Goal: Task Accomplishment & Management: Complete application form

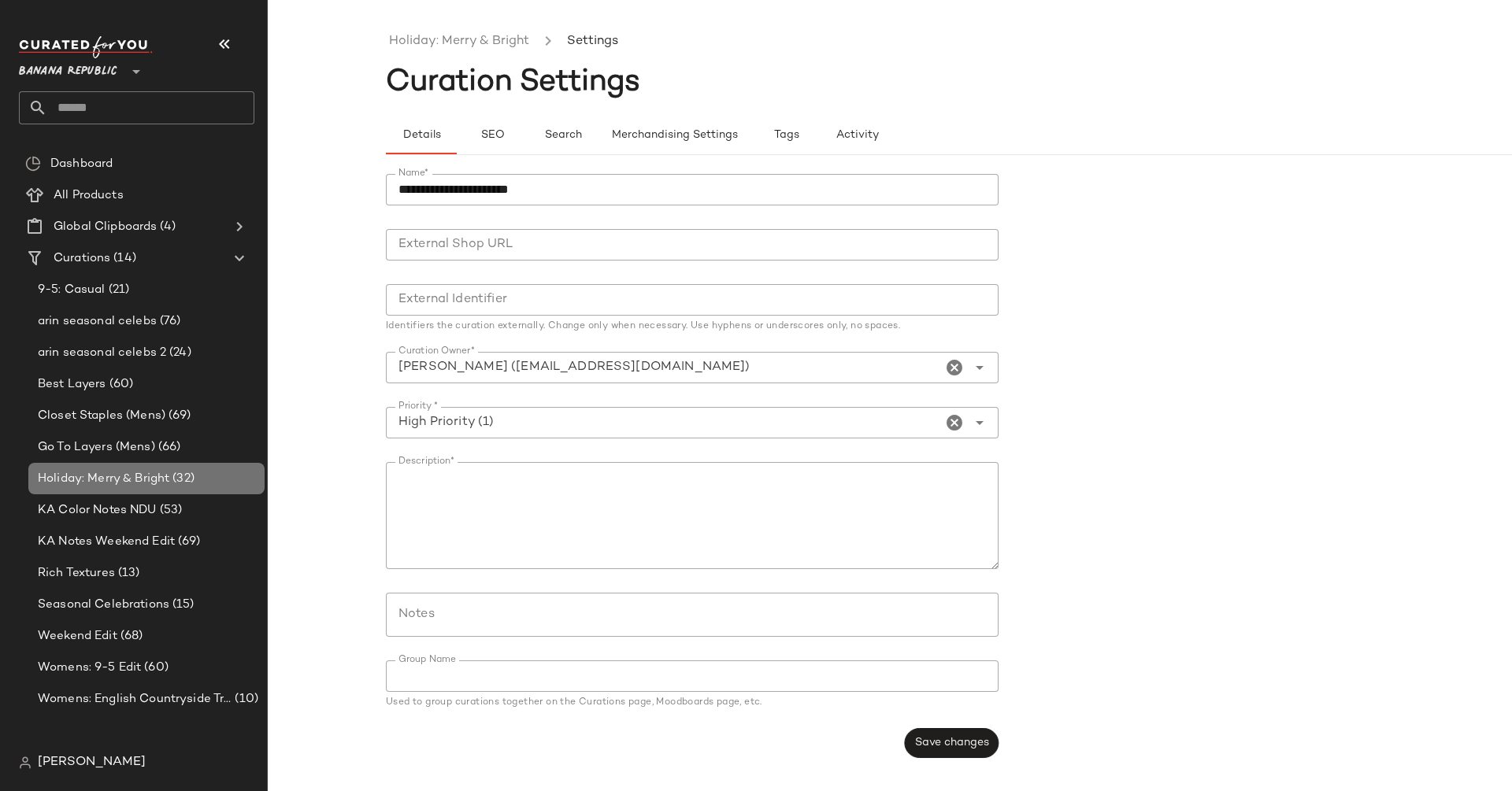
click at [177, 486] on span "(32)" at bounding box center [182, 479] width 25 height 18
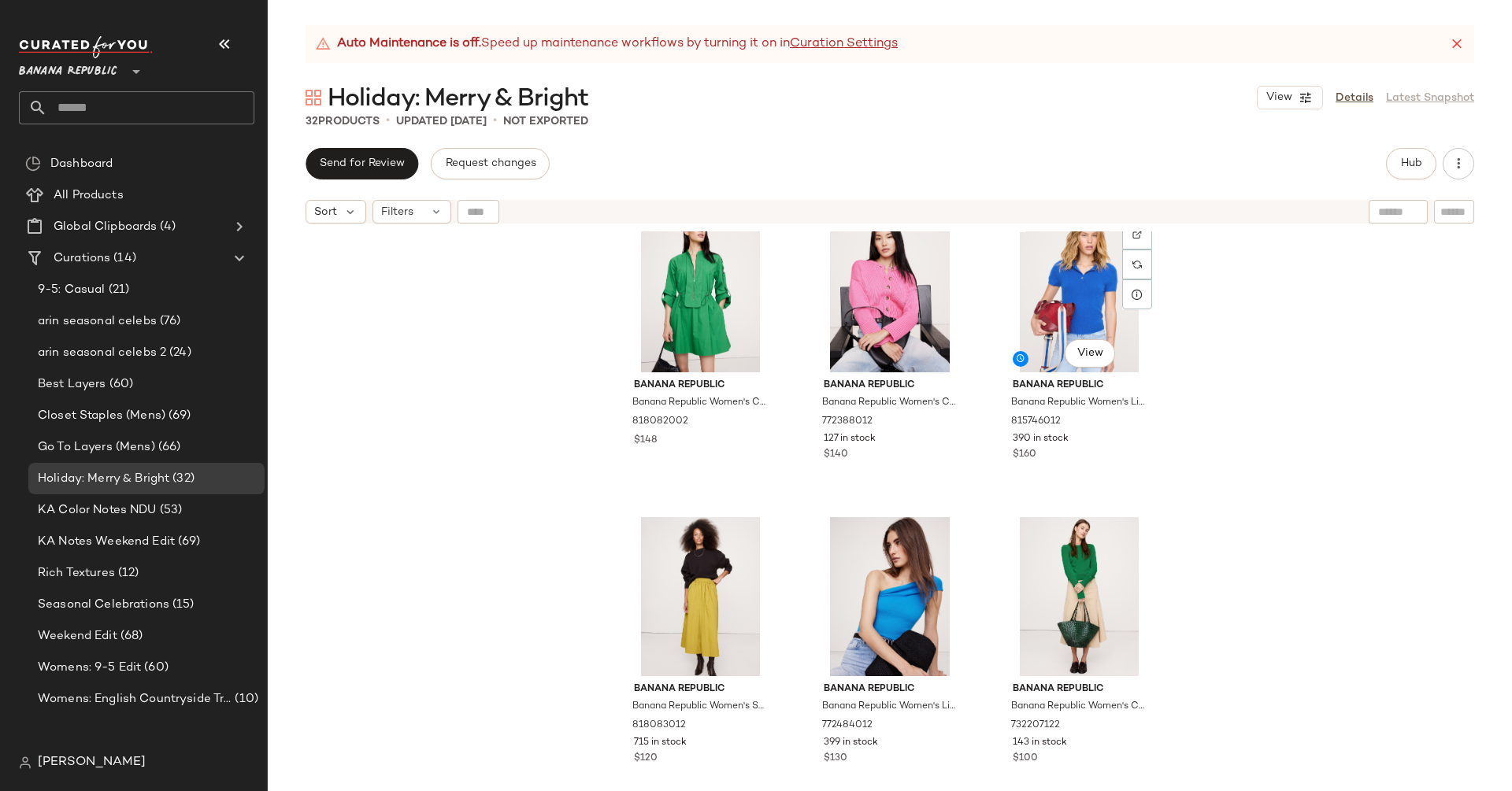
scroll to position [2182, 0]
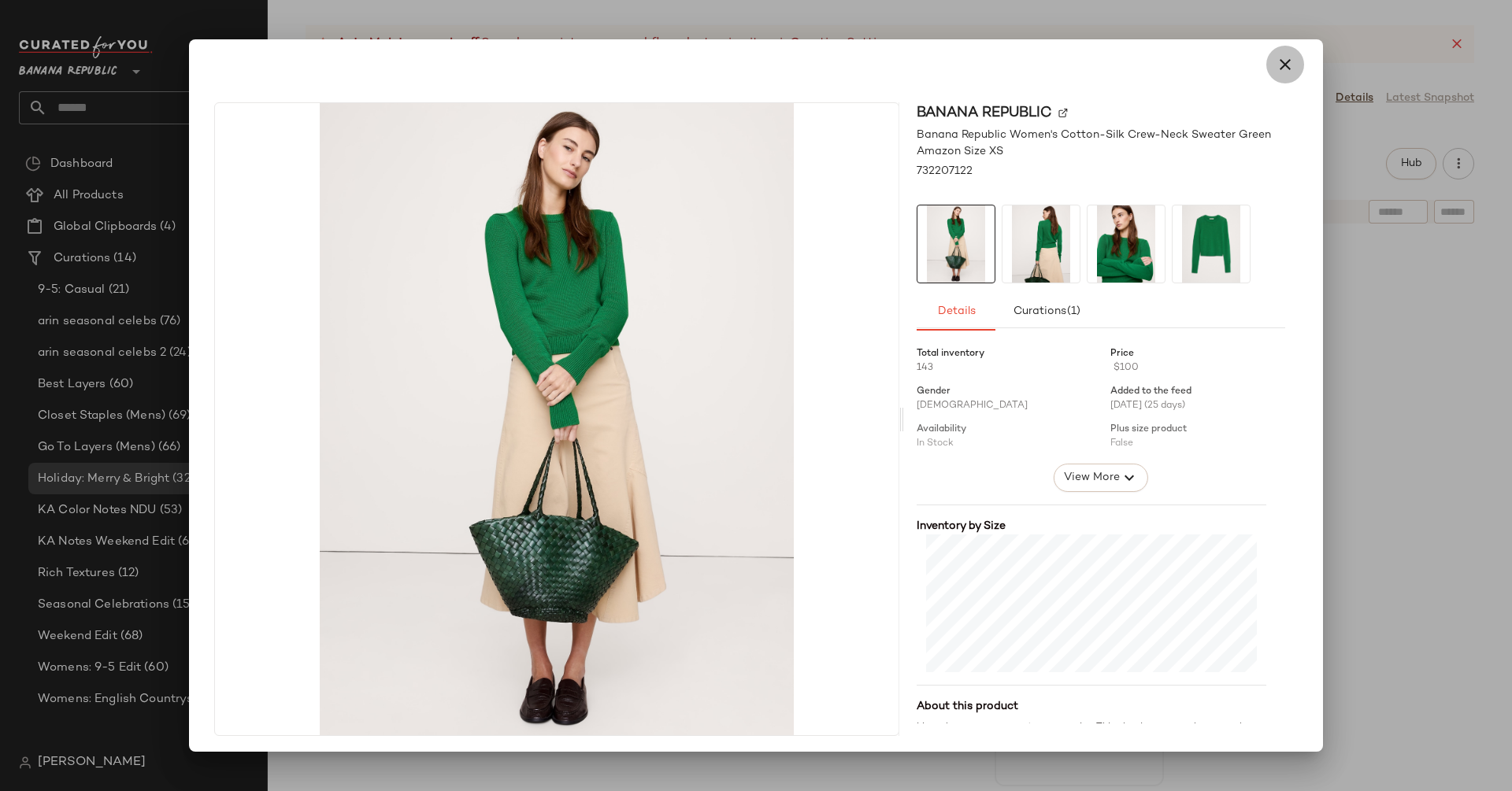
click at [1280, 64] on icon "button" at bounding box center [1285, 65] width 19 height 19
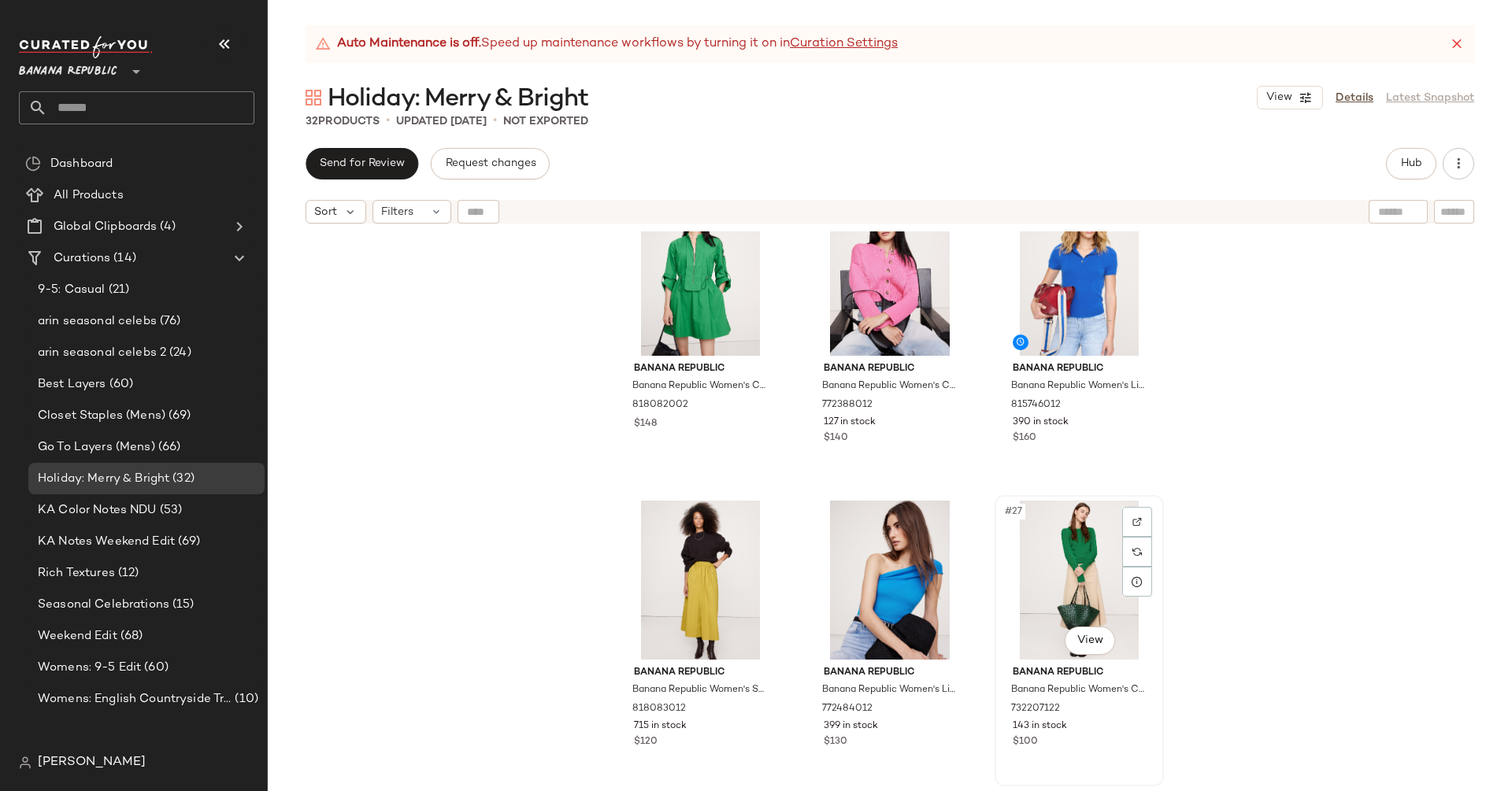
click at [1036, 556] on div "#27 View" at bounding box center [1079, 580] width 158 height 159
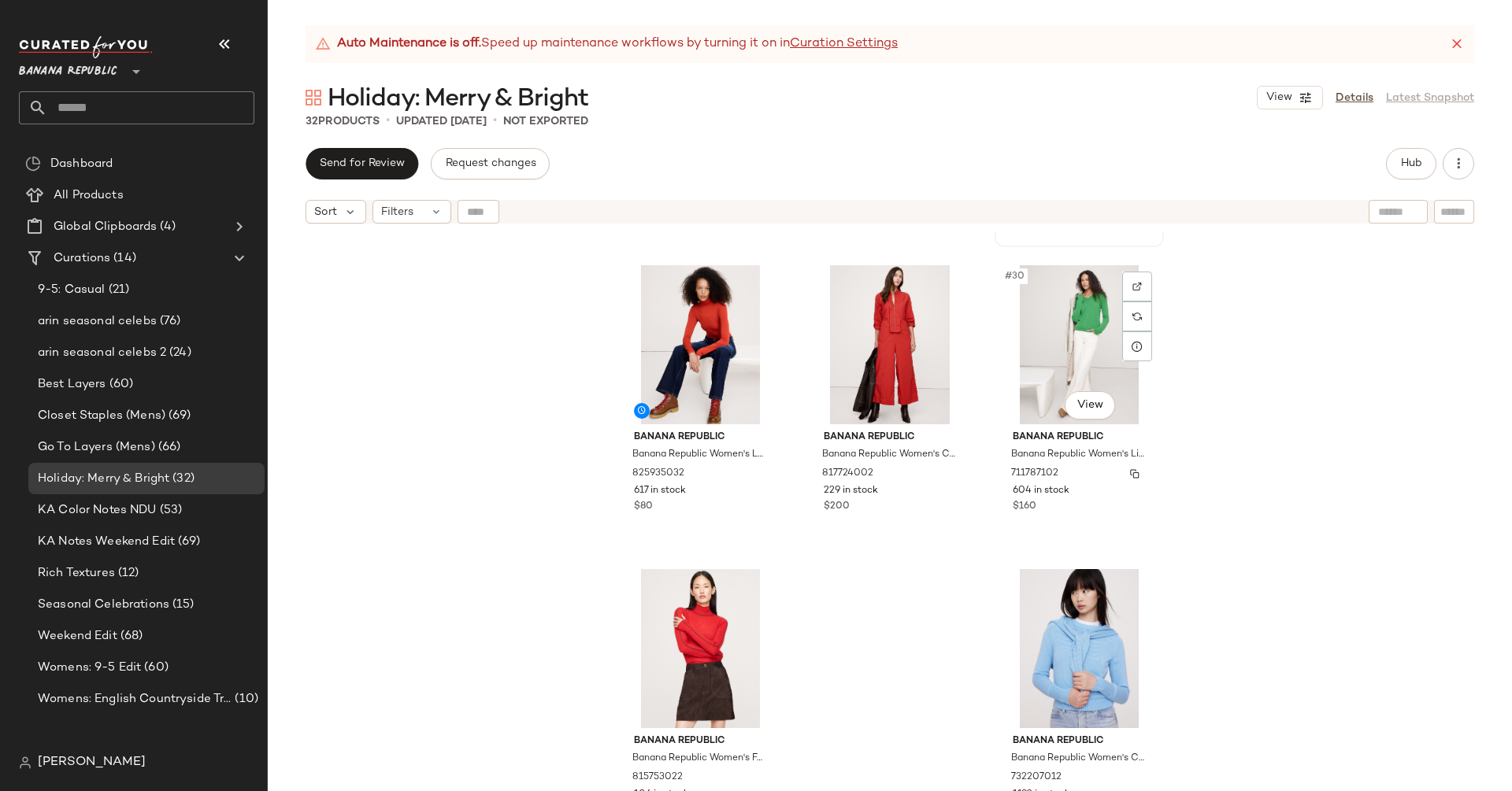
scroll to position [2744, 0]
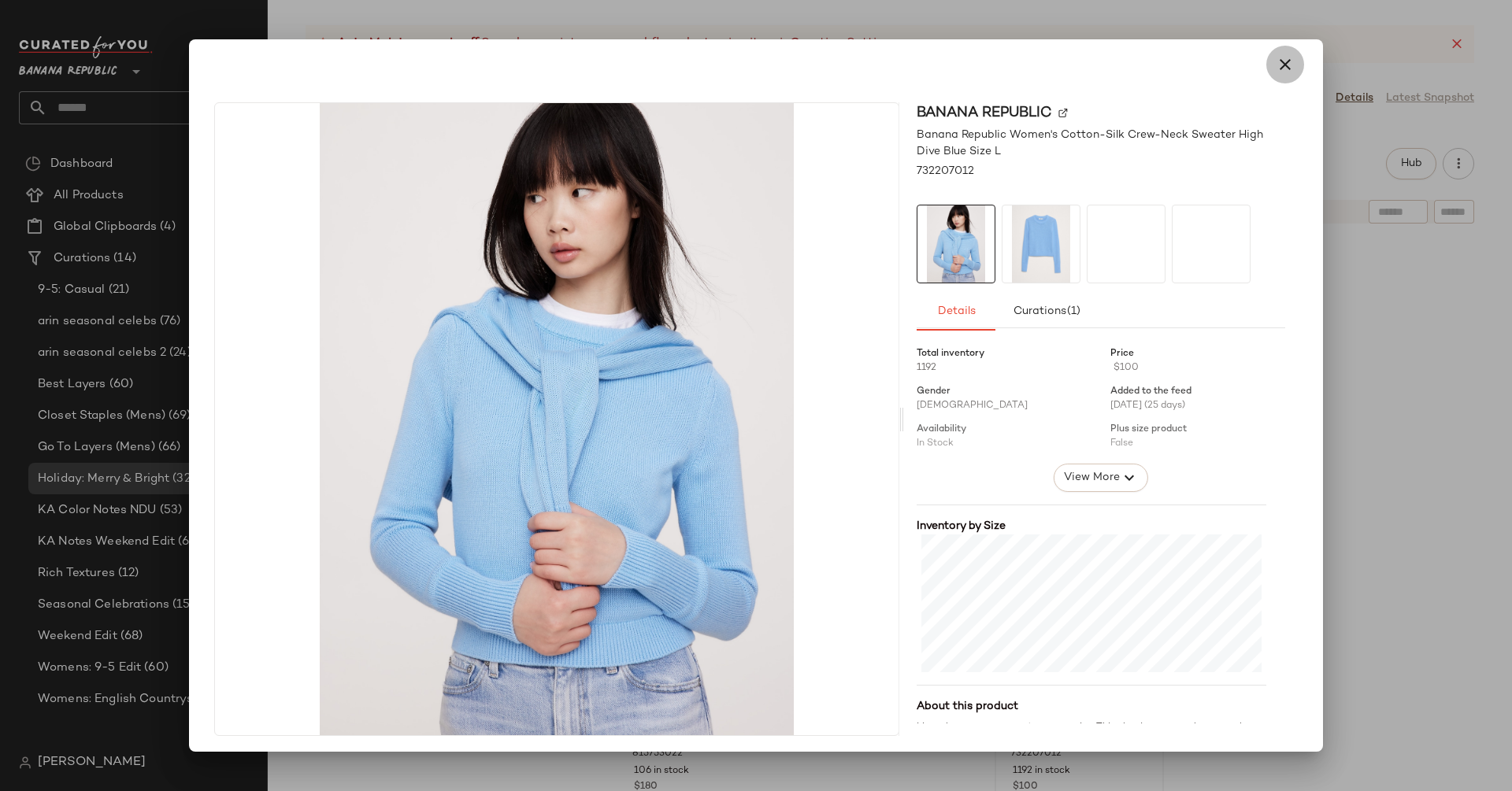
click at [1280, 66] on icon "button" at bounding box center [1285, 65] width 19 height 19
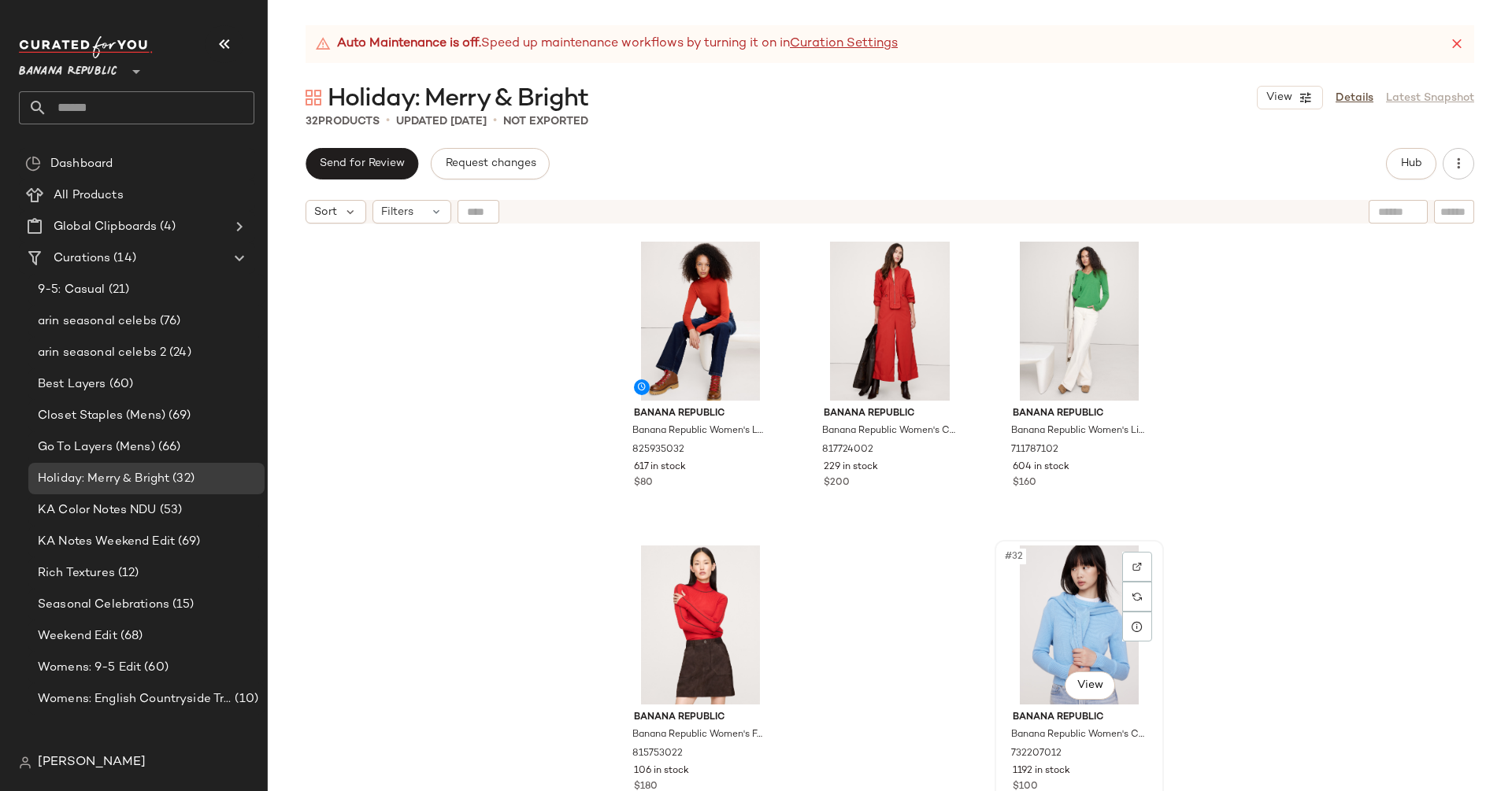
click at [1084, 578] on div "#32 View" at bounding box center [1079, 625] width 158 height 159
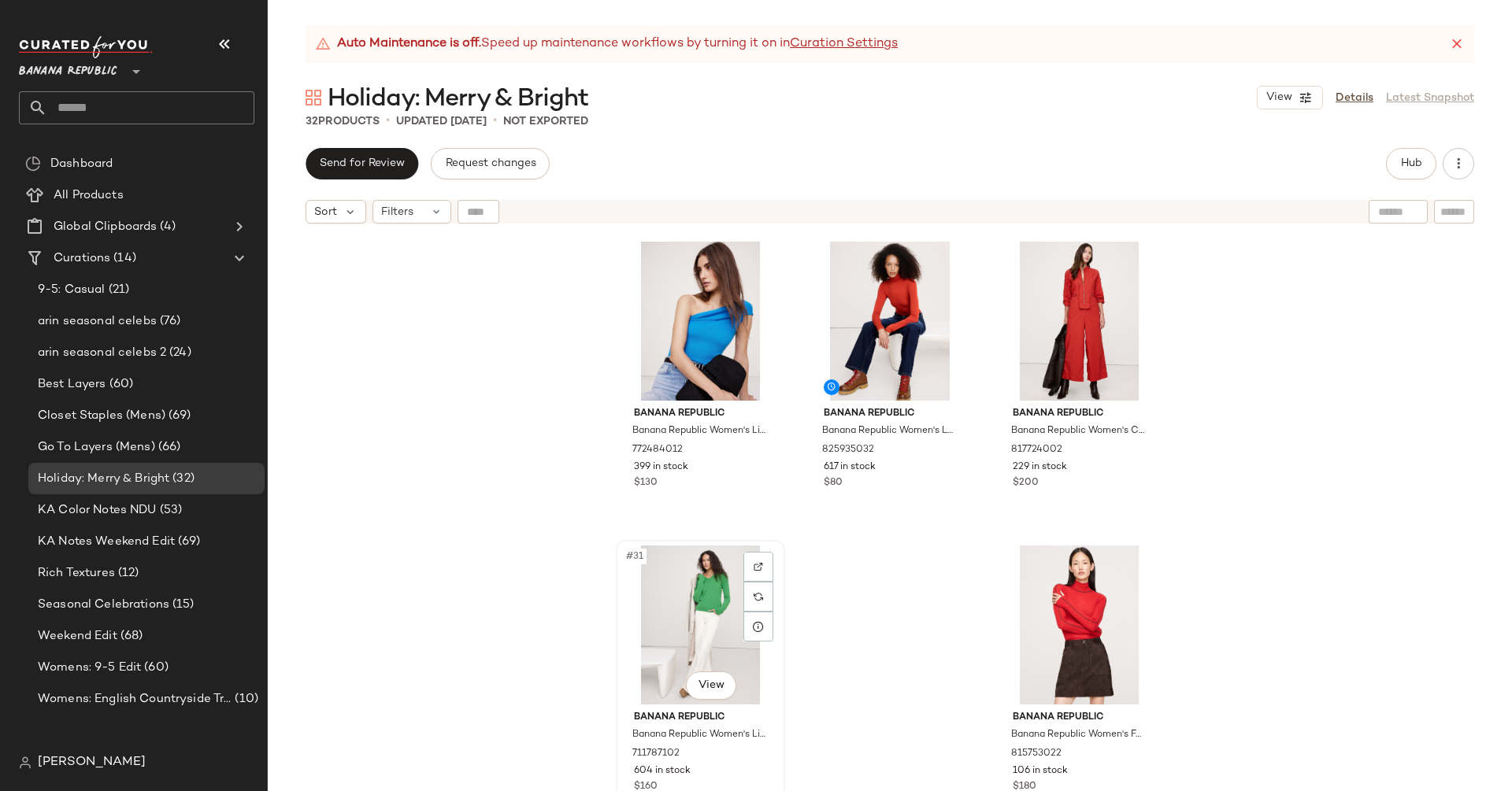
click at [669, 626] on div "#31 View" at bounding box center [700, 625] width 158 height 159
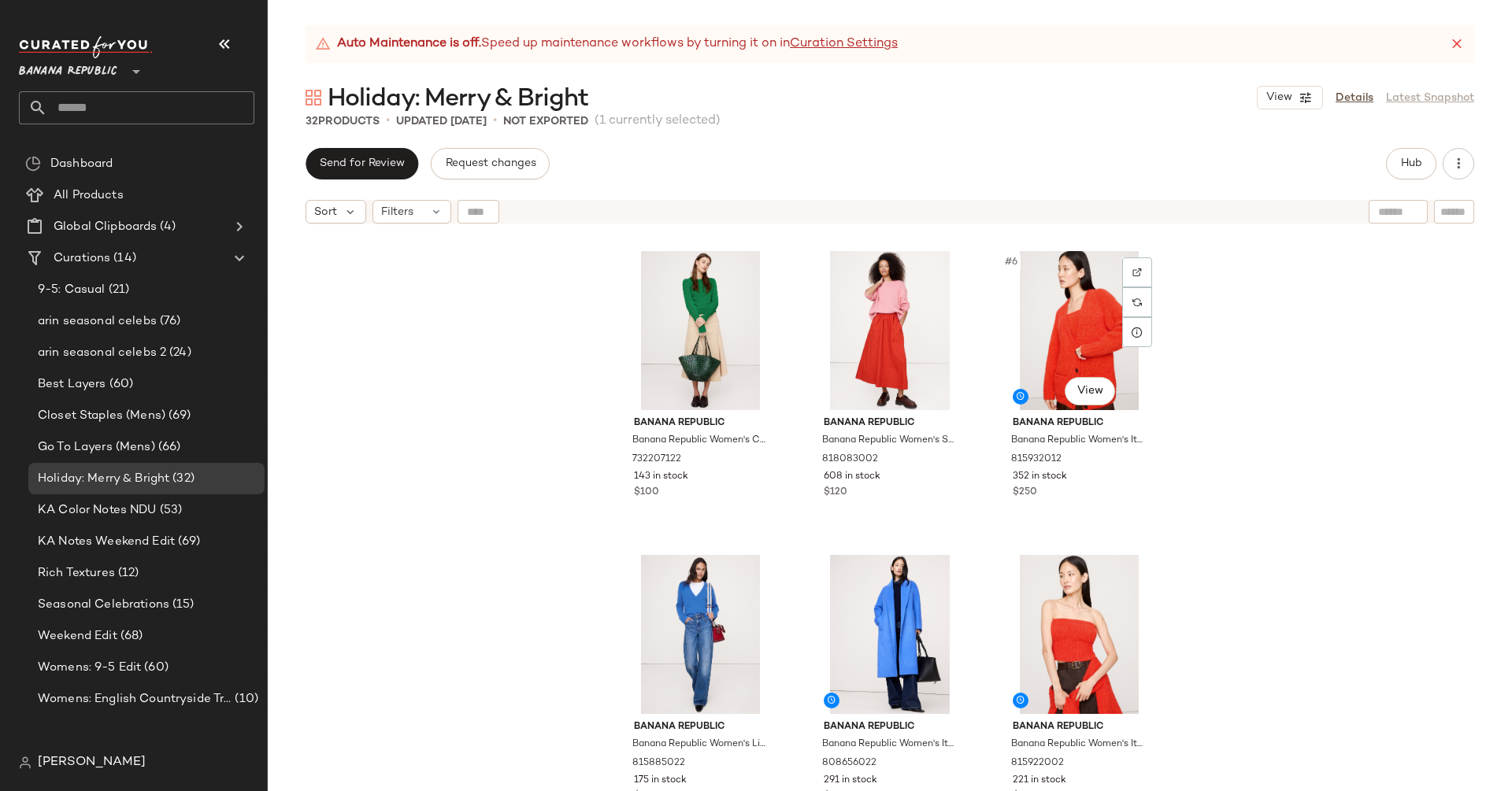
scroll to position [342, 0]
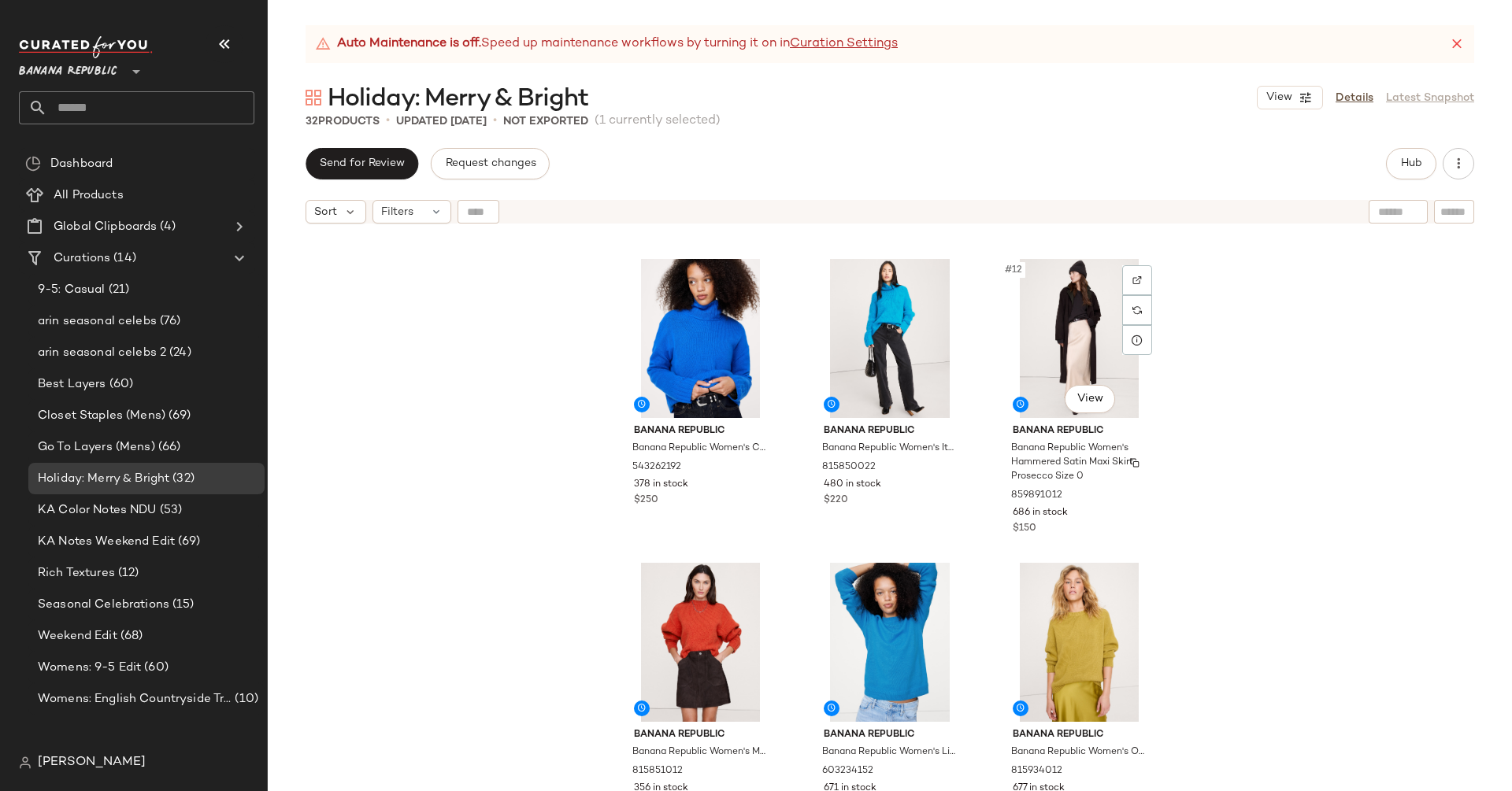
scroll to position [907, 0]
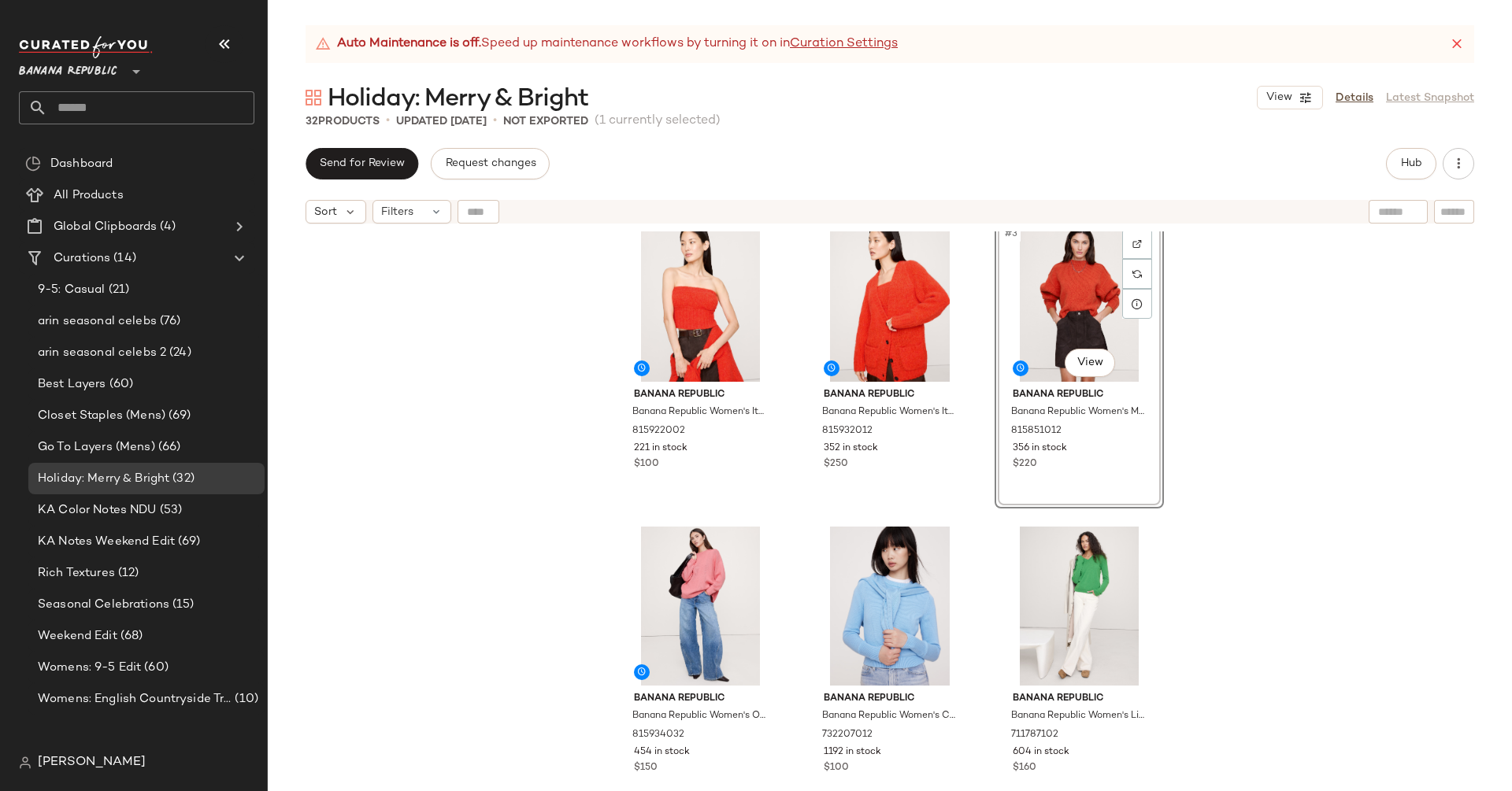
scroll to position [19, 0]
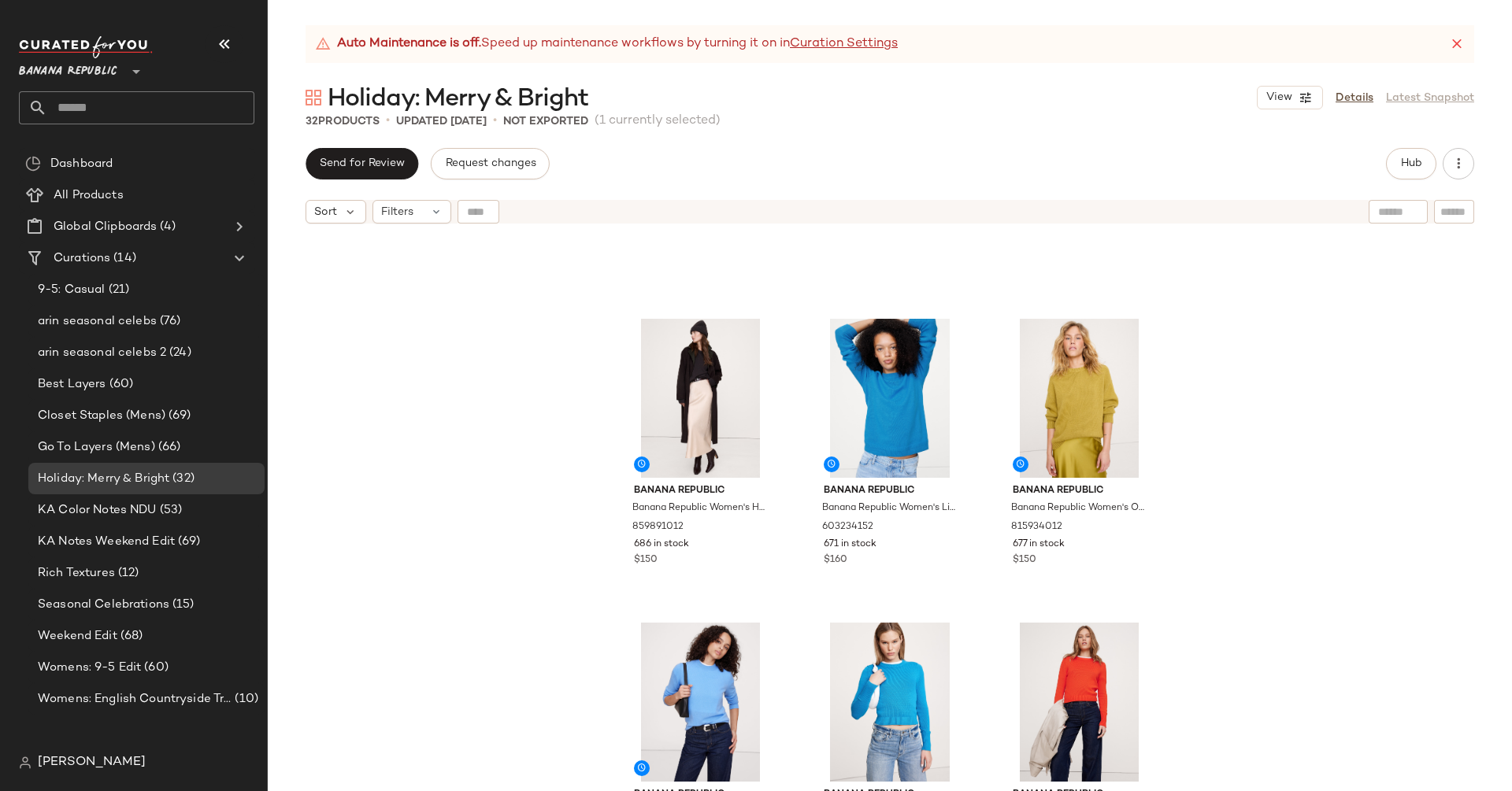
scroll to position [1128, 0]
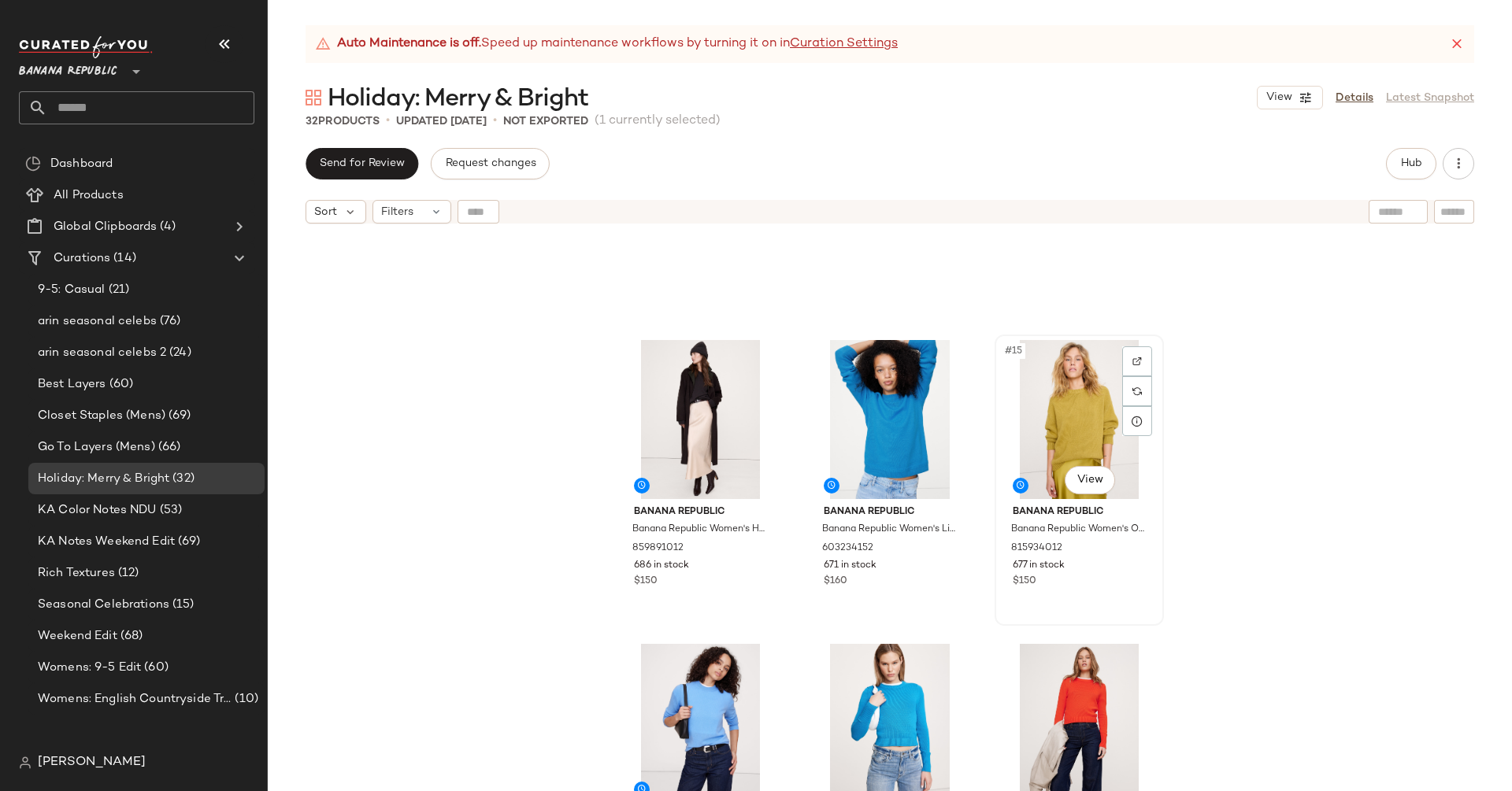
click at [1101, 427] on div "#15 View" at bounding box center [1079, 420] width 158 height 159
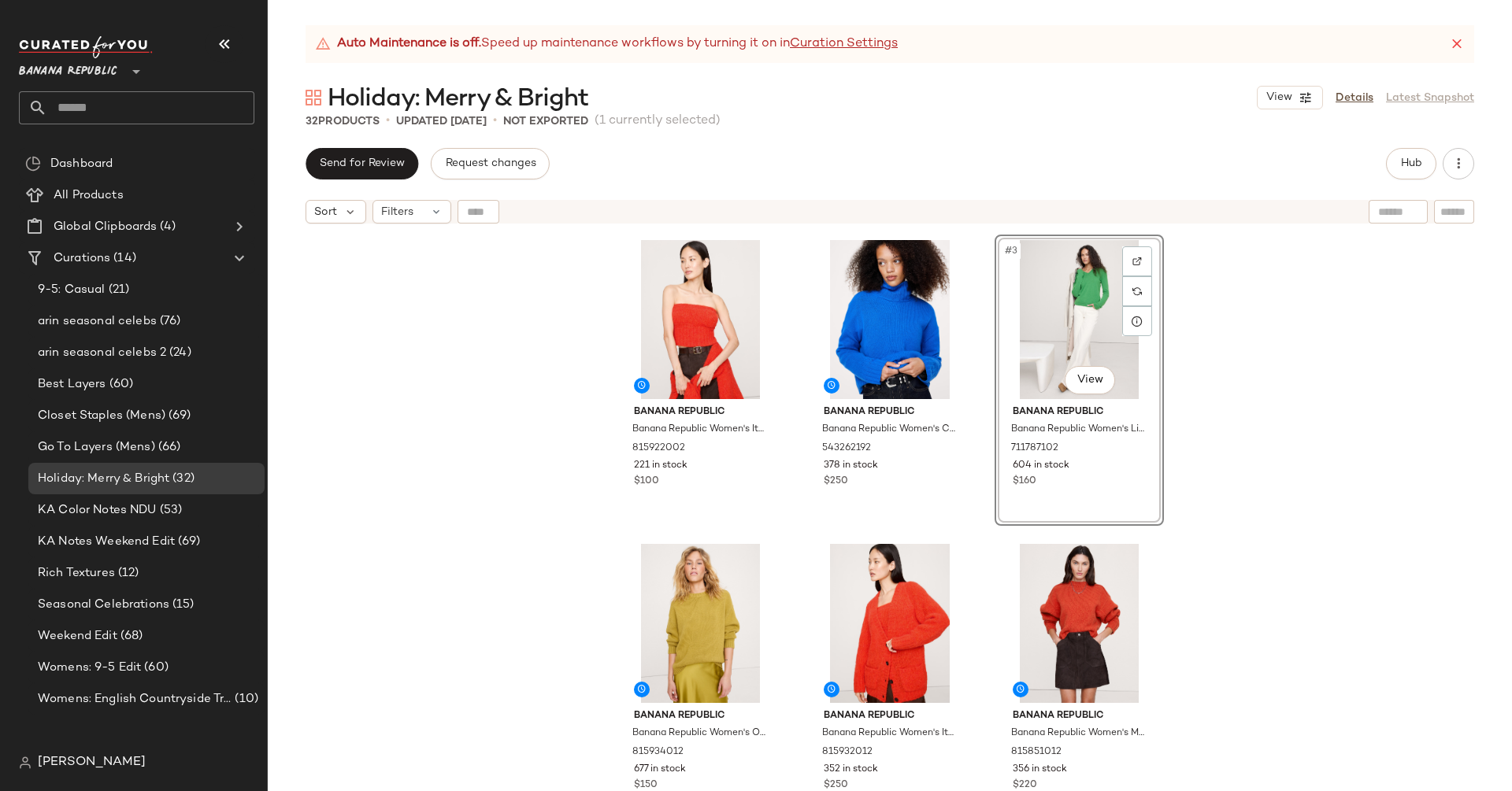
click at [1325, 410] on div "Banana Republic Banana Republic Women's Italian Alpaca-Blend Tube Top Fire Red …" at bounding box center [890, 530] width 1244 height 599
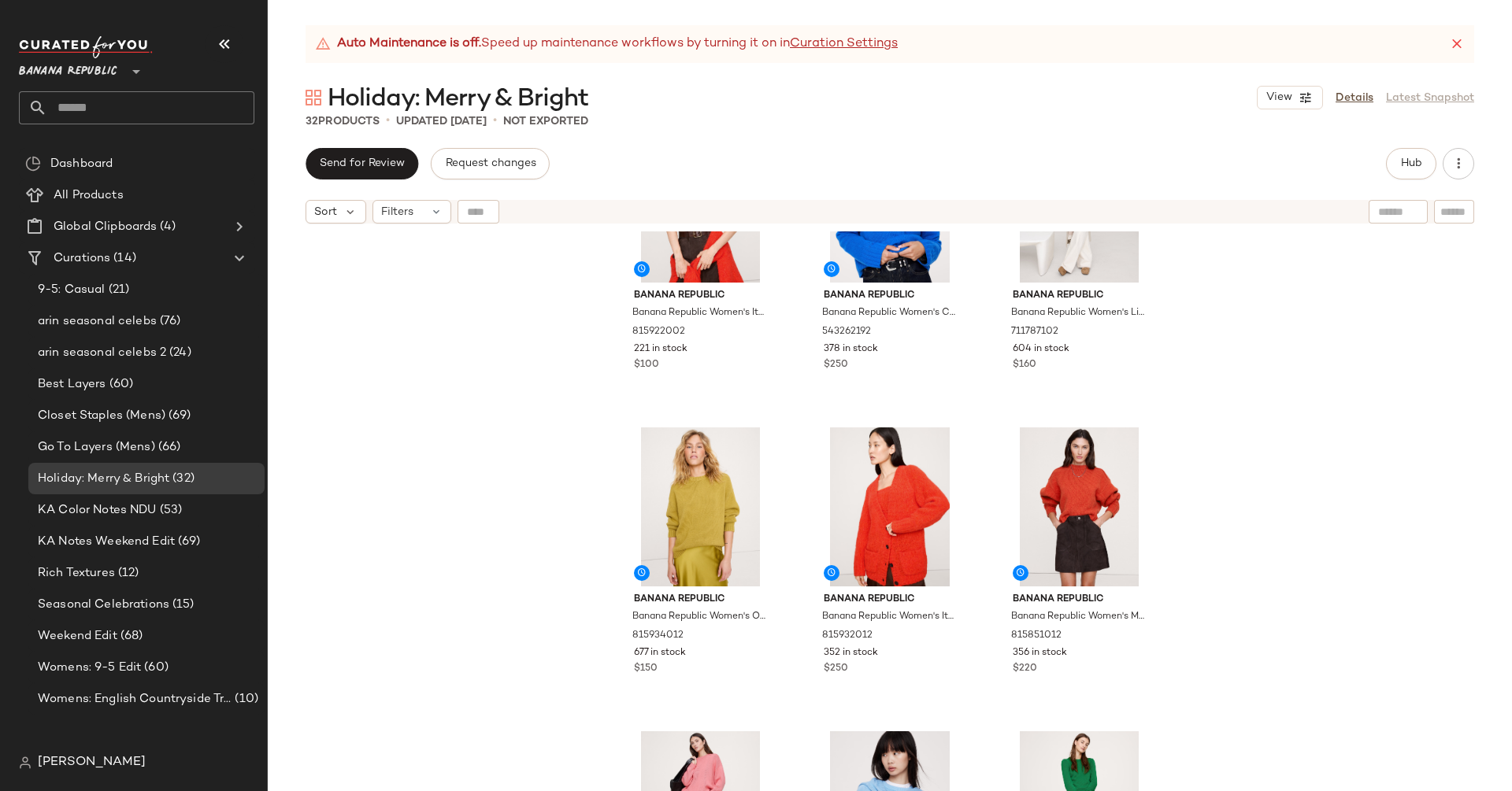
scroll to position [238, 0]
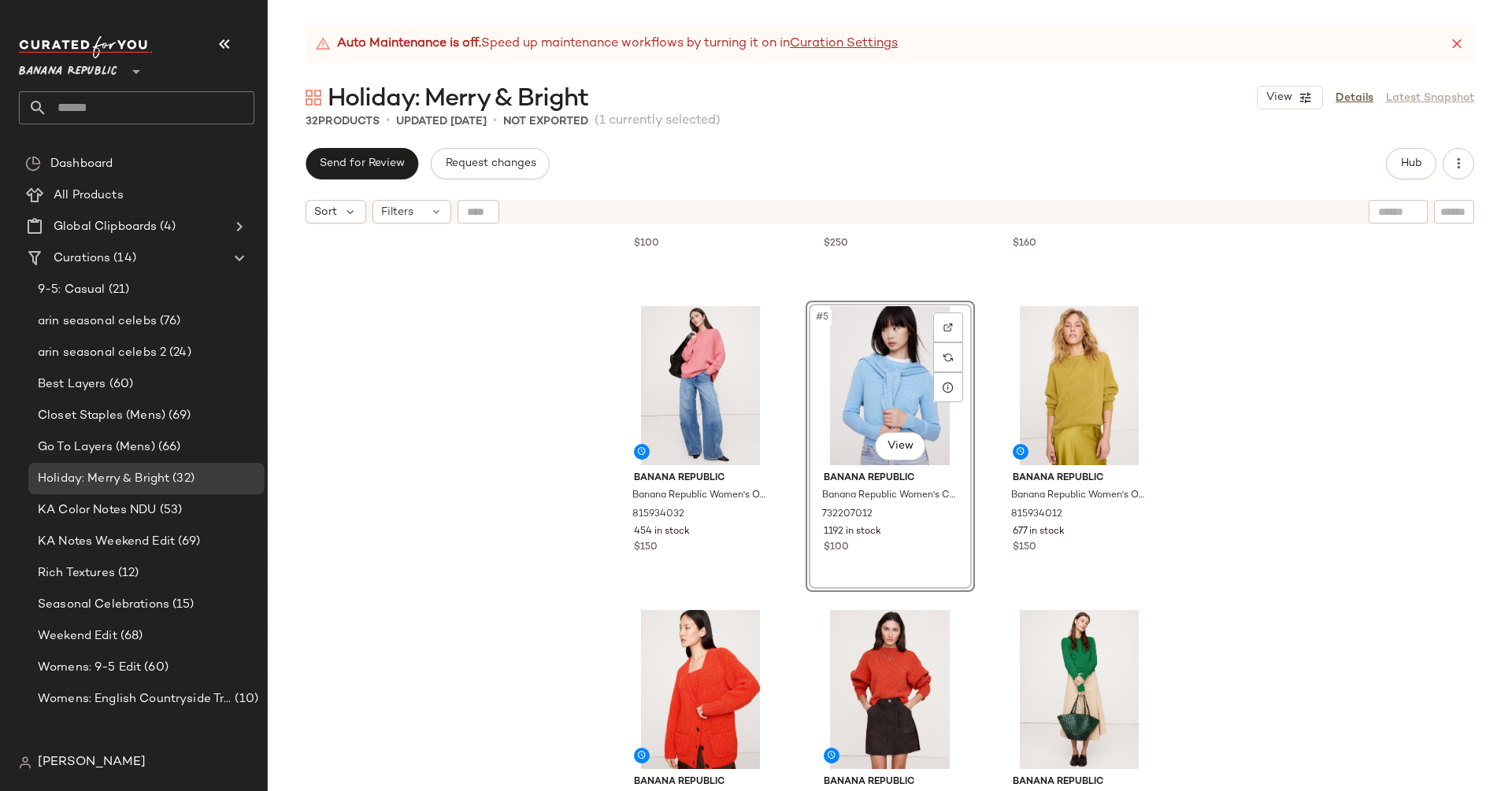
click at [1411, 498] on div "Banana Republic Banana Republic Women's Italian Alpaca-Blend Tube Top Fire Red …" at bounding box center [890, 530] width 1244 height 599
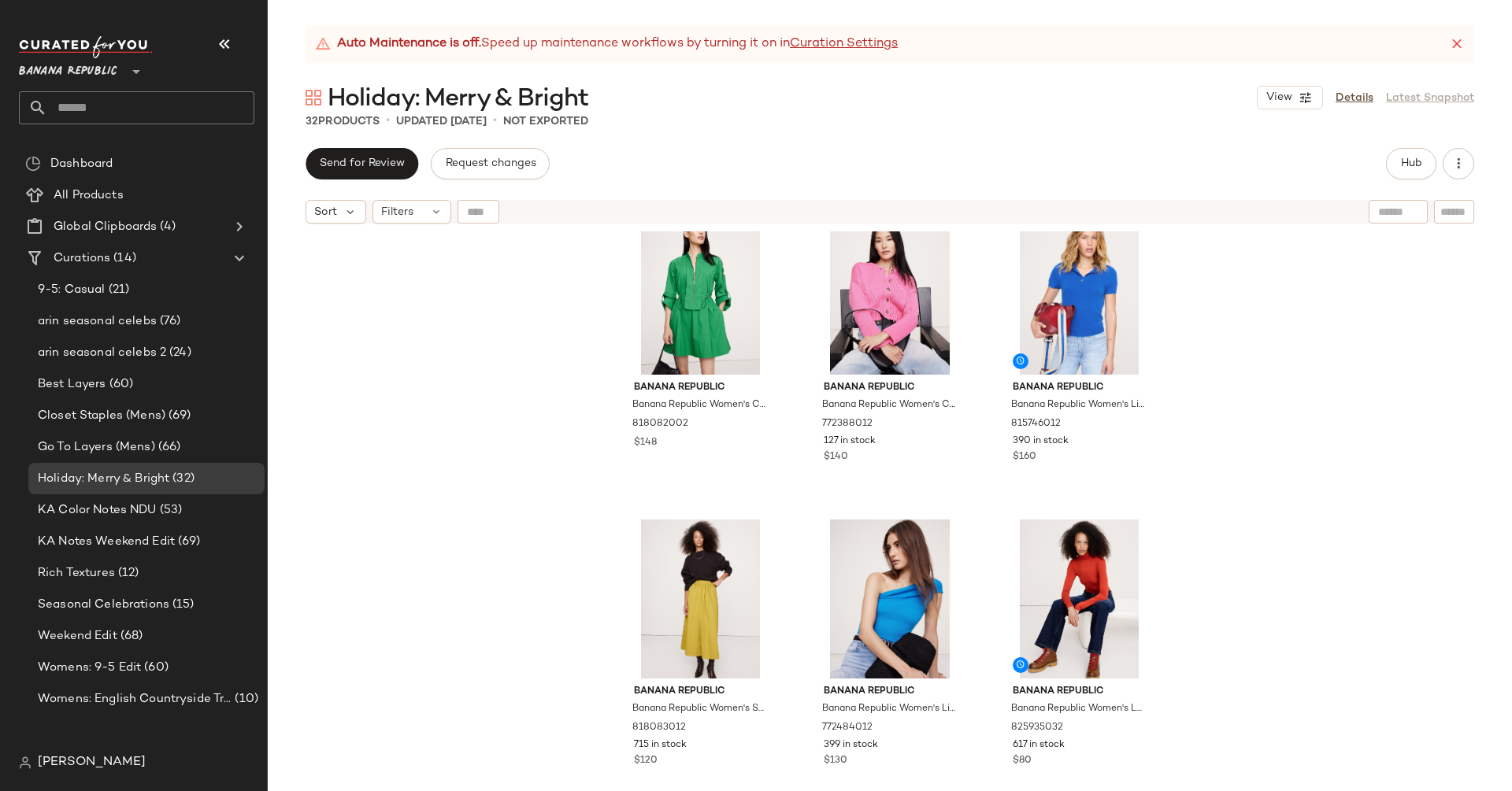
scroll to position [2083, 0]
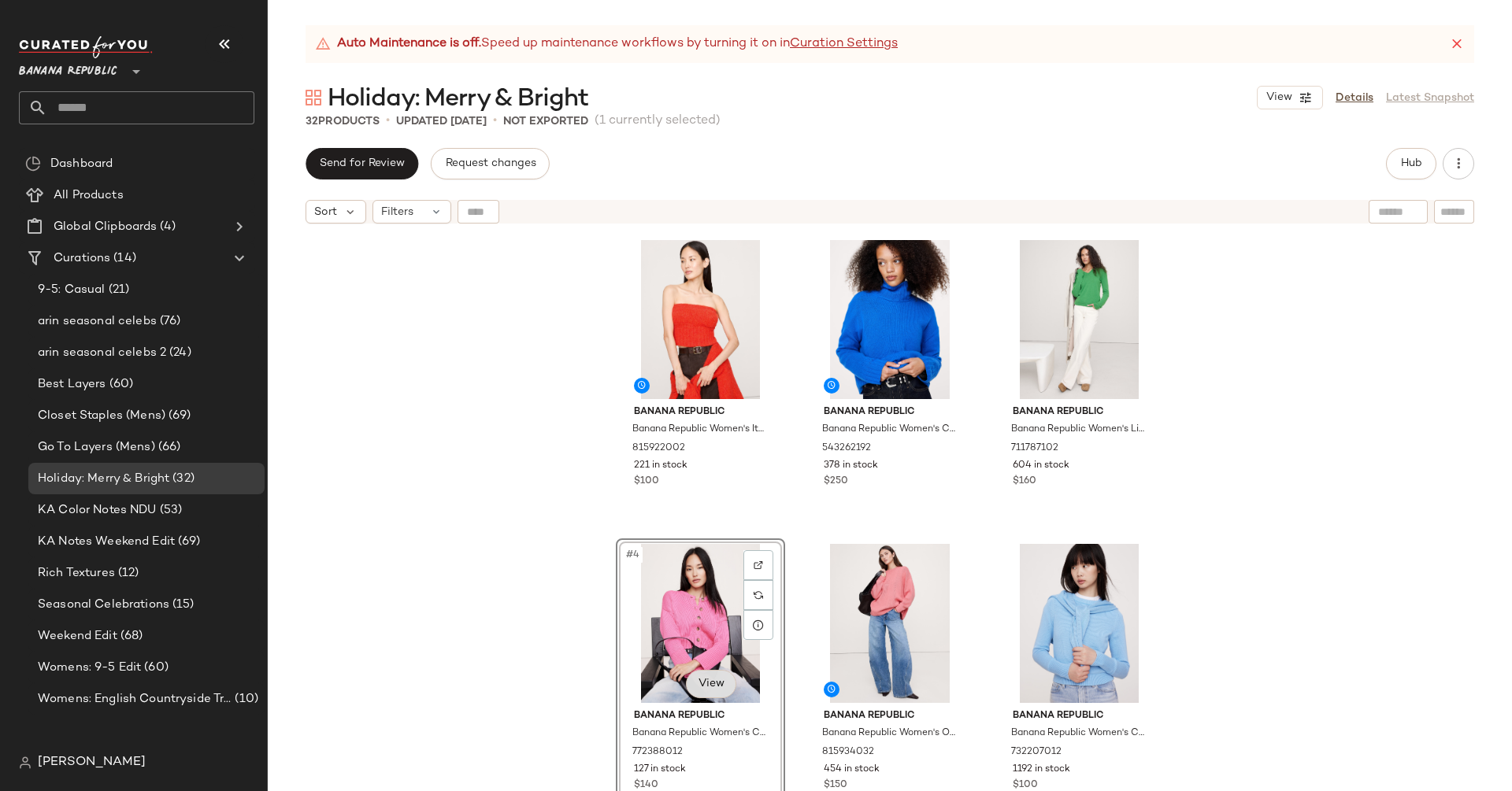
click at [723, 686] on body "Banana Republic ** Dashboard All Products Global Clipboards (4) Curations (14) …" at bounding box center [756, 395] width 1512 height 791
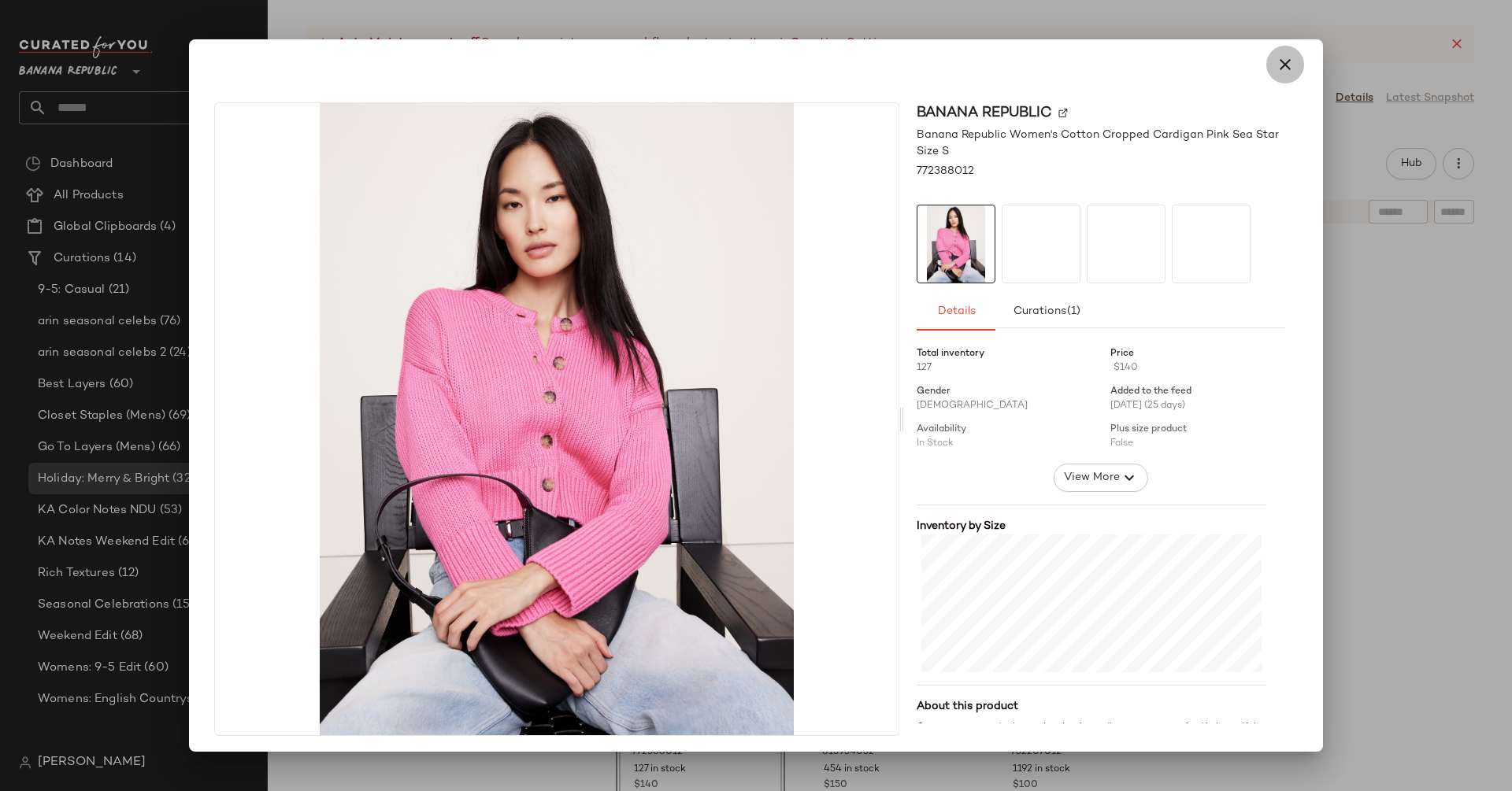
click at [1276, 68] on icon "button" at bounding box center [1285, 65] width 19 height 19
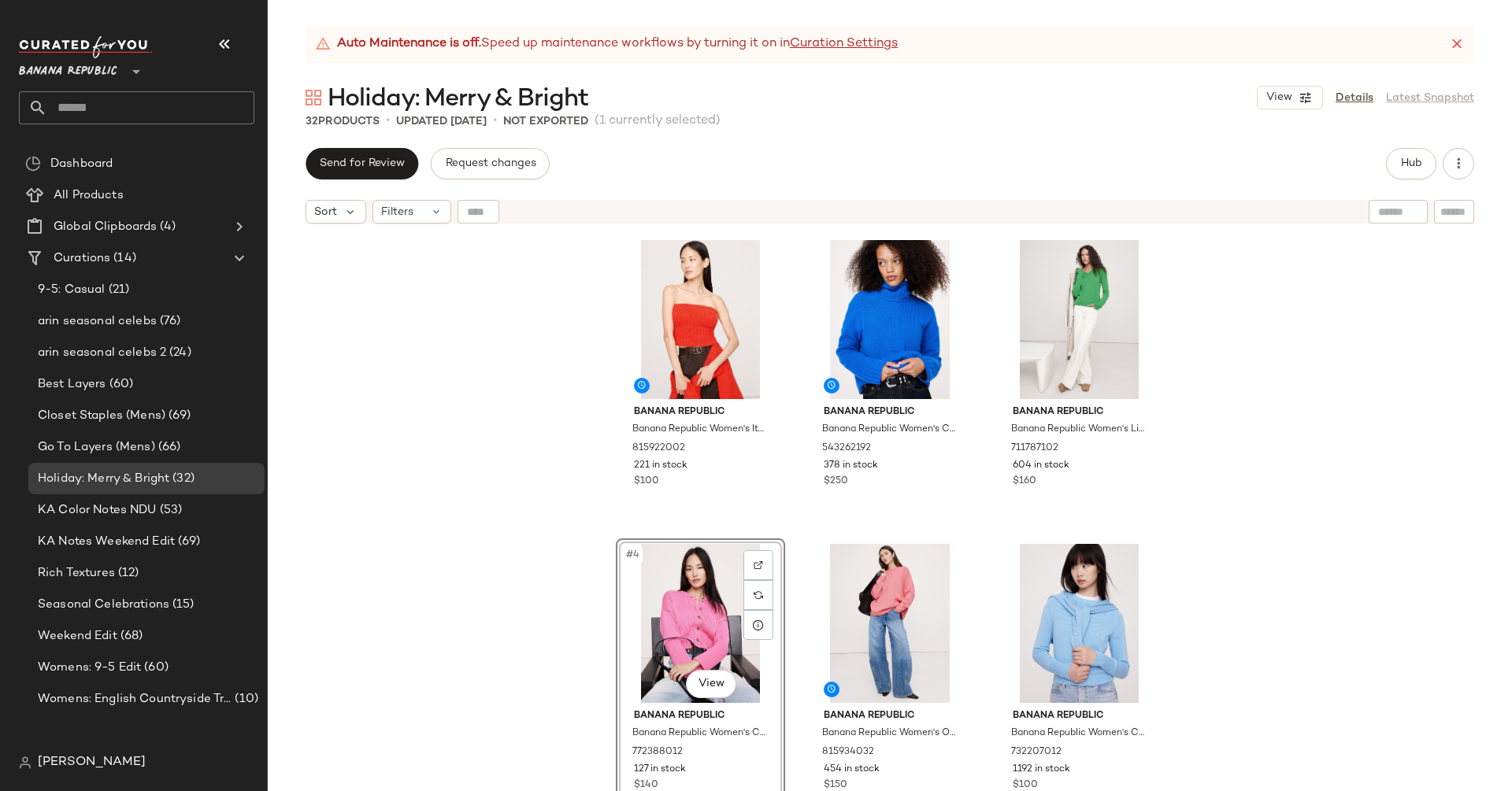
click at [1288, 501] on div "Banana Republic Banana Republic Women's Italian Alpaca-Blend Tube Top Fire Red …" at bounding box center [890, 530] width 1244 height 599
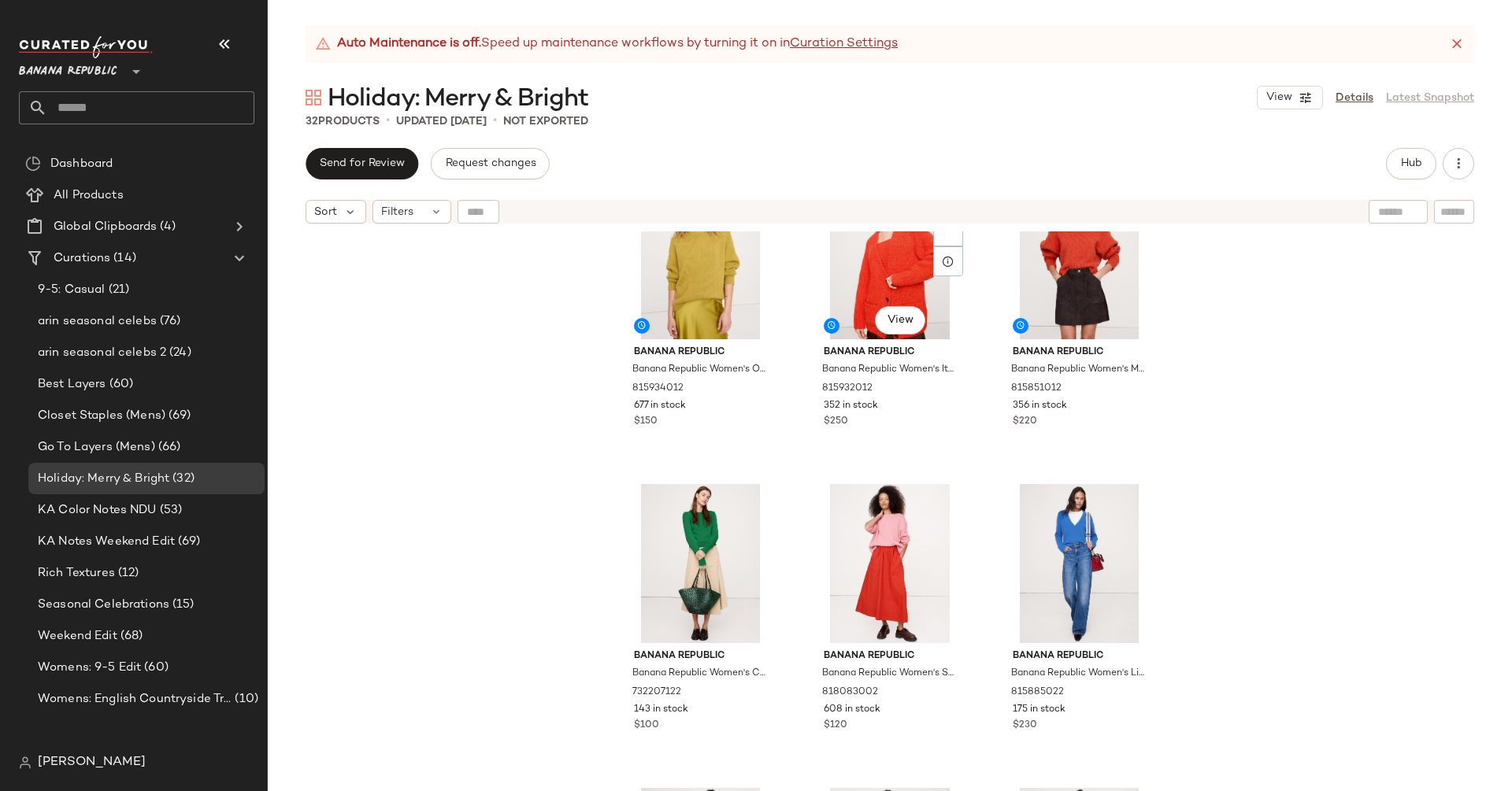
scroll to position [622, 0]
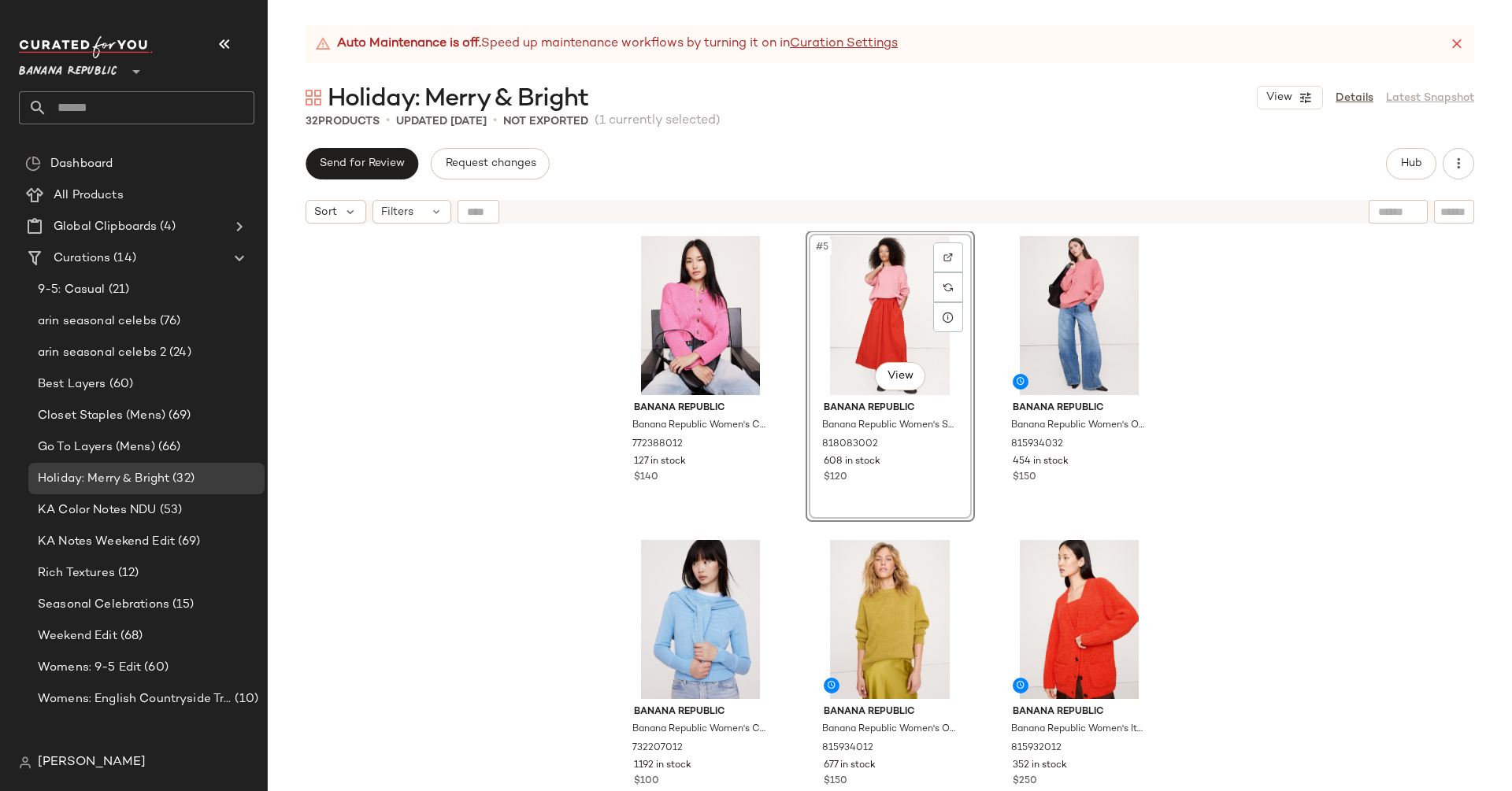
click at [1341, 427] on div "Banana Republic Banana Republic Women's Cotton Cropped Cardigan Pink Sea Star S…" at bounding box center [890, 530] width 1244 height 599
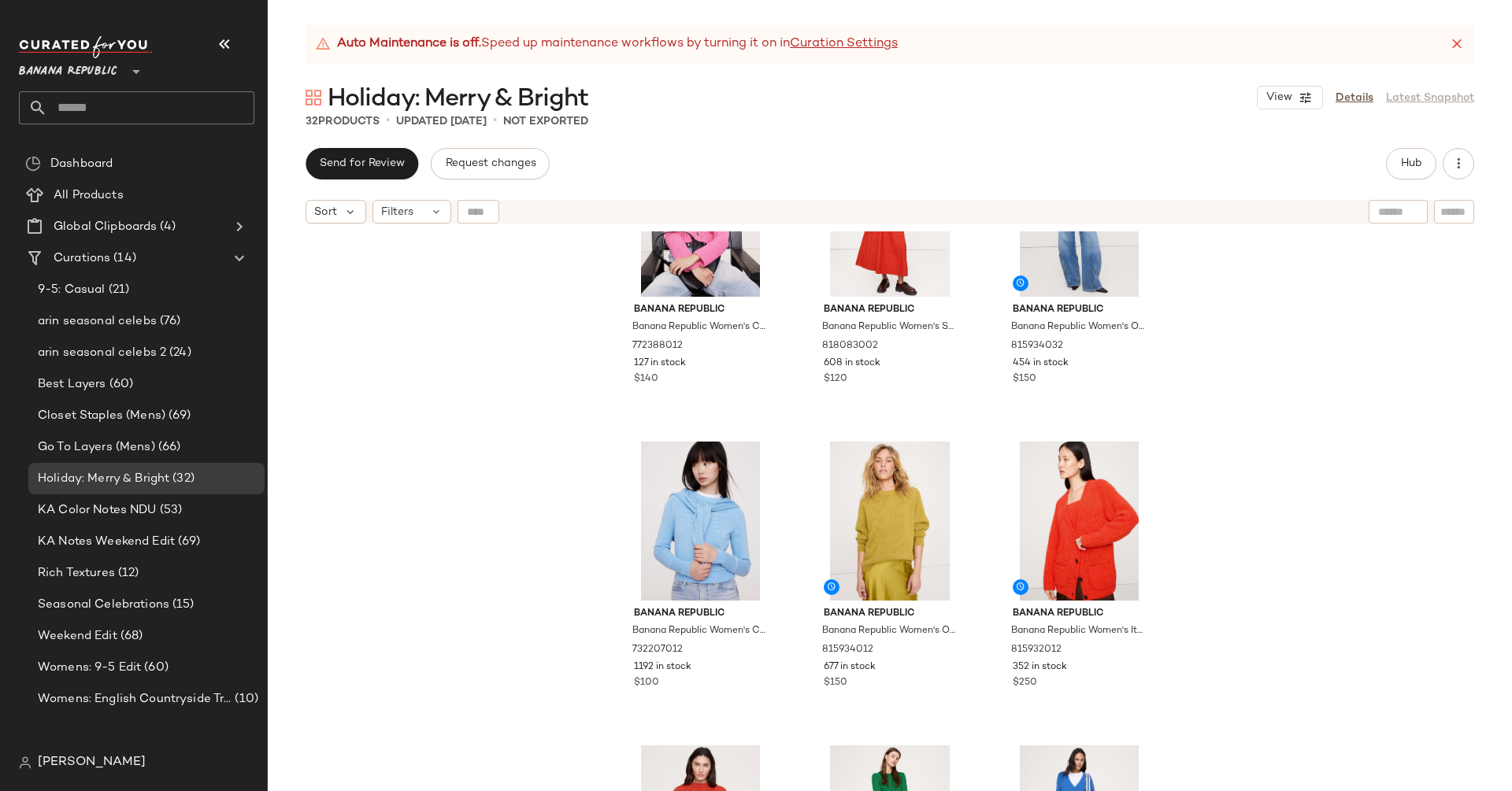
scroll to position [354, 0]
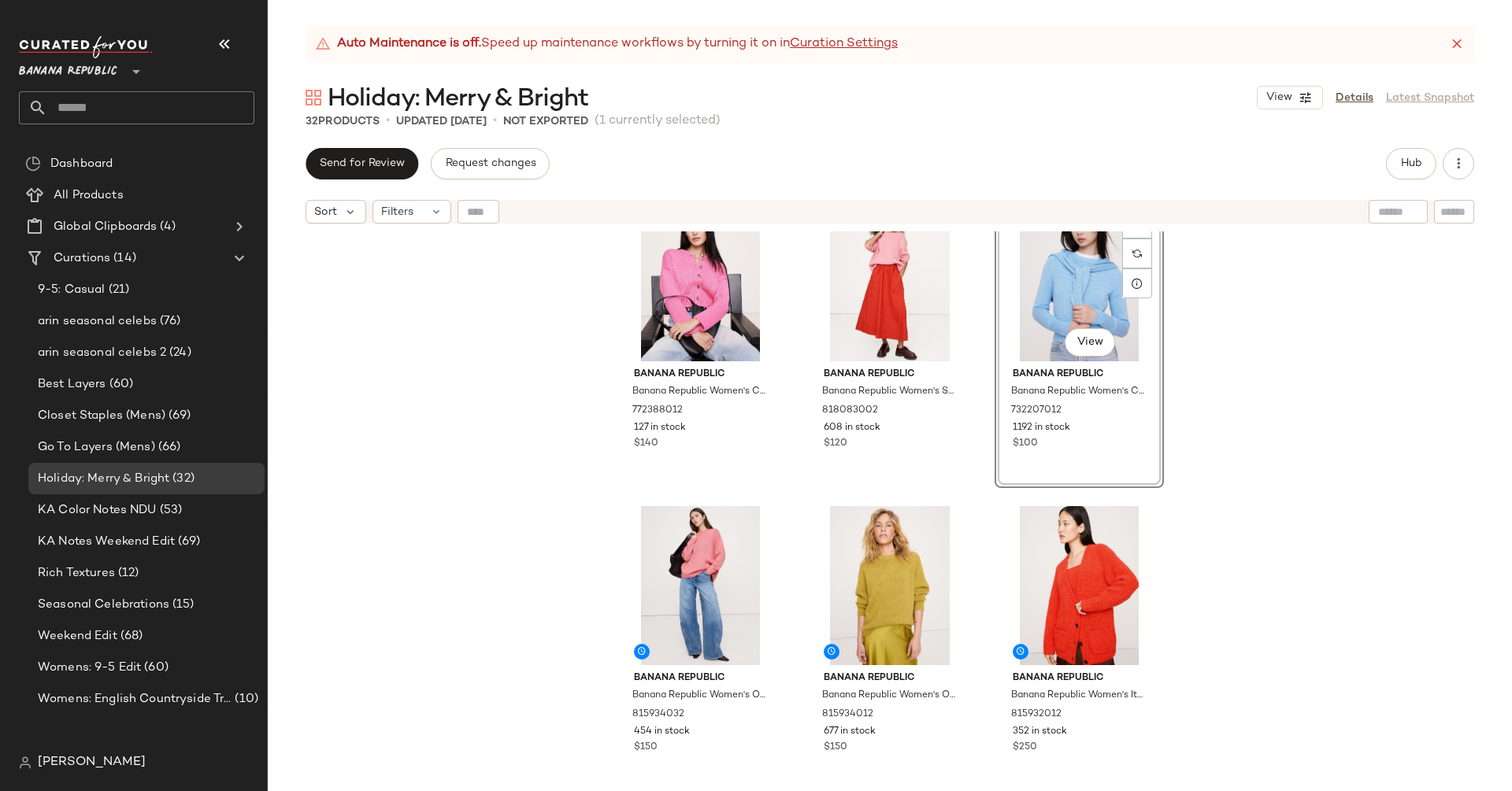
click at [1384, 491] on div "Banana Republic Banana Republic Women's Cotton Cropped Cardigan Pink Sea Star S…" at bounding box center [890, 530] width 1244 height 599
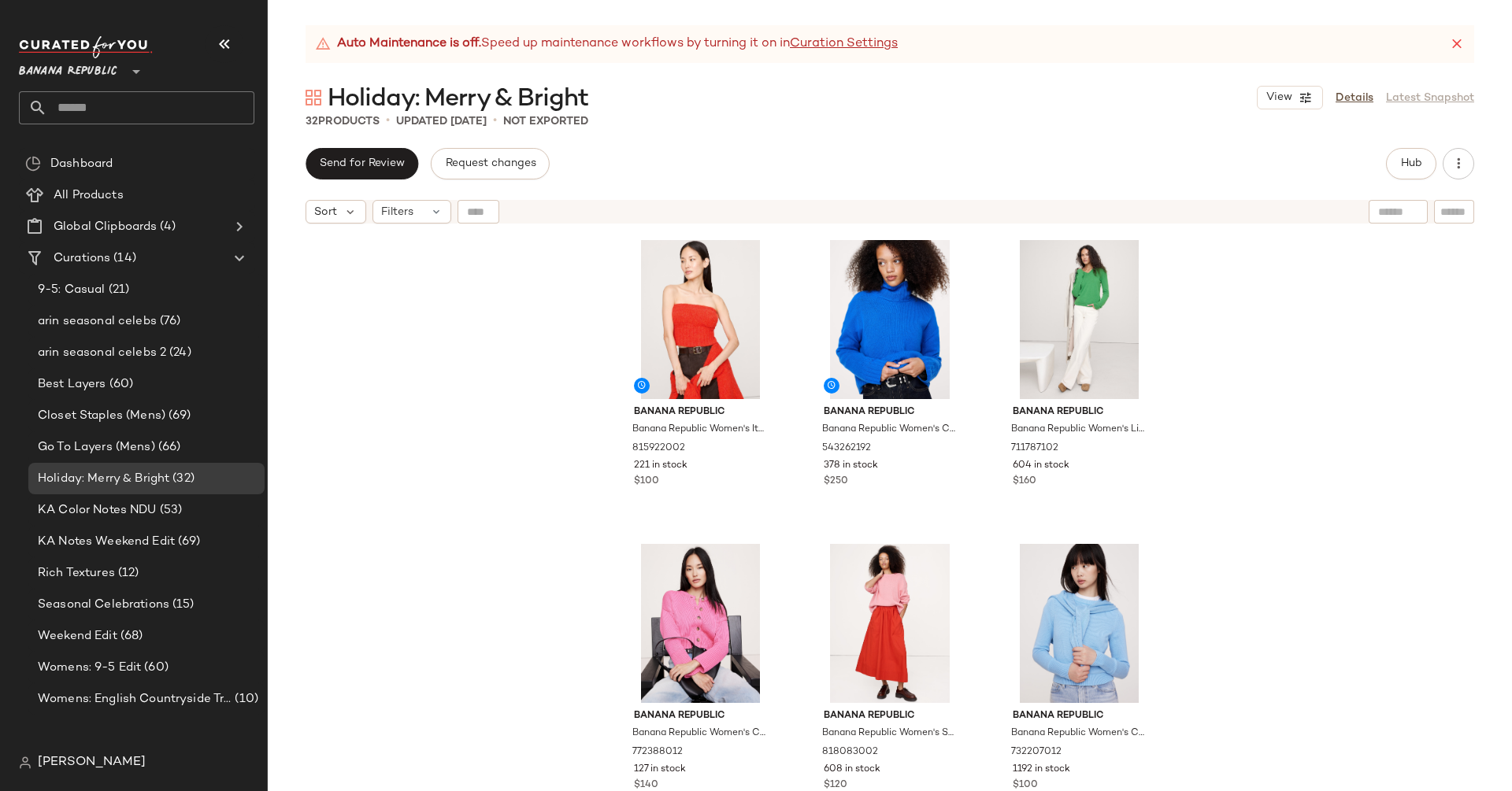
scroll to position [3, 0]
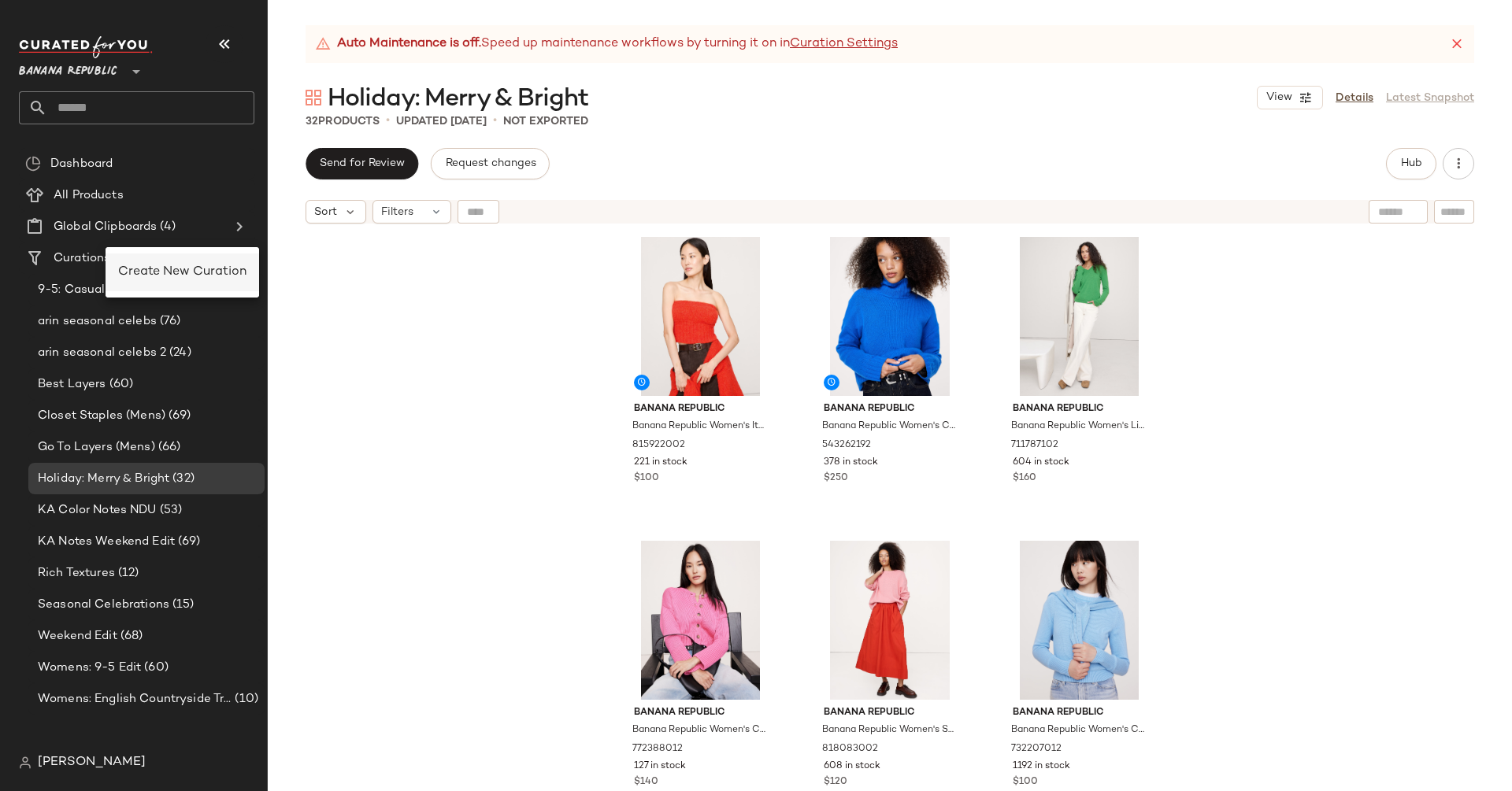
click at [173, 286] on div "Create New Curation" at bounding box center [182, 272] width 154 height 38
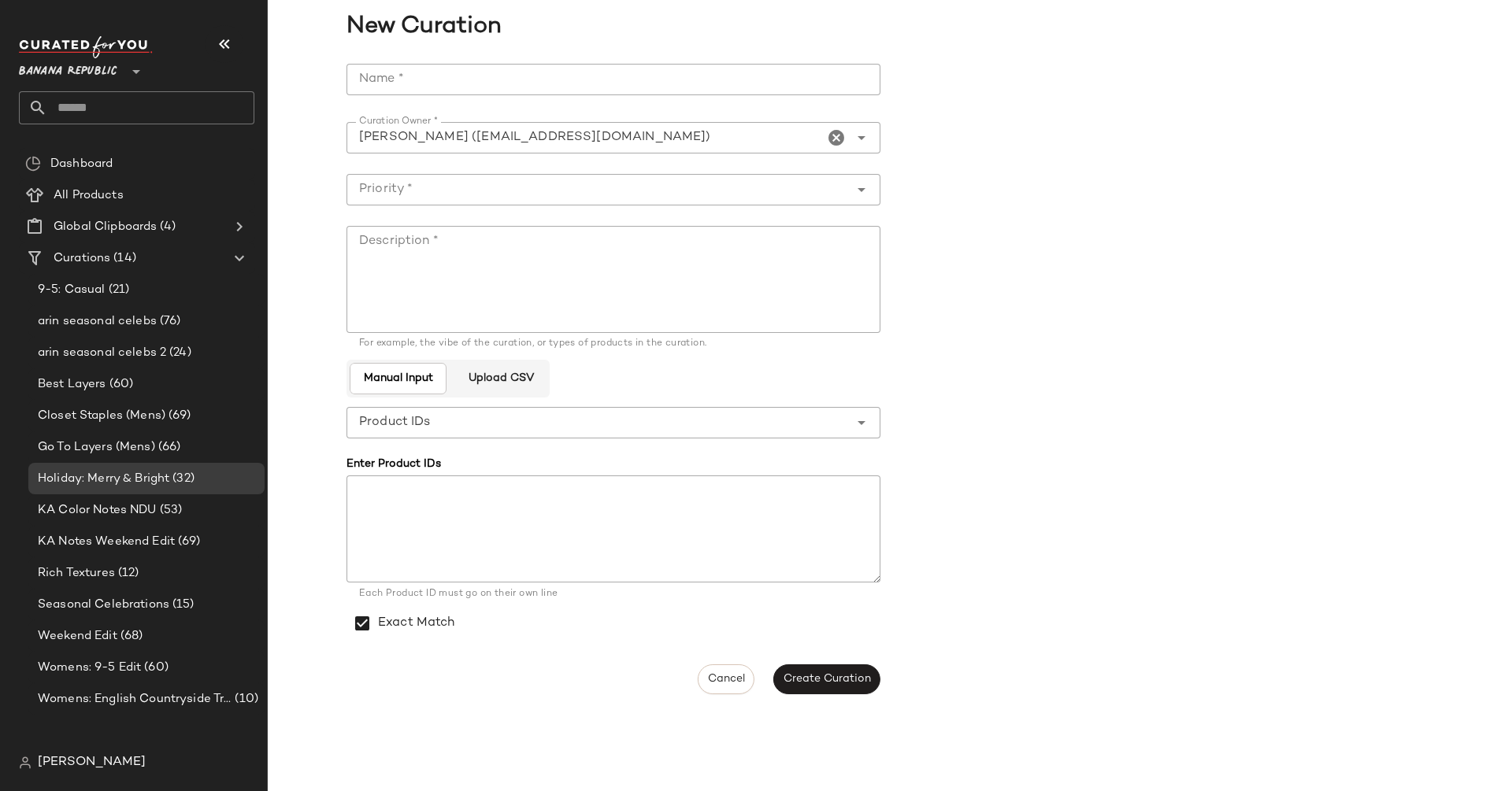
click at [461, 74] on input "Name *" at bounding box center [613, 79] width 534 height 31
type input "**********"
click at [613, 187] on input "Priority *" at bounding box center [598, 190] width 502 height 19
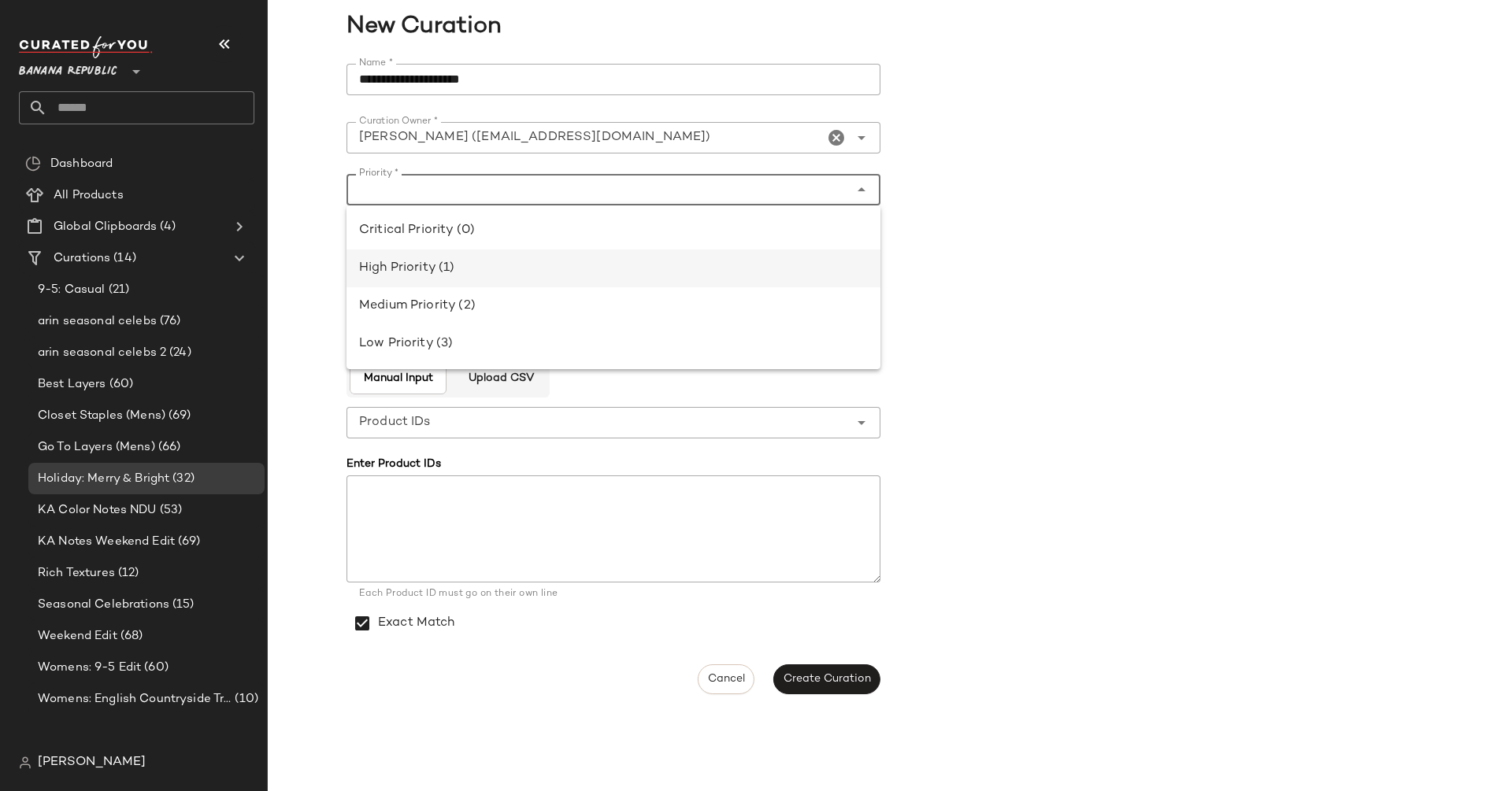
click at [611, 272] on div "High Priority (1)" at bounding box center [613, 268] width 509 height 19
type input "**********"
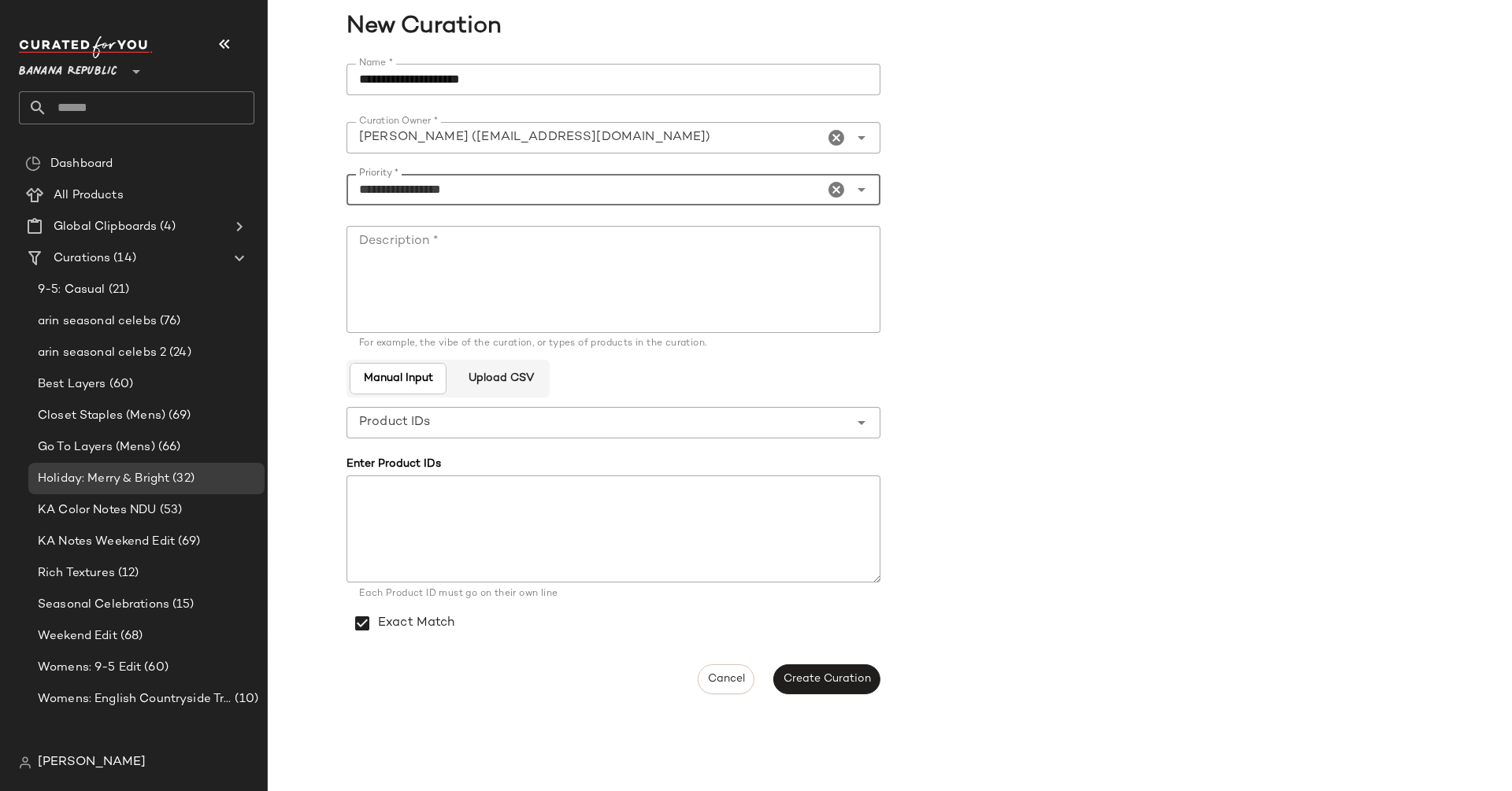
click at [611, 272] on textarea "Description *" at bounding box center [613, 279] width 534 height 107
type textarea "****"
click at [847, 687] on button "Create Curation" at bounding box center [827, 679] width 107 height 30
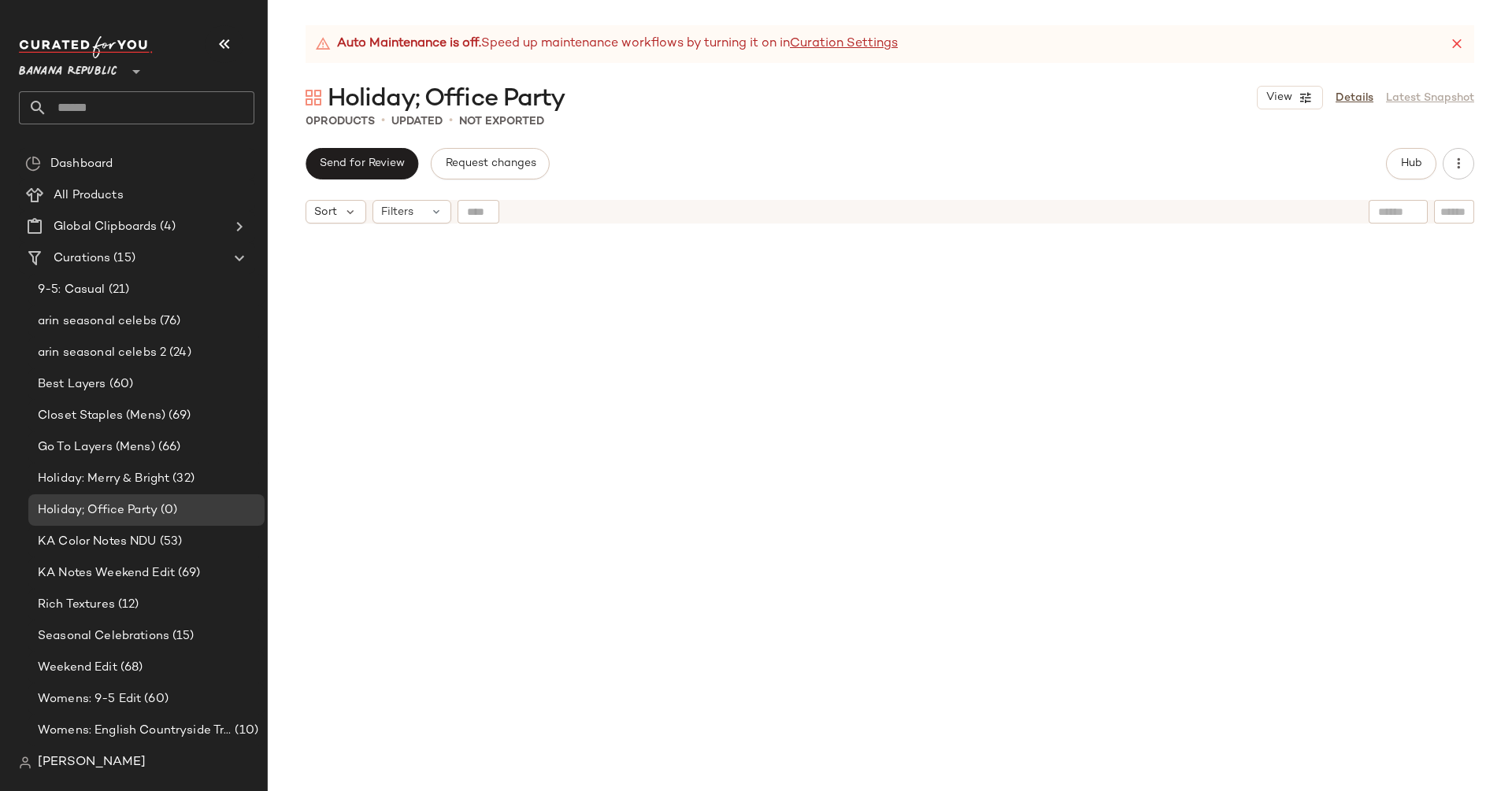
click at [98, 62] on span "Banana Republic" at bounding box center [68, 68] width 98 height 28
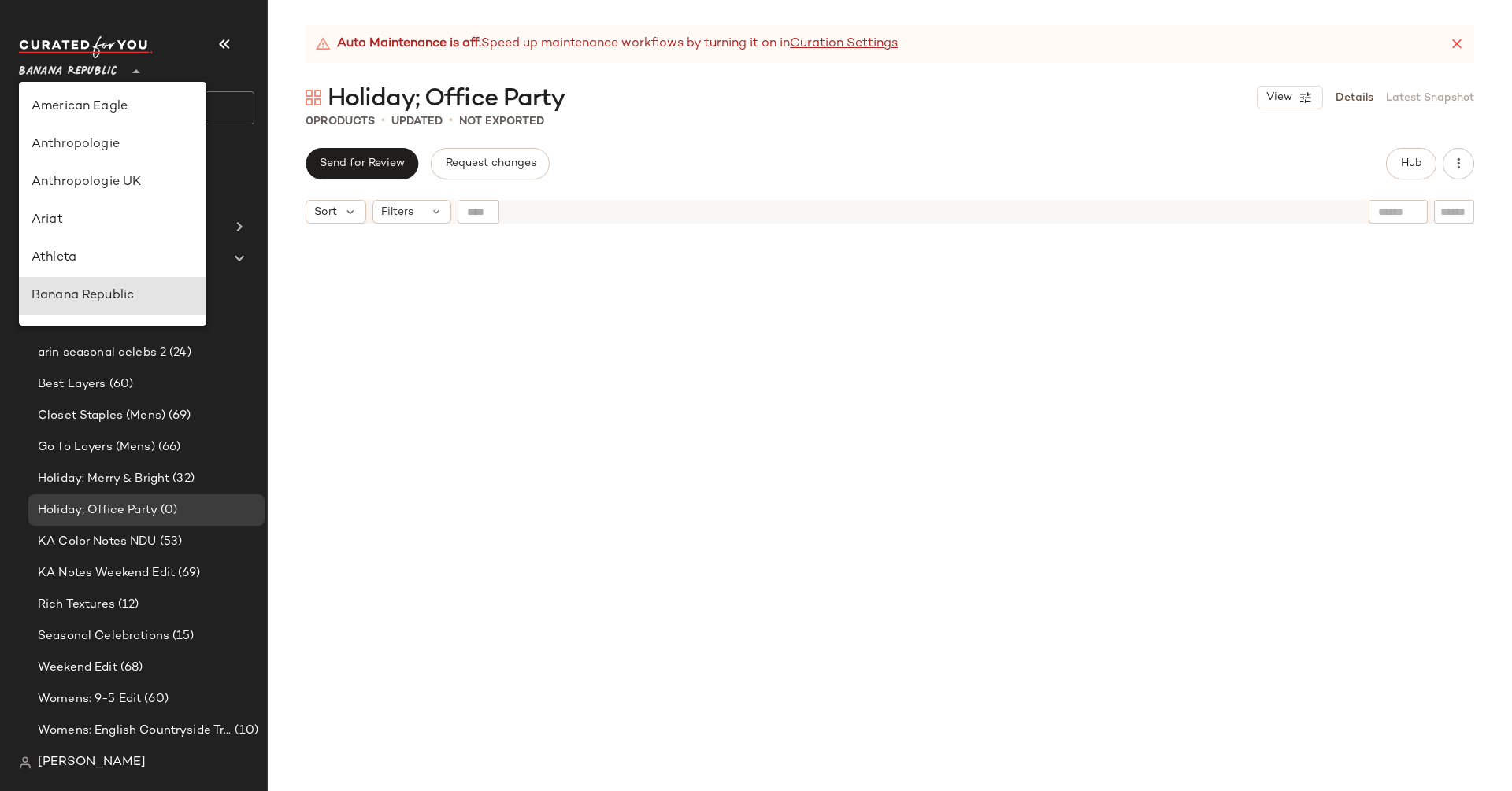
scroll to position [189, 0]
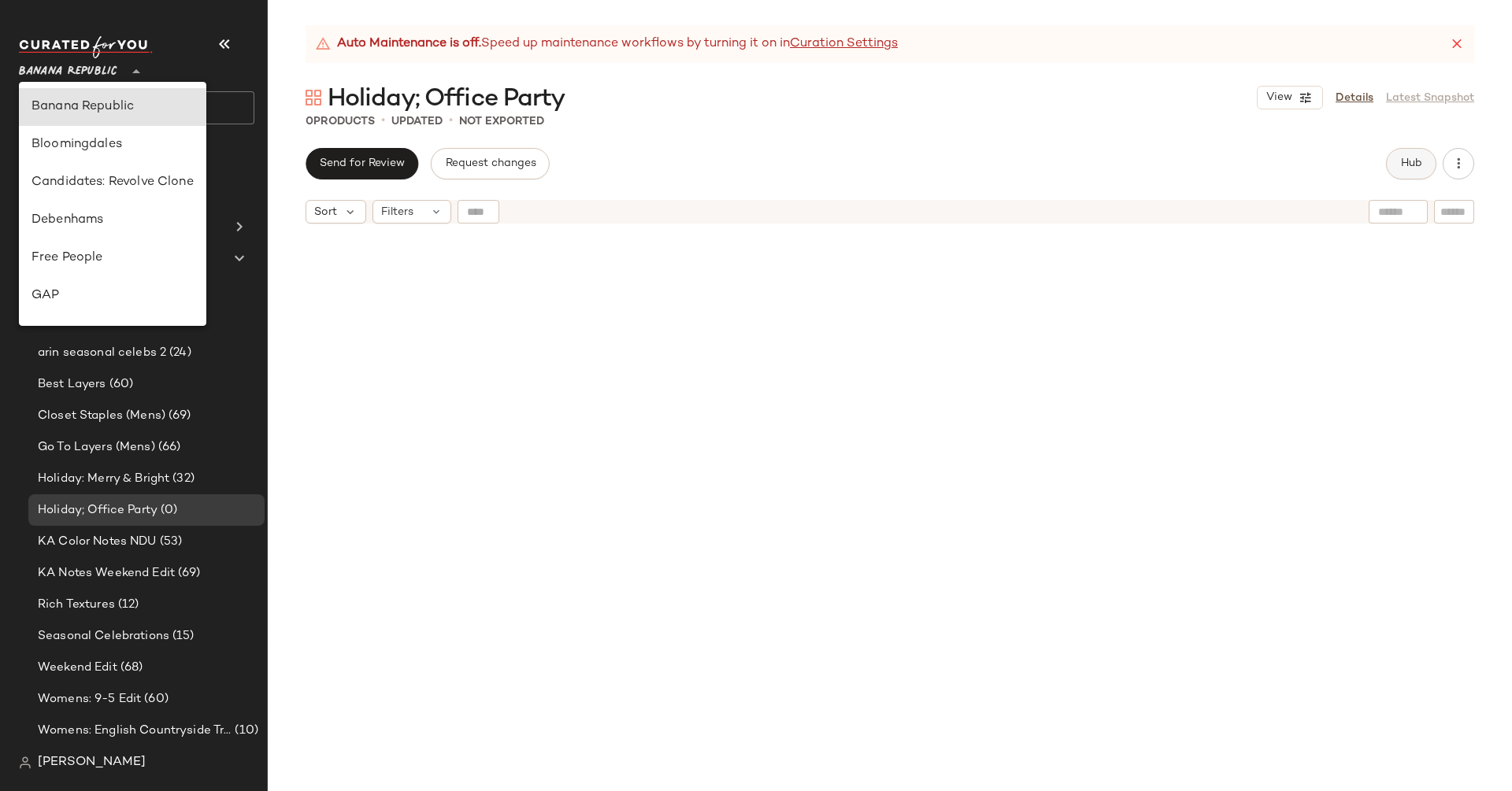
click at [1417, 160] on span "Hub" at bounding box center [1411, 164] width 22 height 13
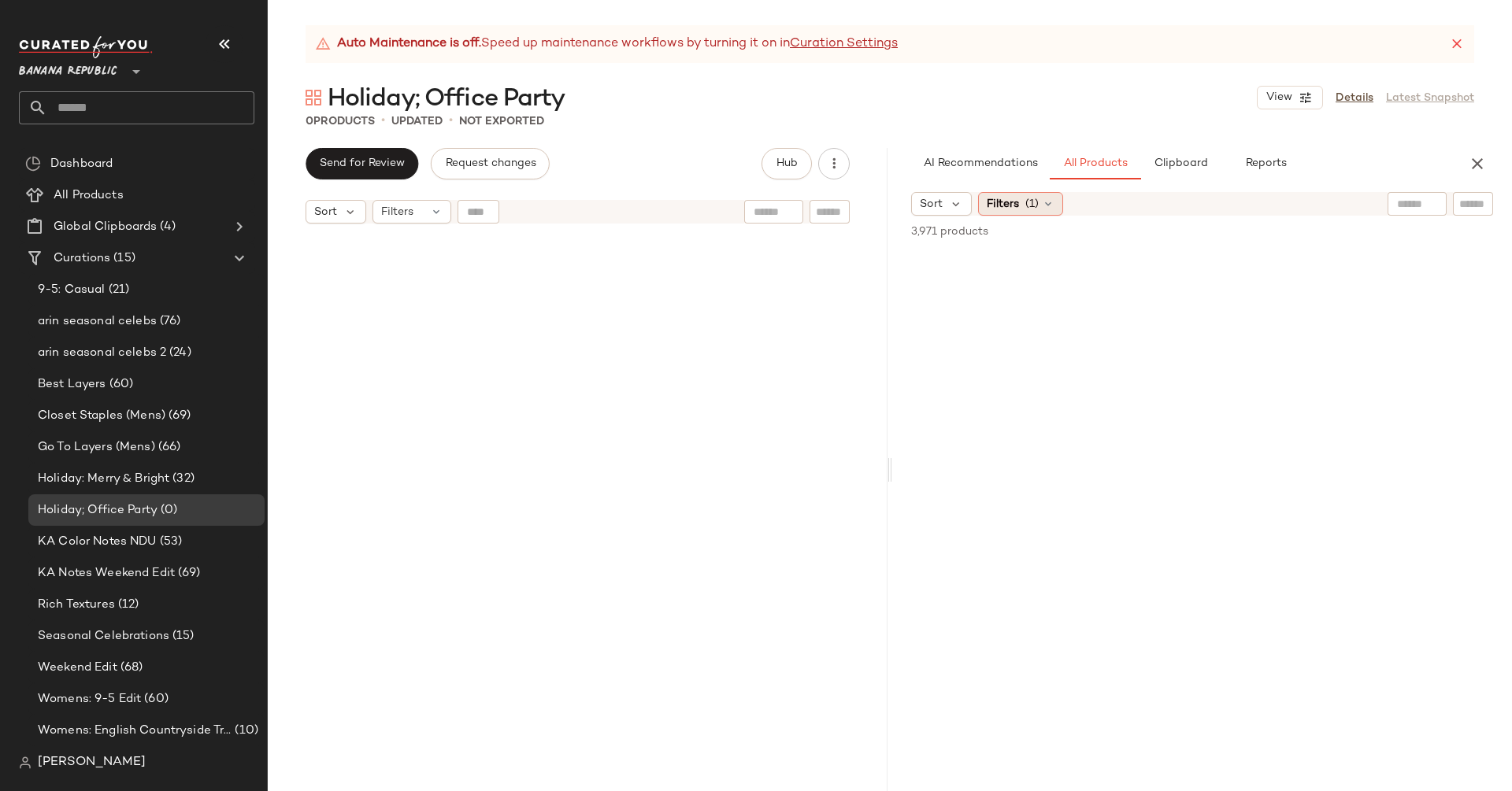
click at [1027, 208] on span "(1)" at bounding box center [1032, 204] width 13 height 17
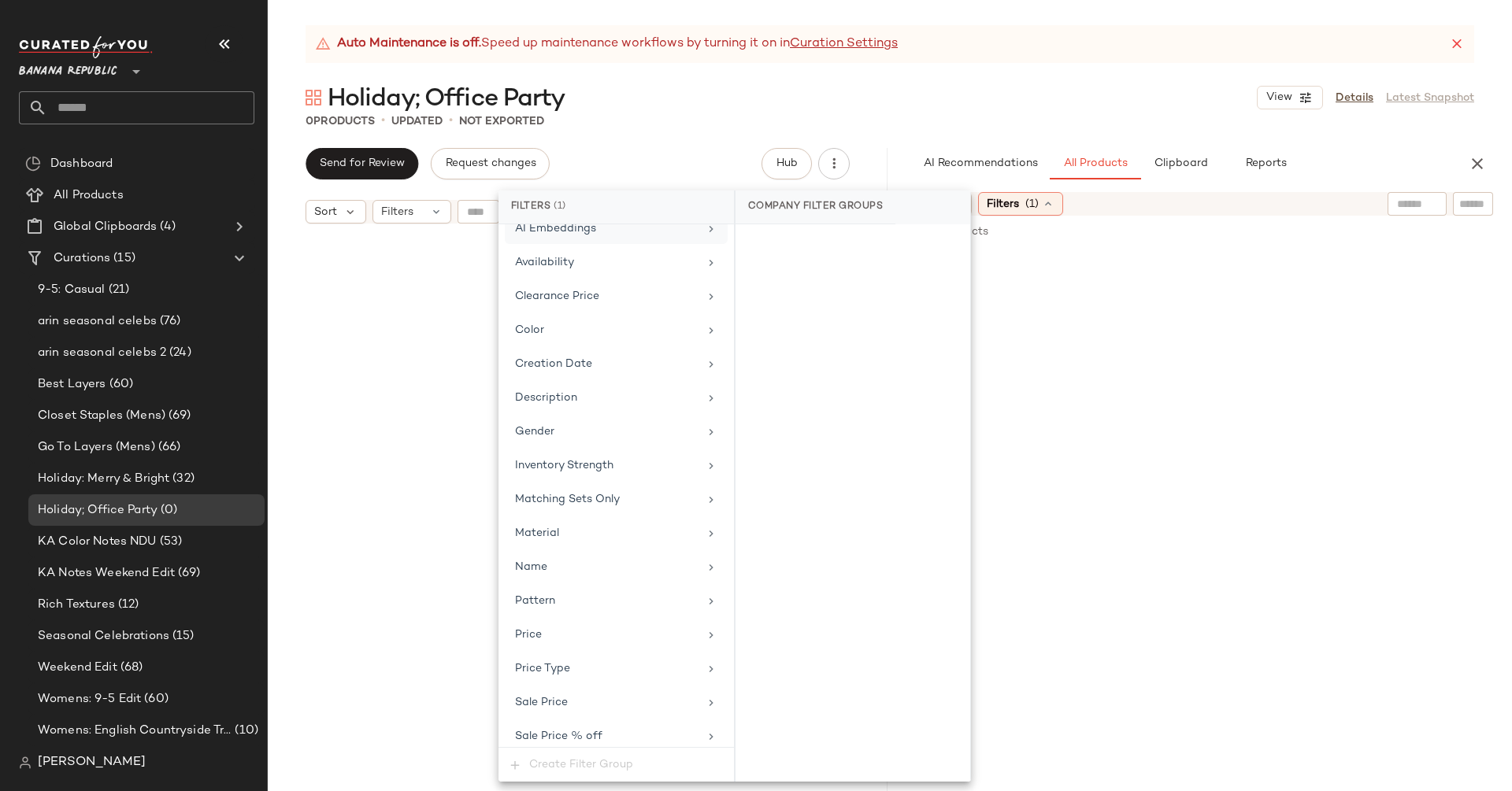
scroll to position [294, 0]
click at [569, 600] on div "Price Type" at bounding box center [606, 606] width 183 height 17
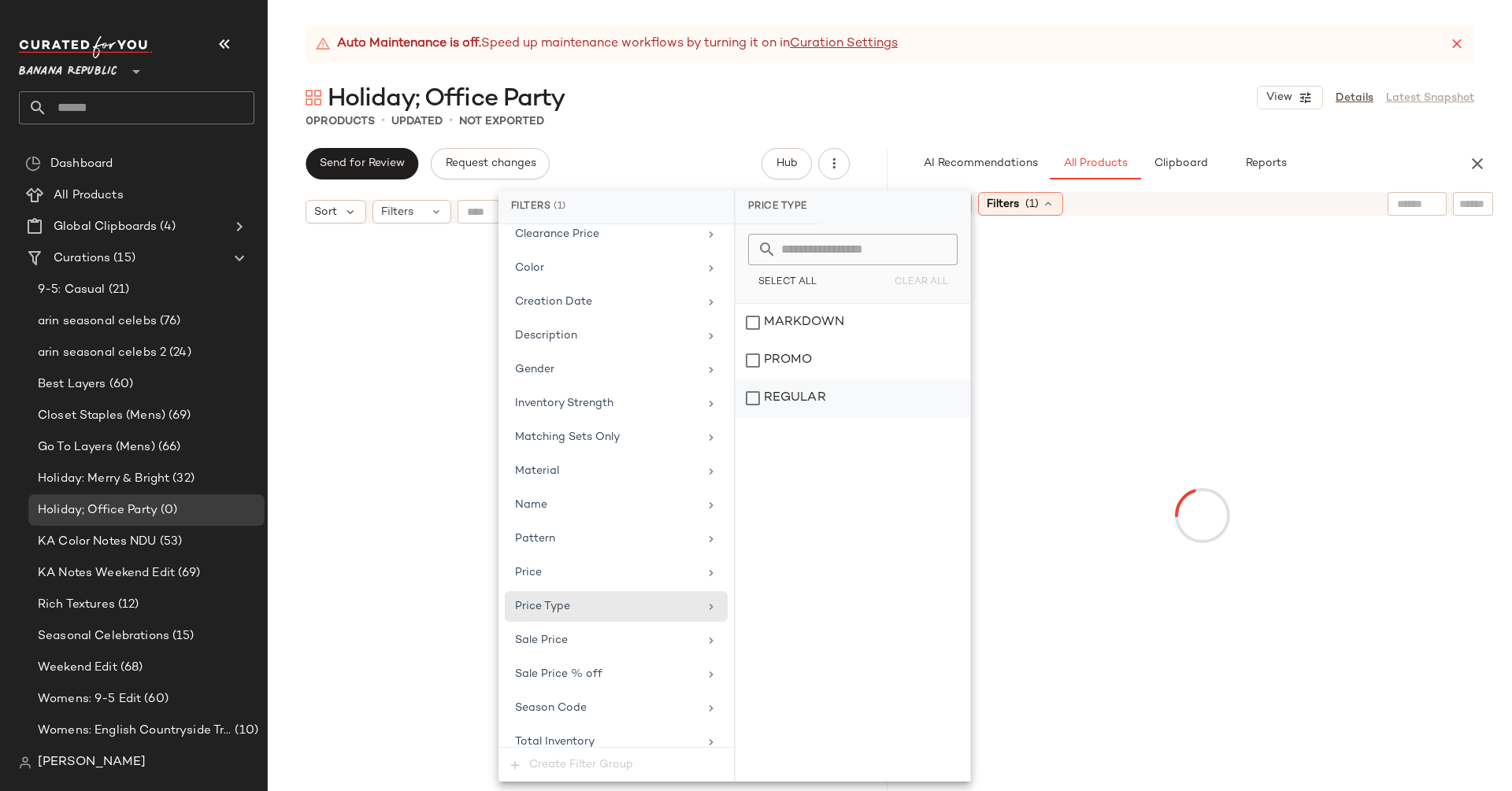
click at [814, 357] on div "PROMO" at bounding box center [853, 360] width 235 height 38
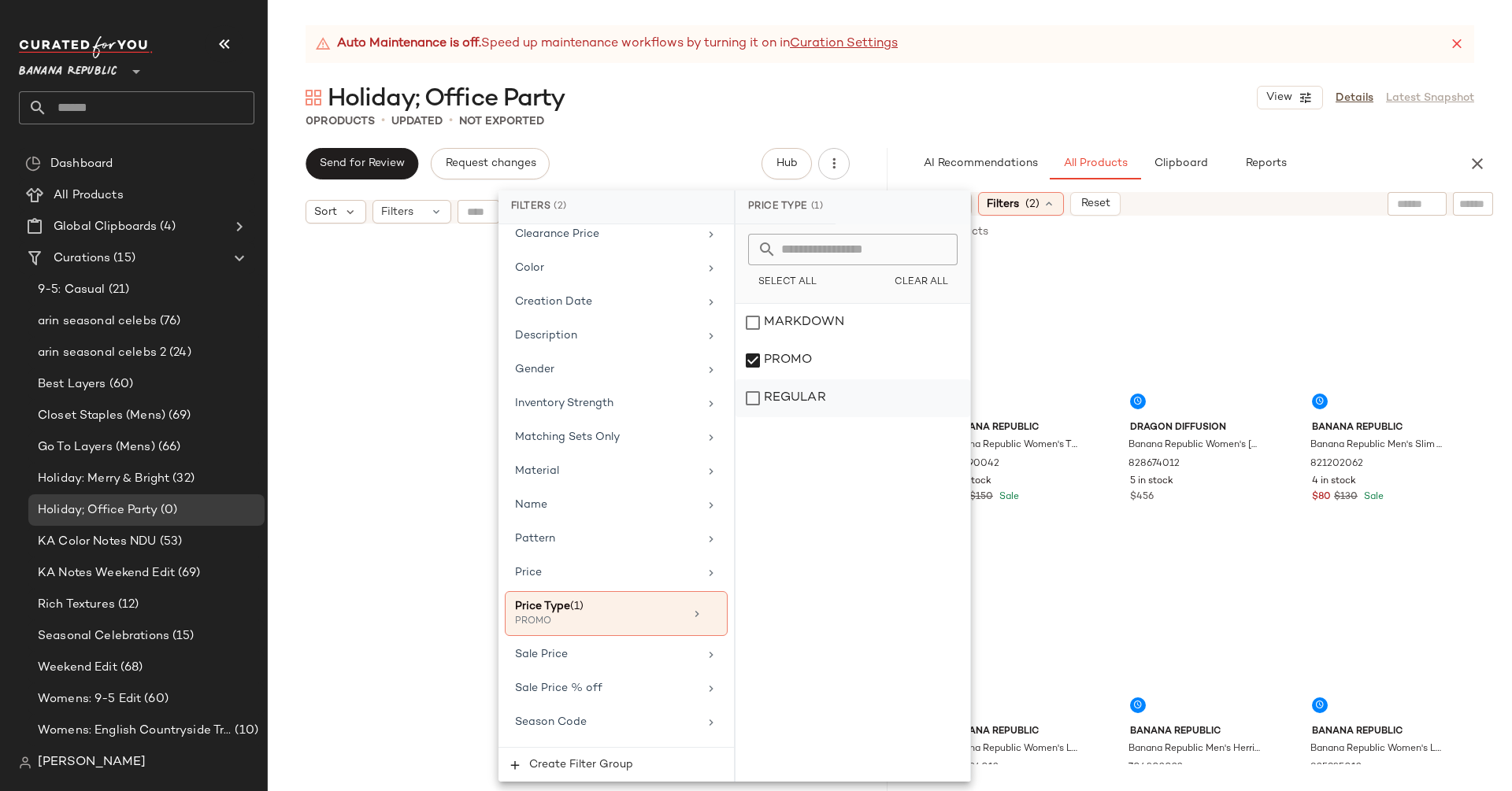
click at [799, 394] on div "REGULAR" at bounding box center [853, 398] width 235 height 38
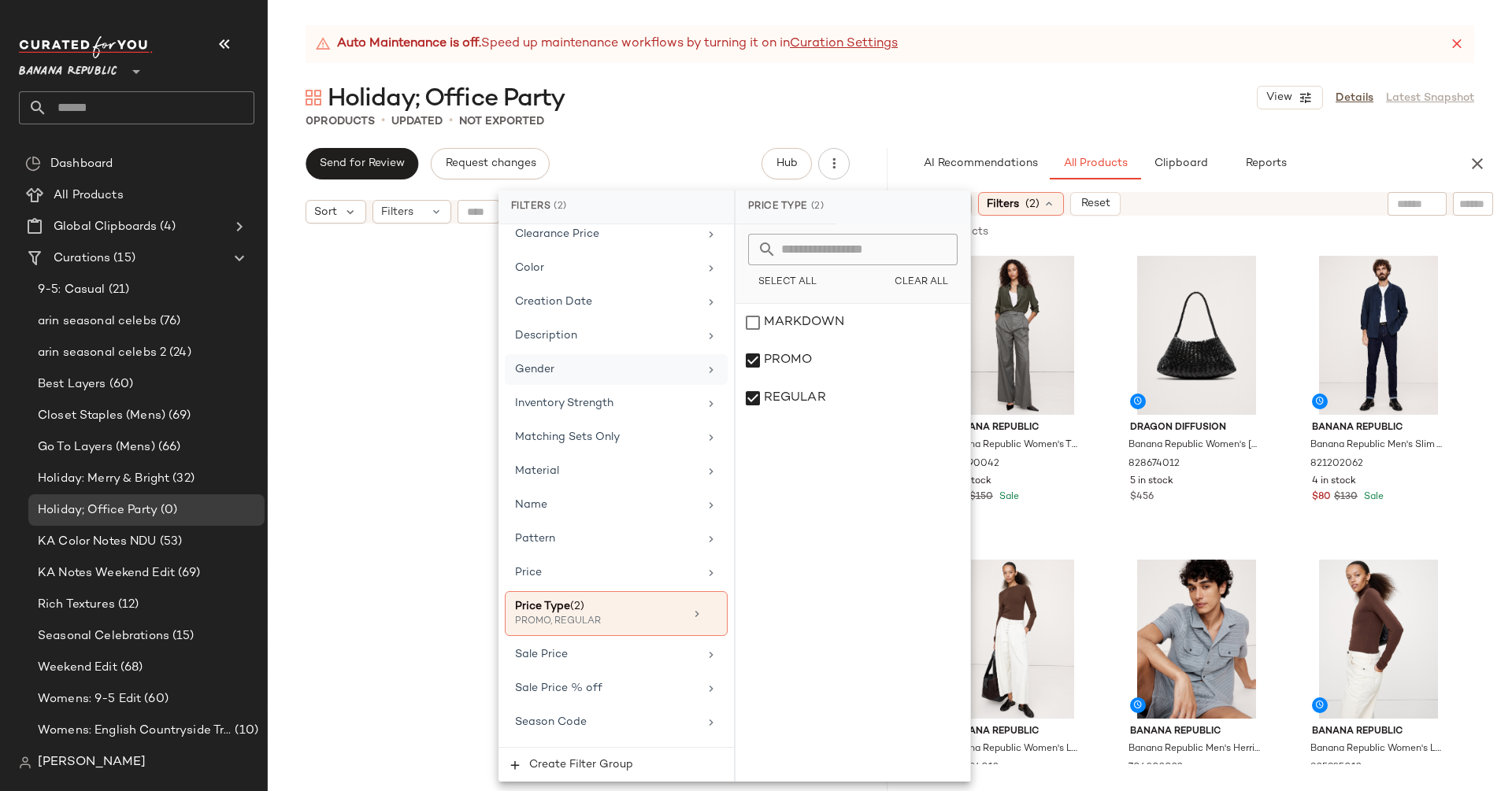
scroll to position [0, 0]
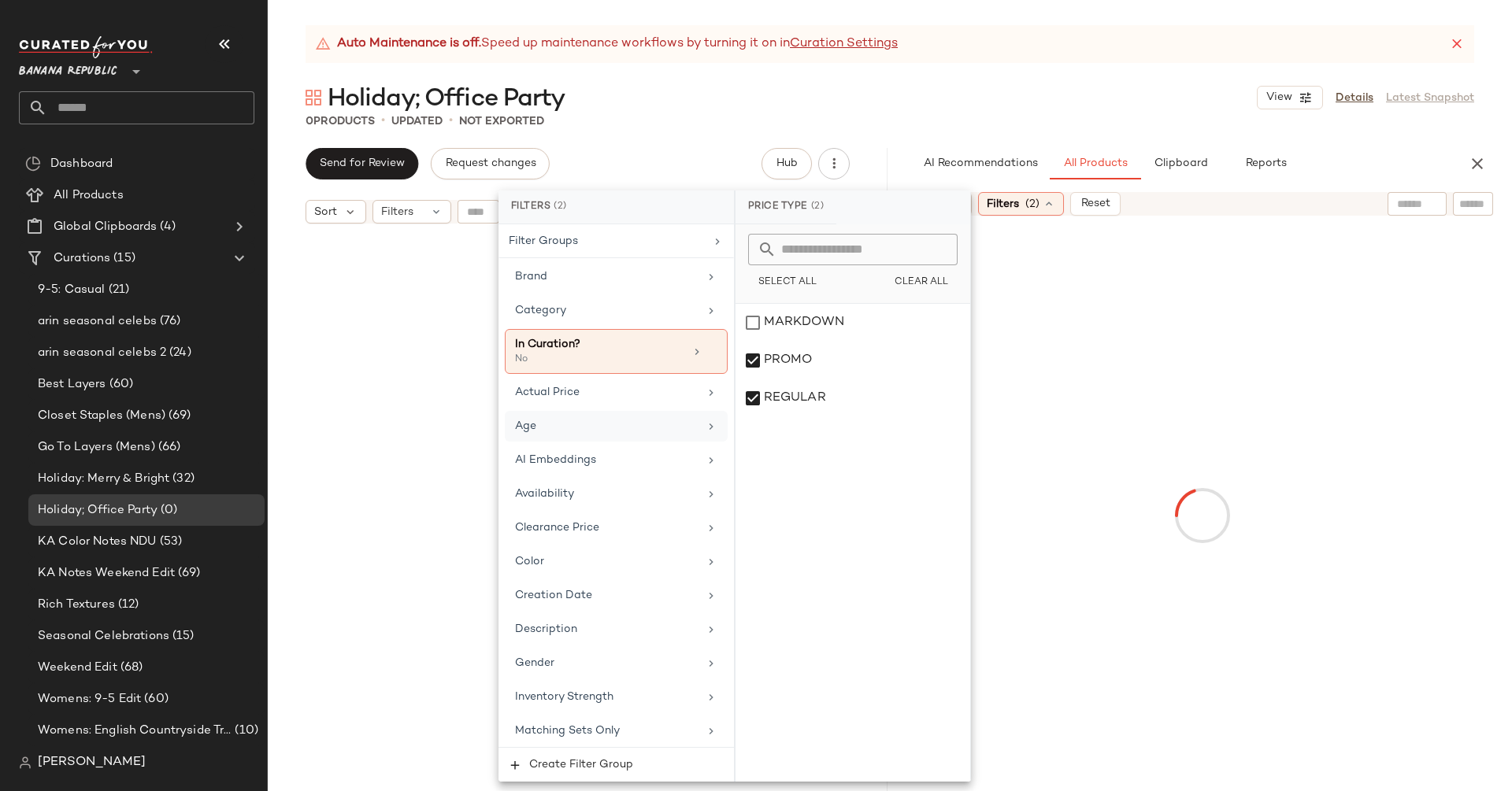
click at [544, 426] on div "Age" at bounding box center [606, 426] width 183 height 17
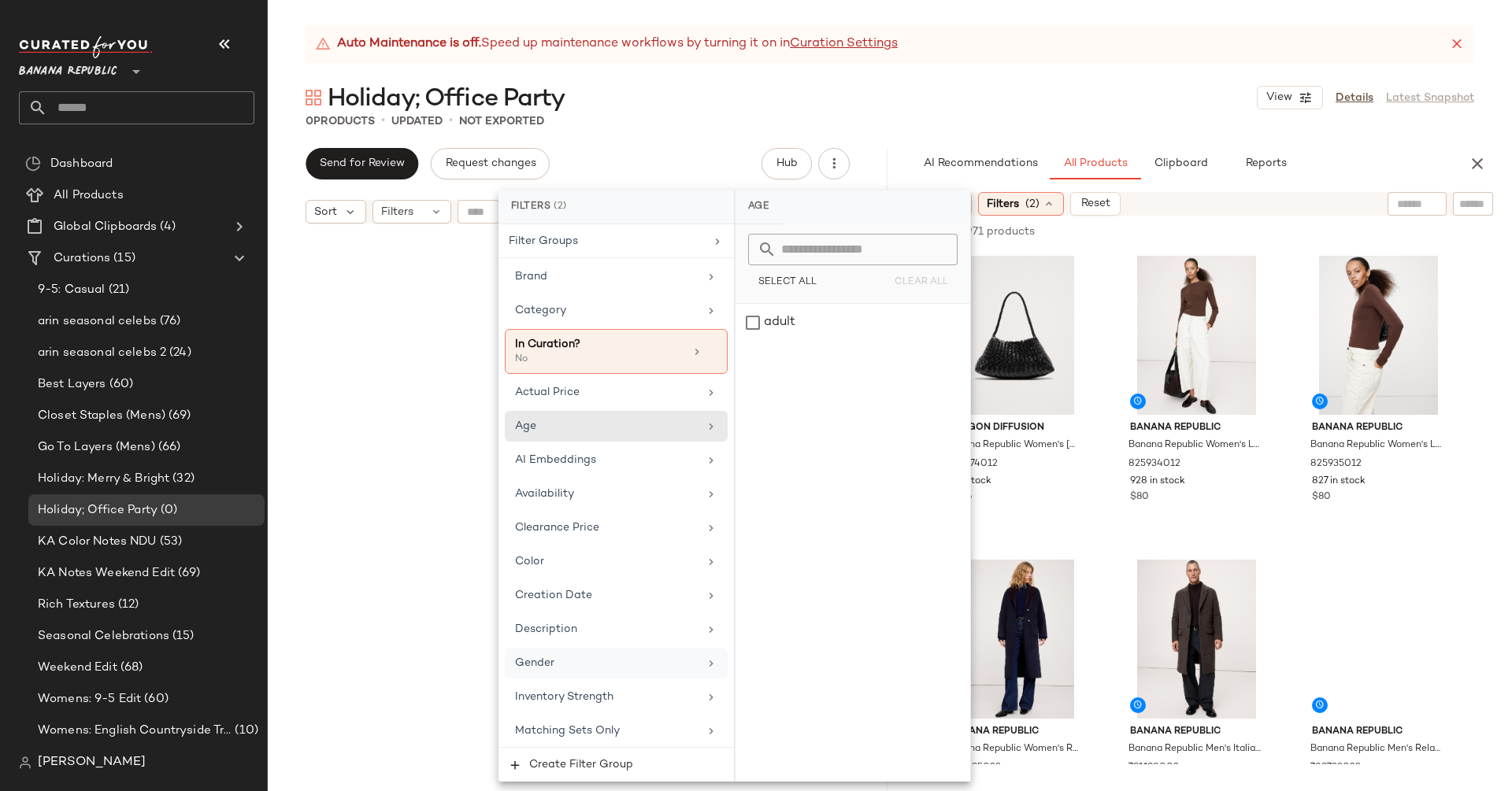
click at [558, 663] on div "Gender" at bounding box center [606, 663] width 183 height 17
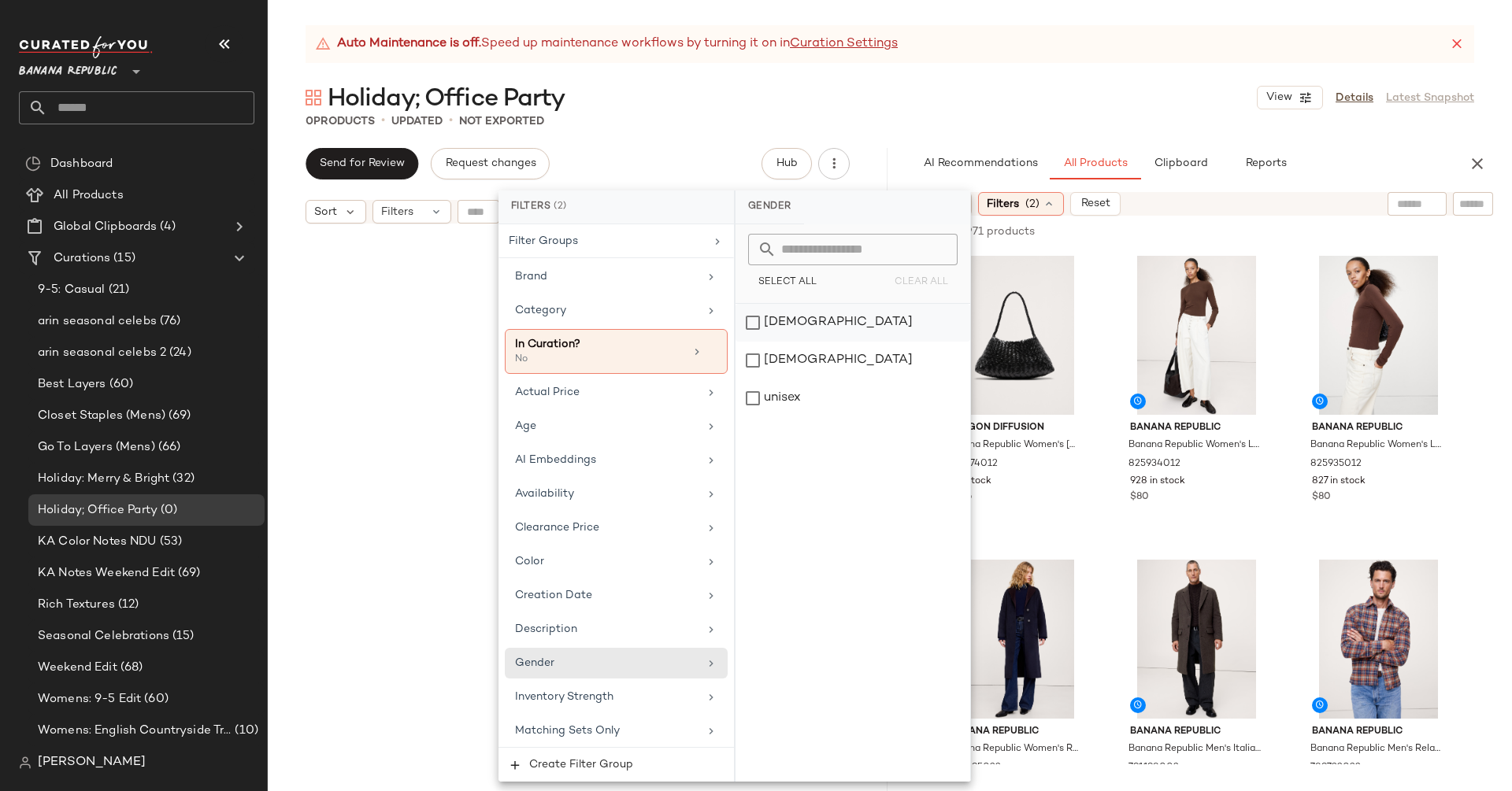
click at [765, 327] on div "[DEMOGRAPHIC_DATA]" at bounding box center [853, 323] width 235 height 38
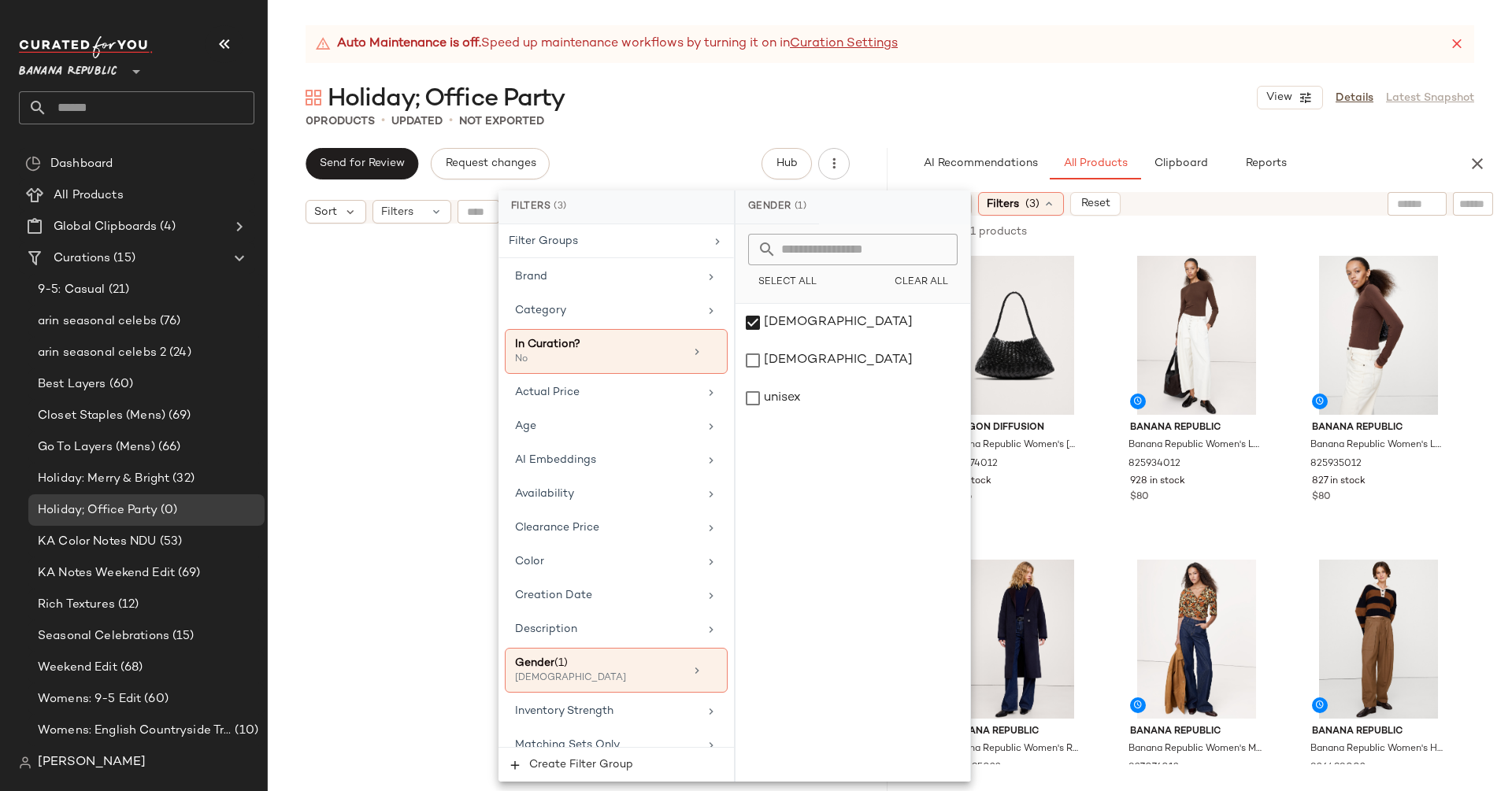
click at [904, 132] on div "Auto Maintenance is off. Speed up maintenance workflows by turning it on in Cur…" at bounding box center [890, 408] width 1244 height 766
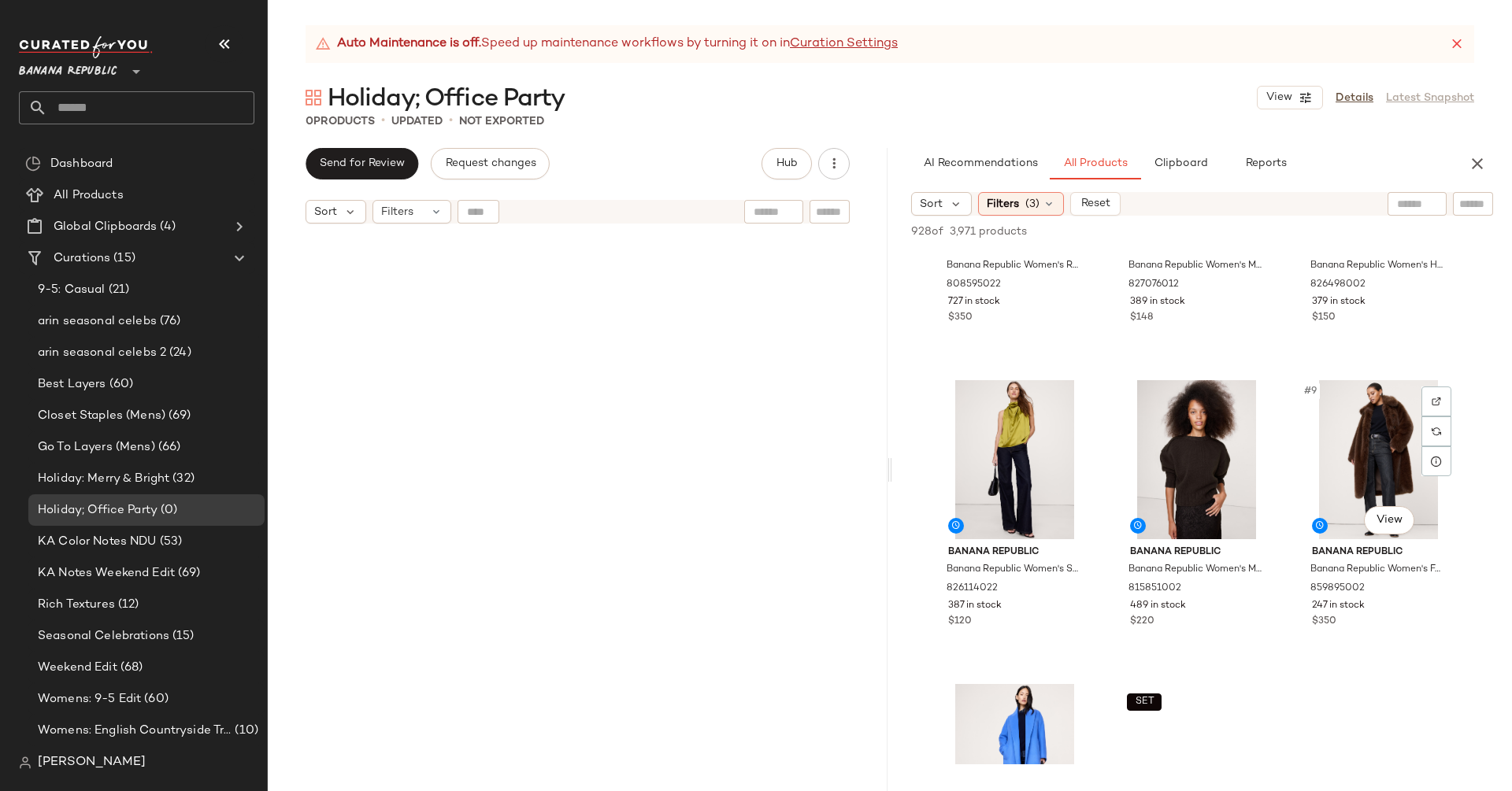
scroll to position [581, 0]
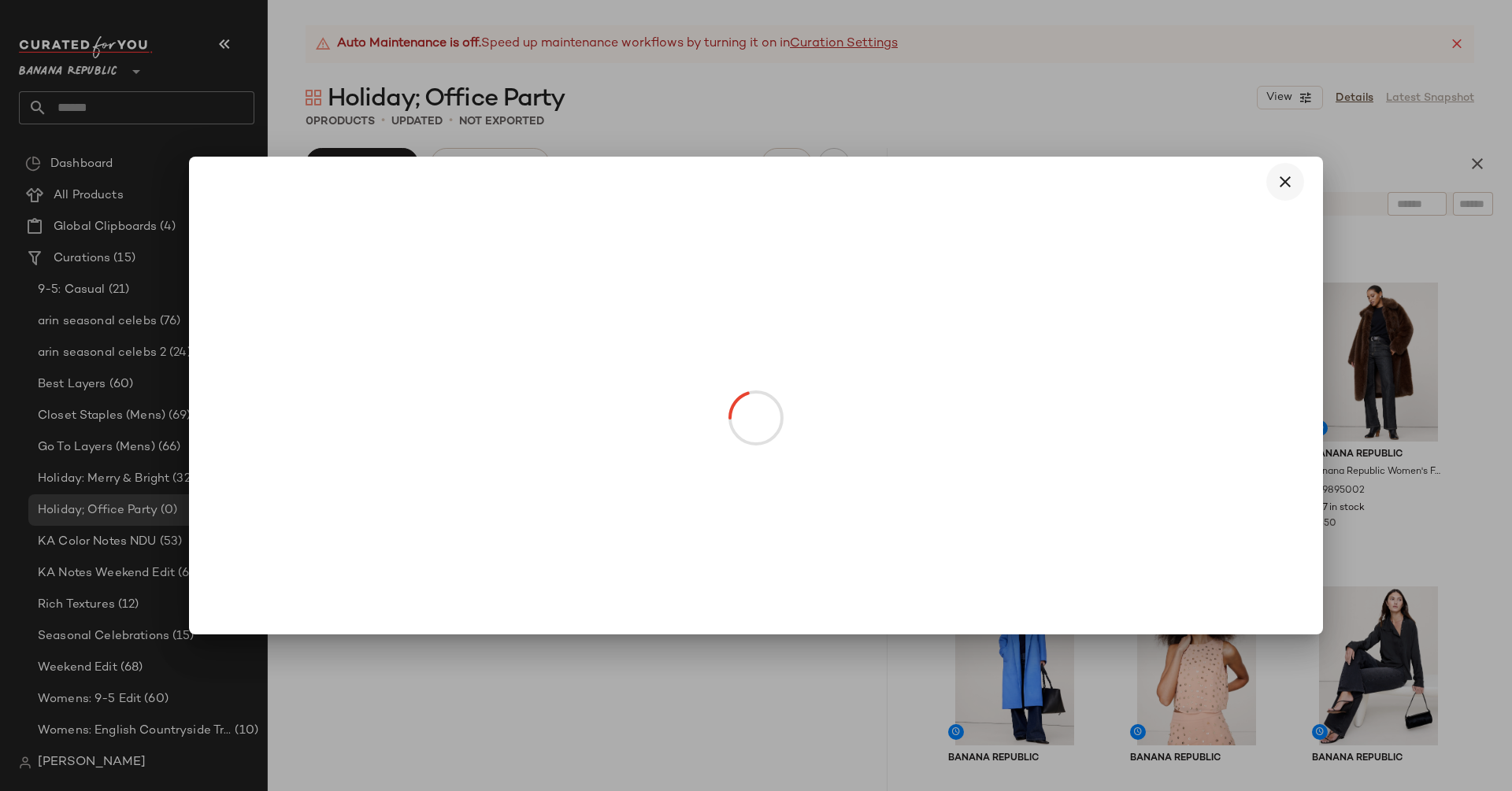
click at [1292, 179] on icon "button" at bounding box center [1285, 182] width 19 height 19
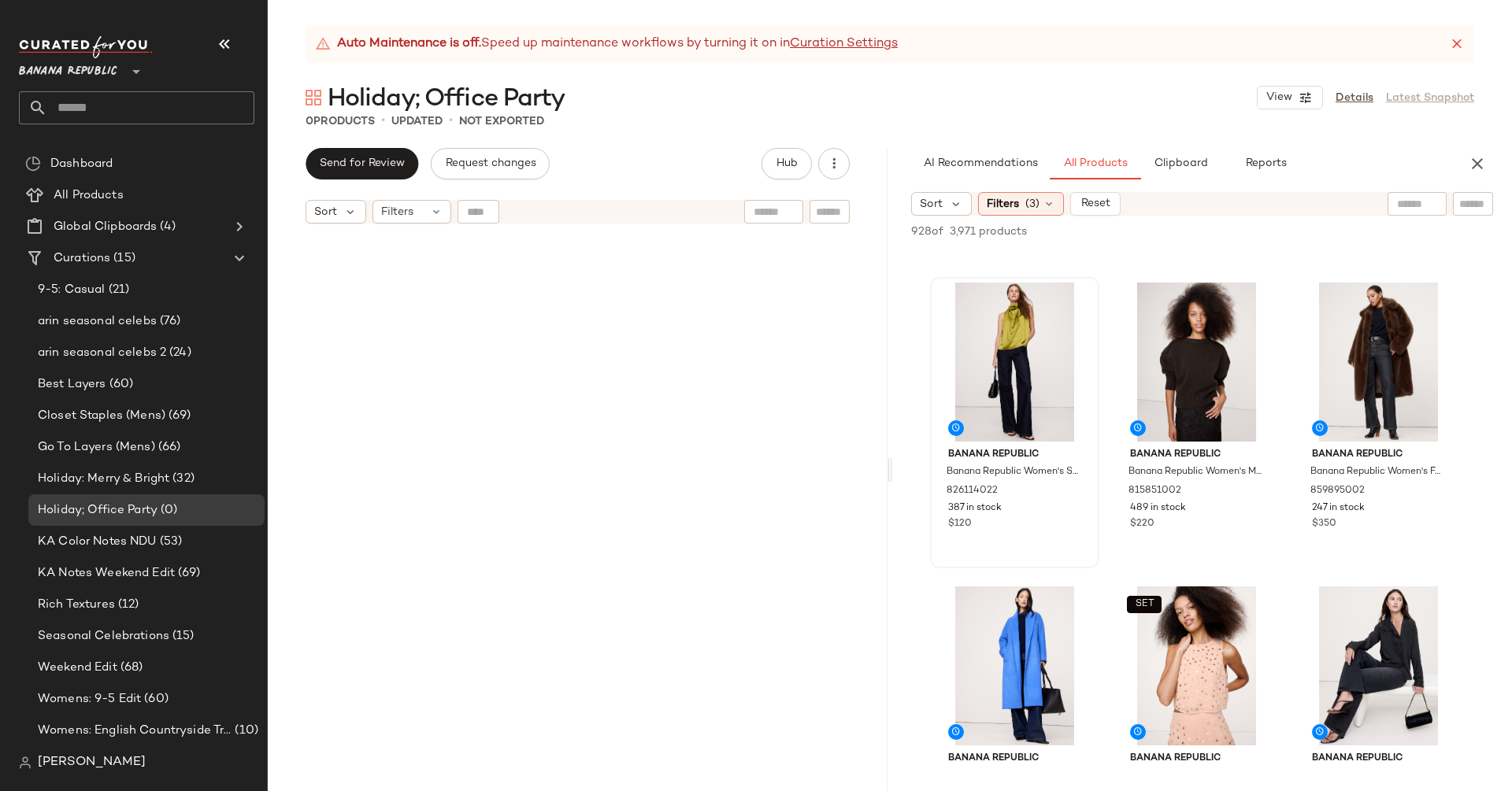
click at [1412, 201] on input "text" at bounding box center [1417, 204] width 40 height 17
type input "**********"
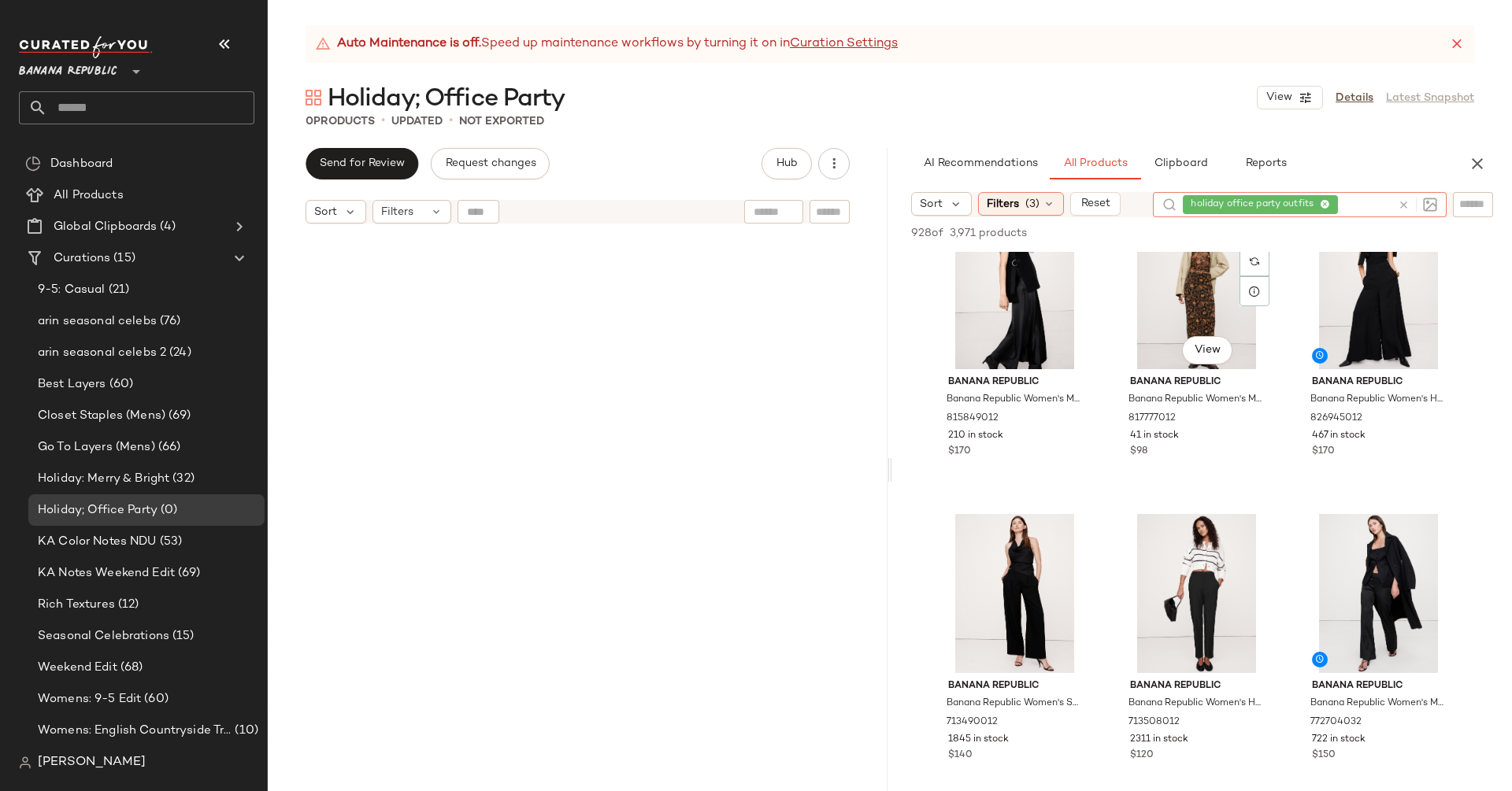
scroll to position [1650, 0]
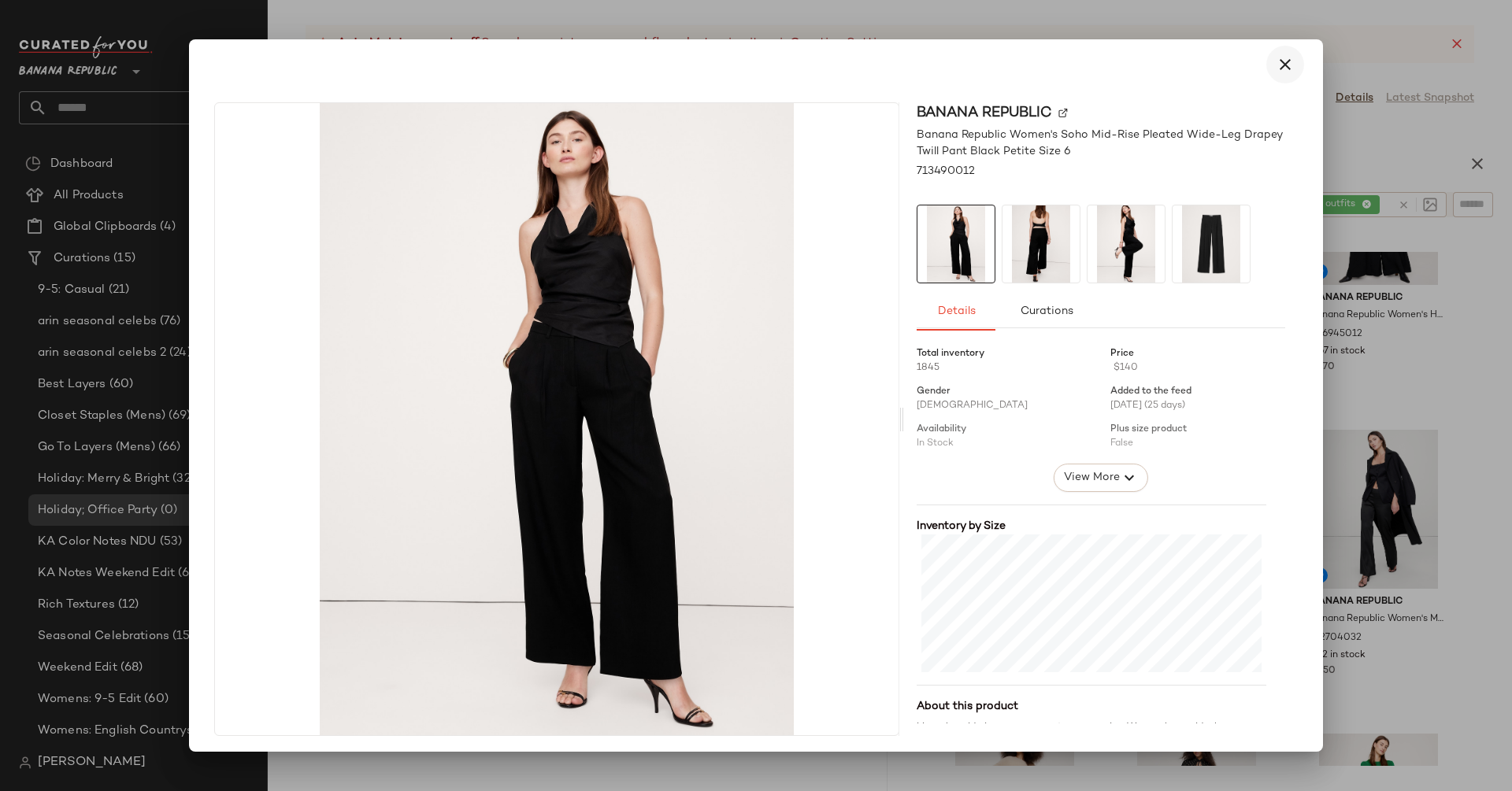
click at [1276, 67] on icon "button" at bounding box center [1285, 65] width 19 height 19
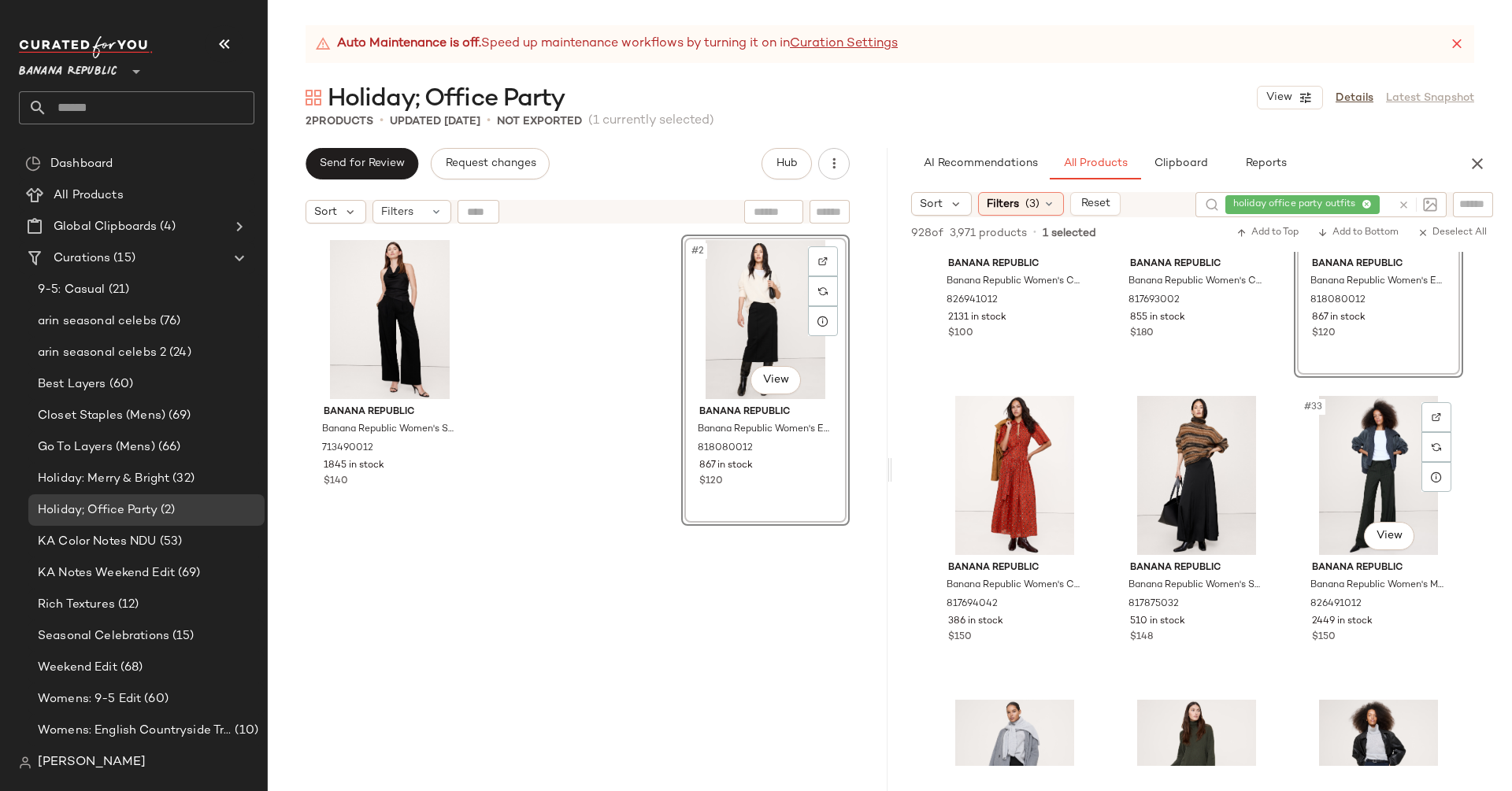
scroll to position [3098, 0]
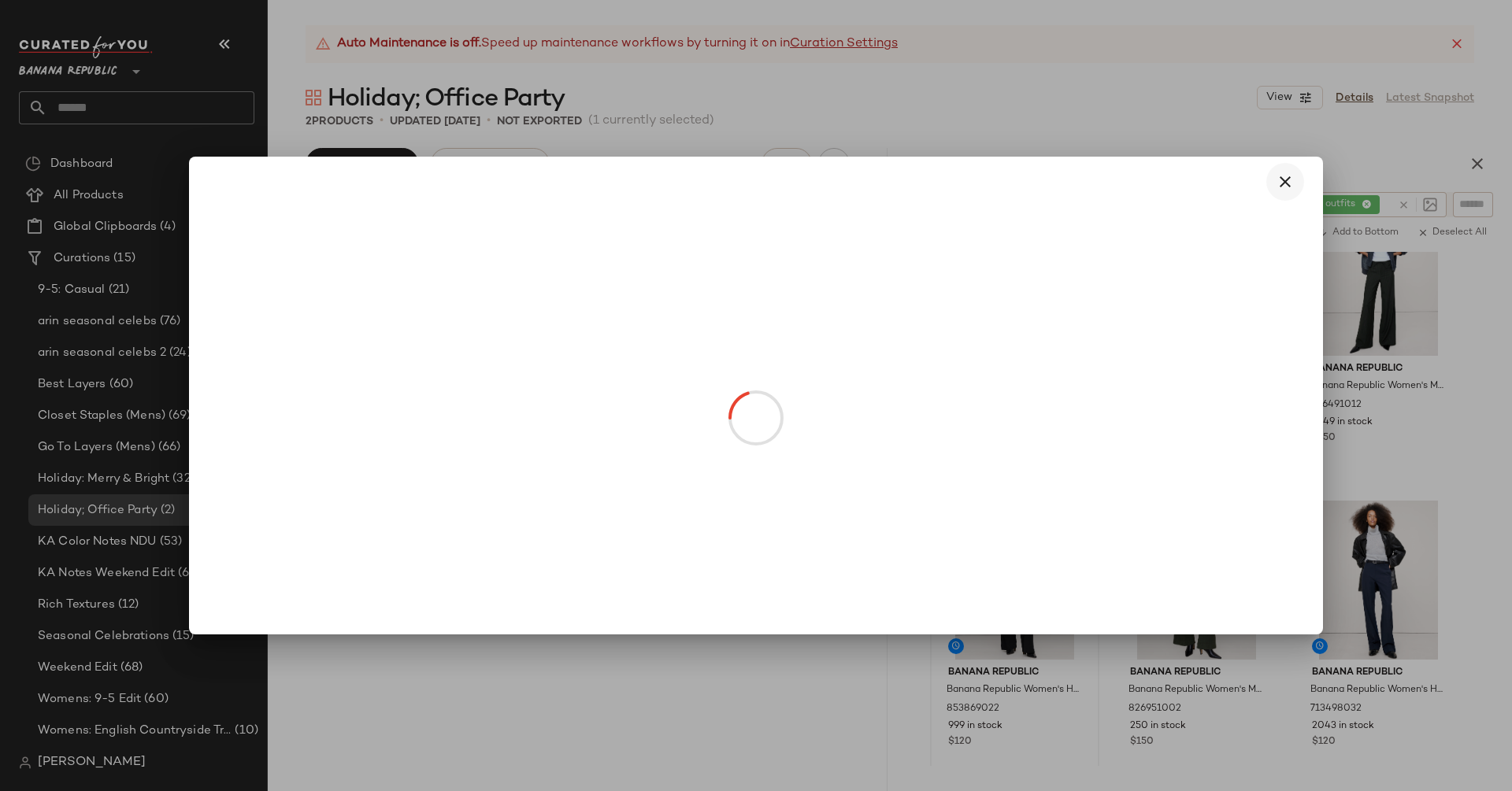
click at [1283, 181] on icon "button" at bounding box center [1285, 182] width 19 height 19
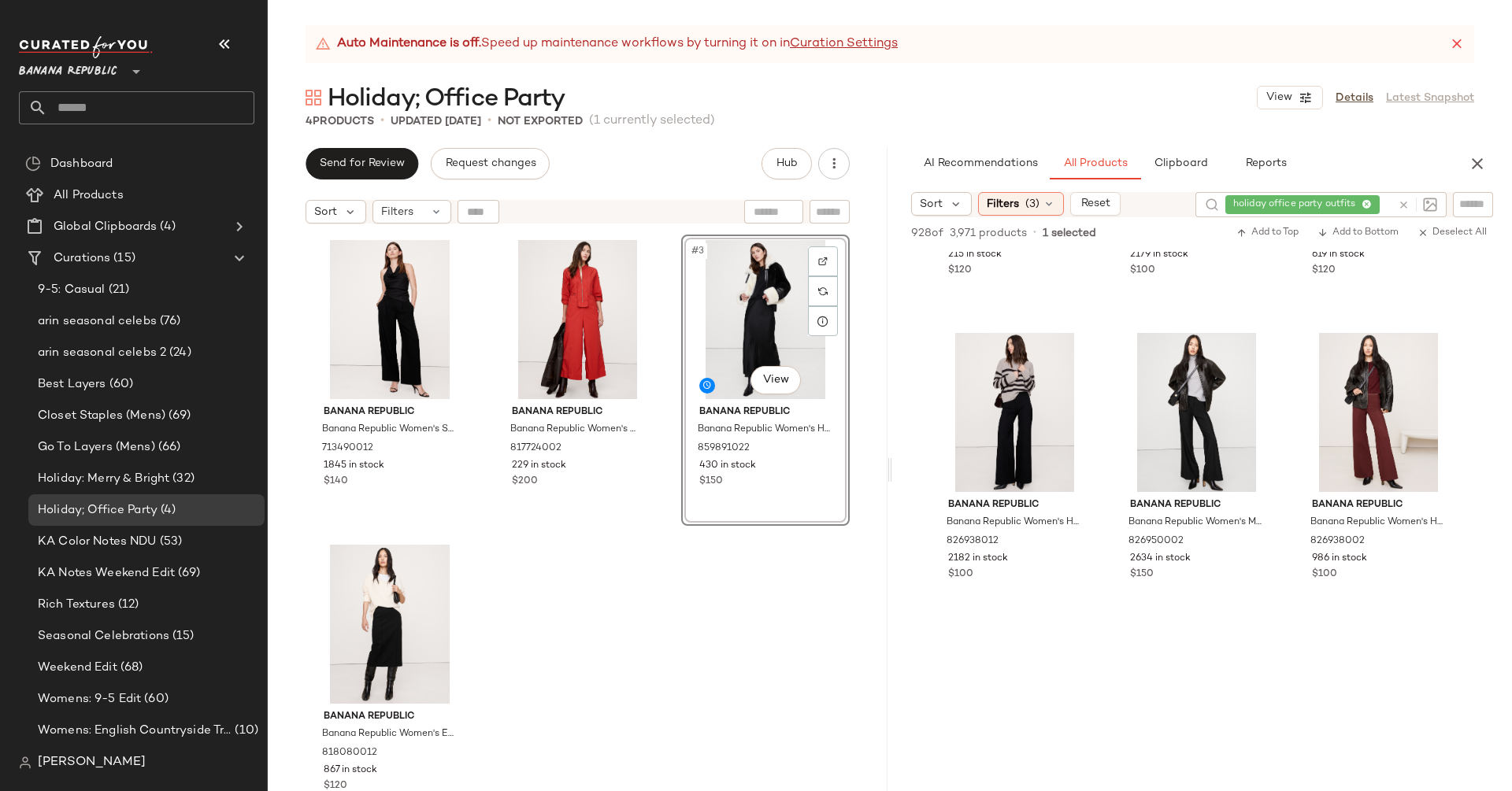
scroll to position [6352, 0]
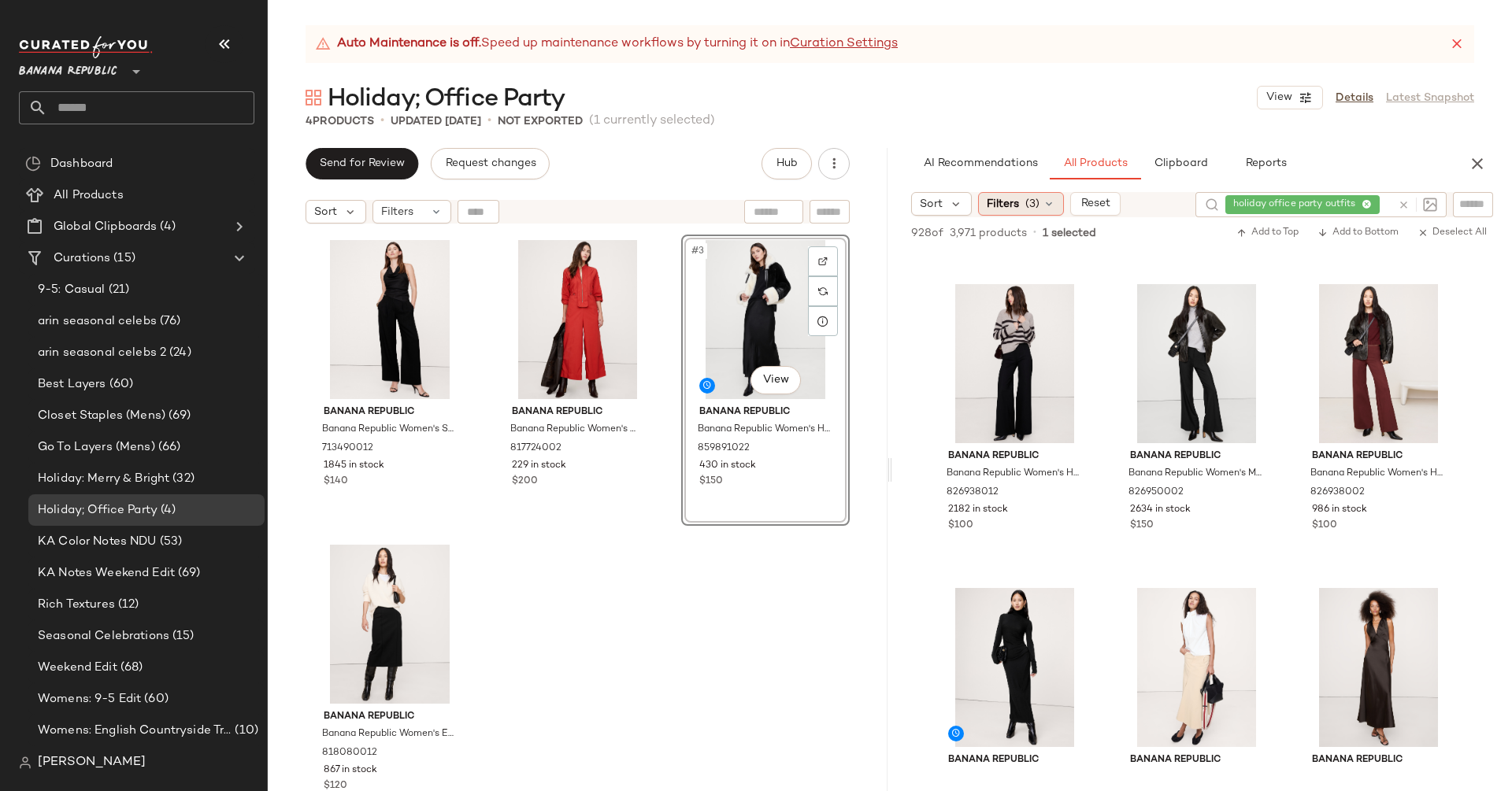
click at [1004, 205] on span "Filters" at bounding box center [1002, 204] width 32 height 17
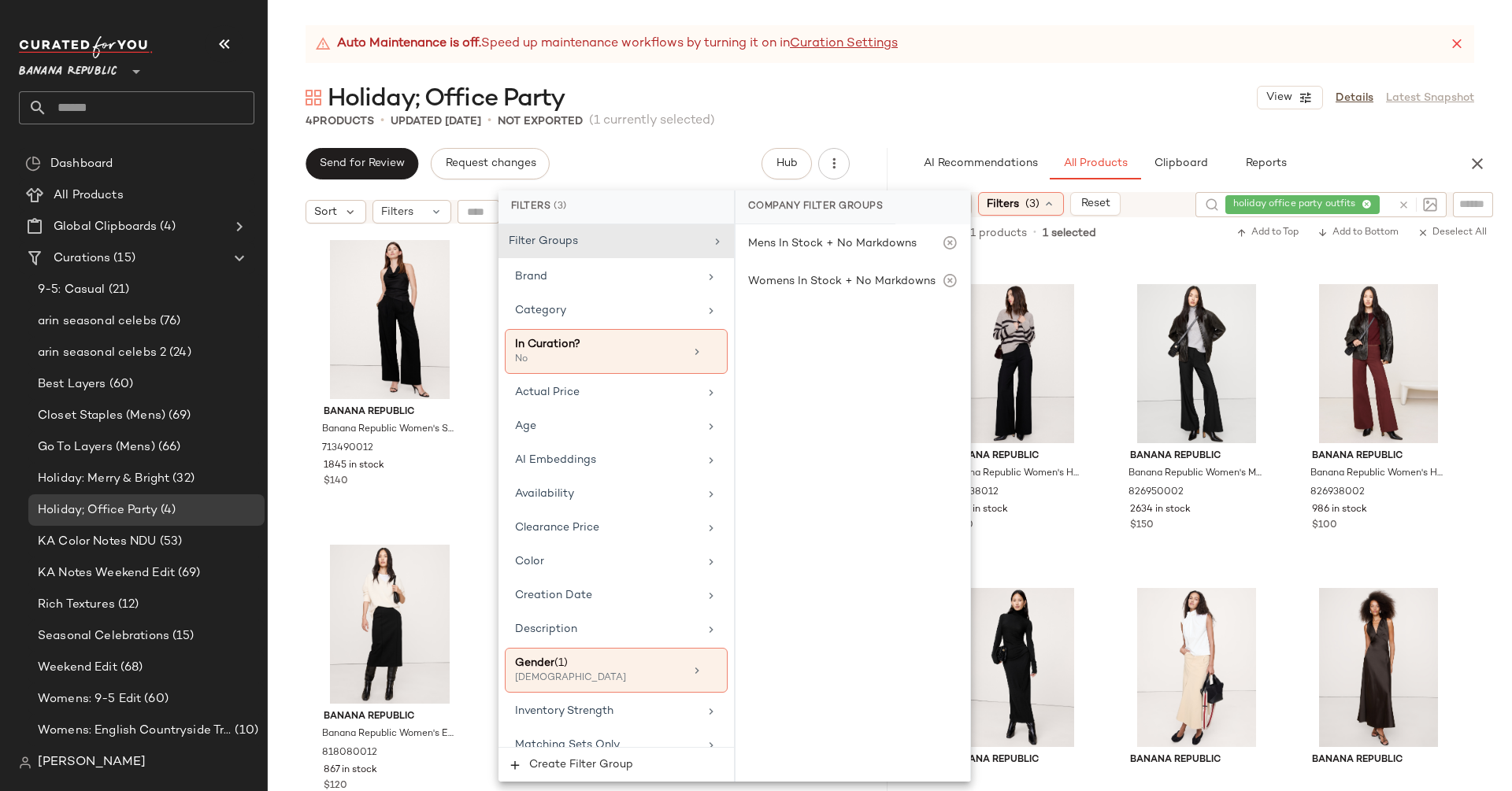
click at [1004, 205] on span "Filters" at bounding box center [1002, 204] width 32 height 17
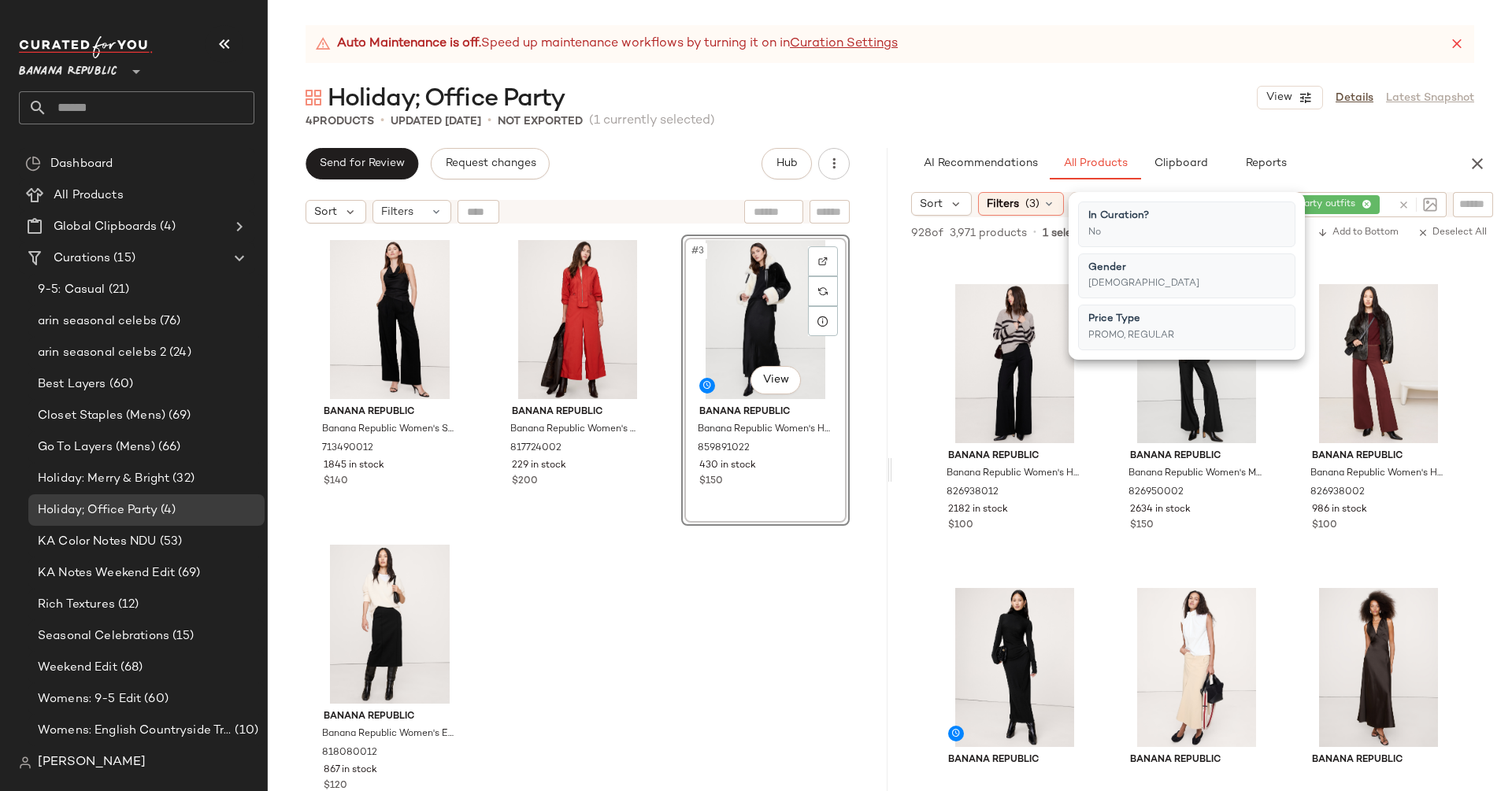
click at [1004, 205] on span "Filters" at bounding box center [1002, 204] width 32 height 17
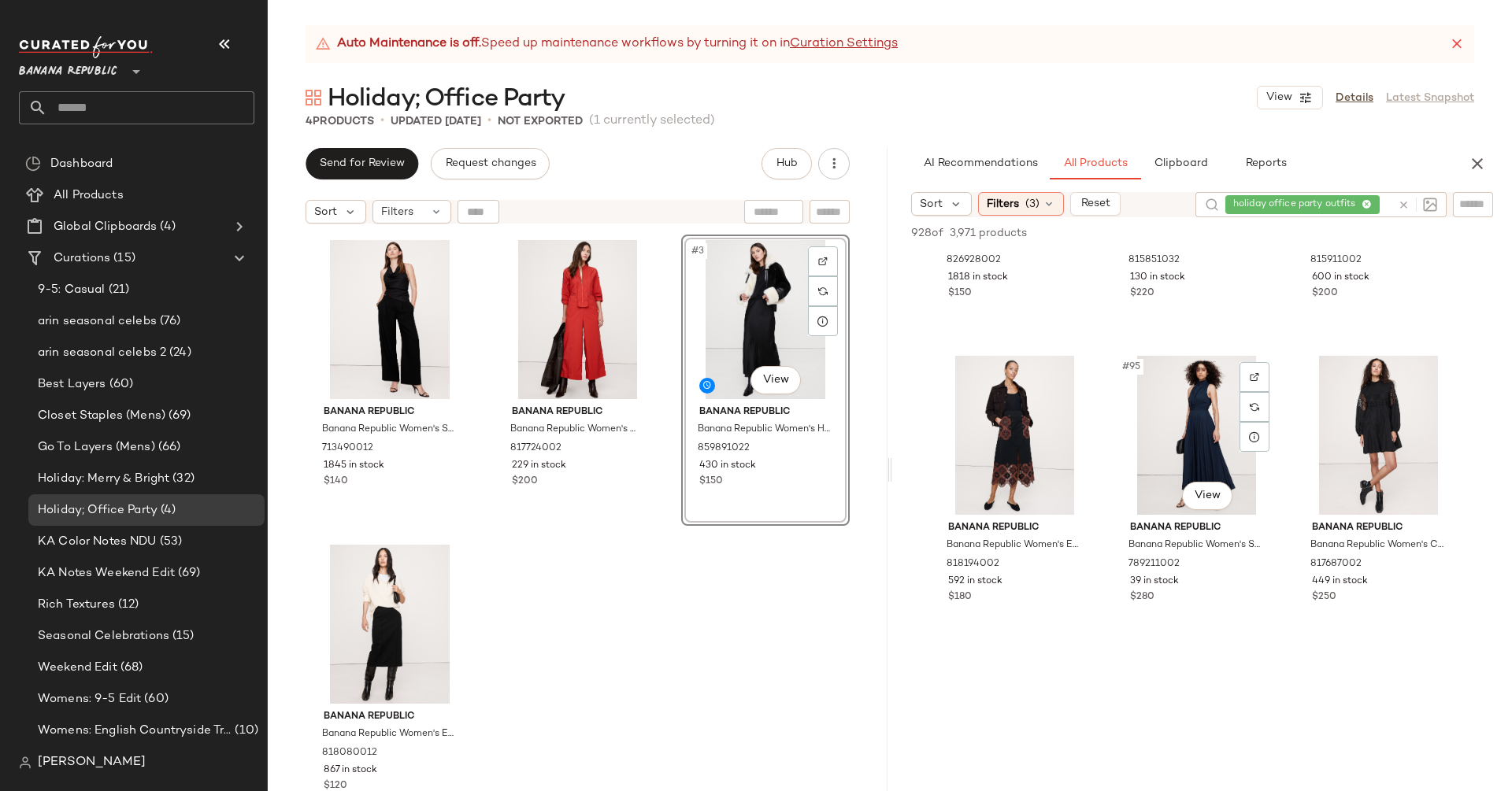
scroll to position [9346, 0]
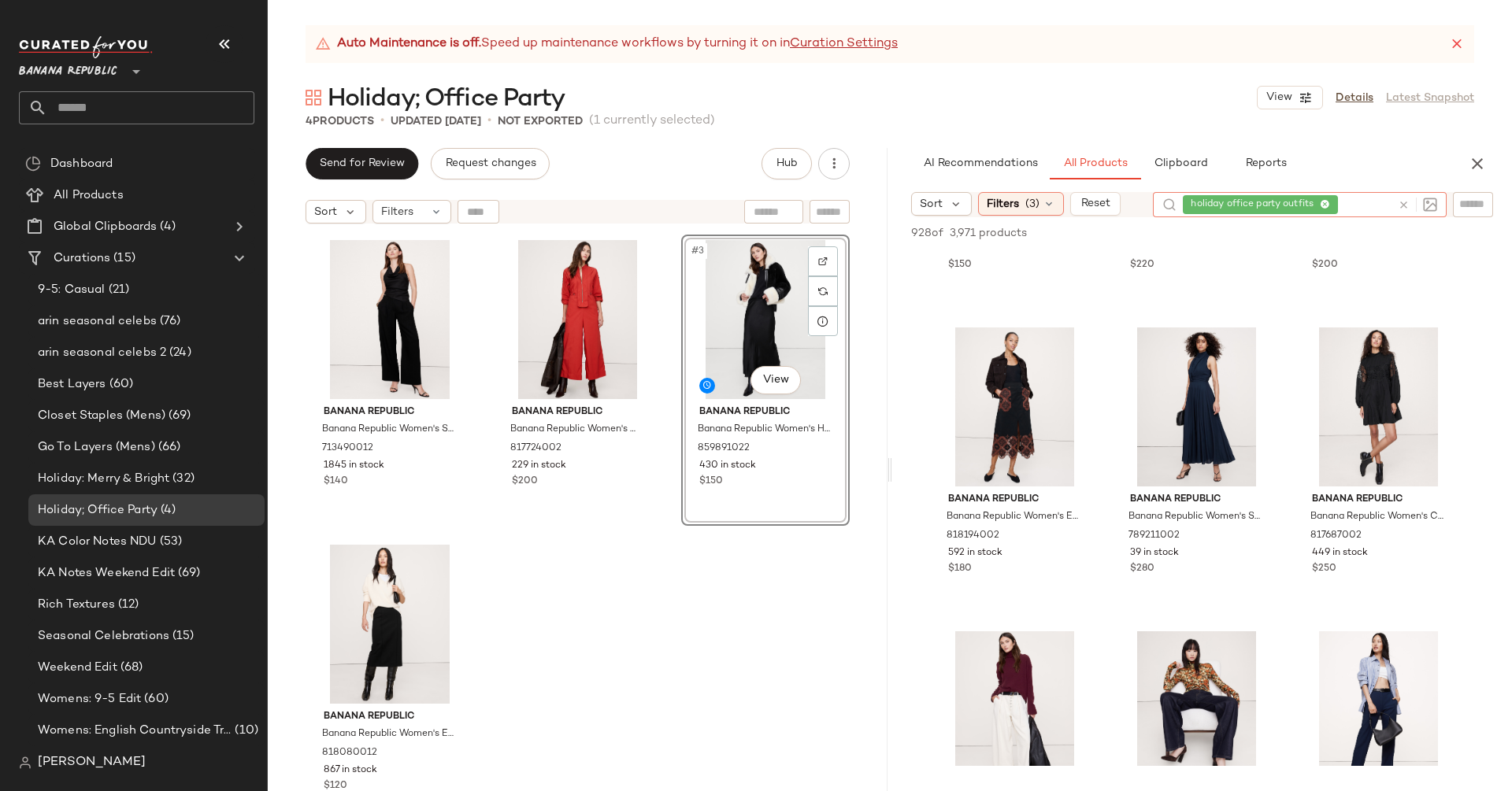
click at [1405, 203] on icon at bounding box center [1403, 205] width 12 height 12
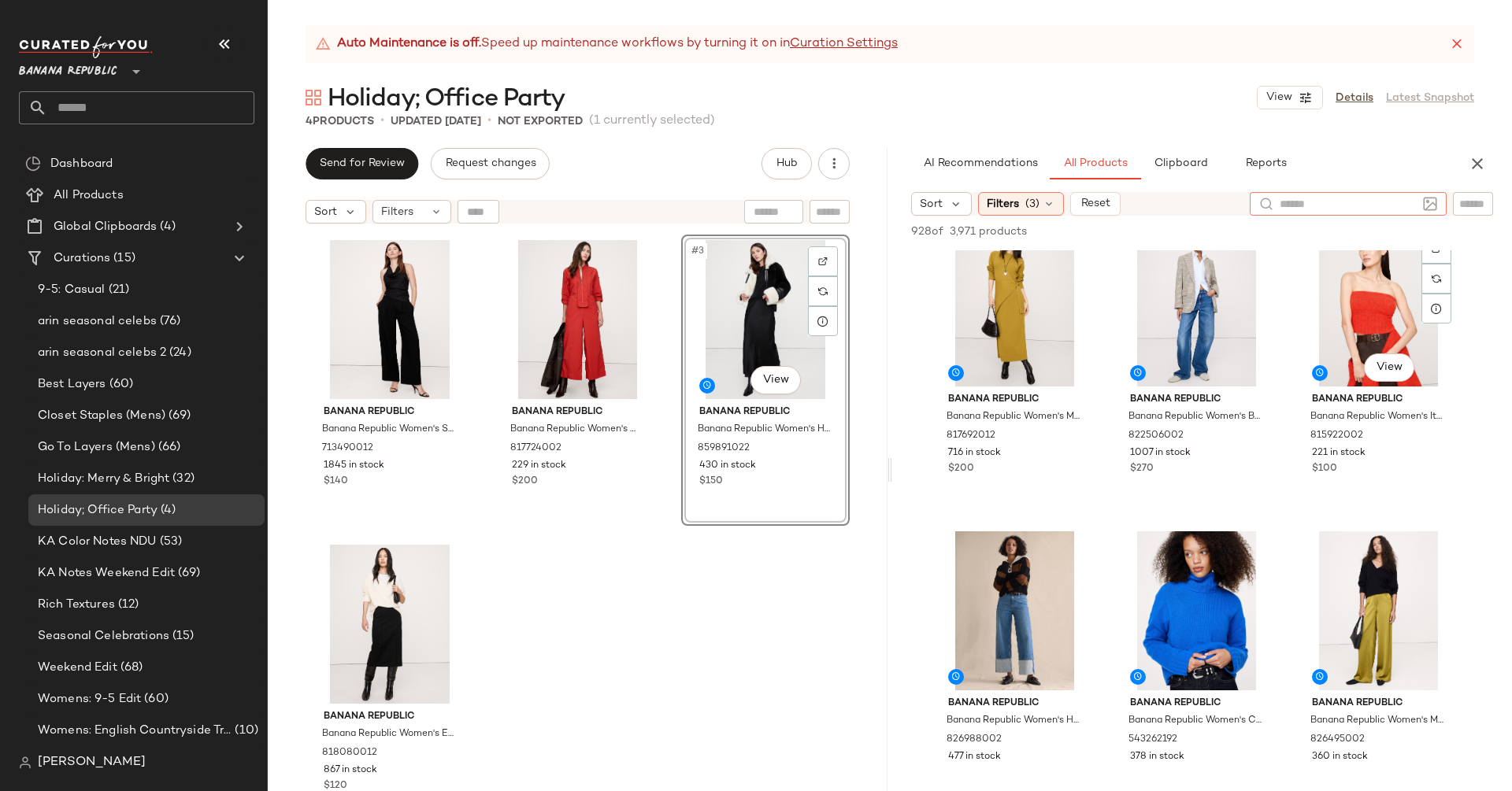
scroll to position [3040, 0]
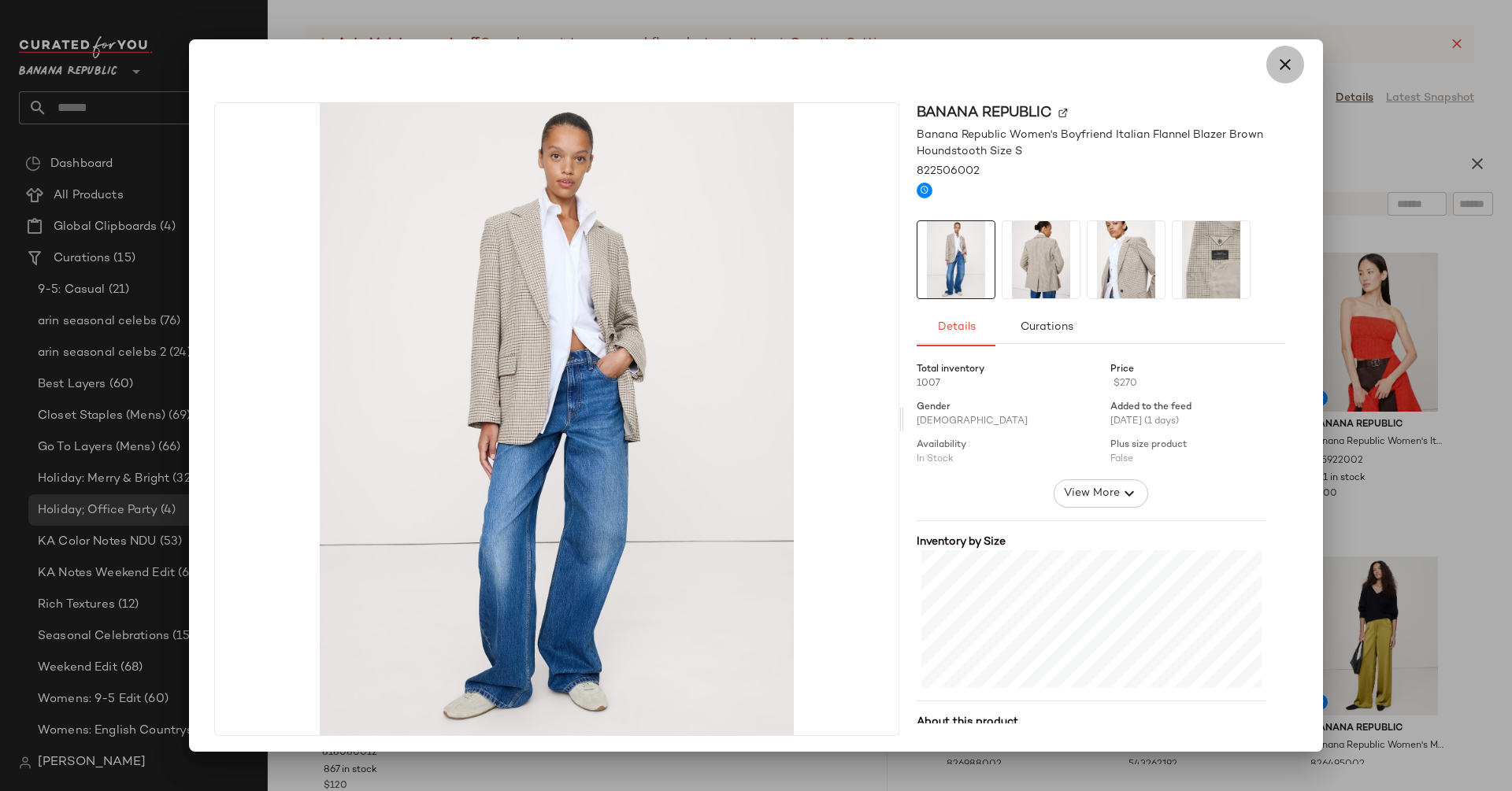
click at [1279, 63] on icon "button" at bounding box center [1285, 65] width 19 height 19
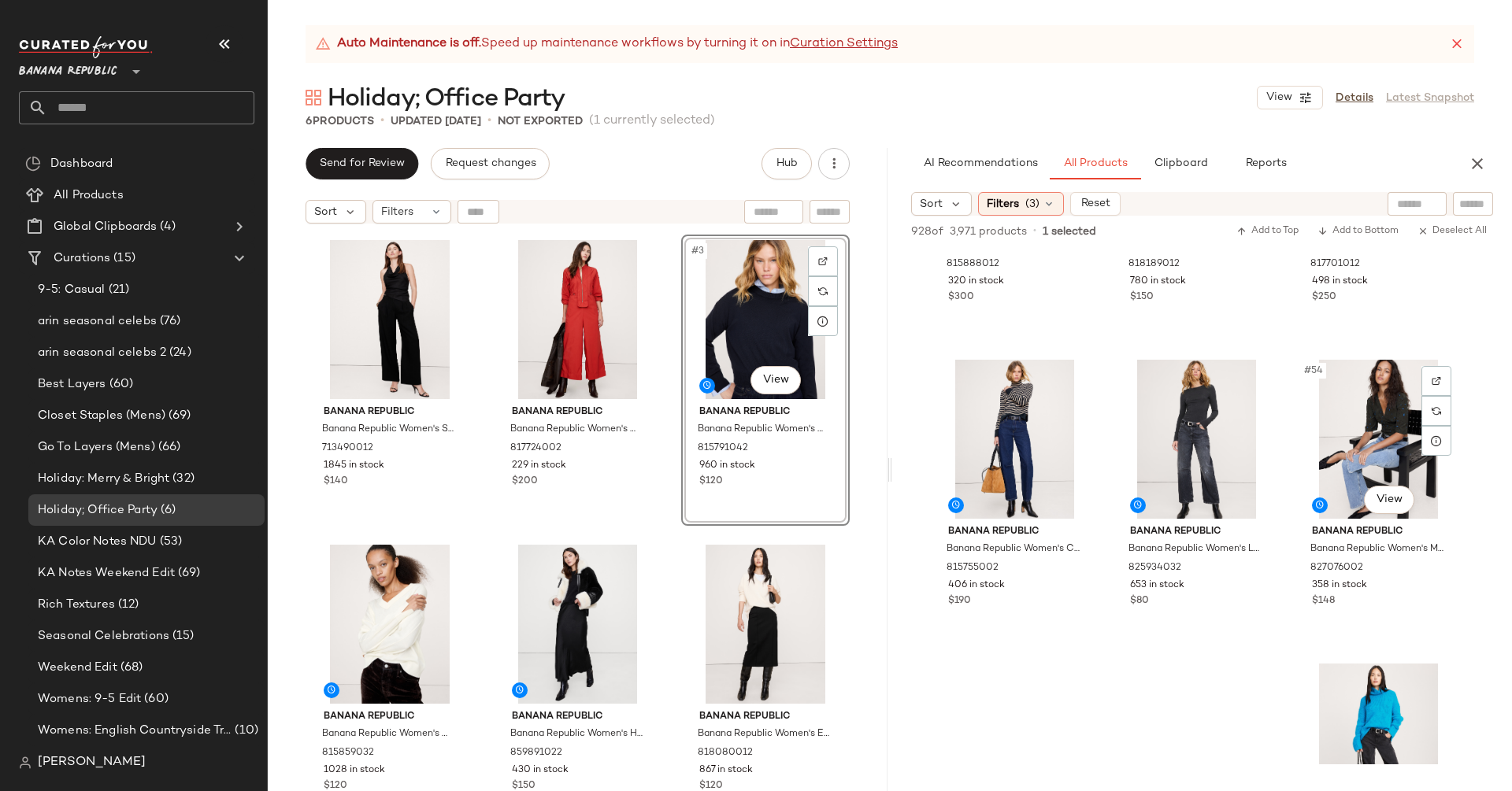
scroll to position [5062, 0]
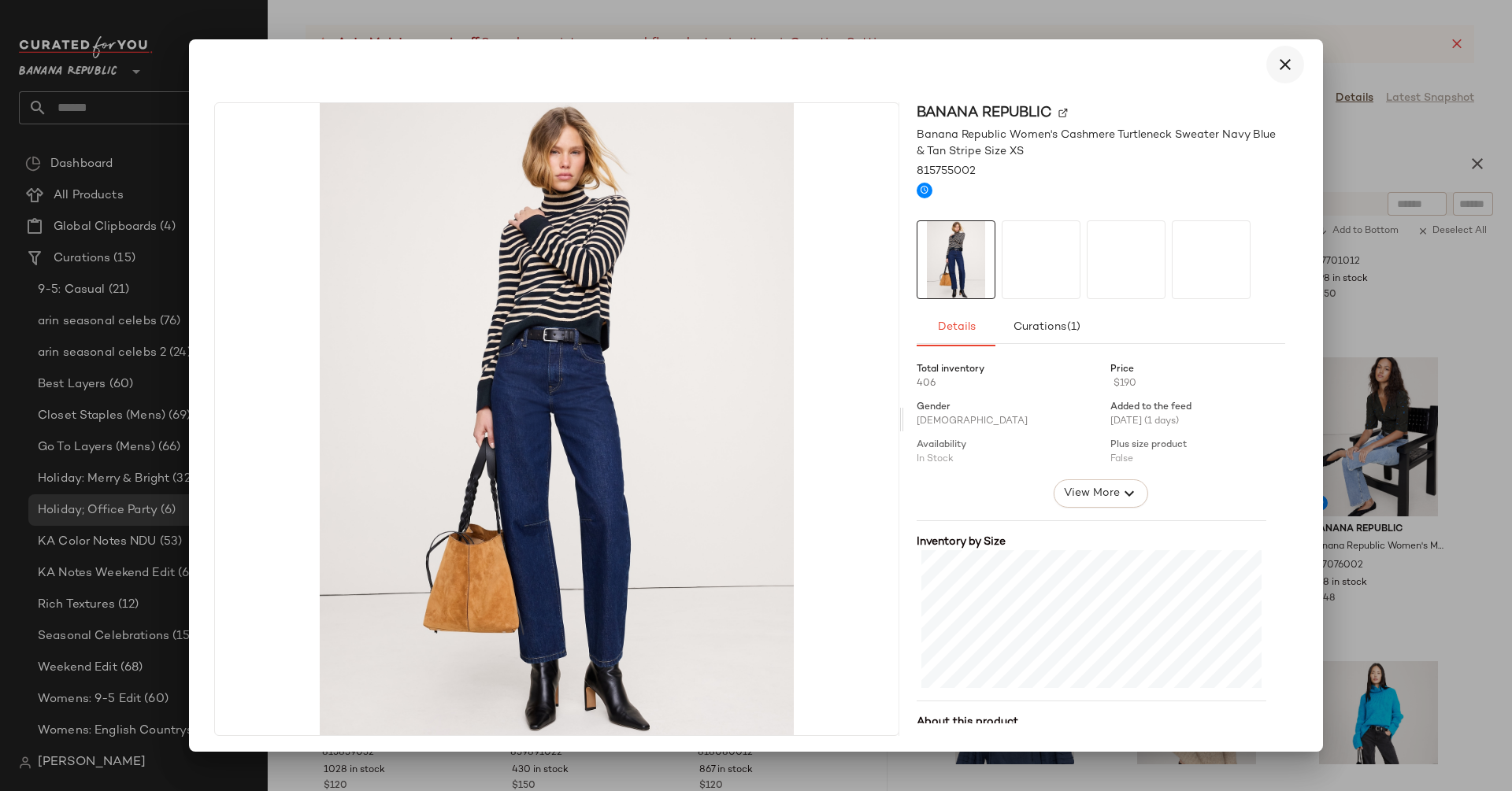
click at [1277, 66] on icon "button" at bounding box center [1285, 65] width 19 height 19
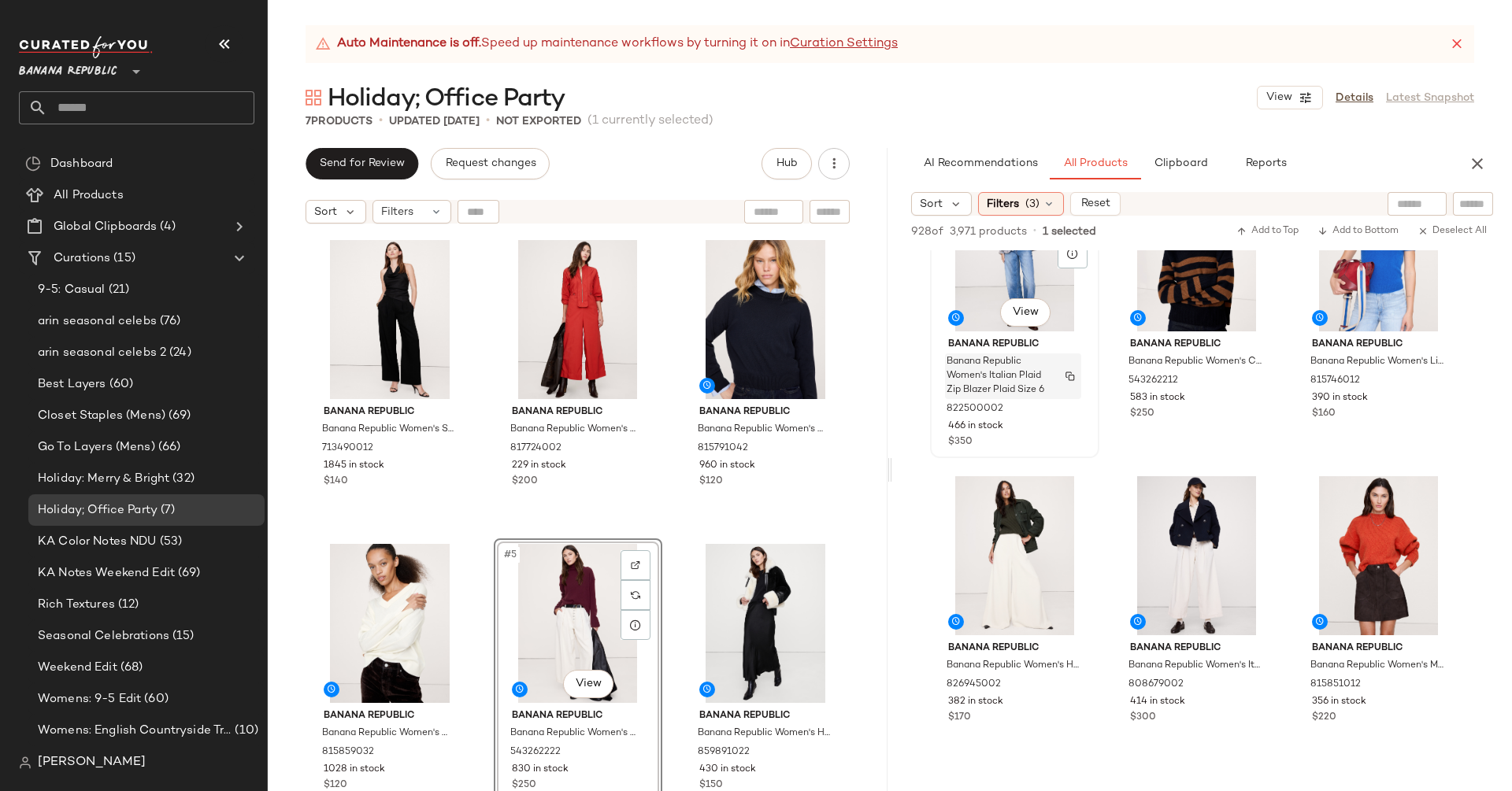
scroll to position [7574, 0]
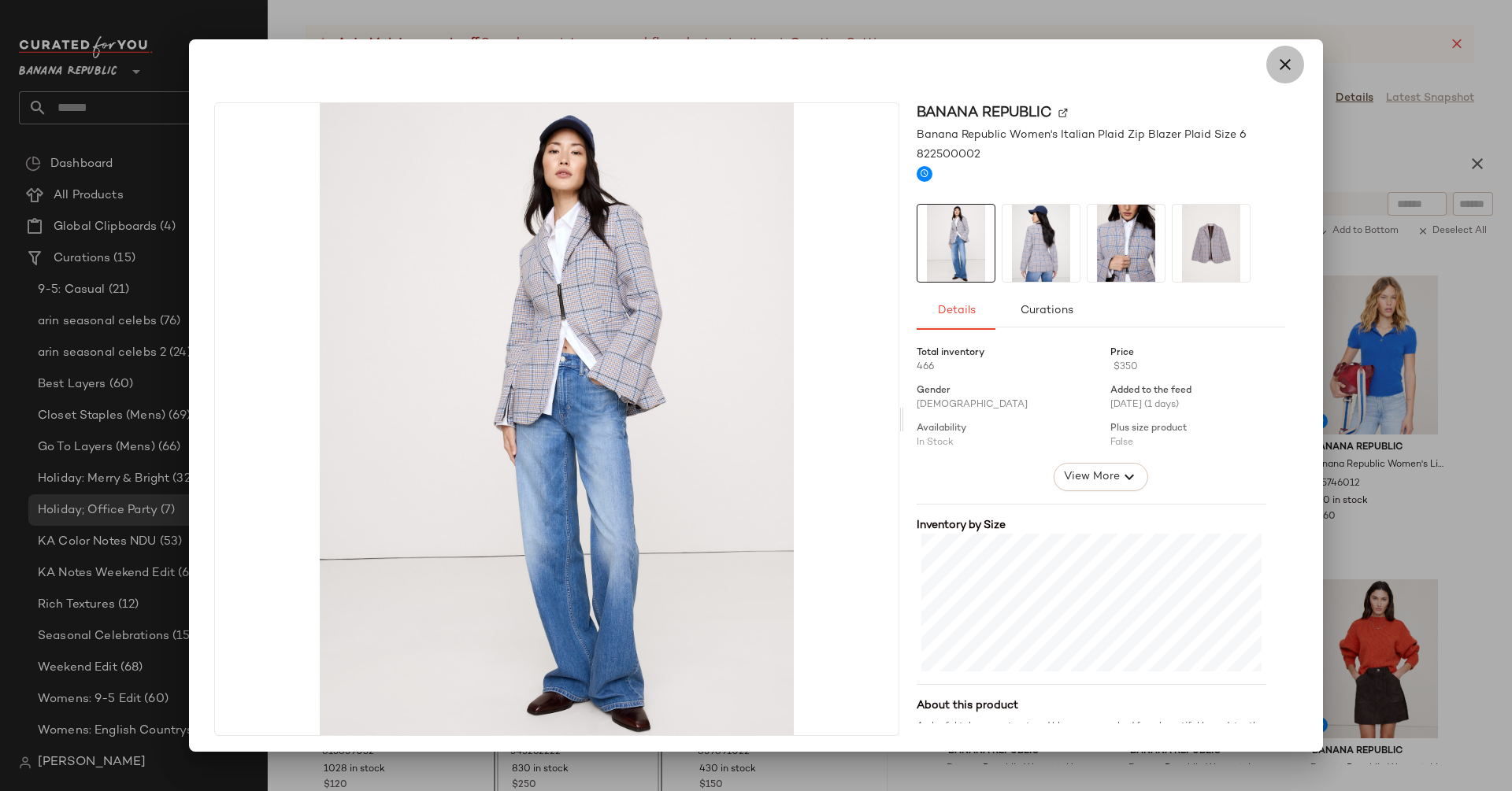
click at [1278, 56] on icon "button" at bounding box center [1285, 65] width 19 height 19
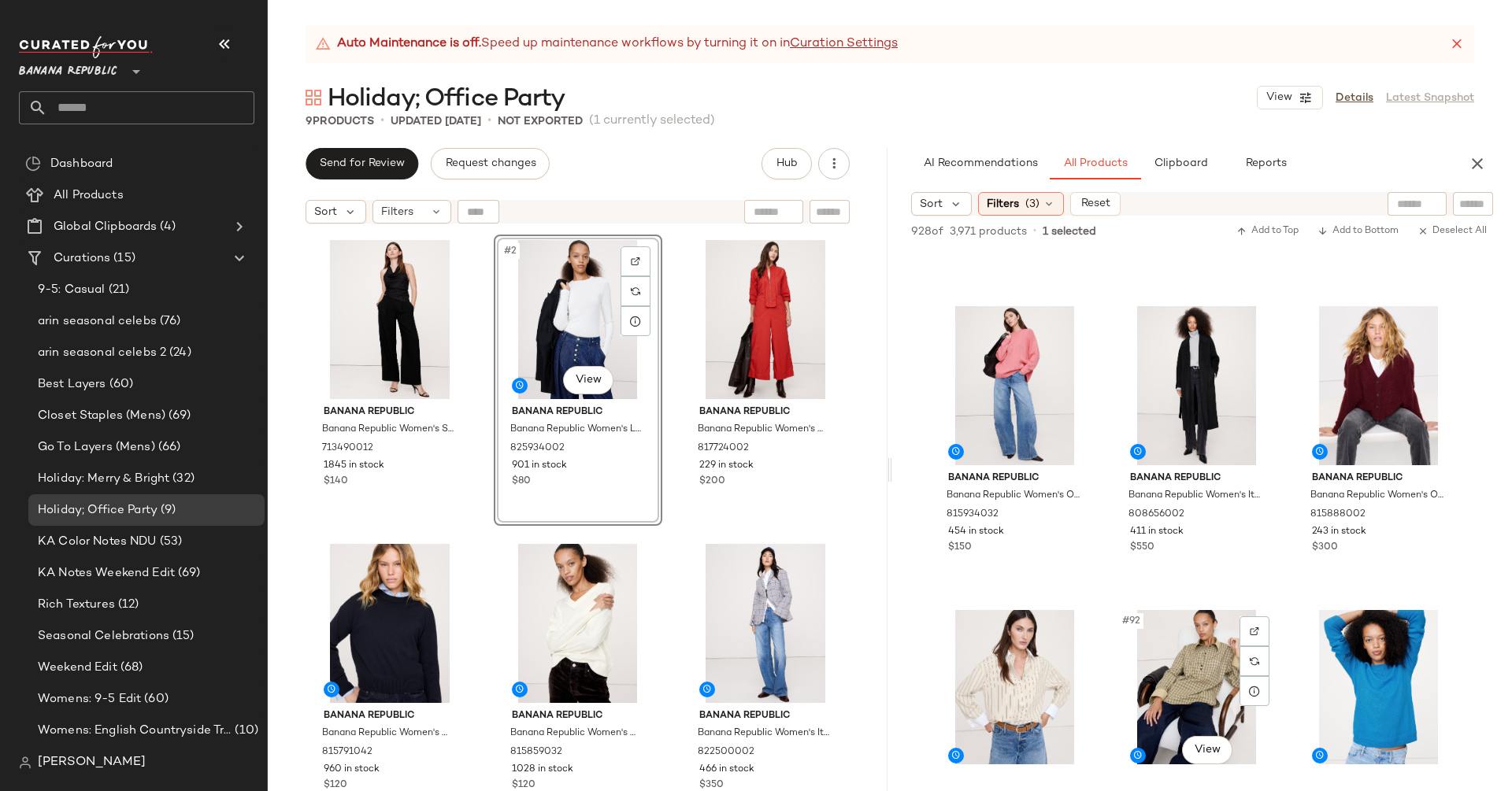
scroll to position [8723, 0]
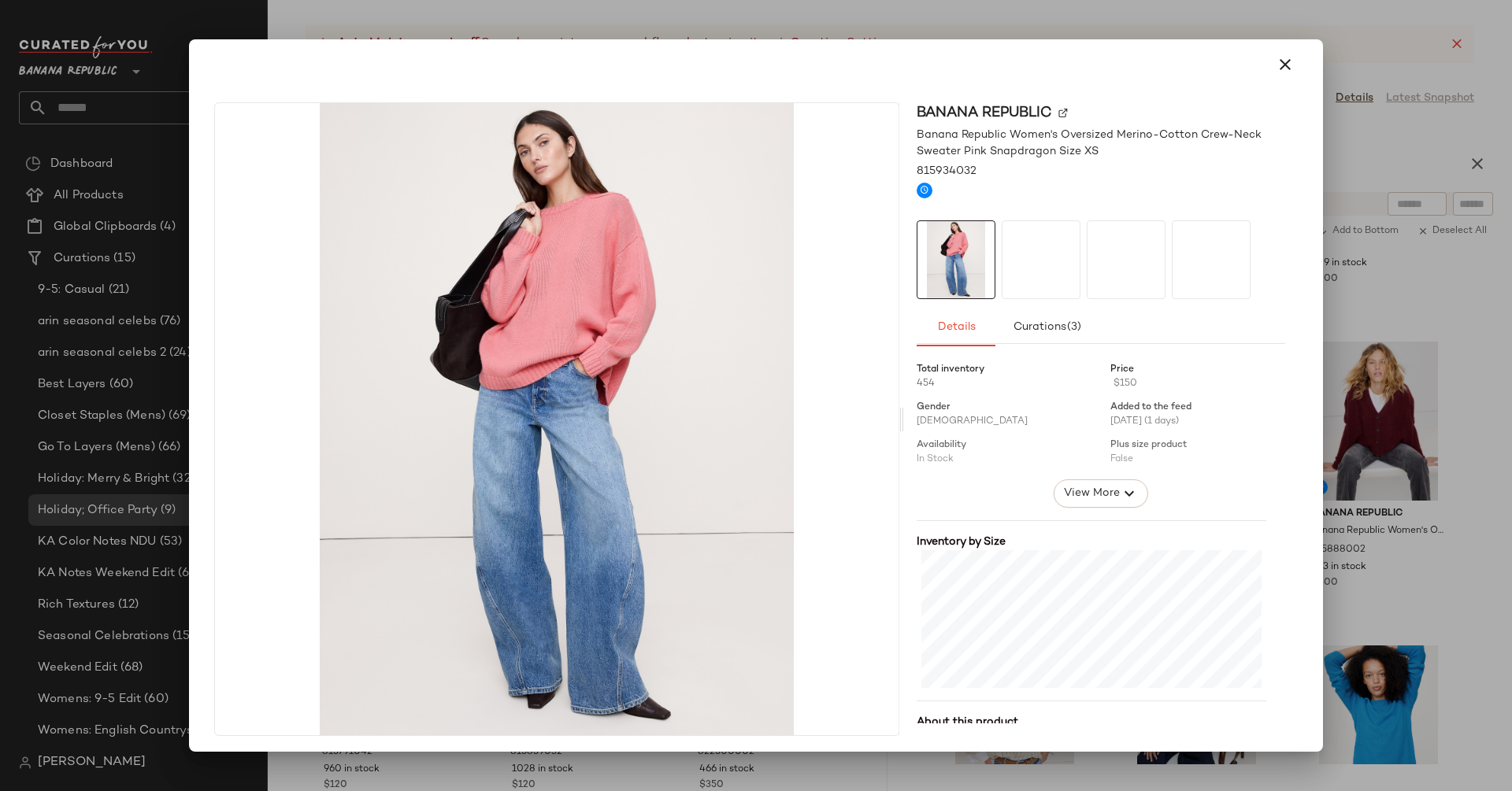
click at [1045, 116] on div "Banana Republic" at bounding box center [1101, 113] width 369 height 21
click at [1048, 116] on div "Banana Republic" at bounding box center [1101, 113] width 369 height 21
click at [1058, 112] on img at bounding box center [1063, 113] width 9 height 9
click at [1276, 63] on icon "button" at bounding box center [1285, 65] width 19 height 19
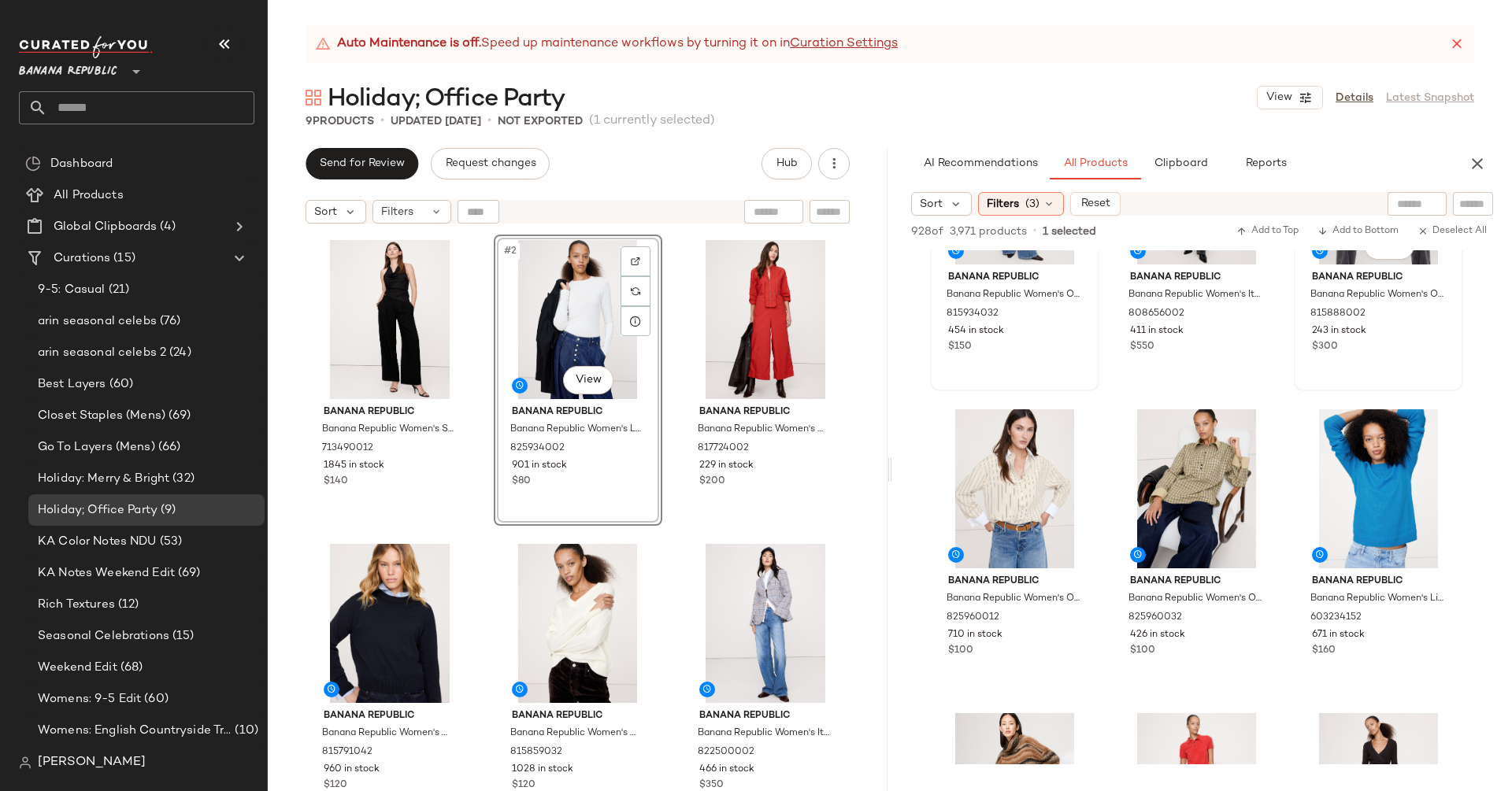
scroll to position [8977, 0]
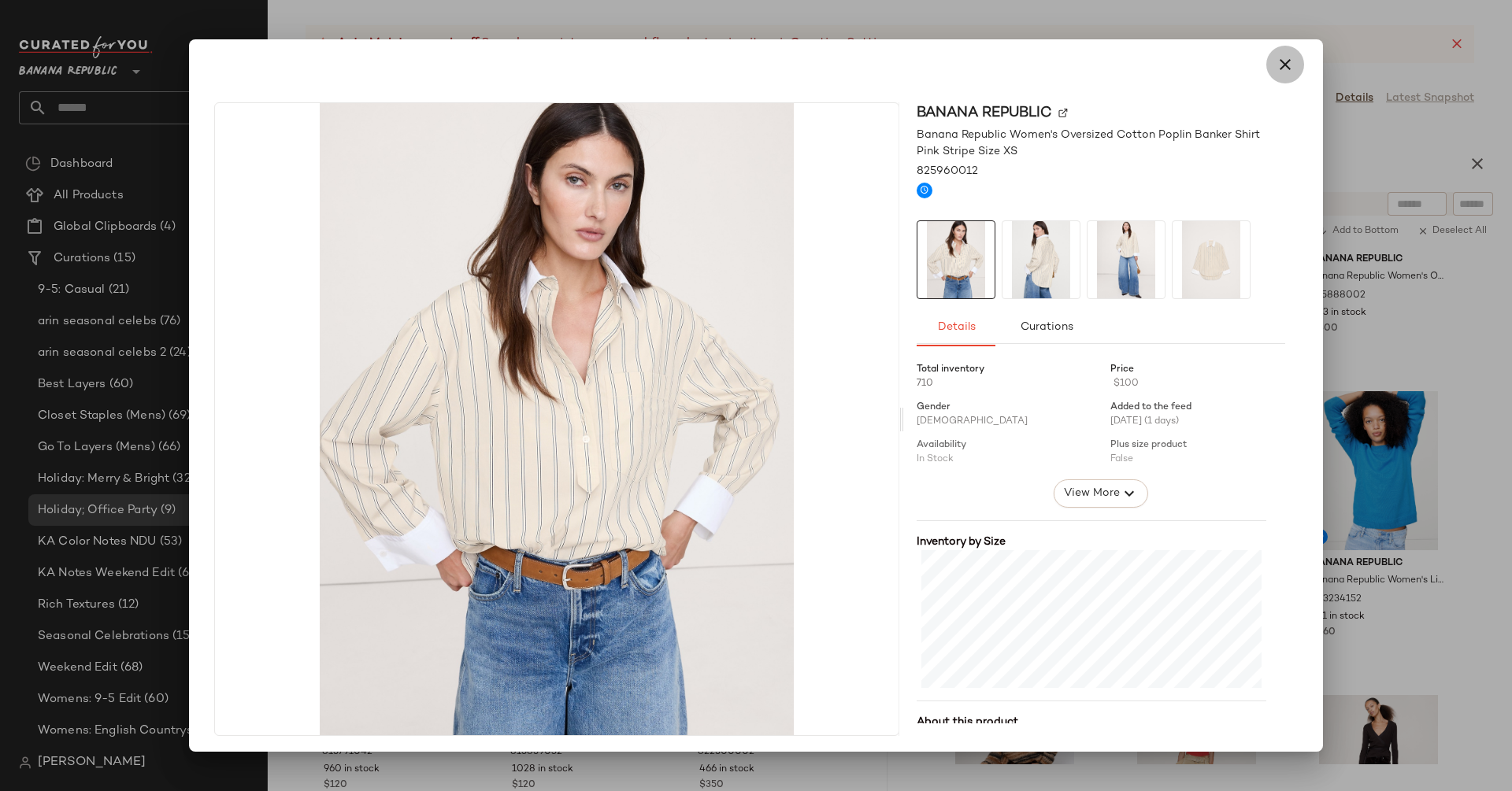
click at [1278, 67] on icon "button" at bounding box center [1285, 65] width 19 height 19
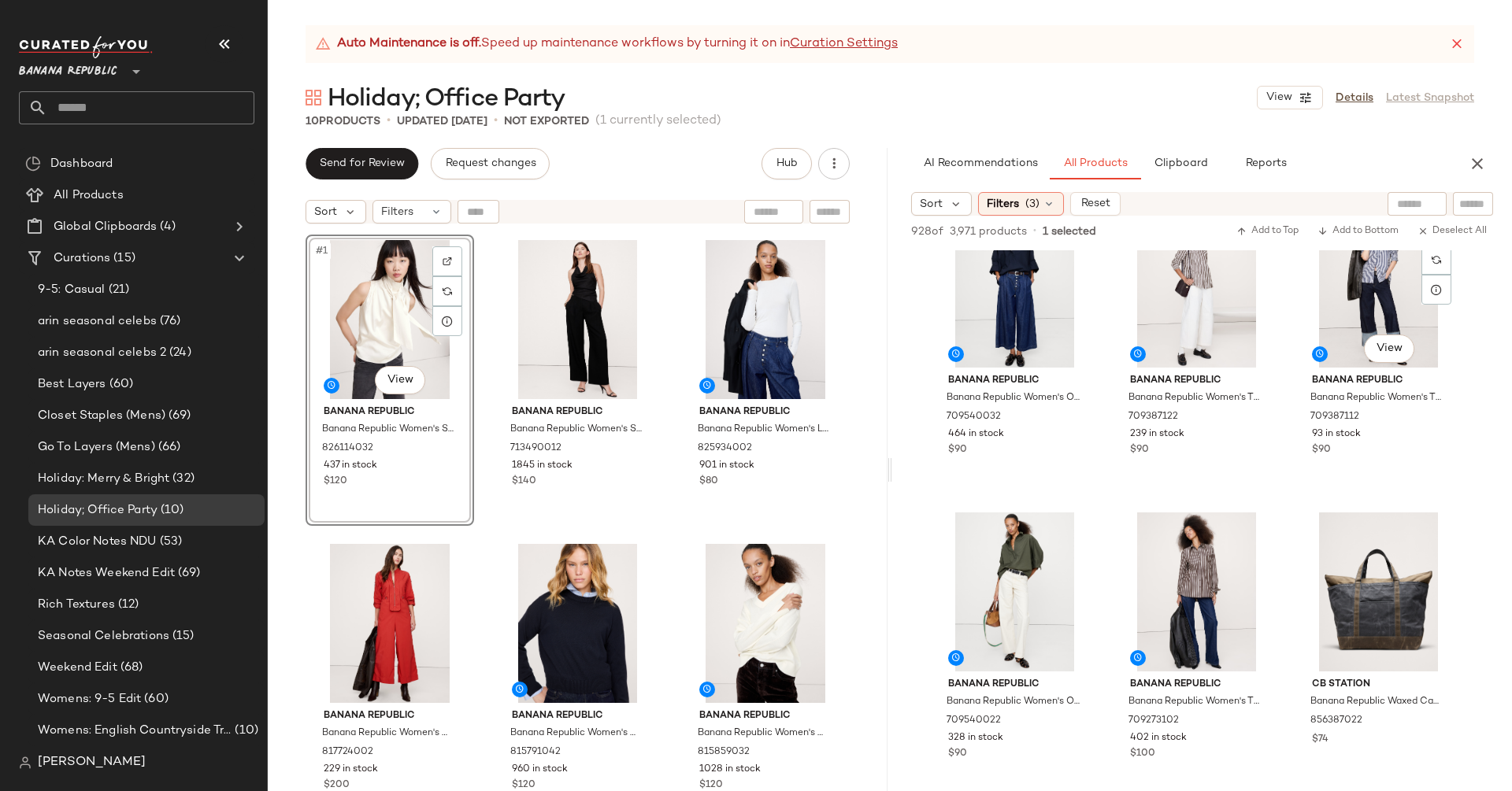
scroll to position [11641, 0]
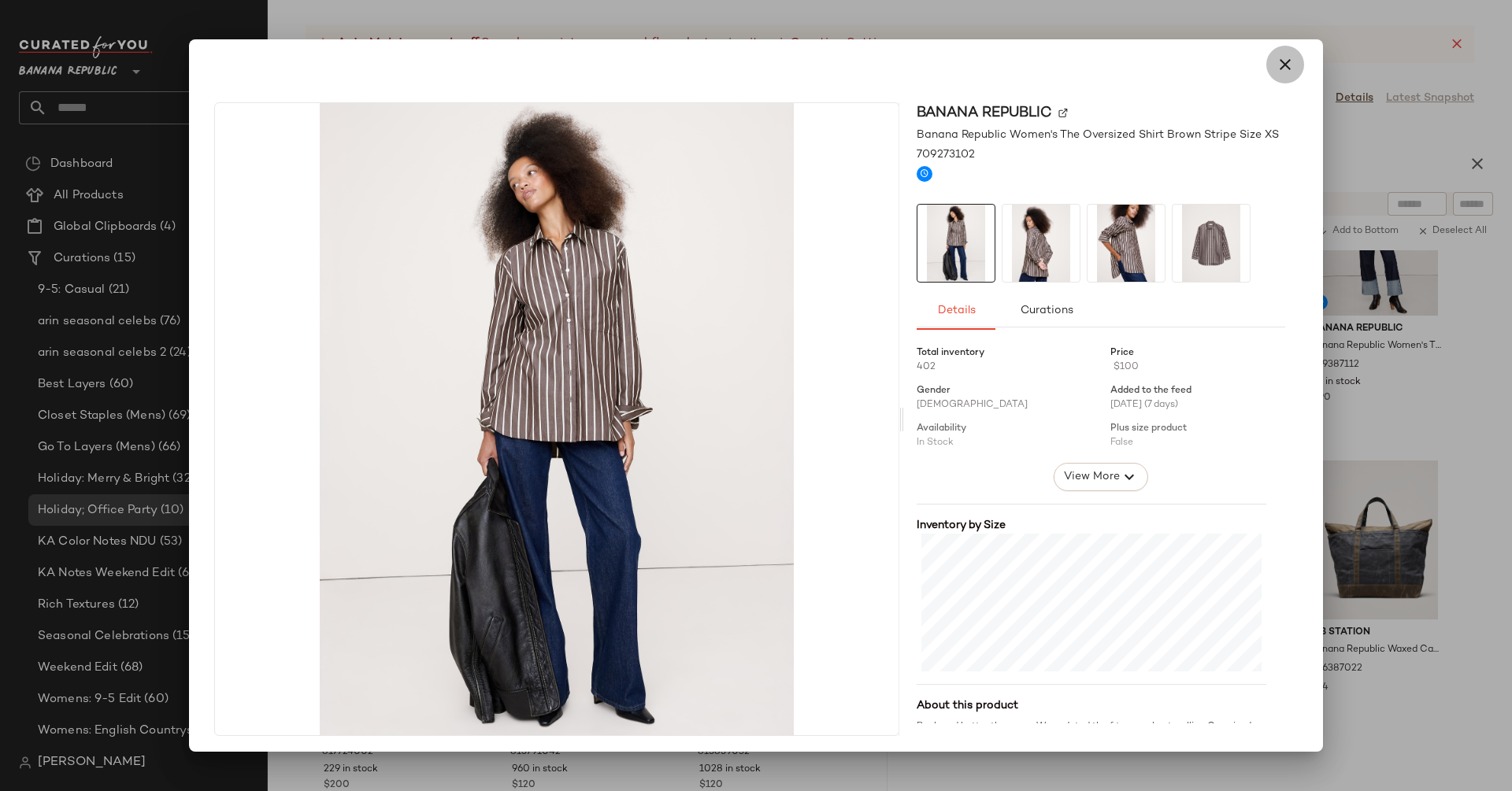
click at [1276, 73] on icon "button" at bounding box center [1285, 65] width 19 height 19
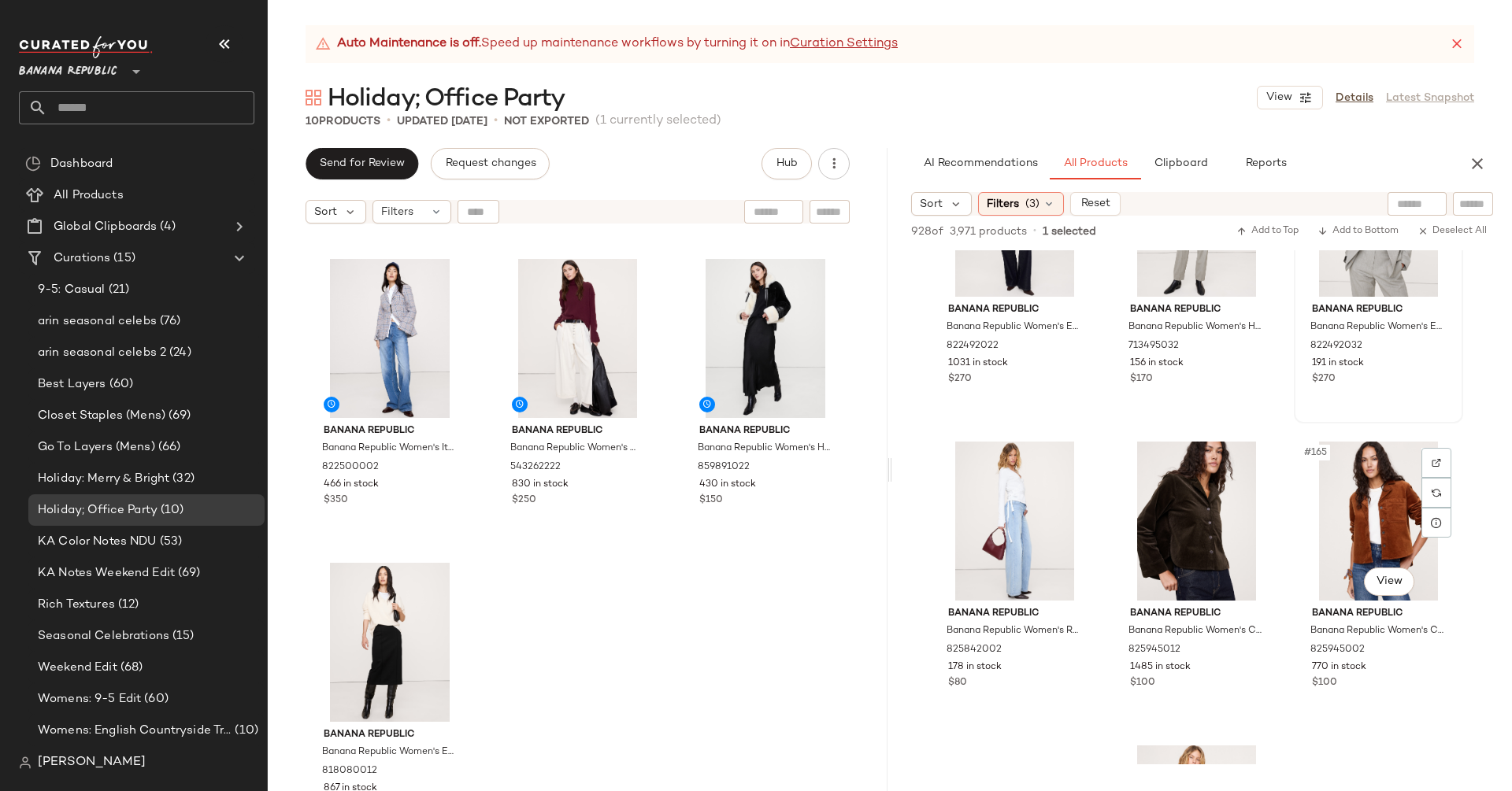
scroll to position [16242, 0]
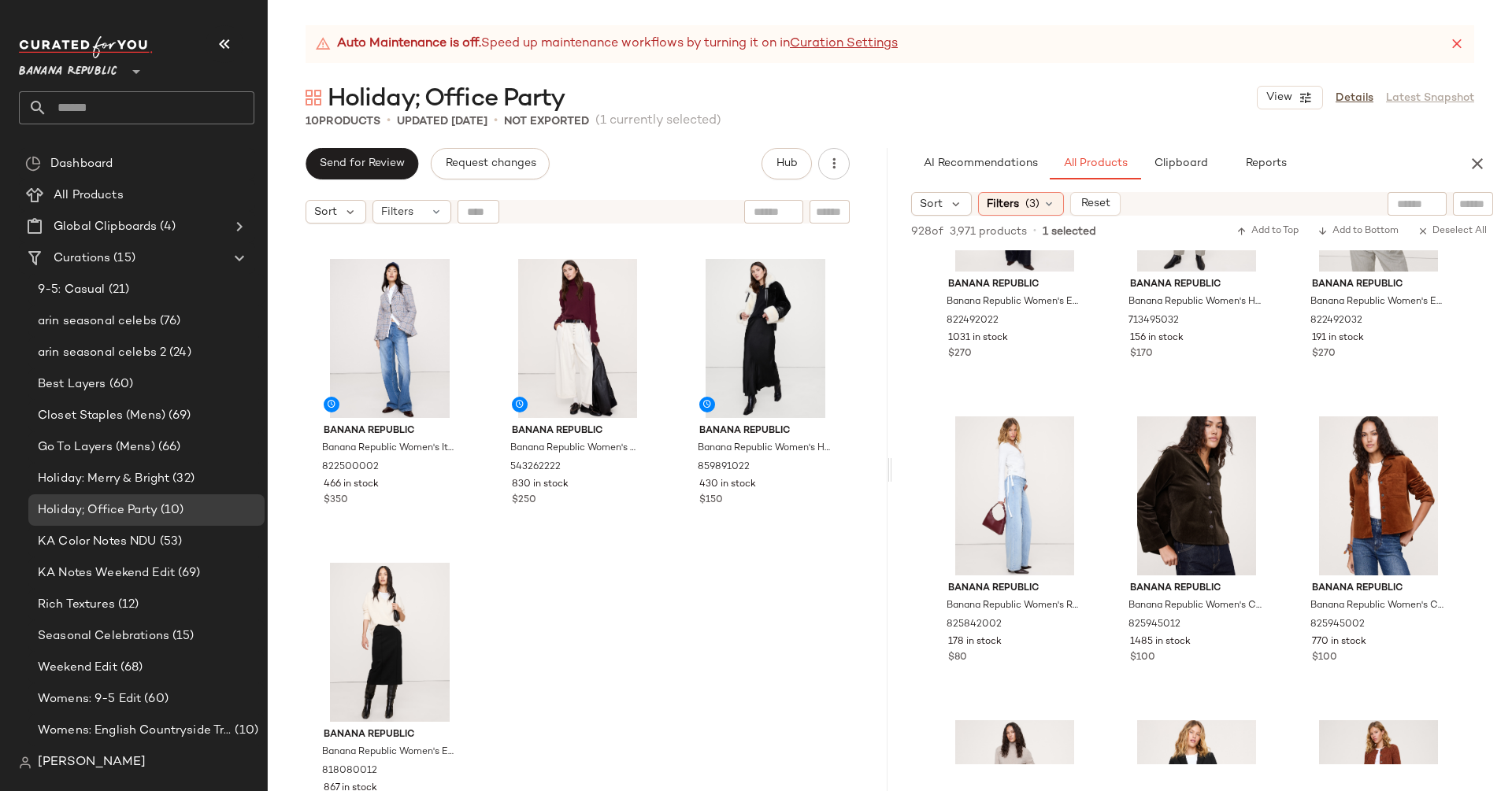
click at [77, 84] on div "Banana Republic **" at bounding box center [136, 80] width 235 height 88
click at [77, 68] on span "Banana Republic" at bounding box center [68, 68] width 98 height 28
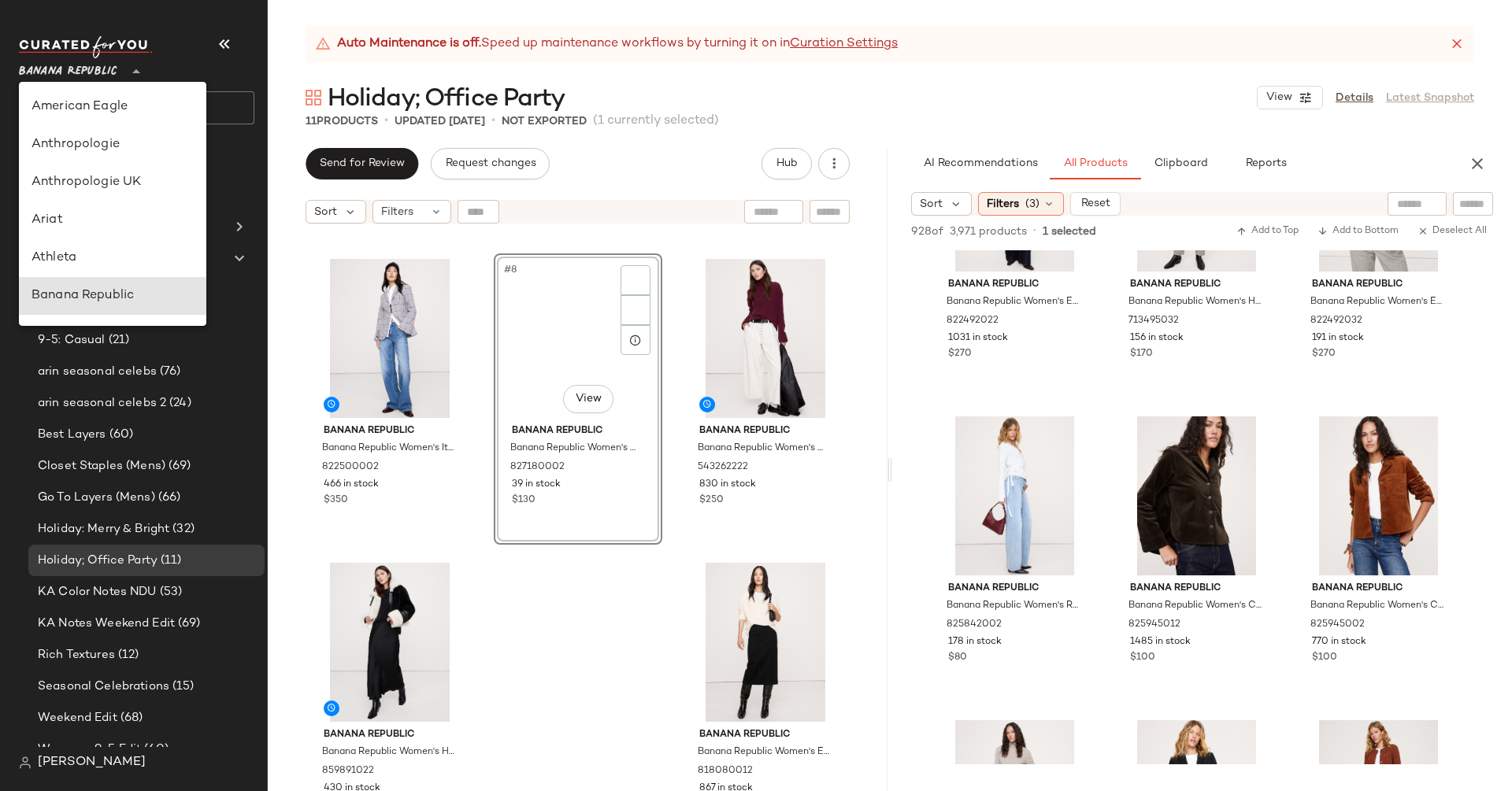
scroll to position [189, 0]
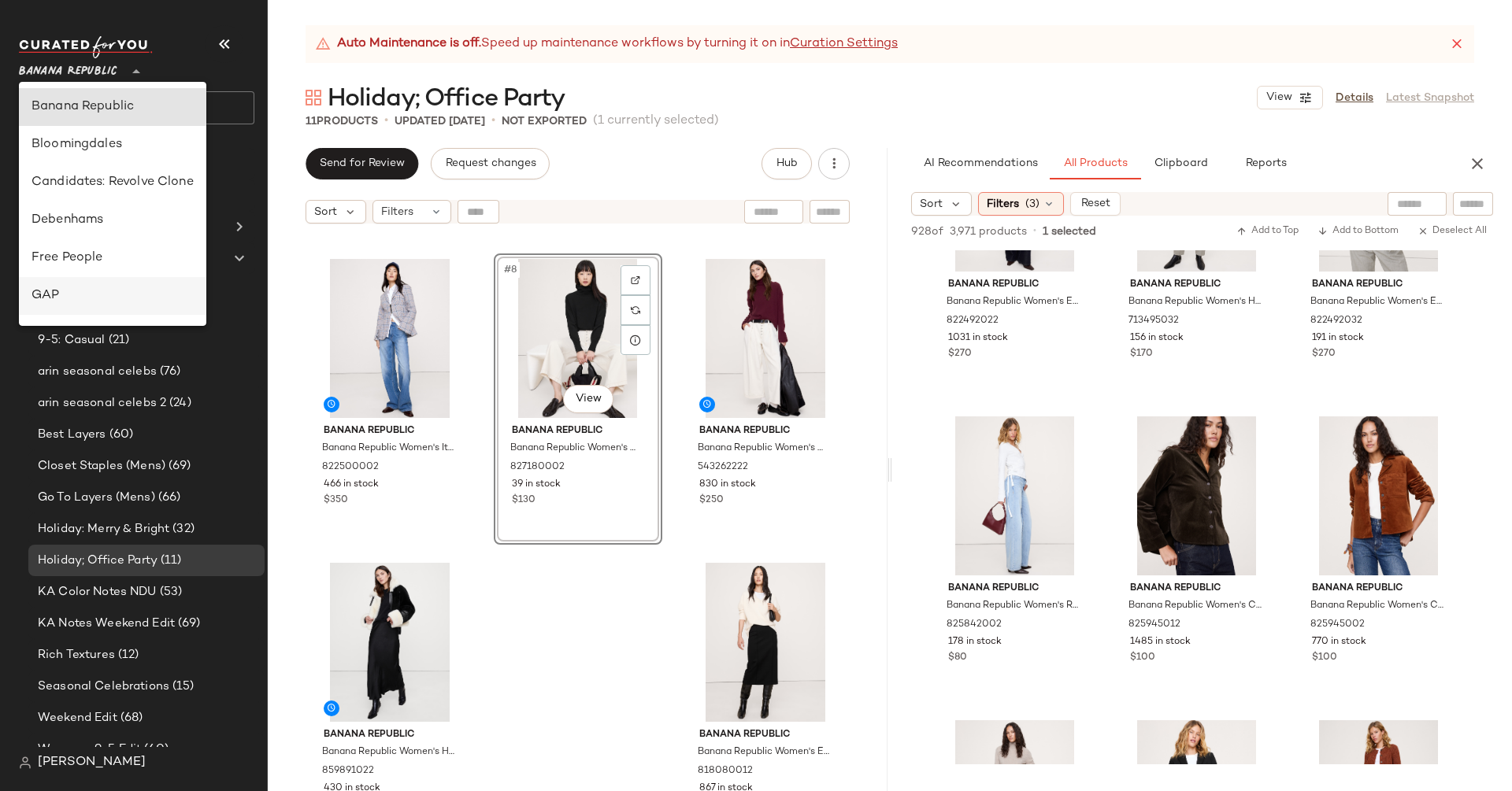
click at [87, 293] on div "GAP" at bounding box center [113, 296] width 162 height 19
type input "**"
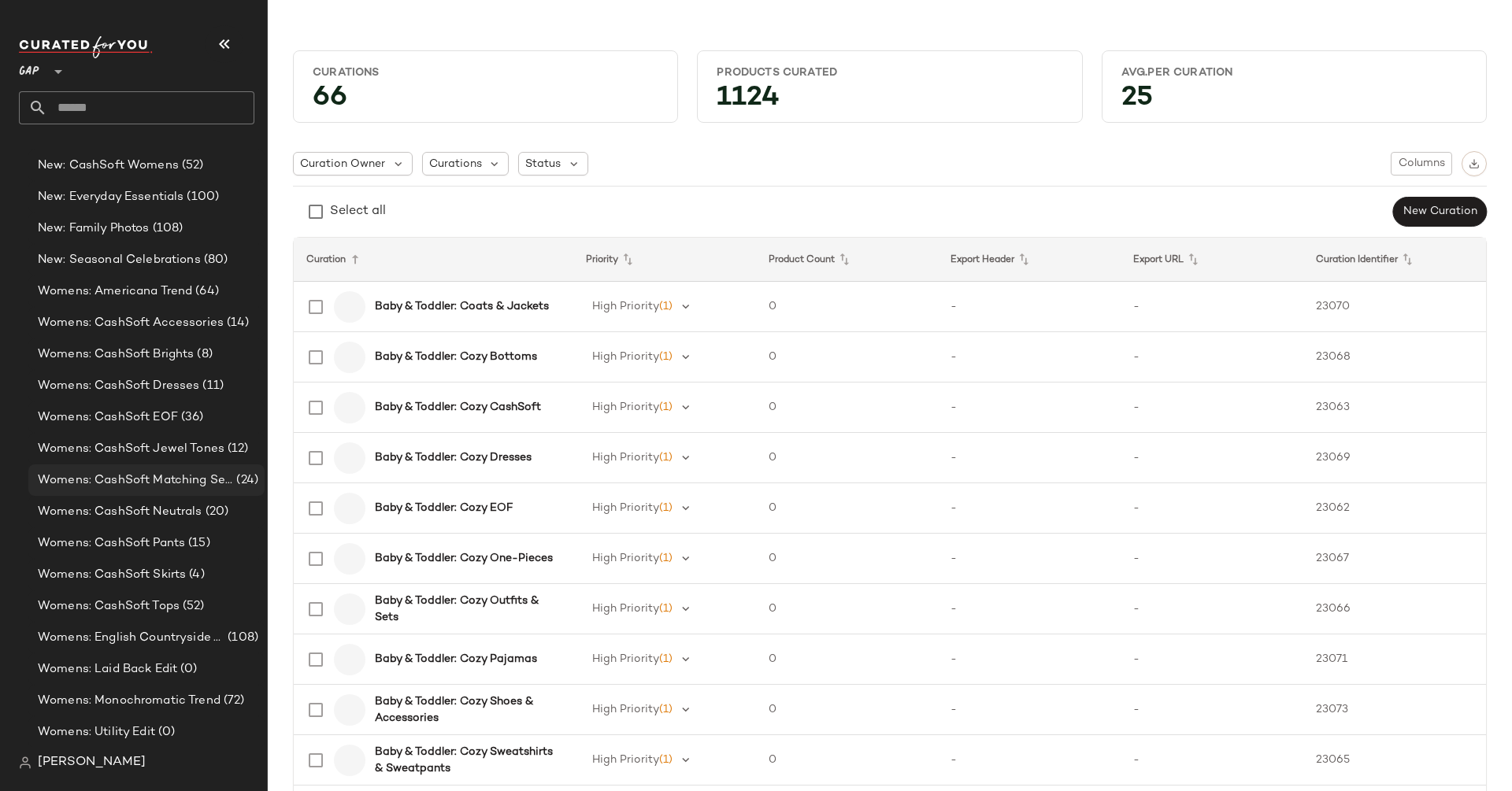
scroll to position [1280, 0]
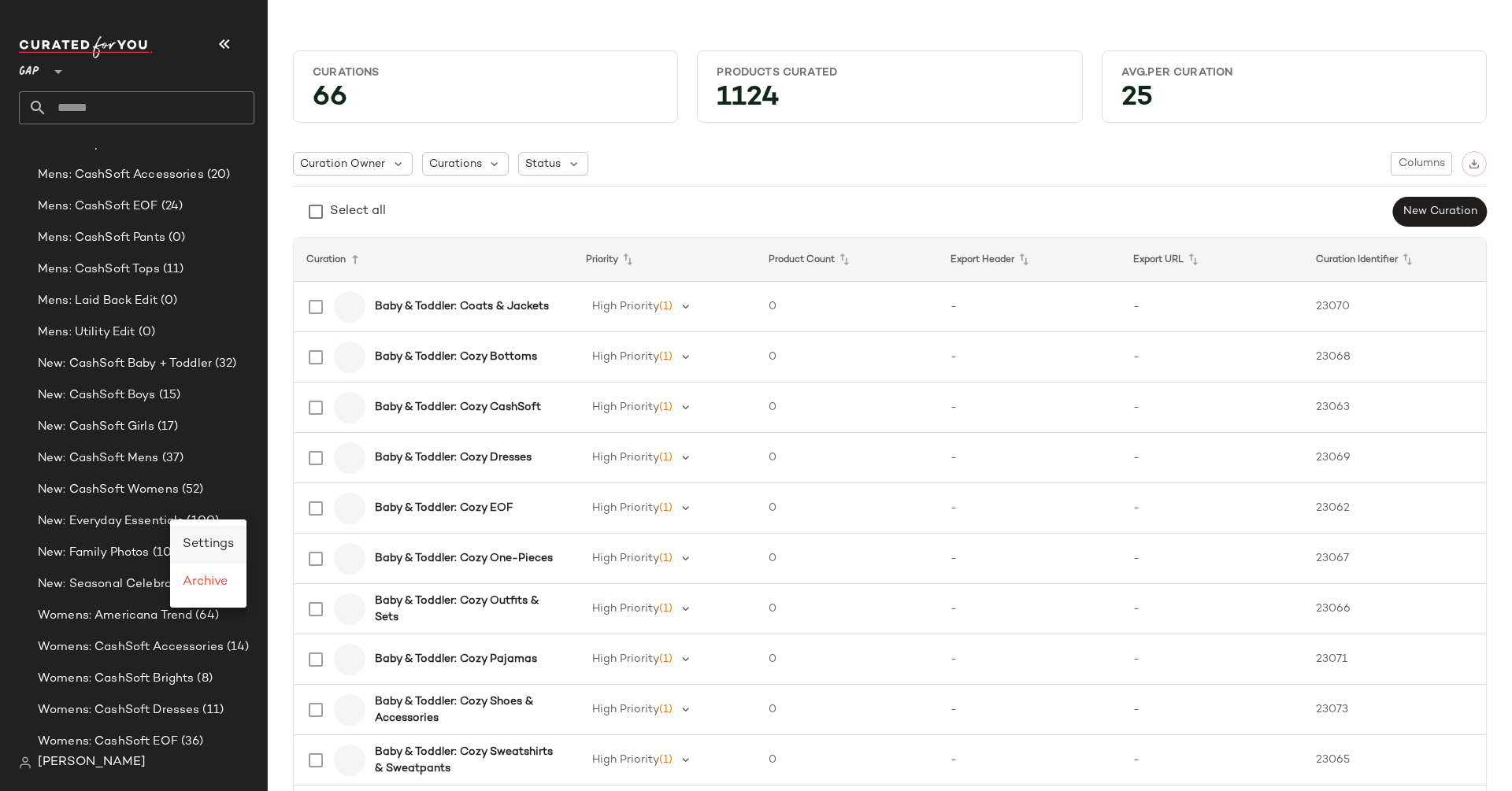
click at [206, 549] on span "Settings" at bounding box center [208, 544] width 51 height 13
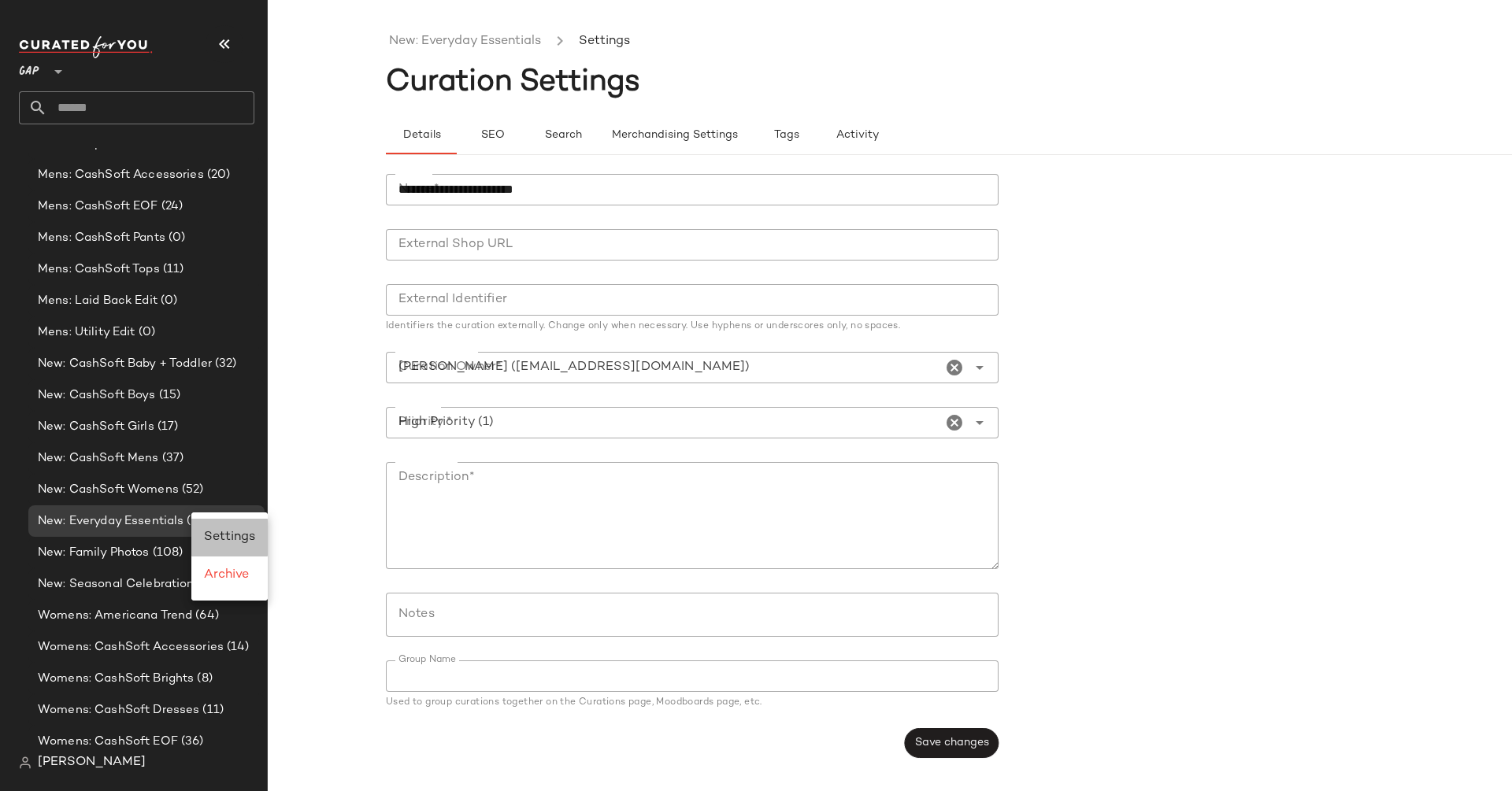
click at [264, 528] on div "Settings" at bounding box center [229, 538] width 76 height 38
click at [801, 138] on button "Tags" at bounding box center [786, 135] width 71 height 38
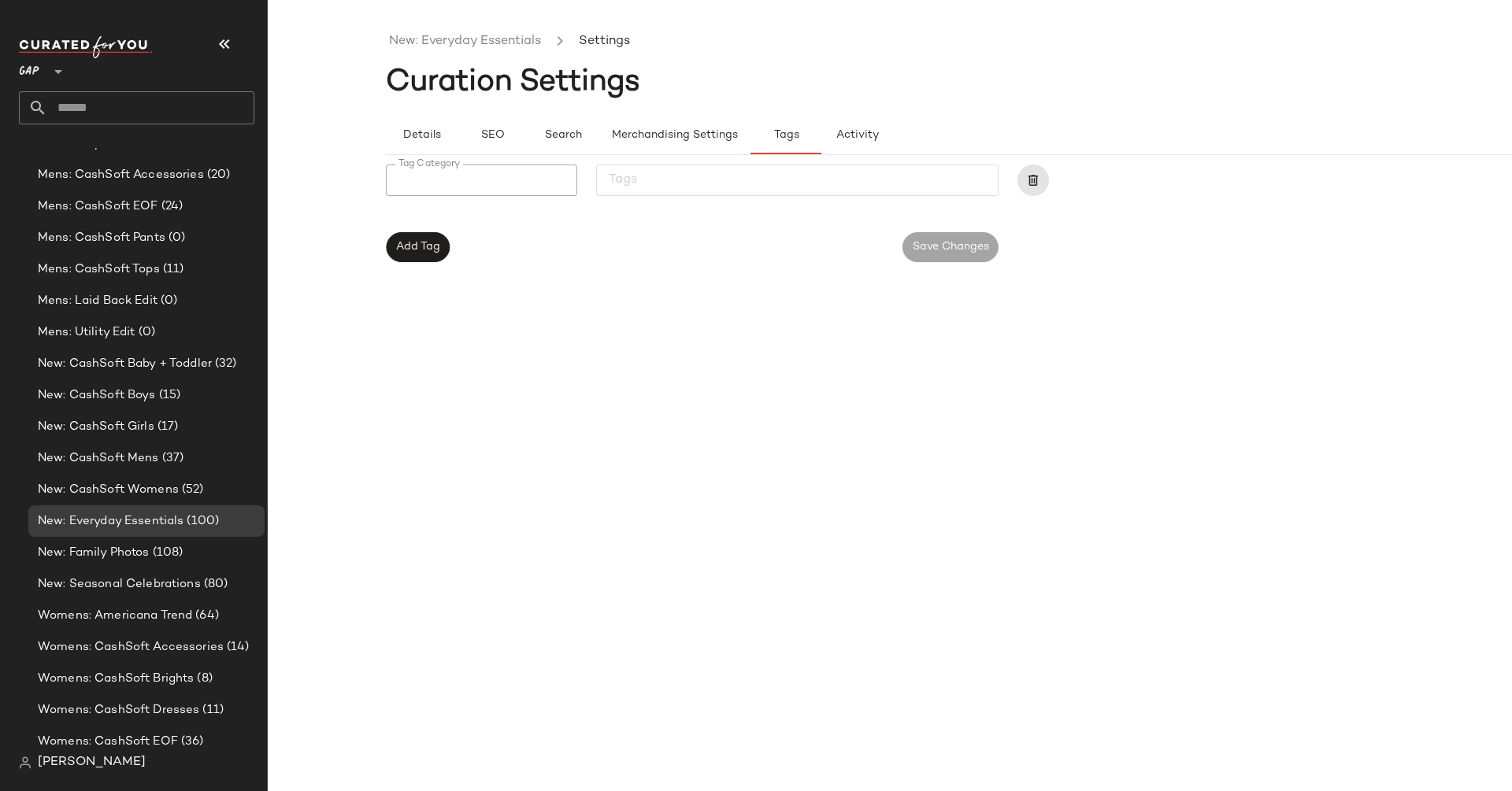
click at [494, 183] on input "Tag Category" at bounding box center [476, 180] width 182 height 19
type input "******"
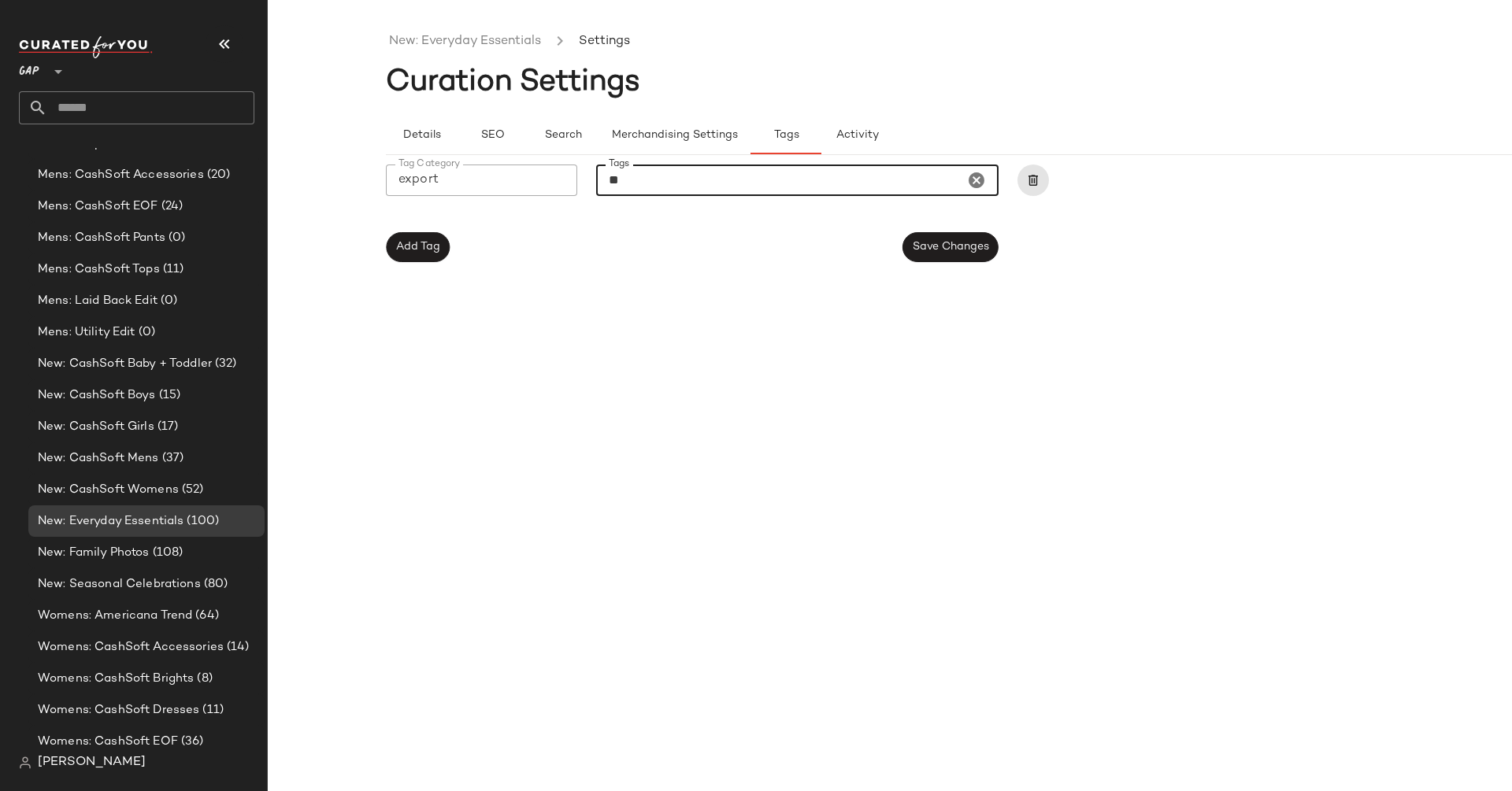
type input "***"
click at [948, 253] on button "Save Changes" at bounding box center [951, 247] width 96 height 30
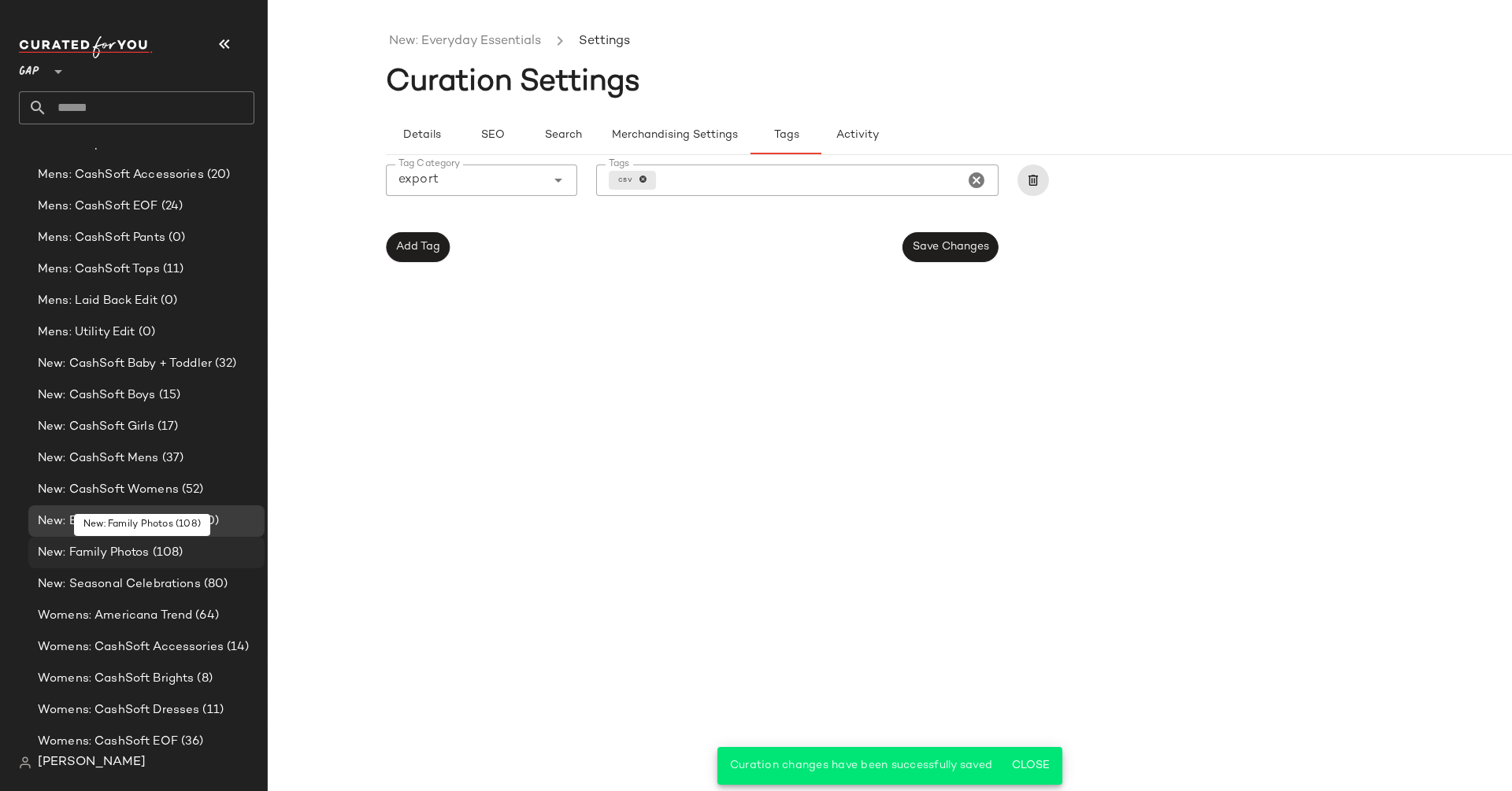
click at [145, 550] on span "New: Family Photos" at bounding box center [94, 553] width 112 height 18
click at [135, 546] on span "New: Family Photos" at bounding box center [94, 553] width 112 height 18
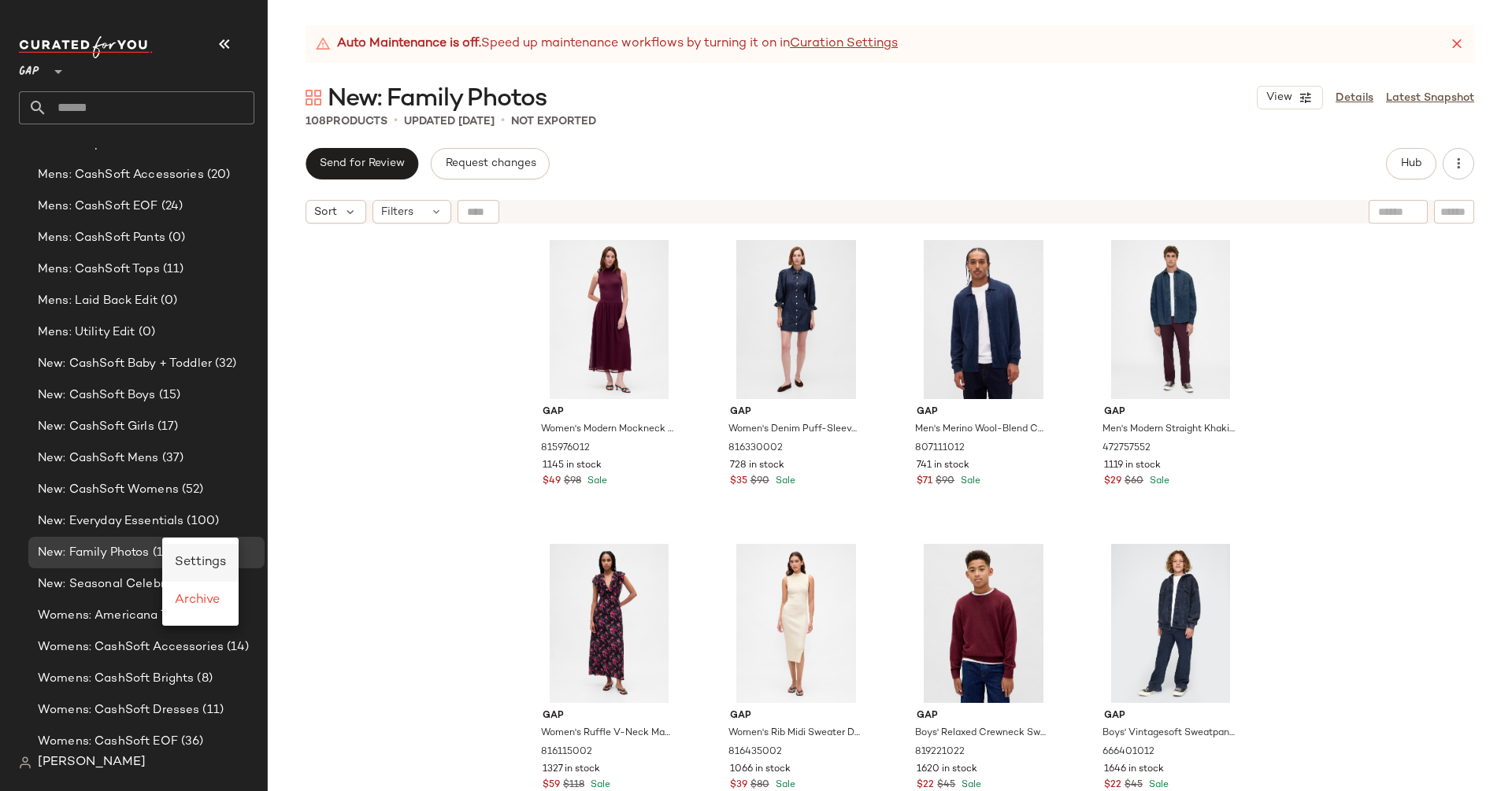
click at [225, 565] on span "Settings" at bounding box center [200, 562] width 51 height 13
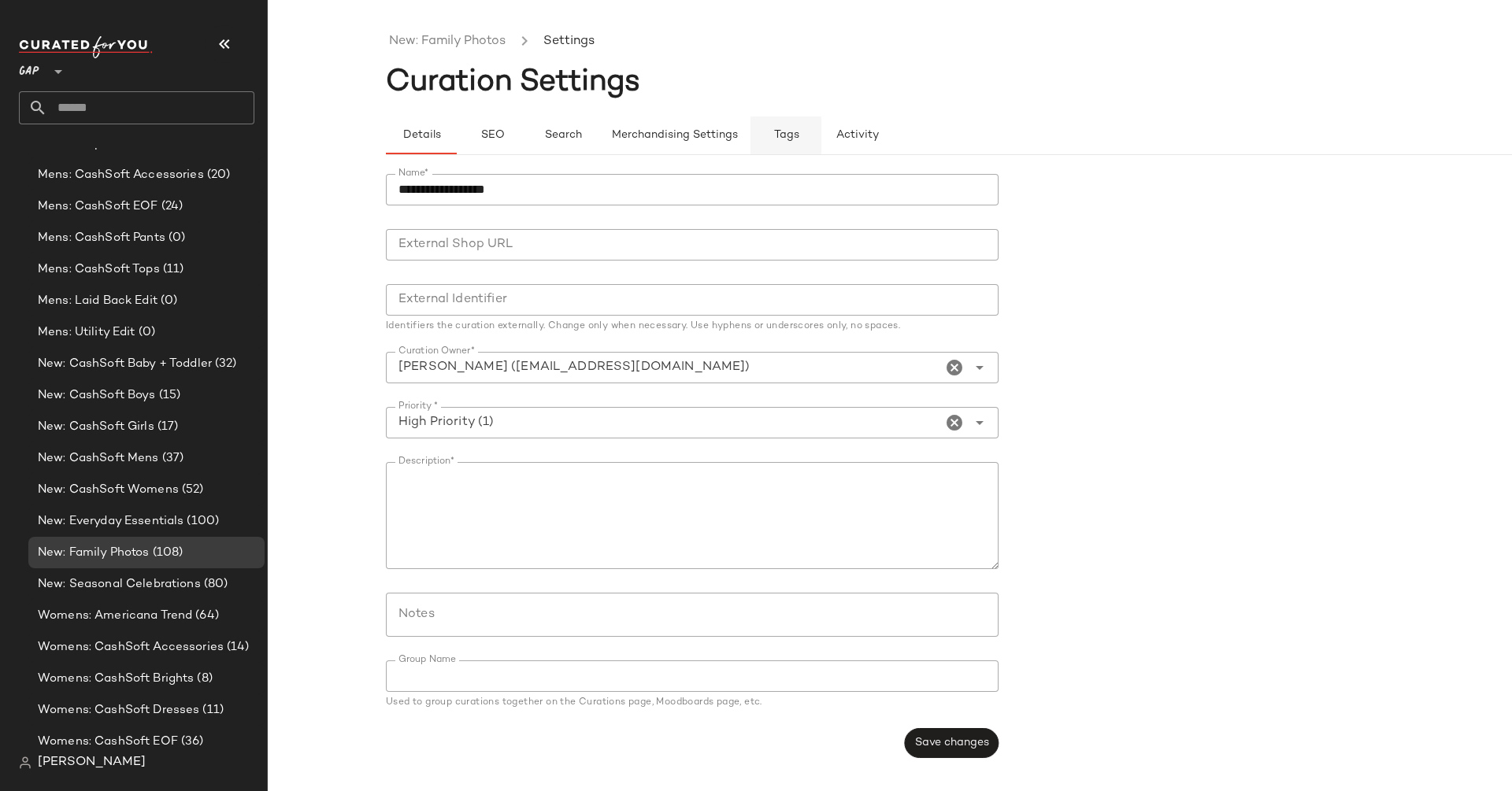
click at [791, 136] on span "Tags" at bounding box center [786, 135] width 26 height 13
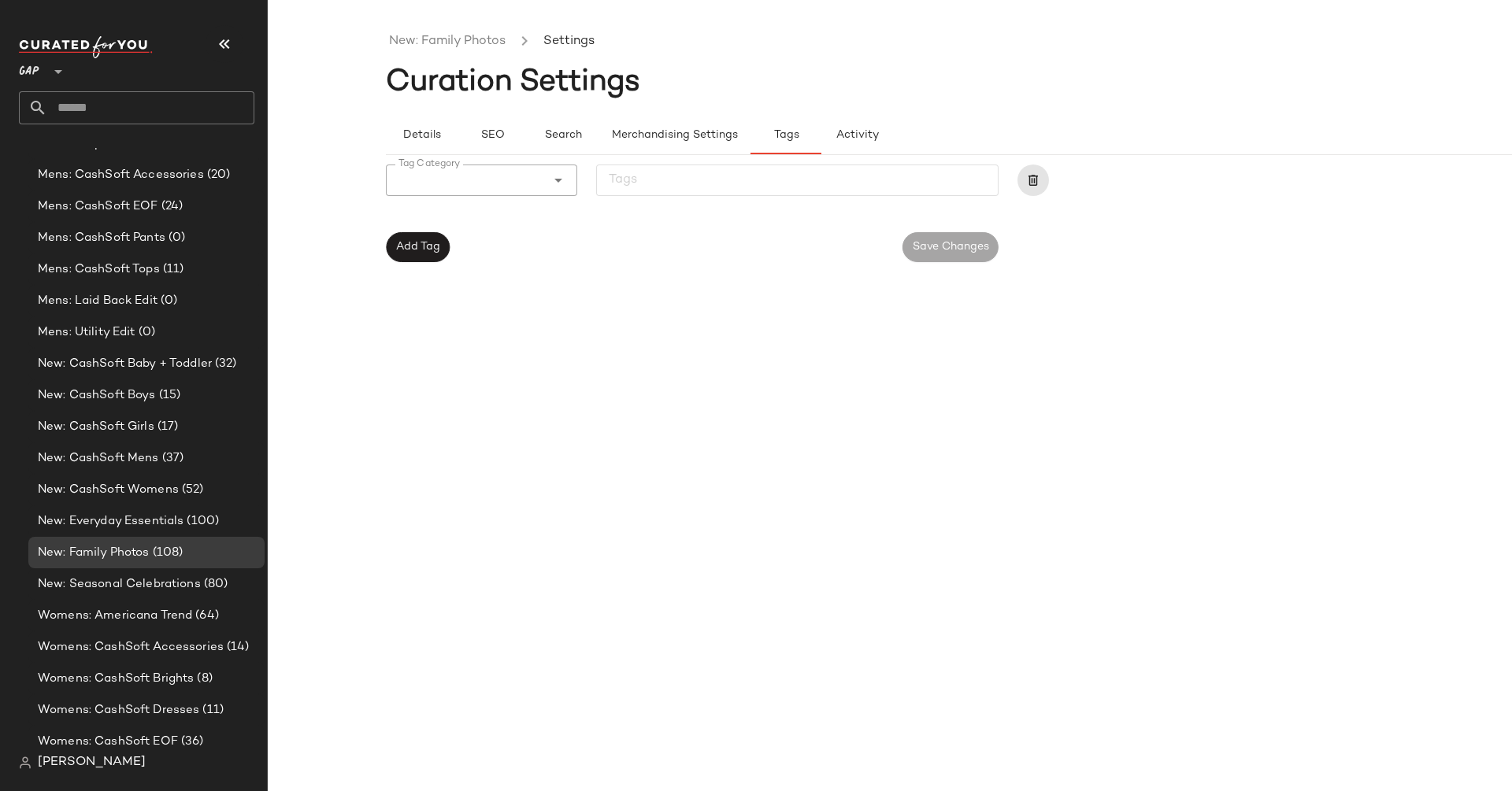
click at [476, 181] on input "Tag Category" at bounding box center [465, 180] width 160 height 19
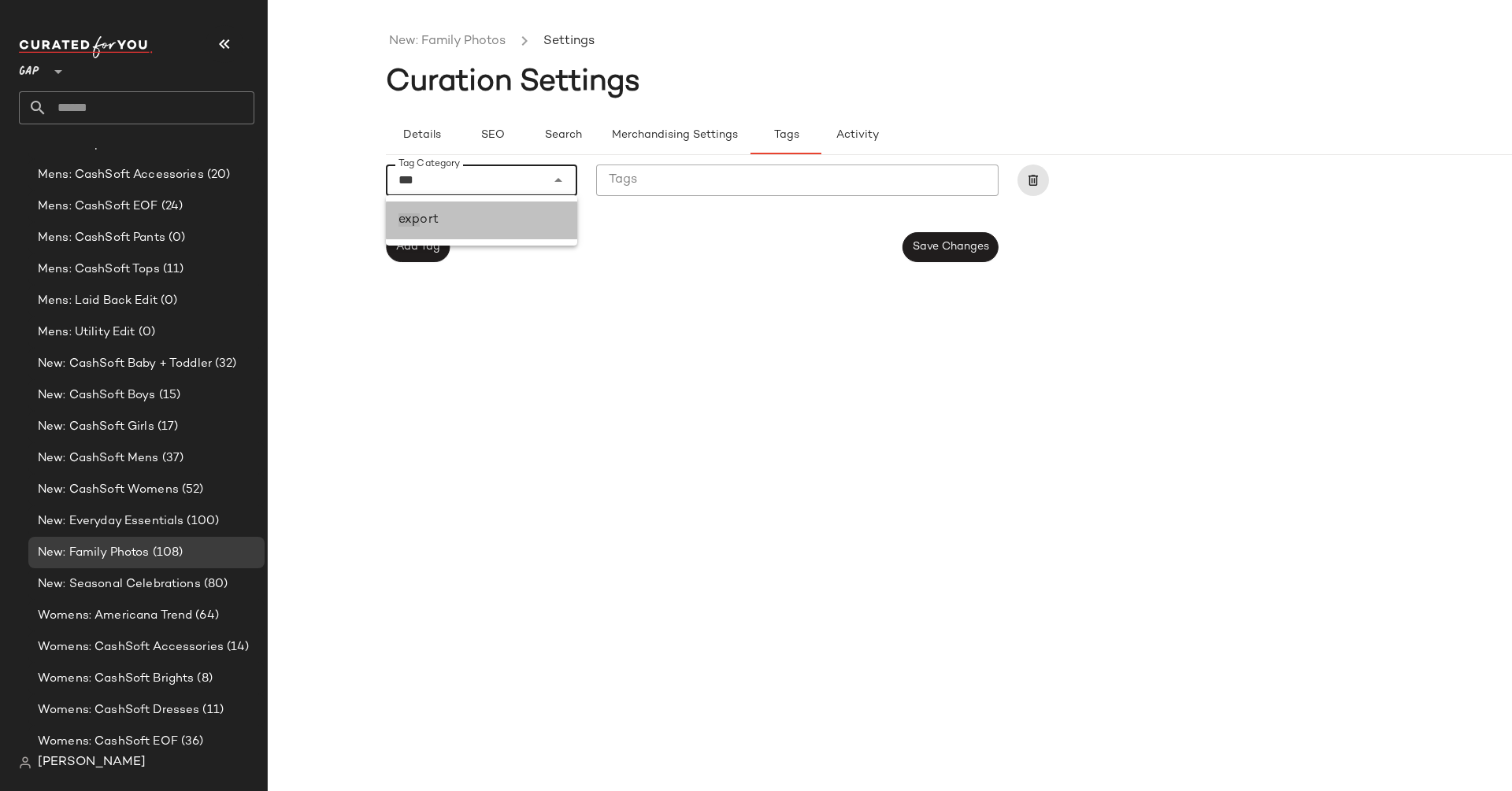
click at [450, 222] on div "exp ort" at bounding box center [481, 220] width 166 height 19
type input "******"
click at [662, 182] on input "Tags" at bounding box center [796, 180] width 376 height 19
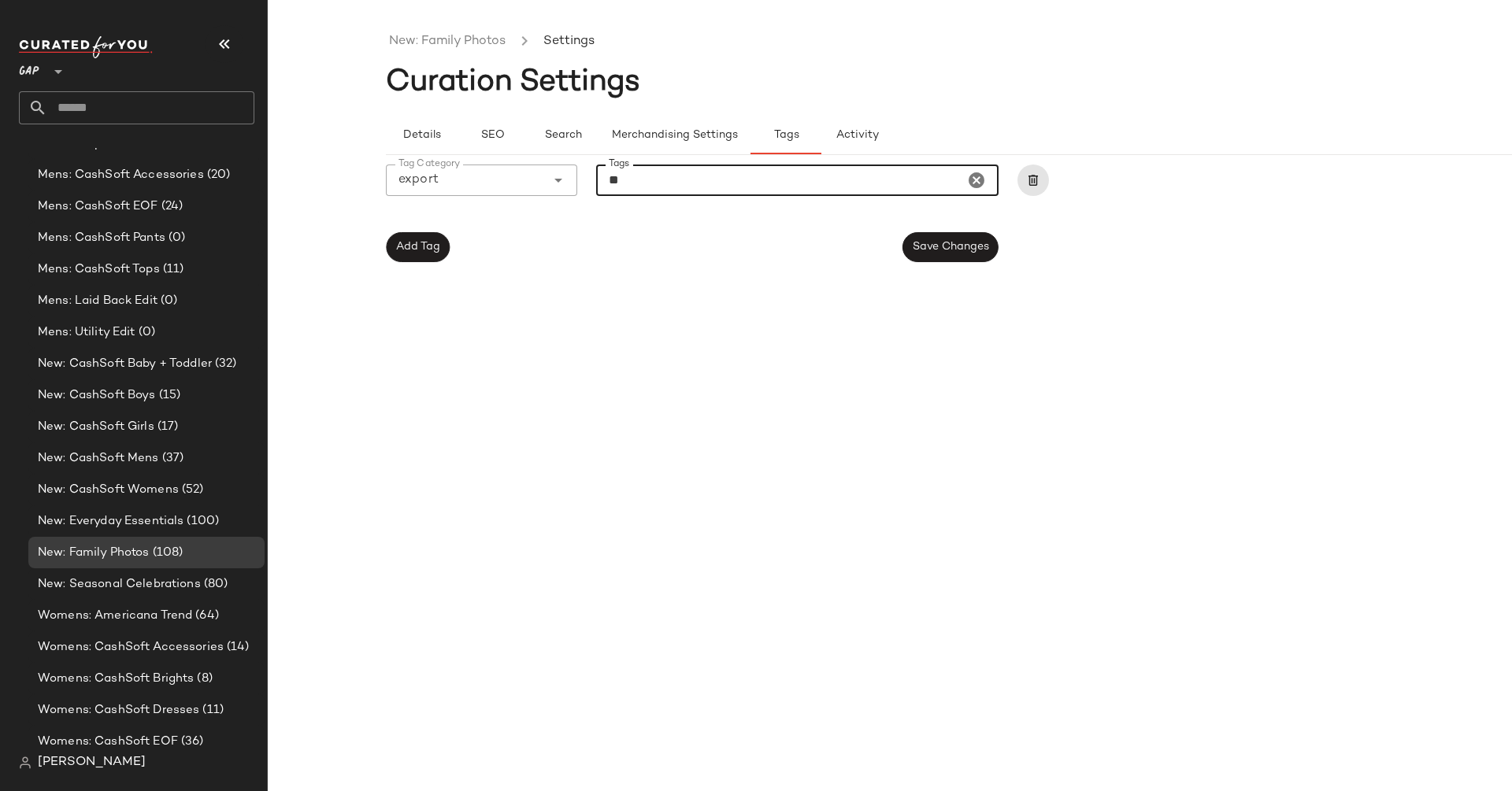
type input "***"
click at [947, 247] on span "Save Changes" at bounding box center [951, 247] width 77 height 13
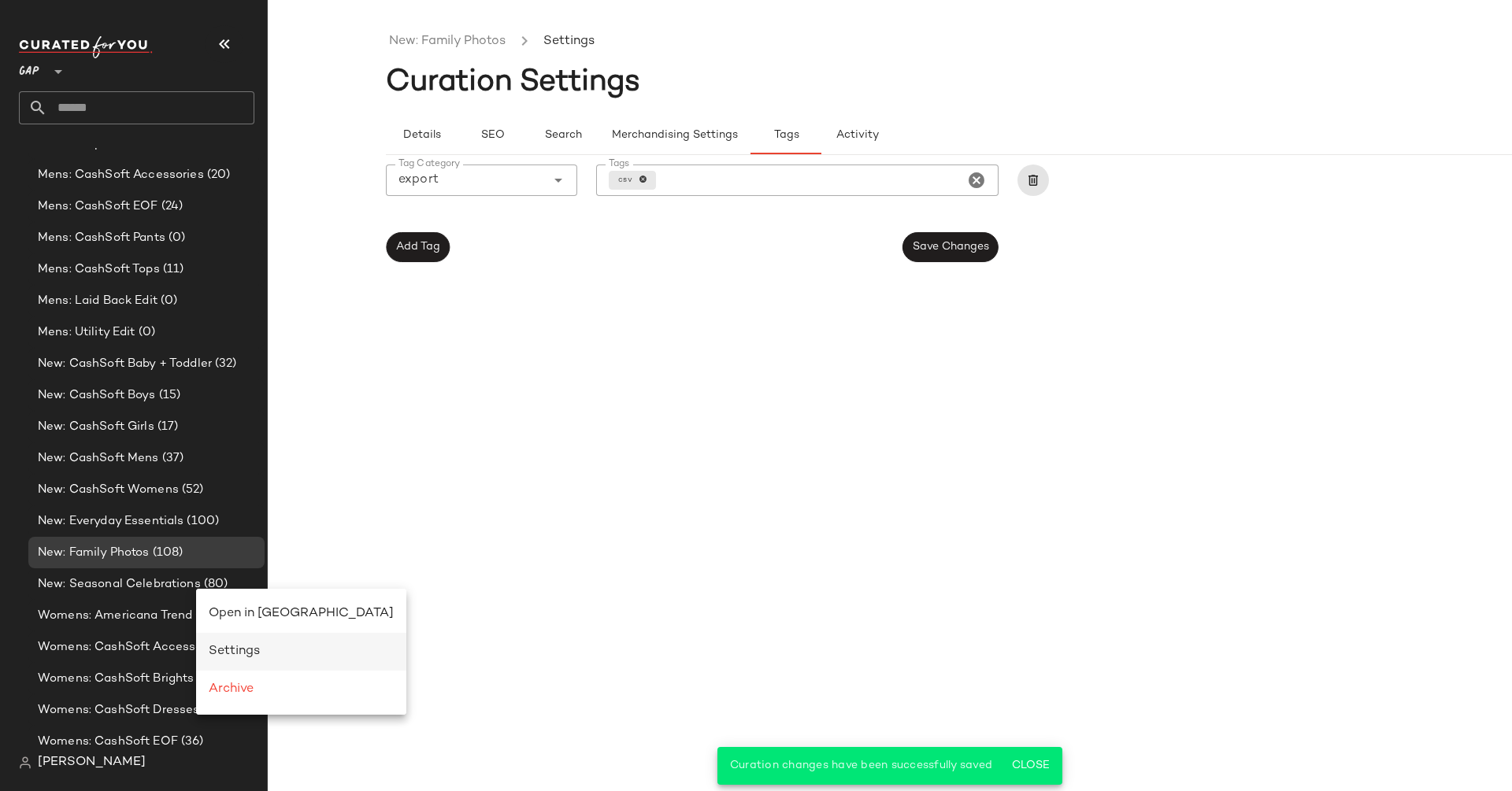
click at [243, 649] on span "Settings" at bounding box center [234, 651] width 51 height 13
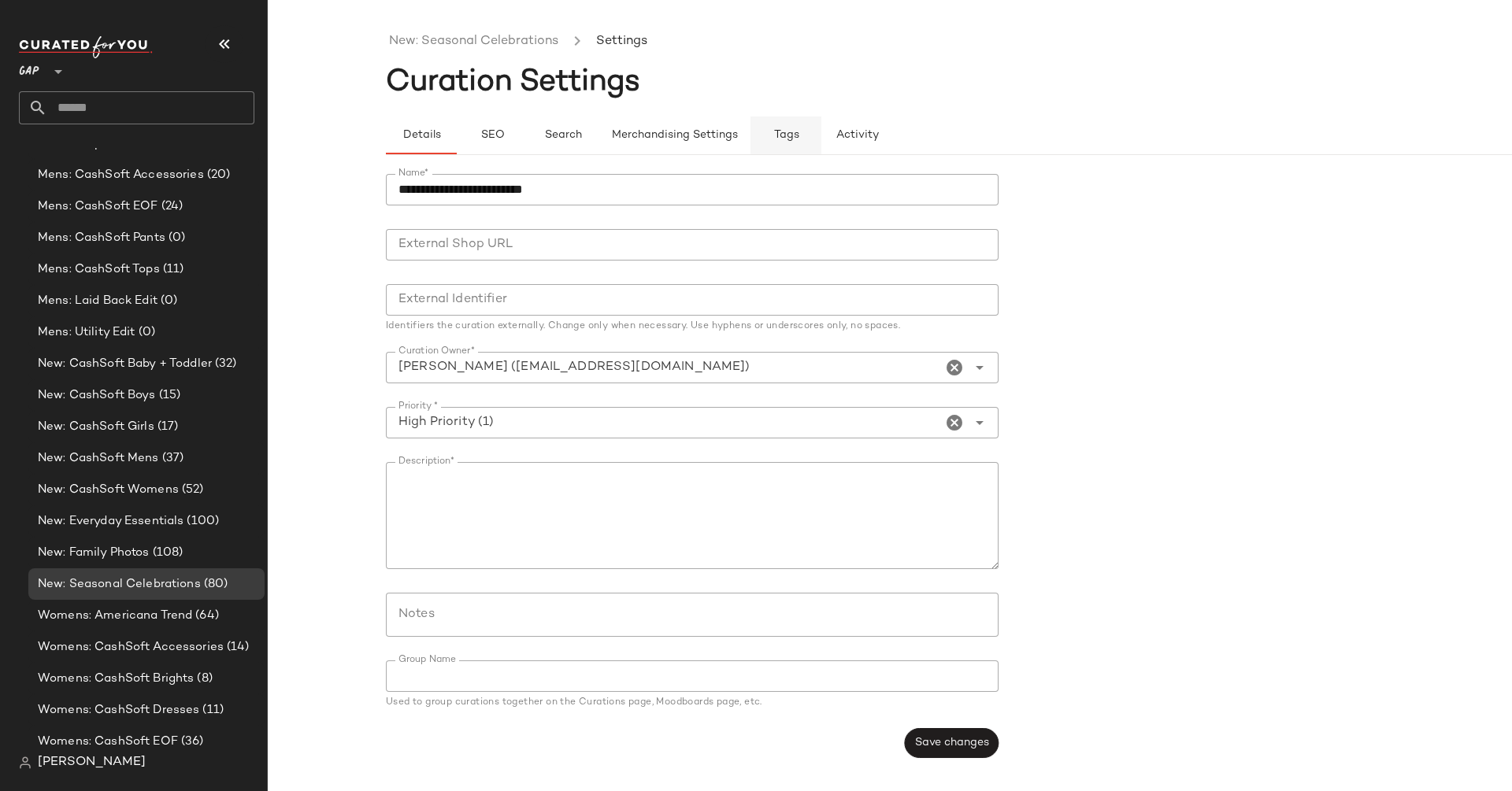
click at [774, 129] on span "Tags" at bounding box center [786, 135] width 26 height 13
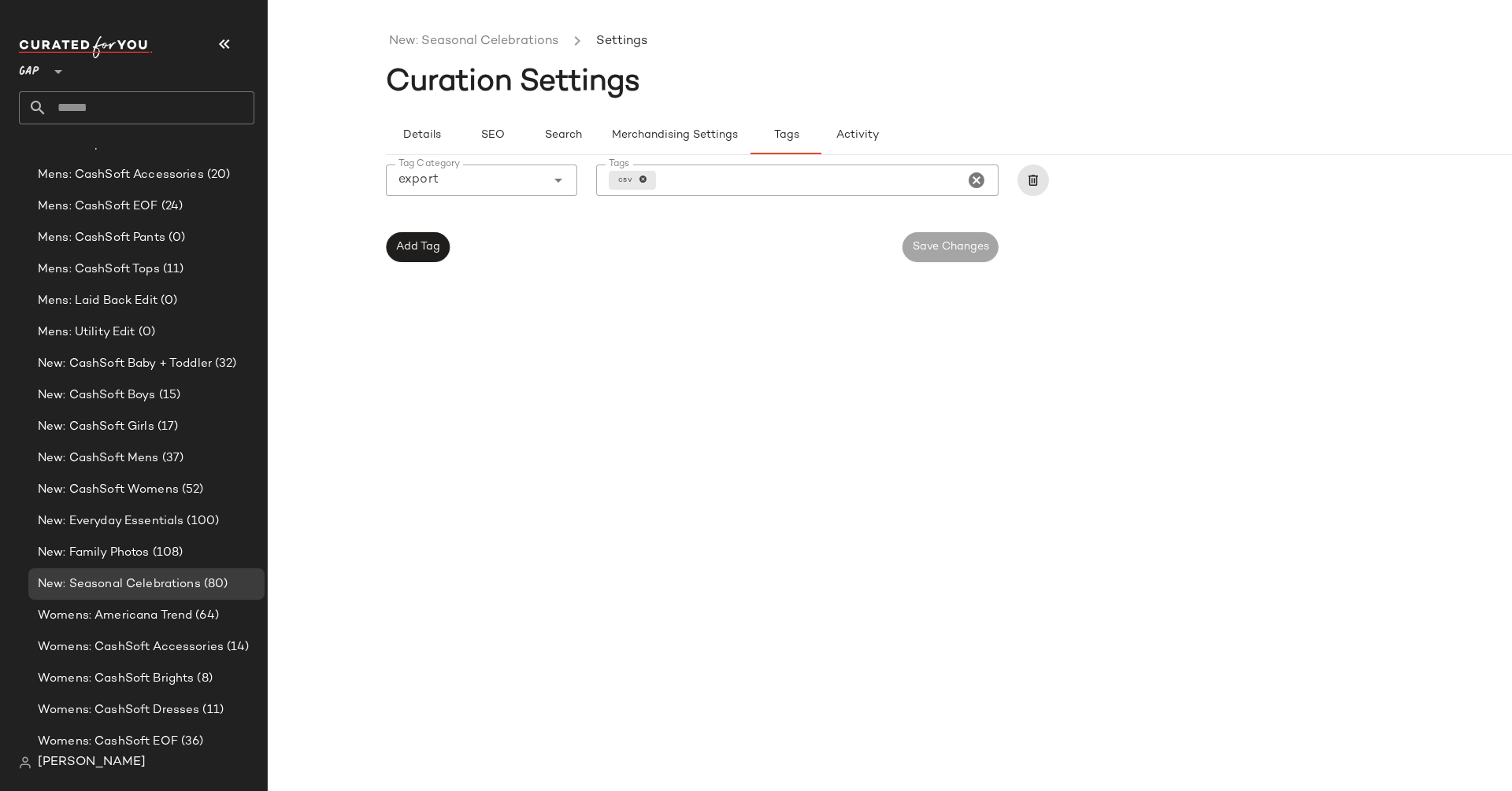
click at [664, 379] on div "New: Seasonal Celebrations Settings Curation Settings Details SEO Search Mercha…" at bounding box center [1008, 408] width 1244 height 766
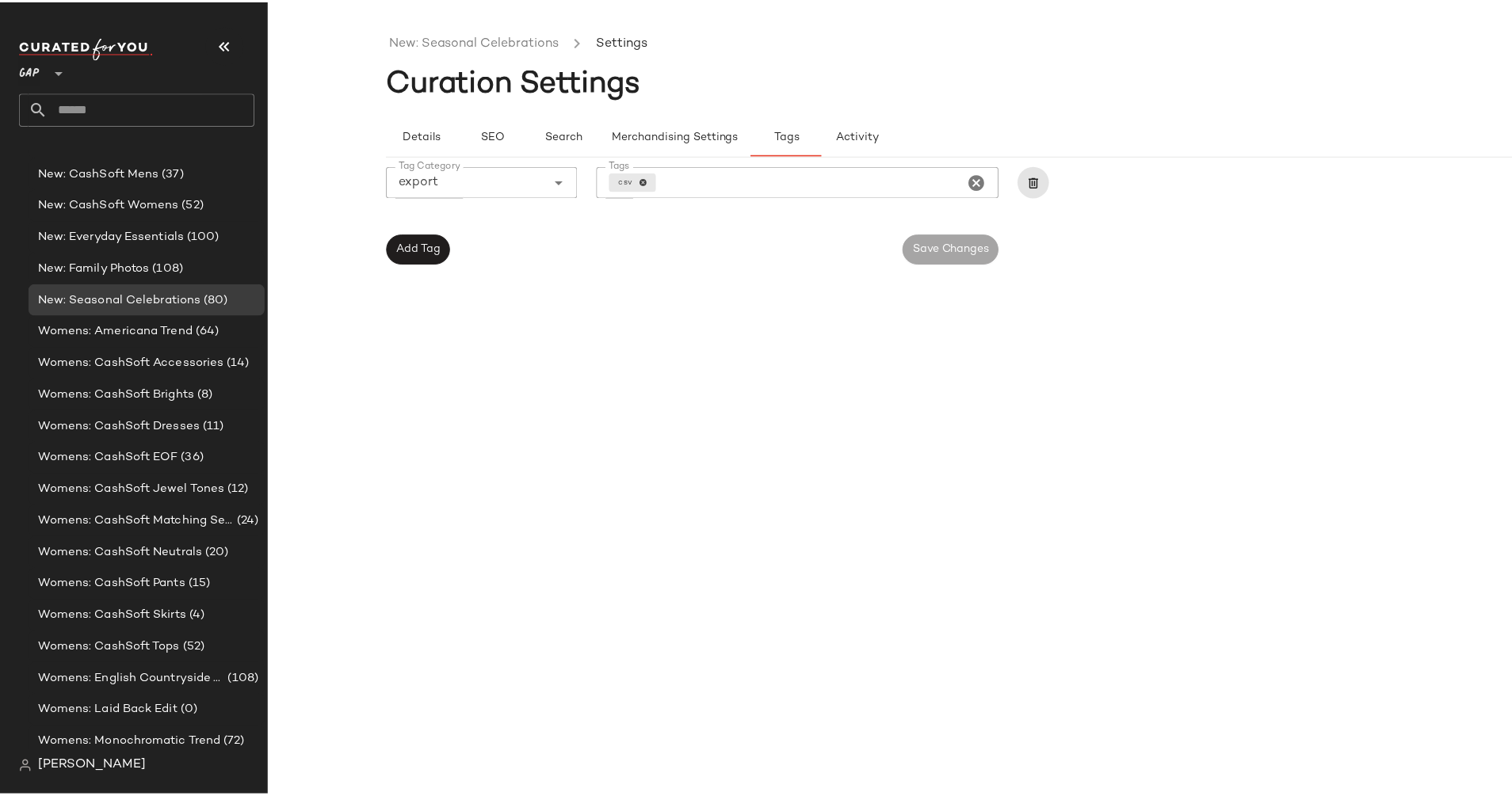
scroll to position [1614, 0]
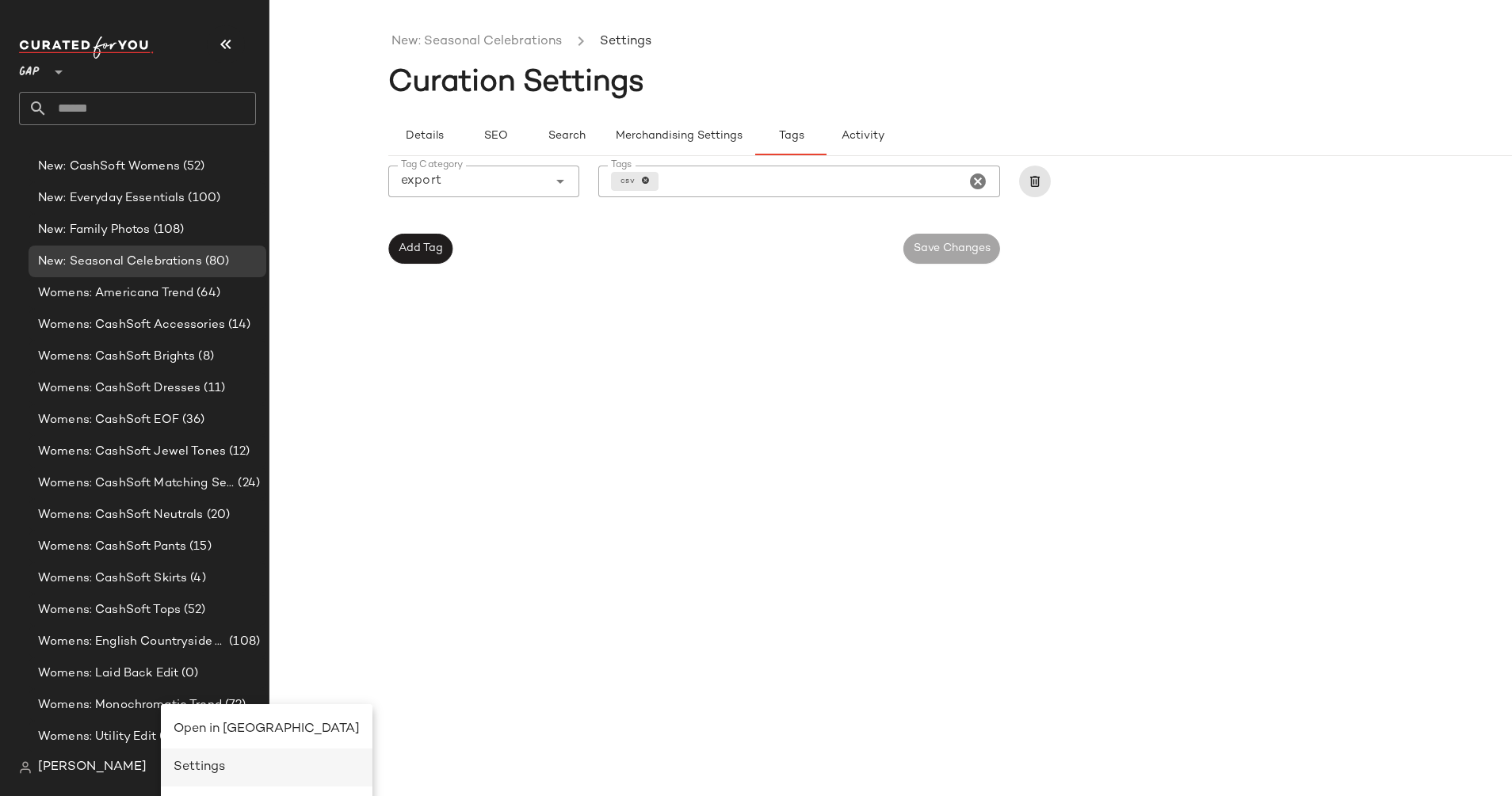
click at [225, 756] on div "Settings" at bounding box center [266, 767] width 212 height 38
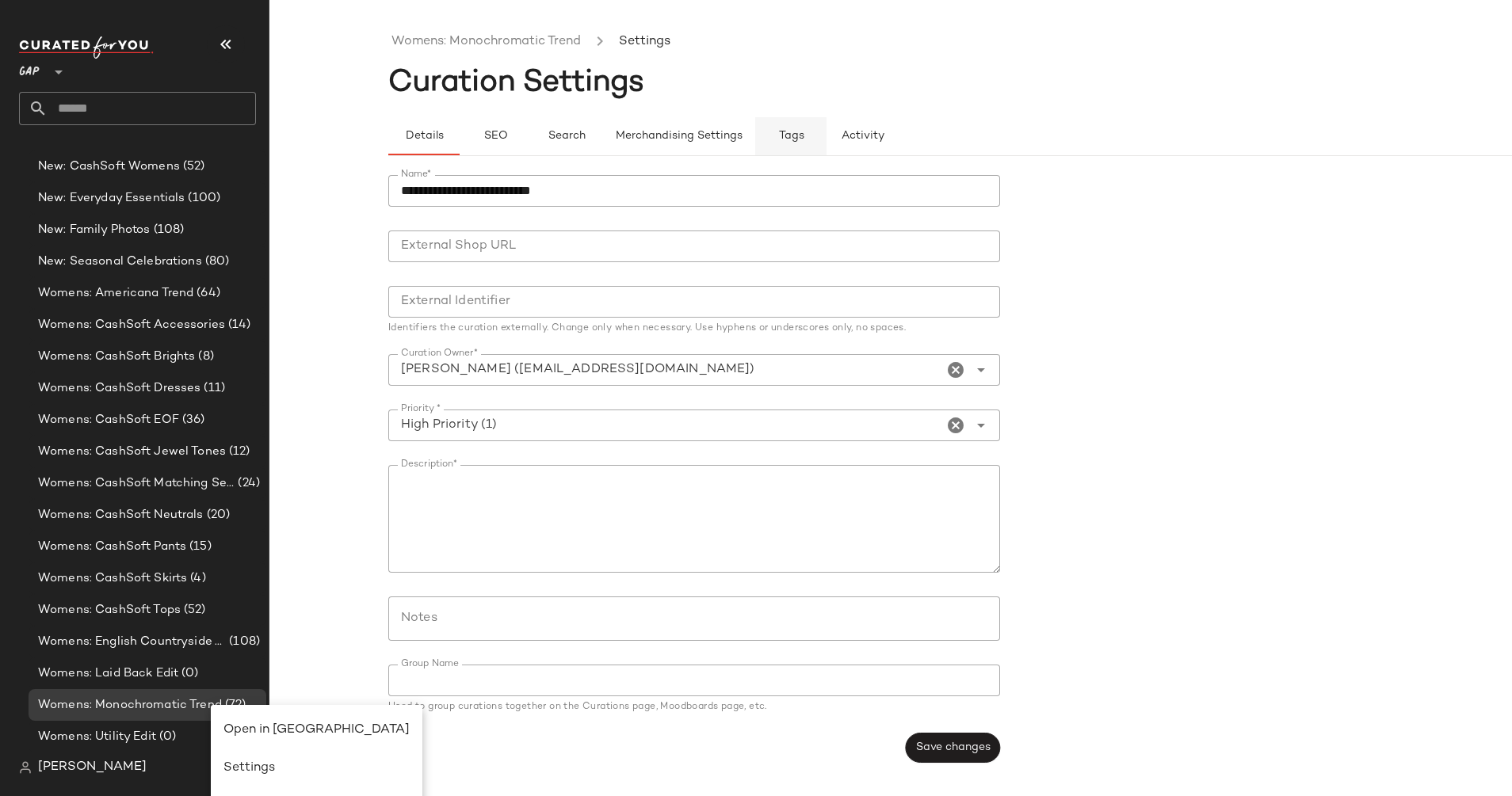
click at [804, 122] on div "**********" at bounding box center [1010, 410] width 1243 height 771
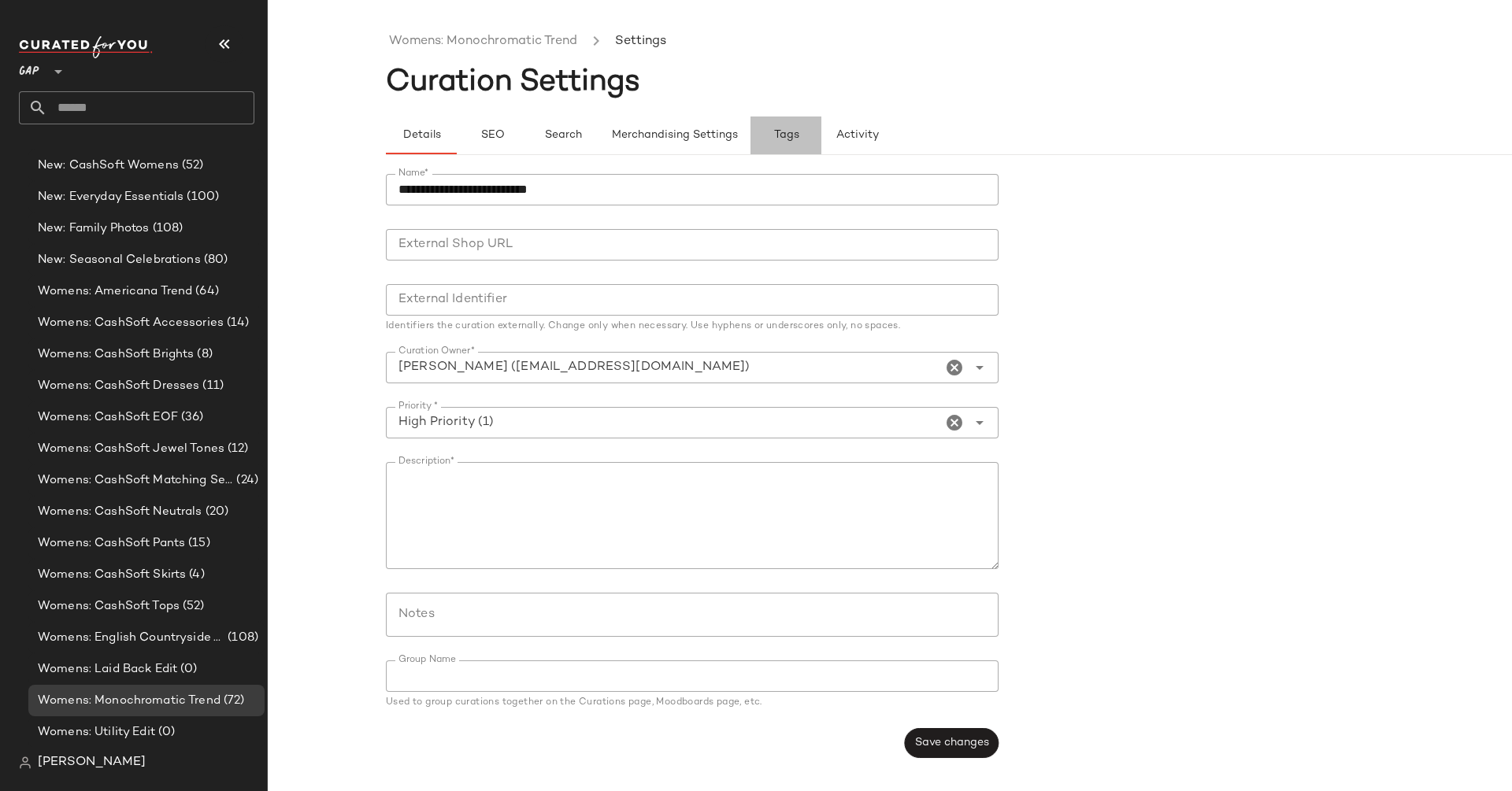
click at [787, 139] on span "Tags" at bounding box center [786, 135] width 26 height 13
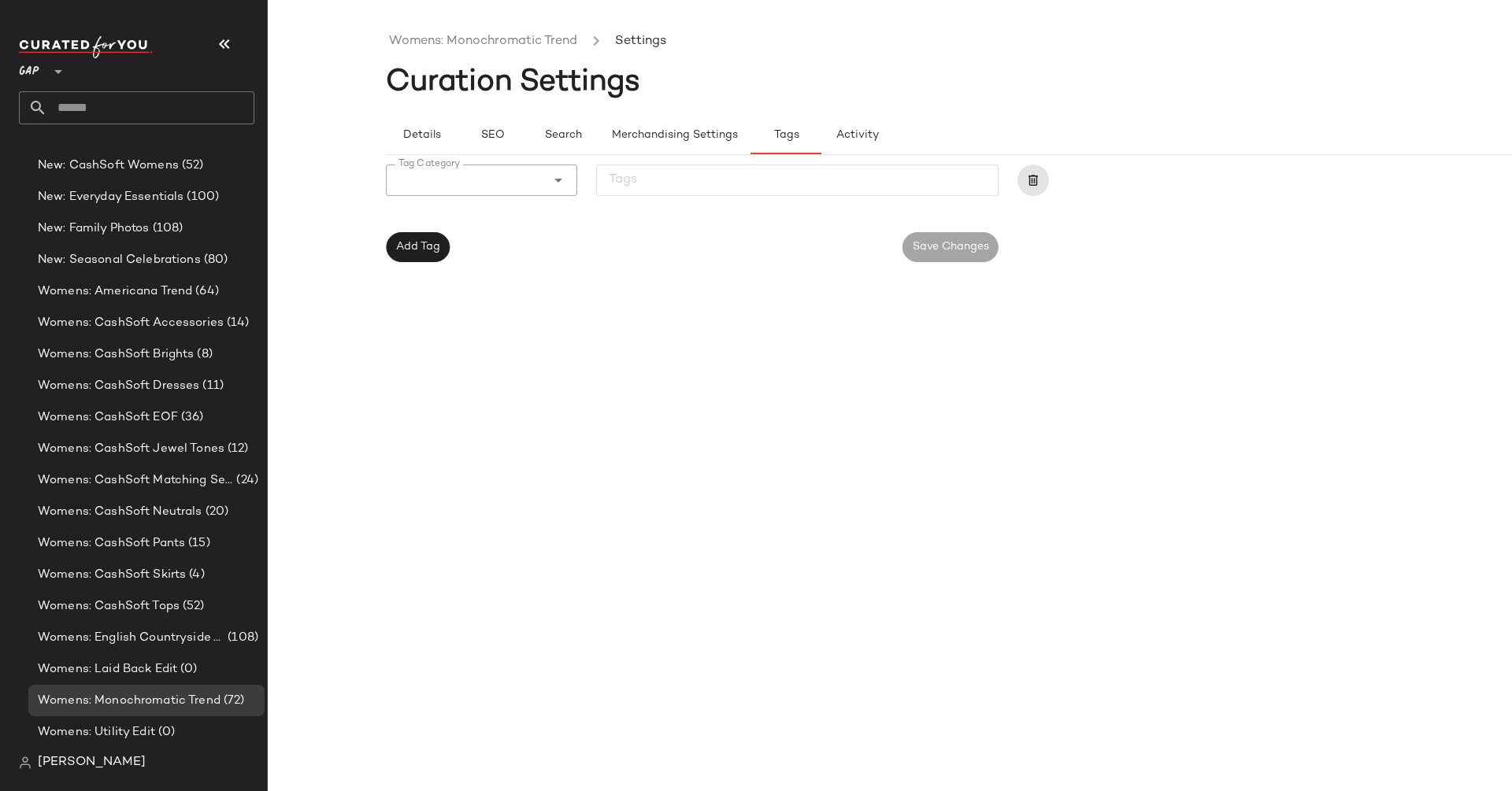
click at [449, 193] on div at bounding box center [465, 180] width 160 height 31
click at [478, 221] on div "export" at bounding box center [481, 220] width 166 height 19
type input "******"
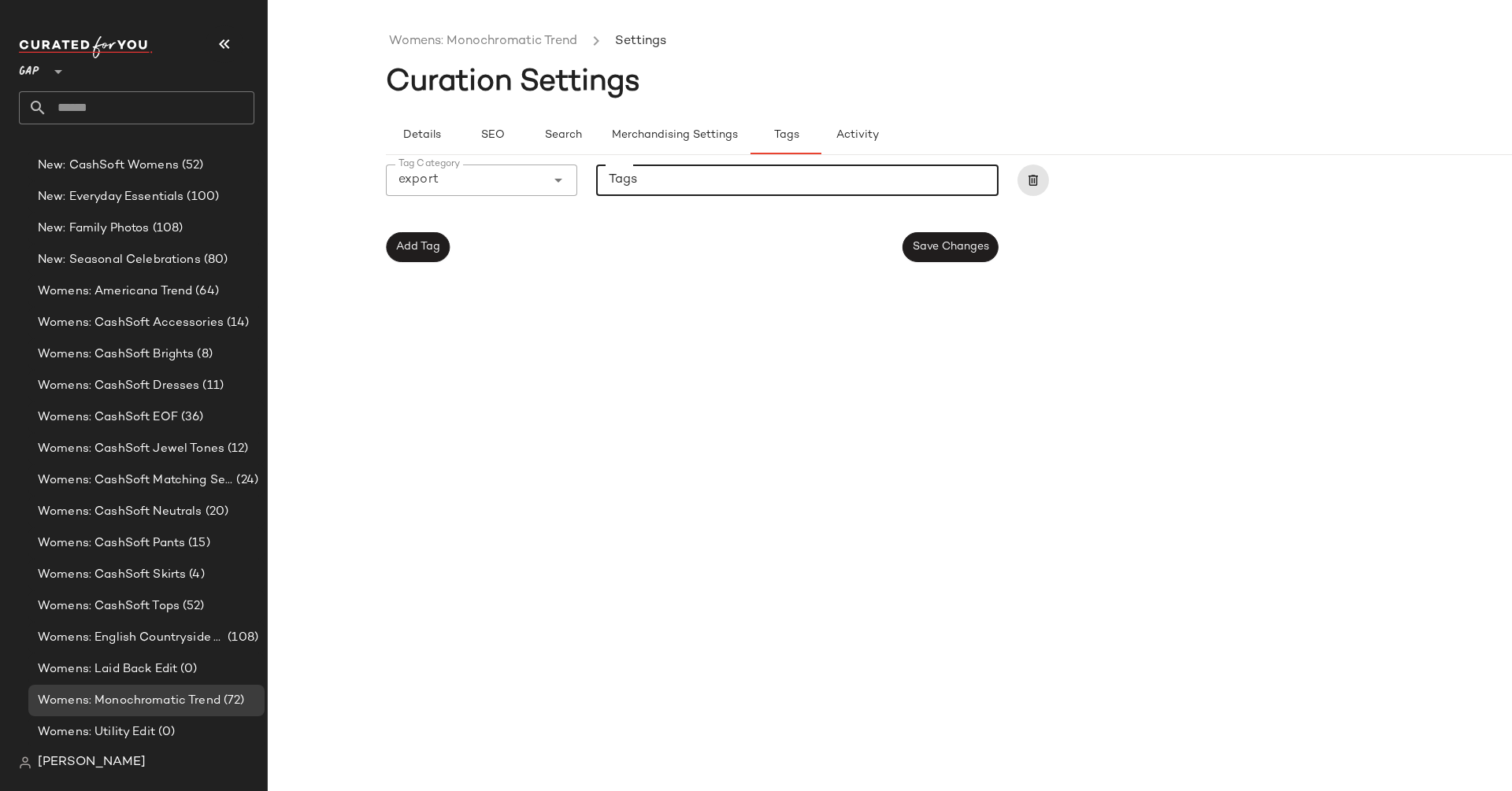
click at [703, 172] on input "Tags" at bounding box center [796, 180] width 376 height 19
type input "***"
click at [961, 241] on span "Save Changes" at bounding box center [951, 247] width 77 height 13
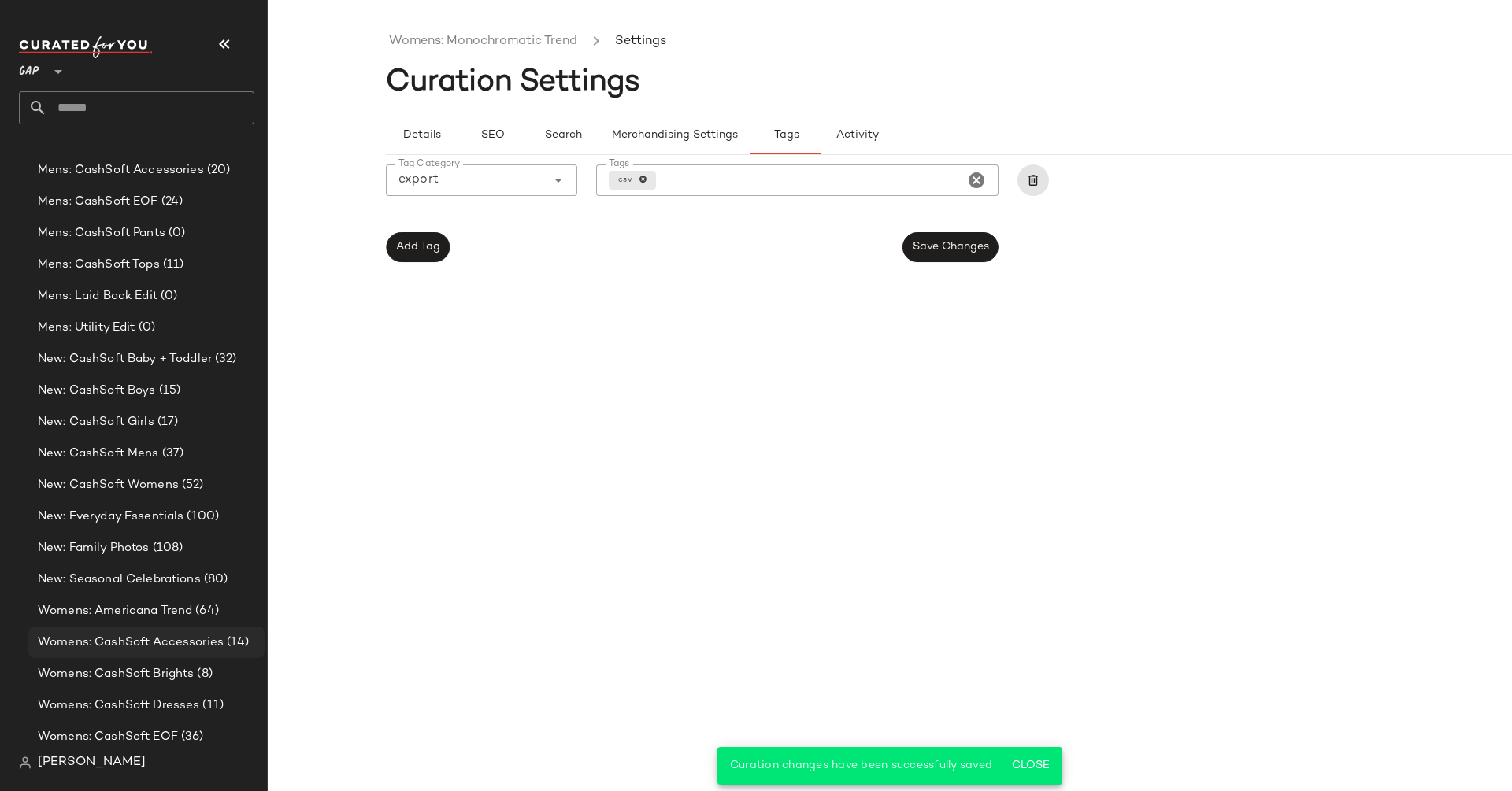
scroll to position [1256, 0]
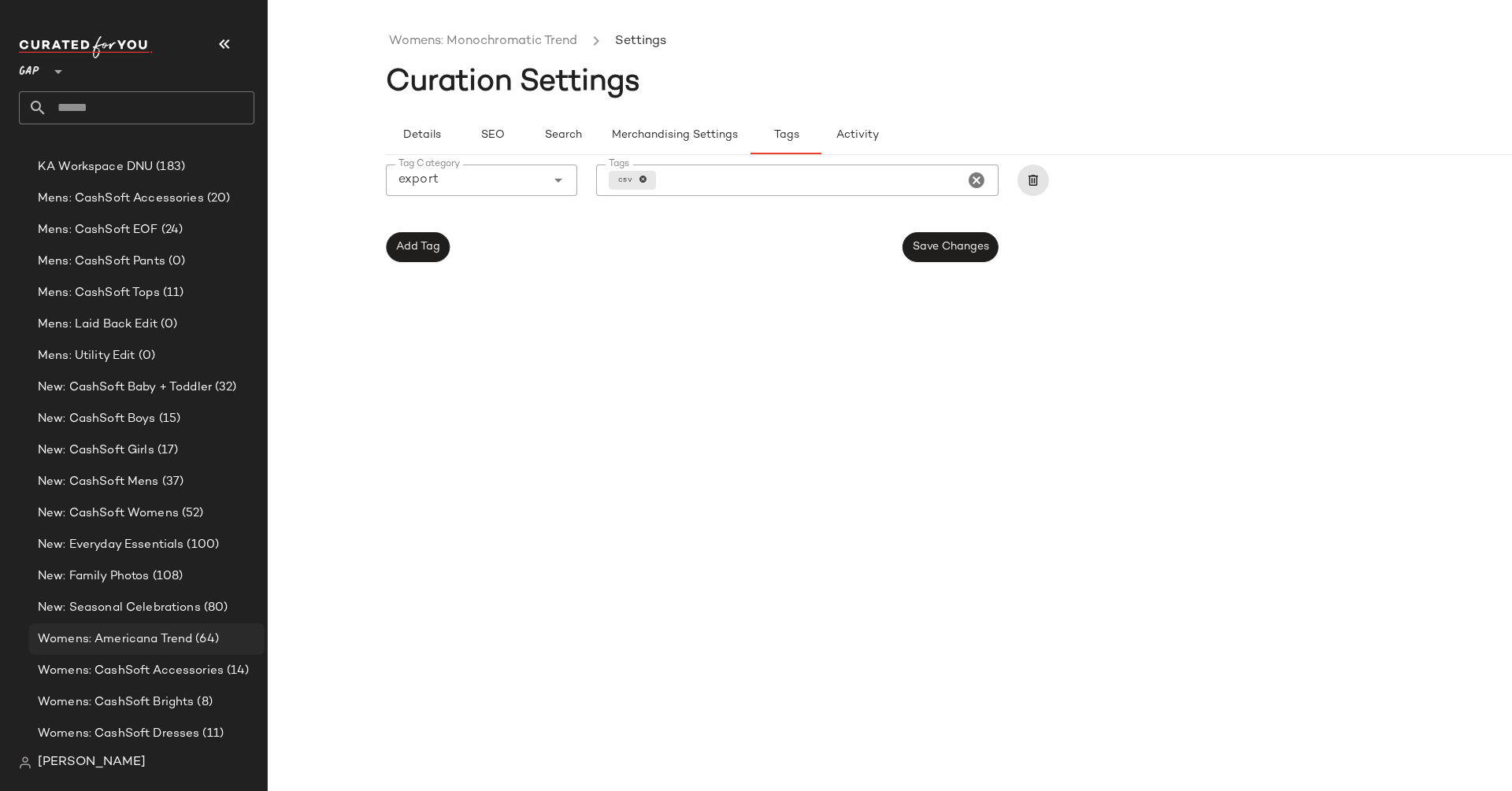
click at [169, 639] on span "Womens: Americana Trend" at bounding box center [115, 639] width 154 height 18
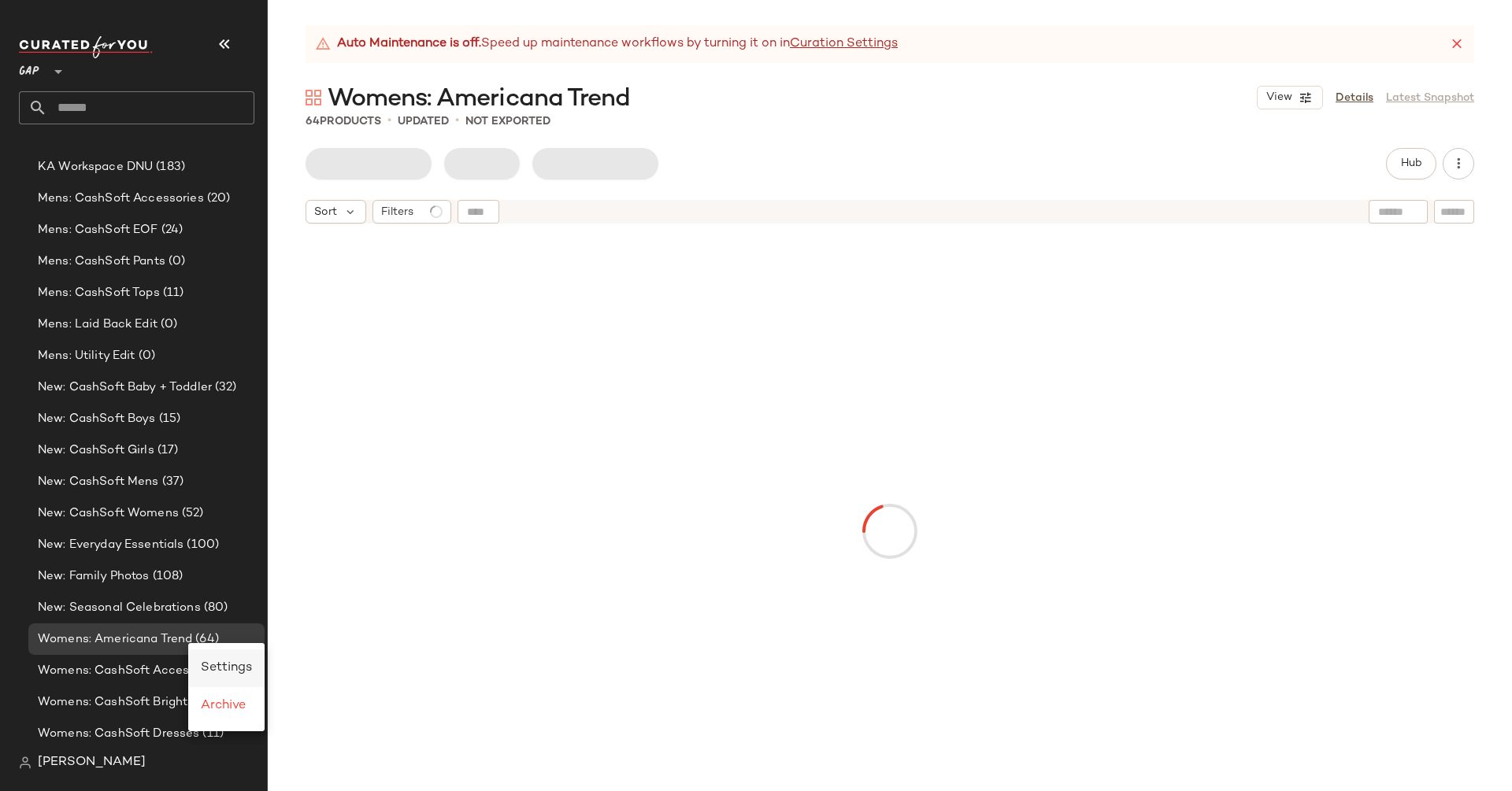
click at [228, 661] on span "Settings" at bounding box center [226, 667] width 51 height 13
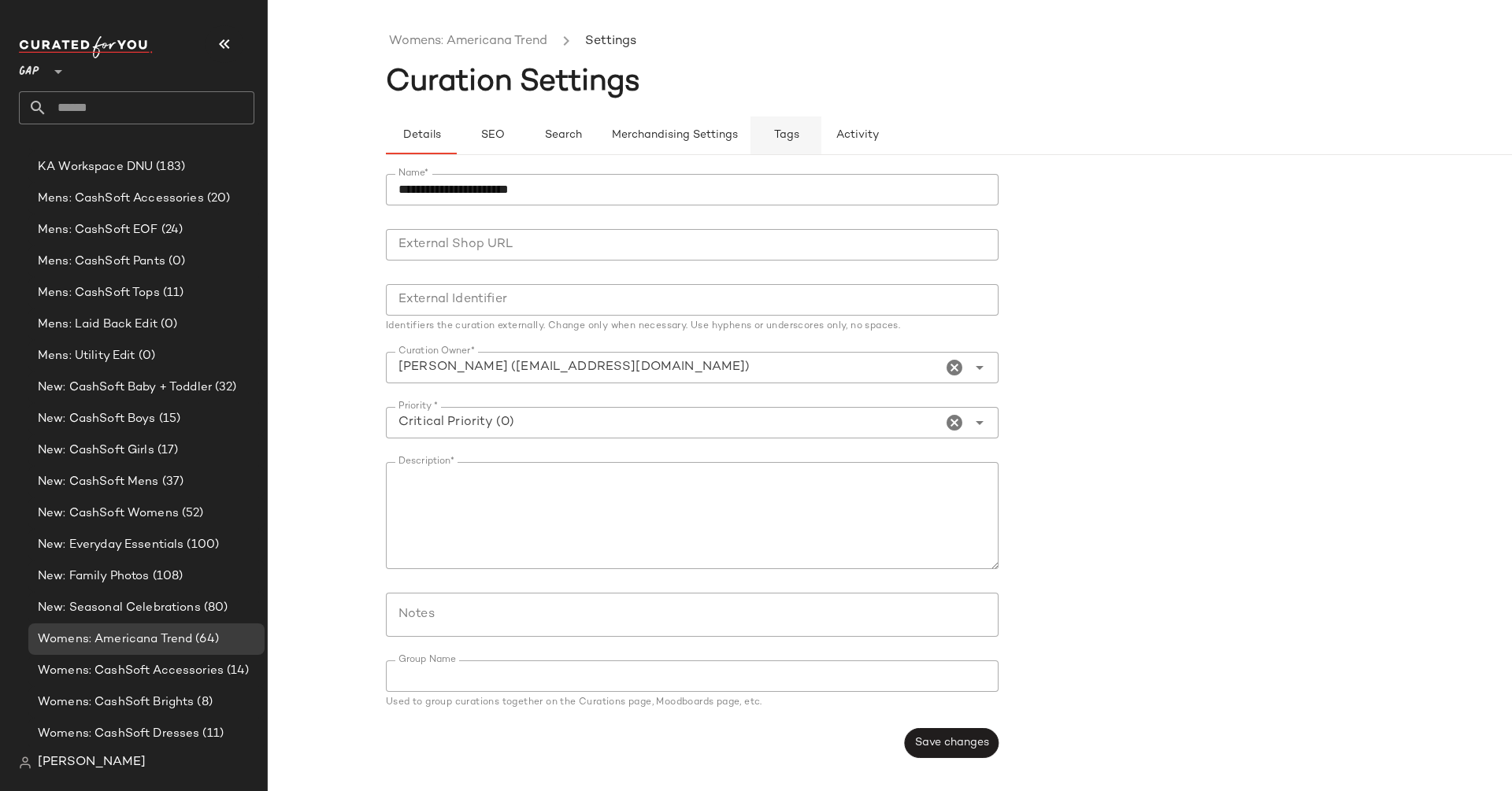
click at [782, 137] on span "Tags" at bounding box center [786, 135] width 26 height 13
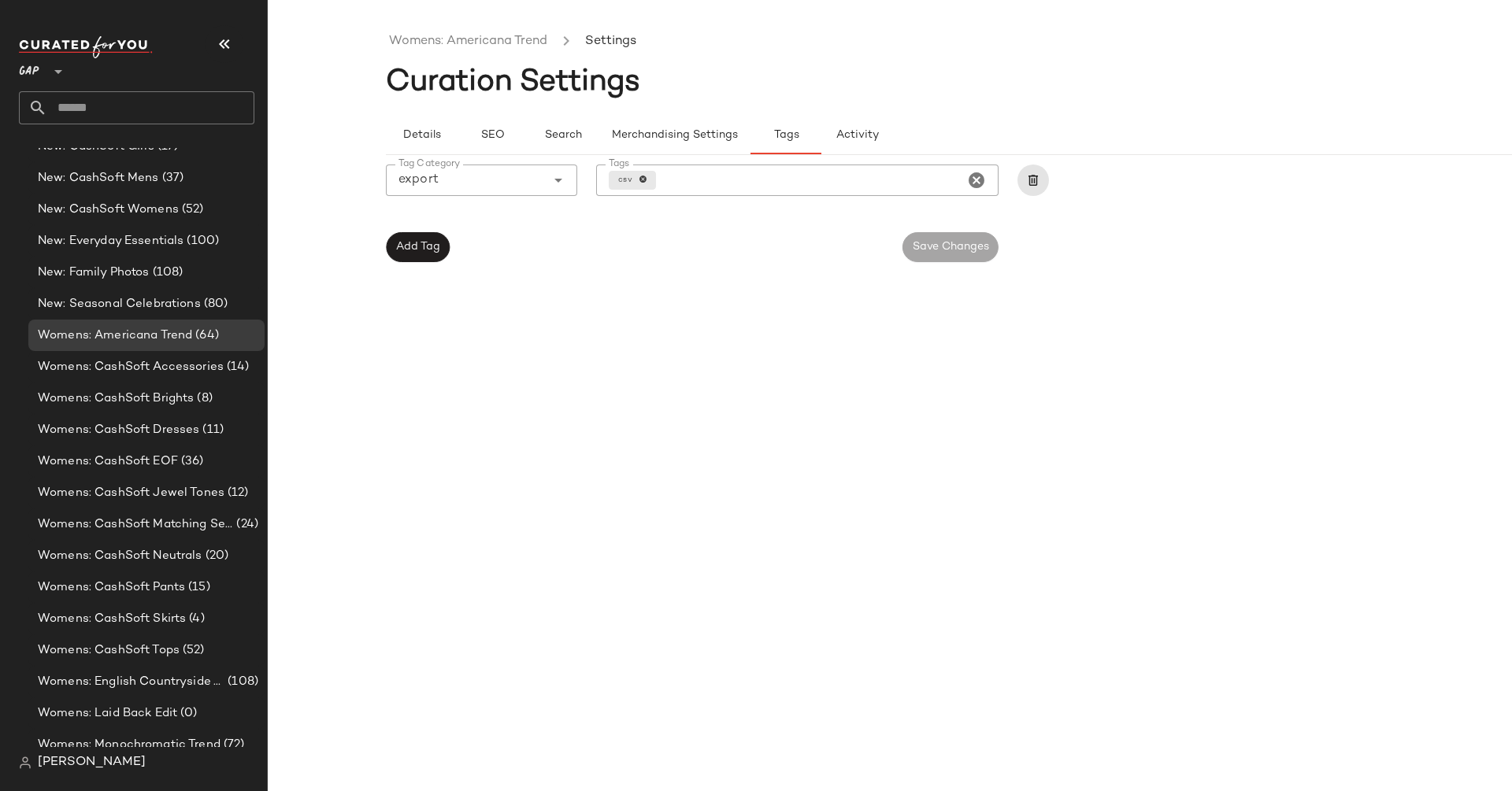
scroll to position [1604, 0]
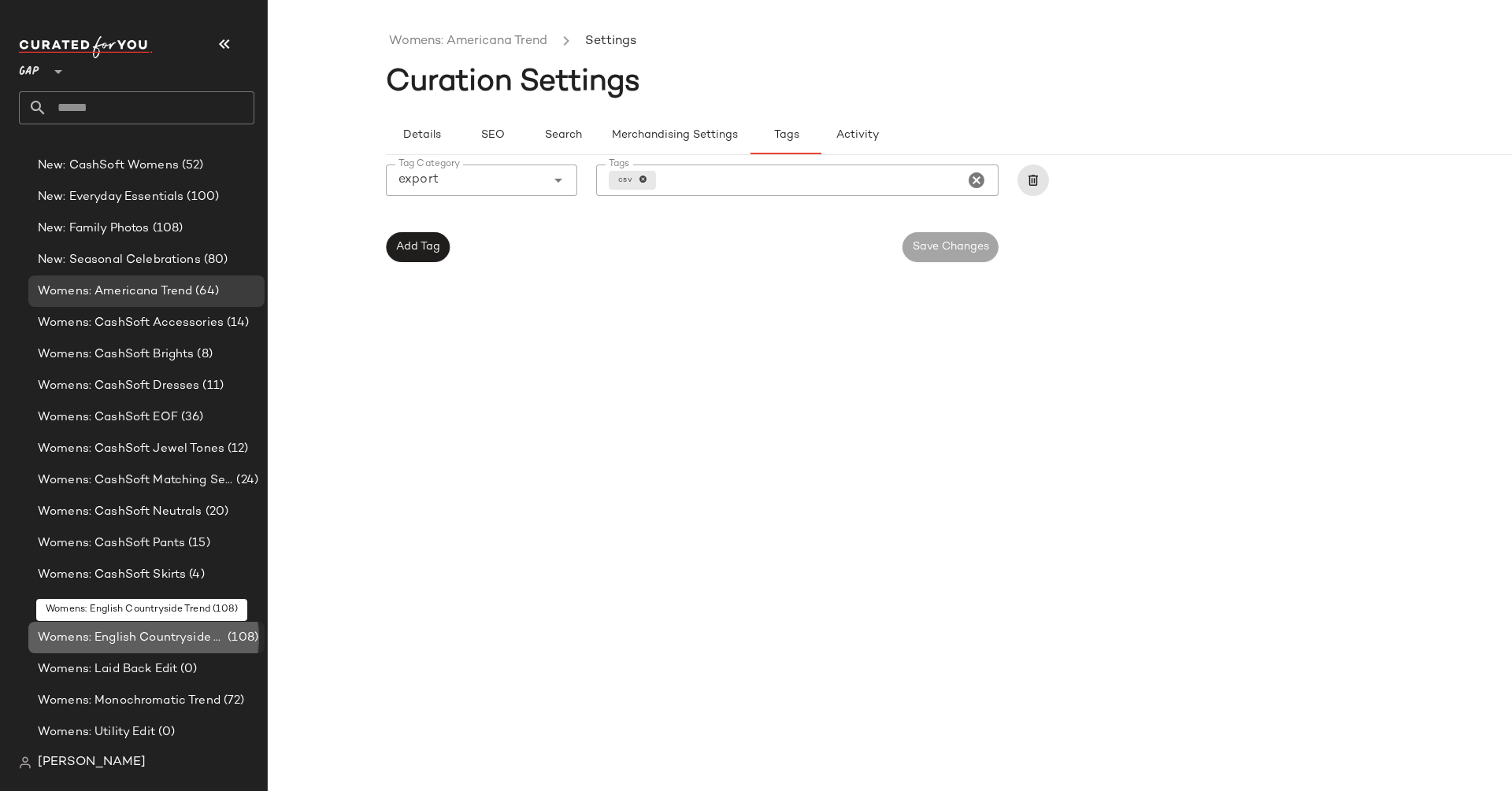
click at [187, 635] on span "Womens: English Countryside Trend" at bounding box center [131, 638] width 187 height 18
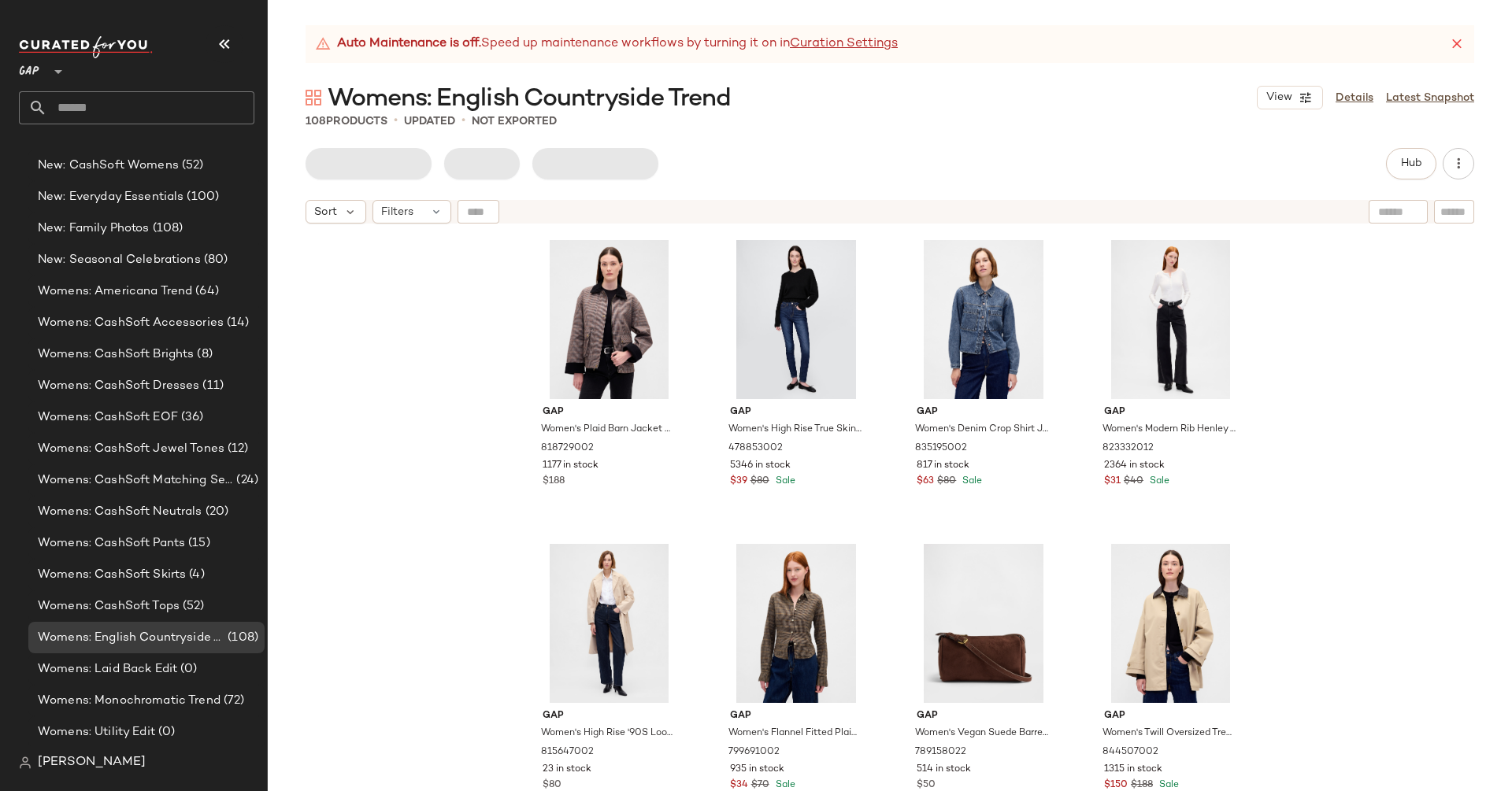
click at [1443, 107] on div "View Details Latest Snapshot" at bounding box center [1366, 98] width 217 height 24
click at [1443, 97] on link "Latest Snapshot" at bounding box center [1430, 98] width 88 height 17
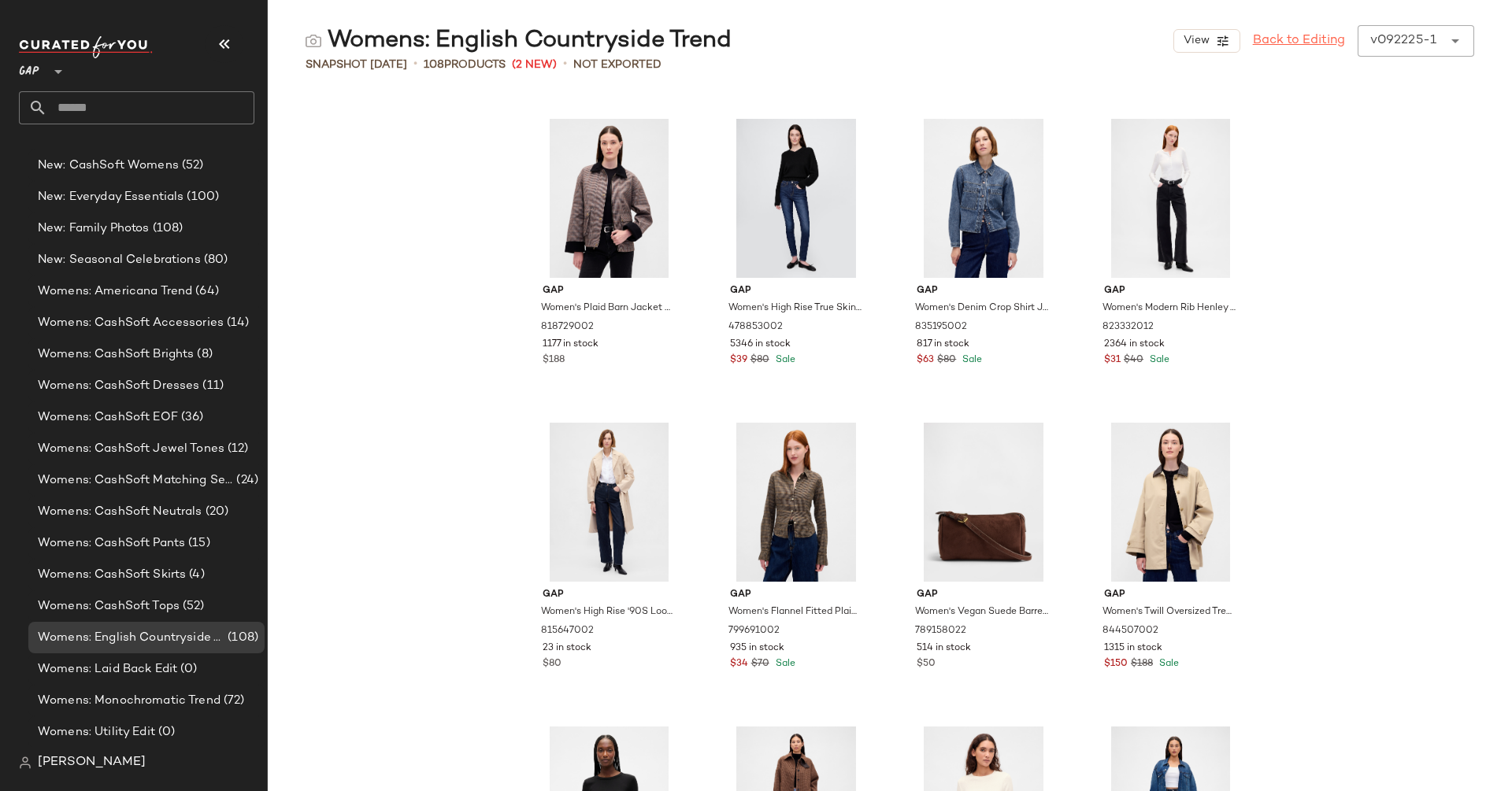
click at [1295, 37] on link "Back to Editing" at bounding box center [1299, 41] width 92 height 19
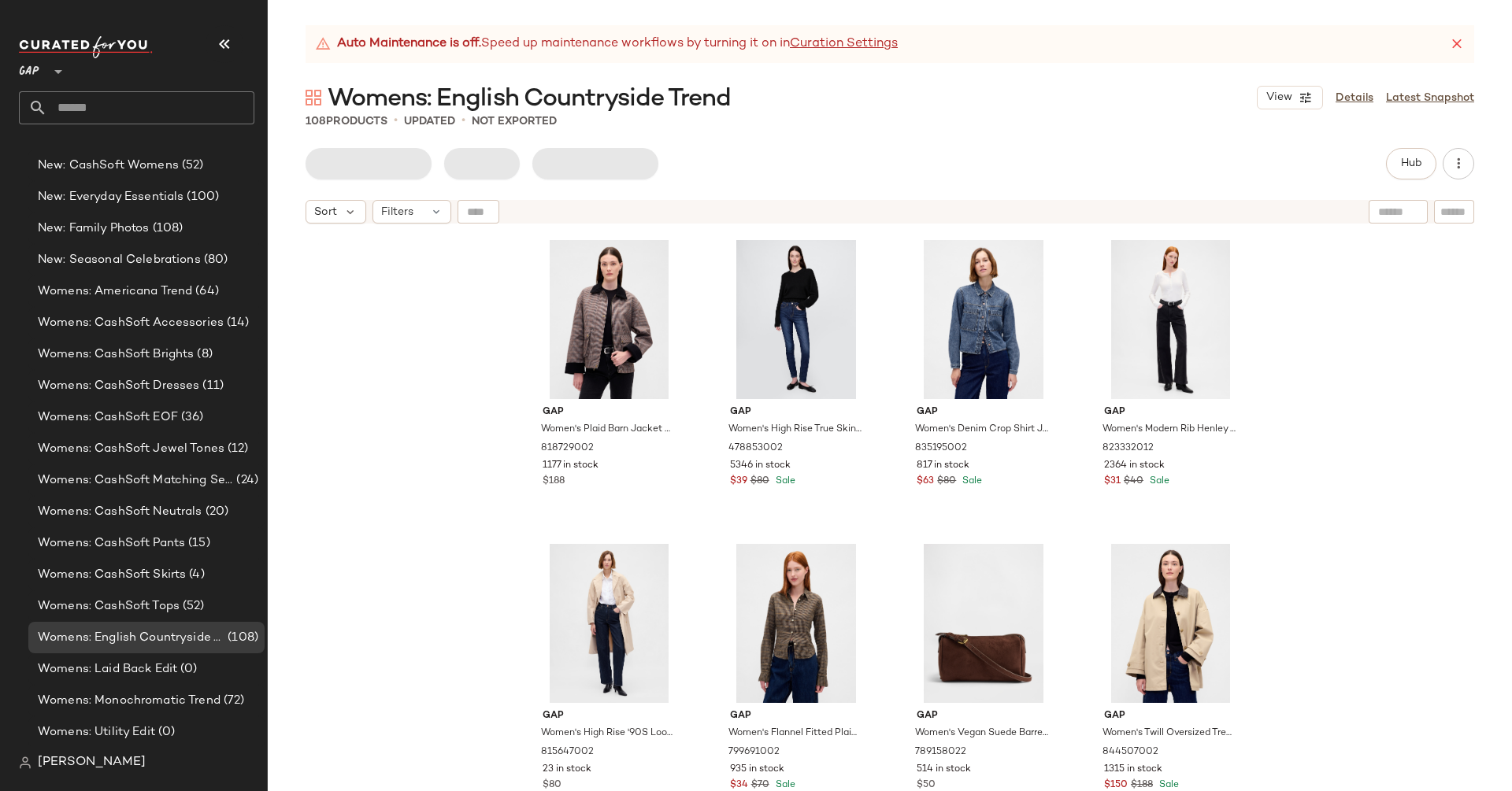
click at [386, 418] on div "Gap Women's Plaid Barn Jacket by Gap Tonal Brown Plaid Size XS 818729002 1177 i…" at bounding box center [890, 530] width 1244 height 599
click at [370, 162] on span "Send for Review" at bounding box center [361, 164] width 86 height 13
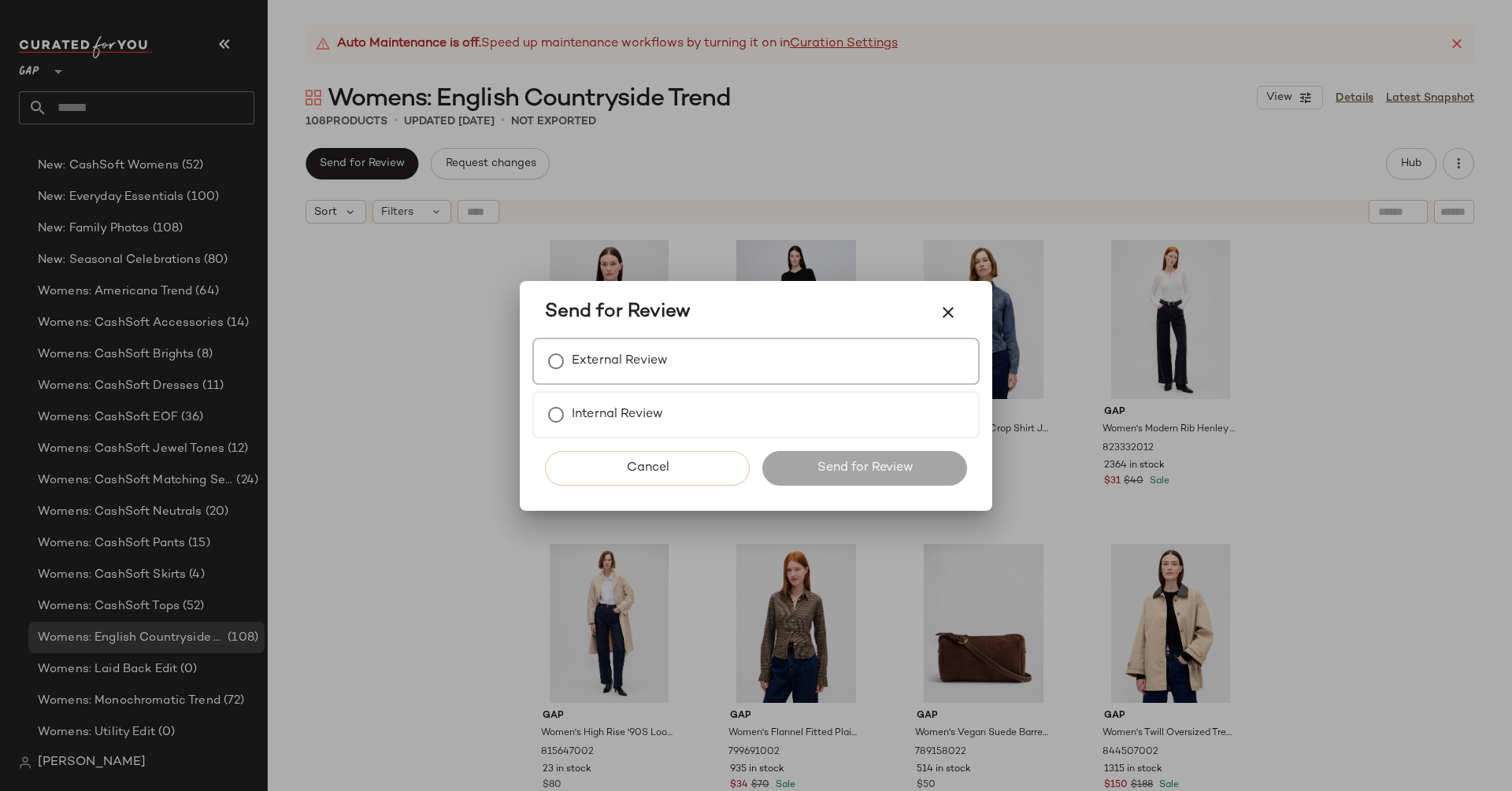
click at [749, 345] on div "External Review" at bounding box center [756, 361] width 447 height 47
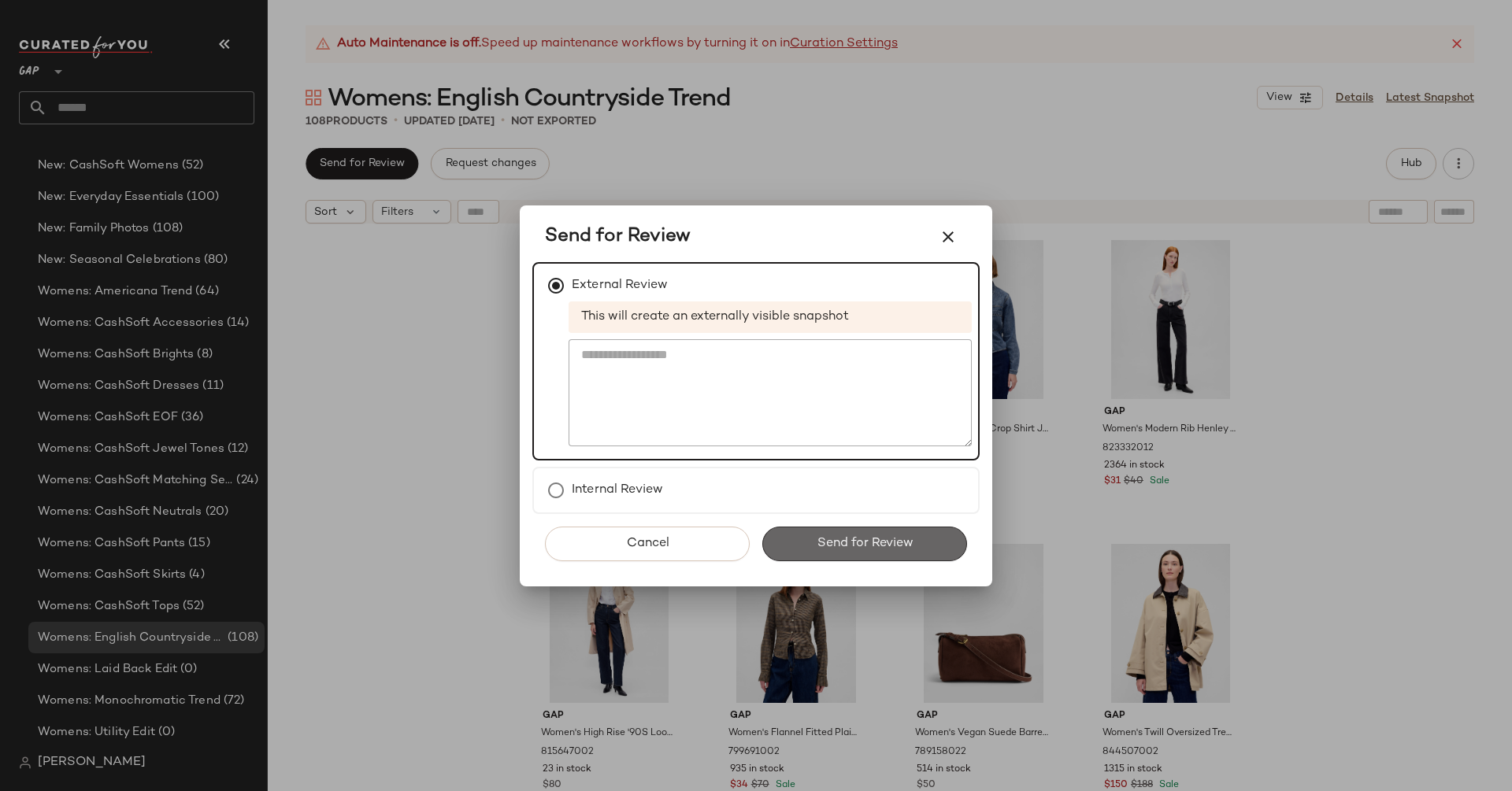
click at [826, 538] on span "Send for Review" at bounding box center [864, 543] width 97 height 15
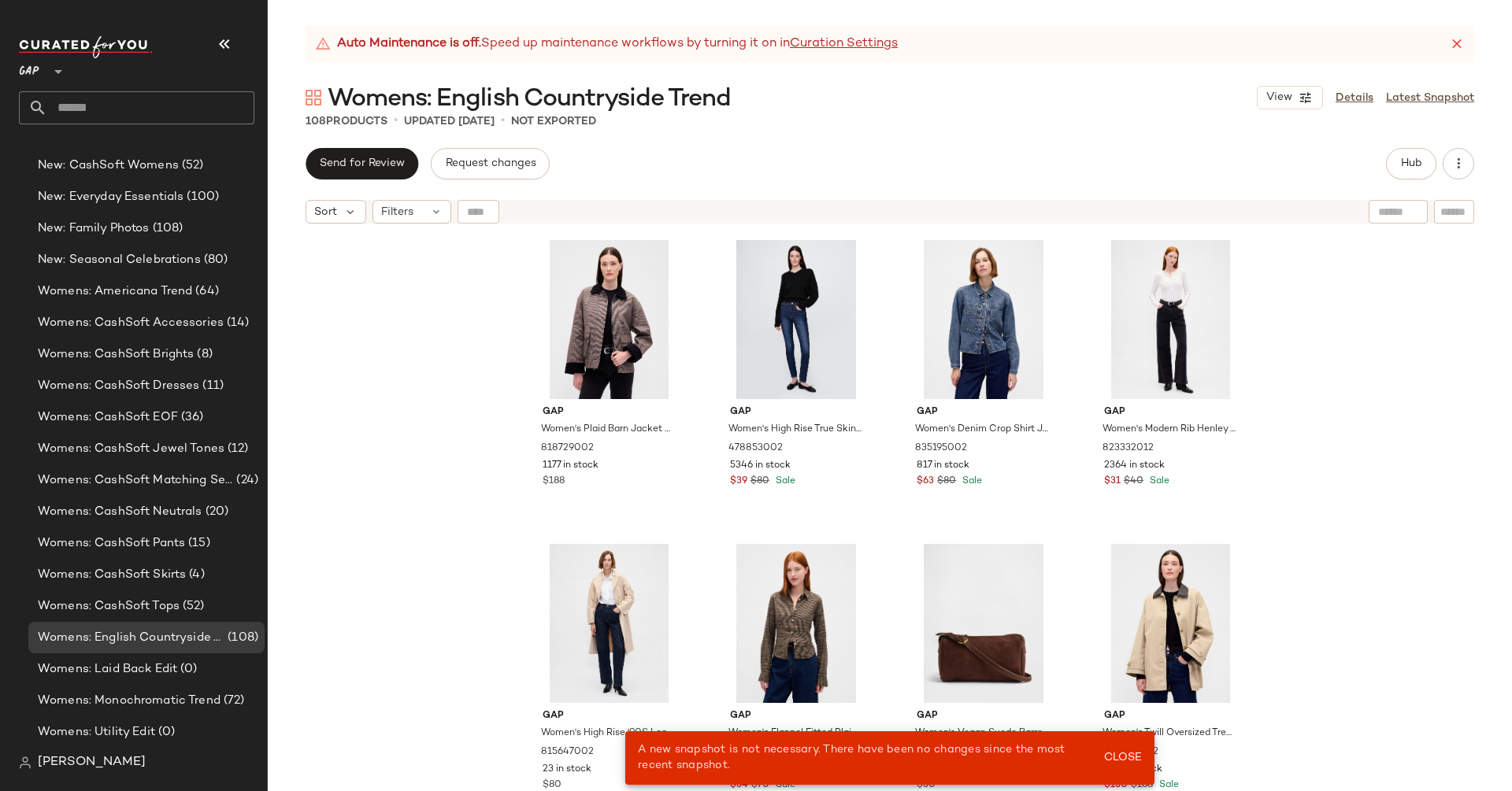
click at [404, 305] on div "Gap Women's Plaid Barn Jacket by Gap Tonal Brown Plaid Size XS 818729002 1177 i…" at bounding box center [890, 530] width 1244 height 599
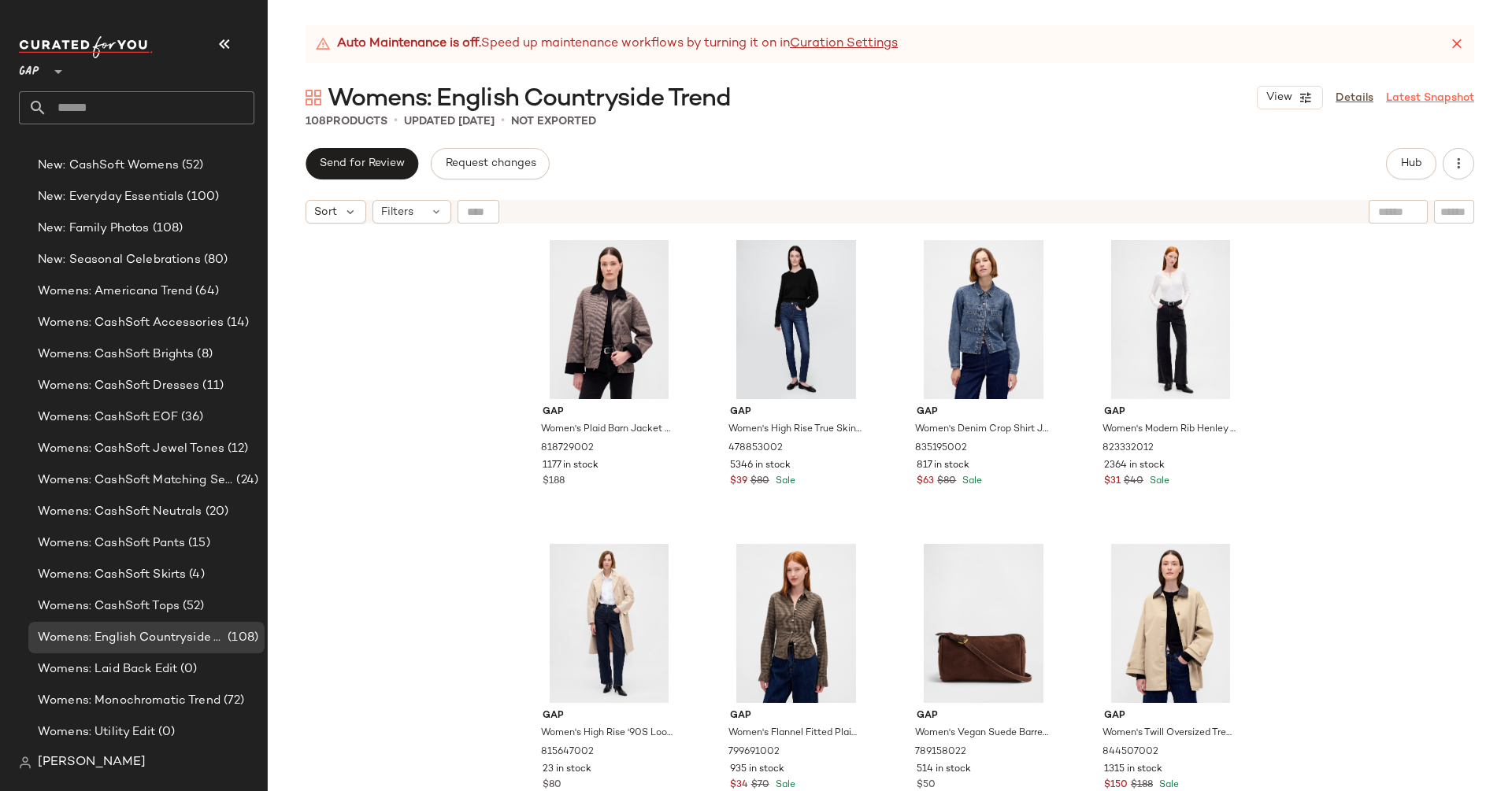
click at [1436, 97] on link "Latest Snapshot" at bounding box center [1430, 98] width 88 height 17
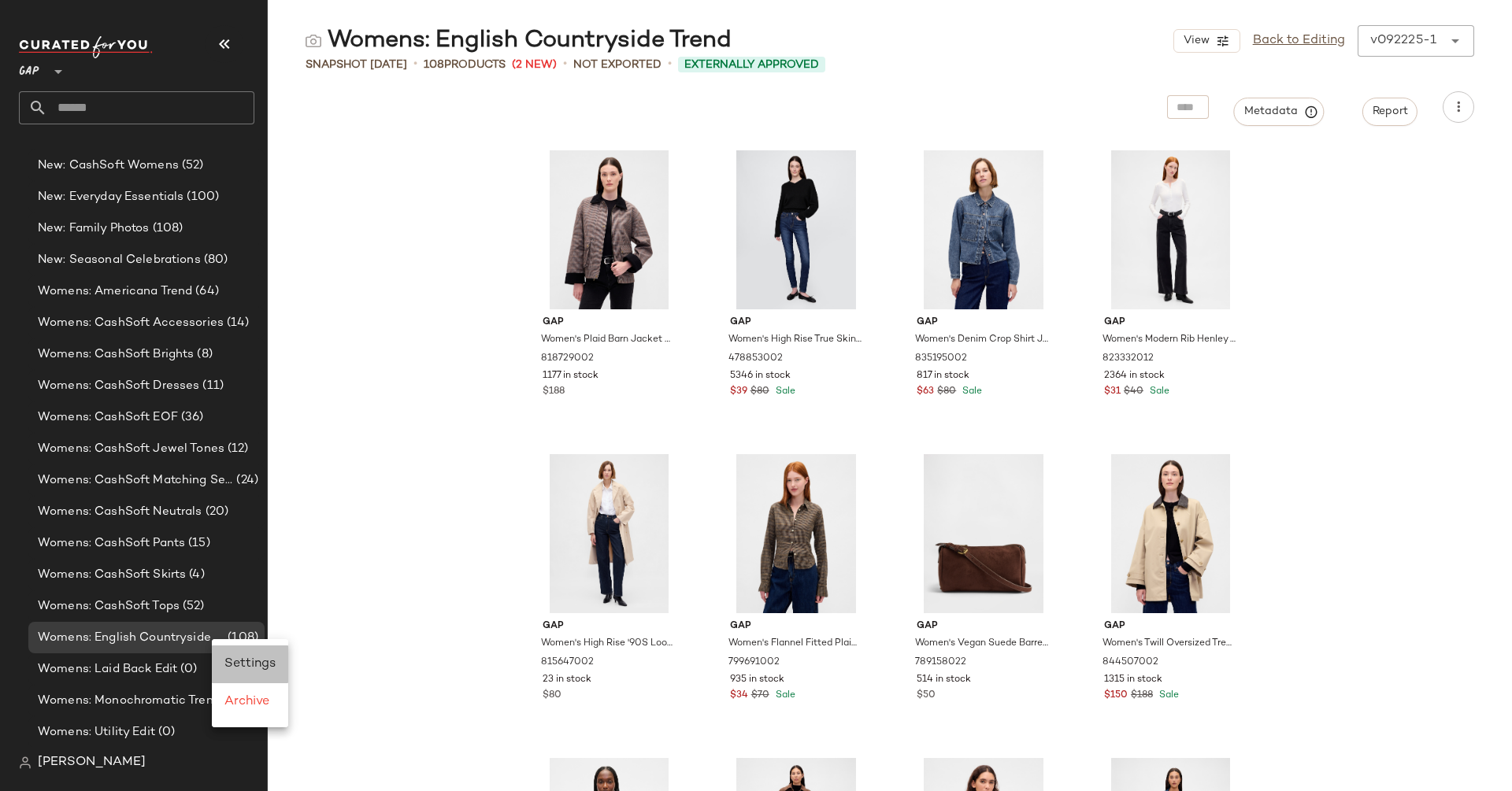
click at [266, 663] on span "Settings" at bounding box center [250, 663] width 51 height 13
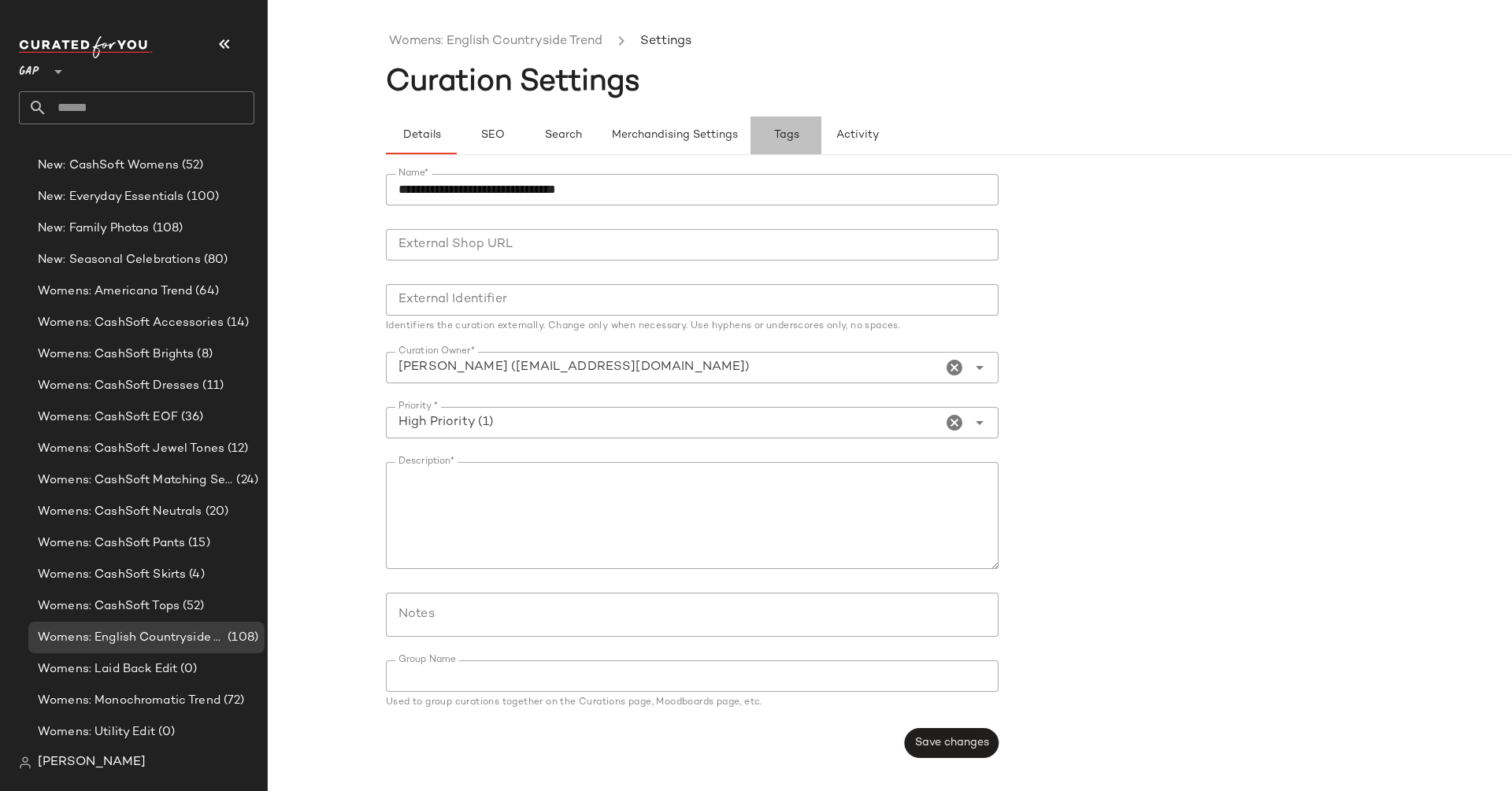
click at [784, 133] on span "Tags" at bounding box center [786, 135] width 26 height 13
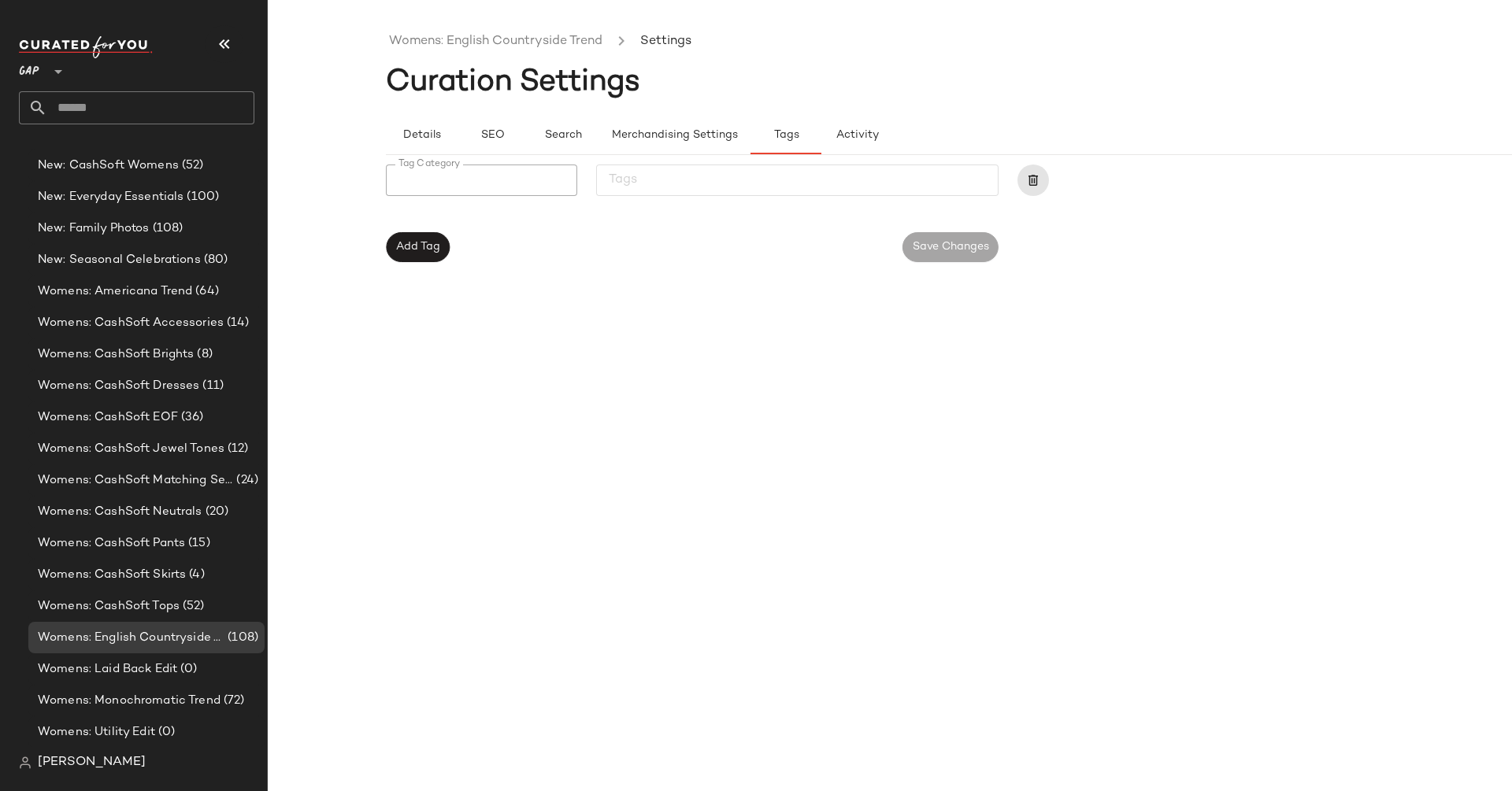
click at [476, 190] on div at bounding box center [476, 180] width 182 height 31
type input "******"
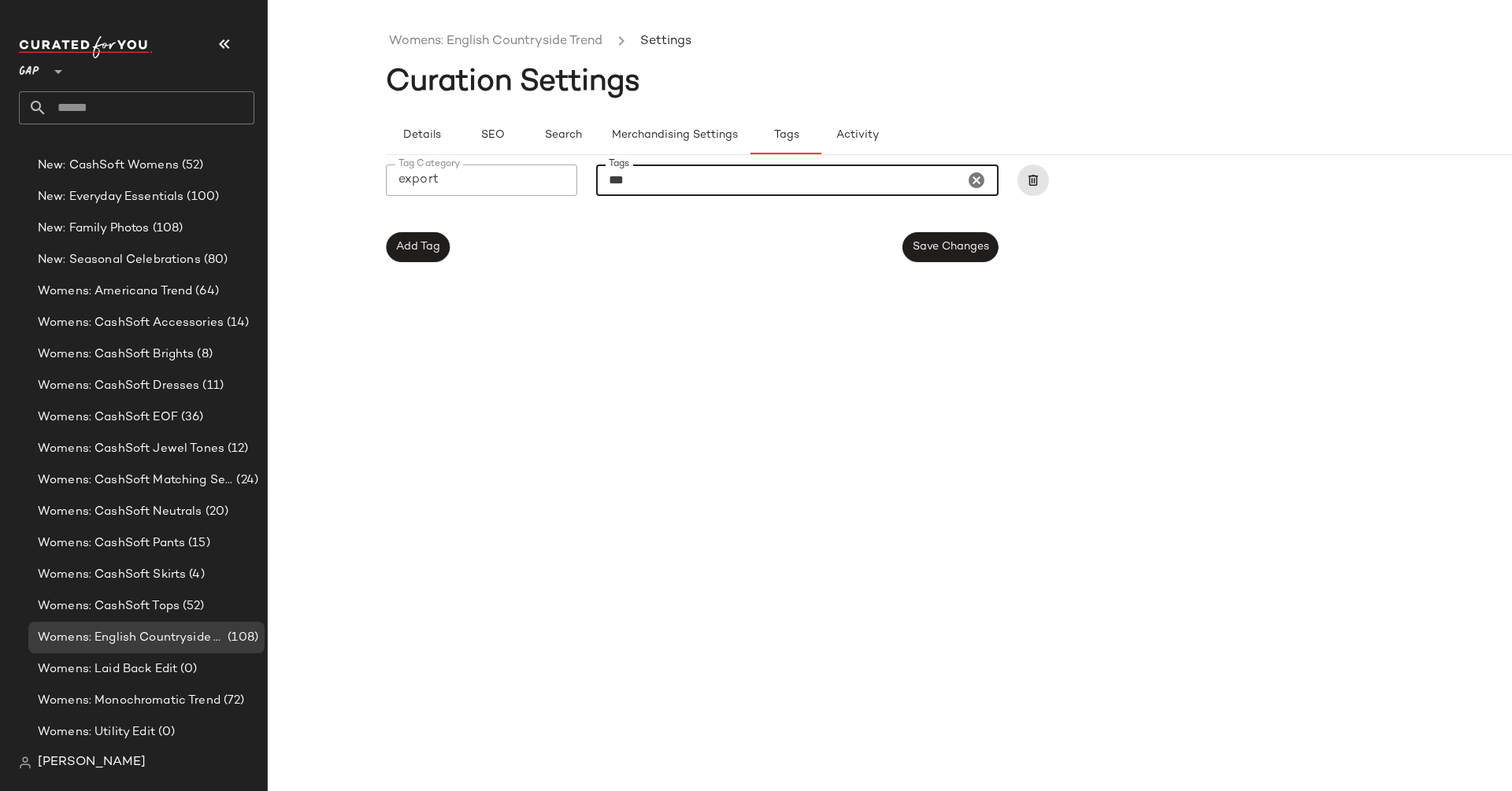
type input "***"
click at [894, 344] on div "Womens: English Countryside Trend Settings Curation Settings Details SEO Search…" at bounding box center [1008, 408] width 1244 height 766
click at [984, 256] on button "Save Changes" at bounding box center [951, 247] width 96 height 30
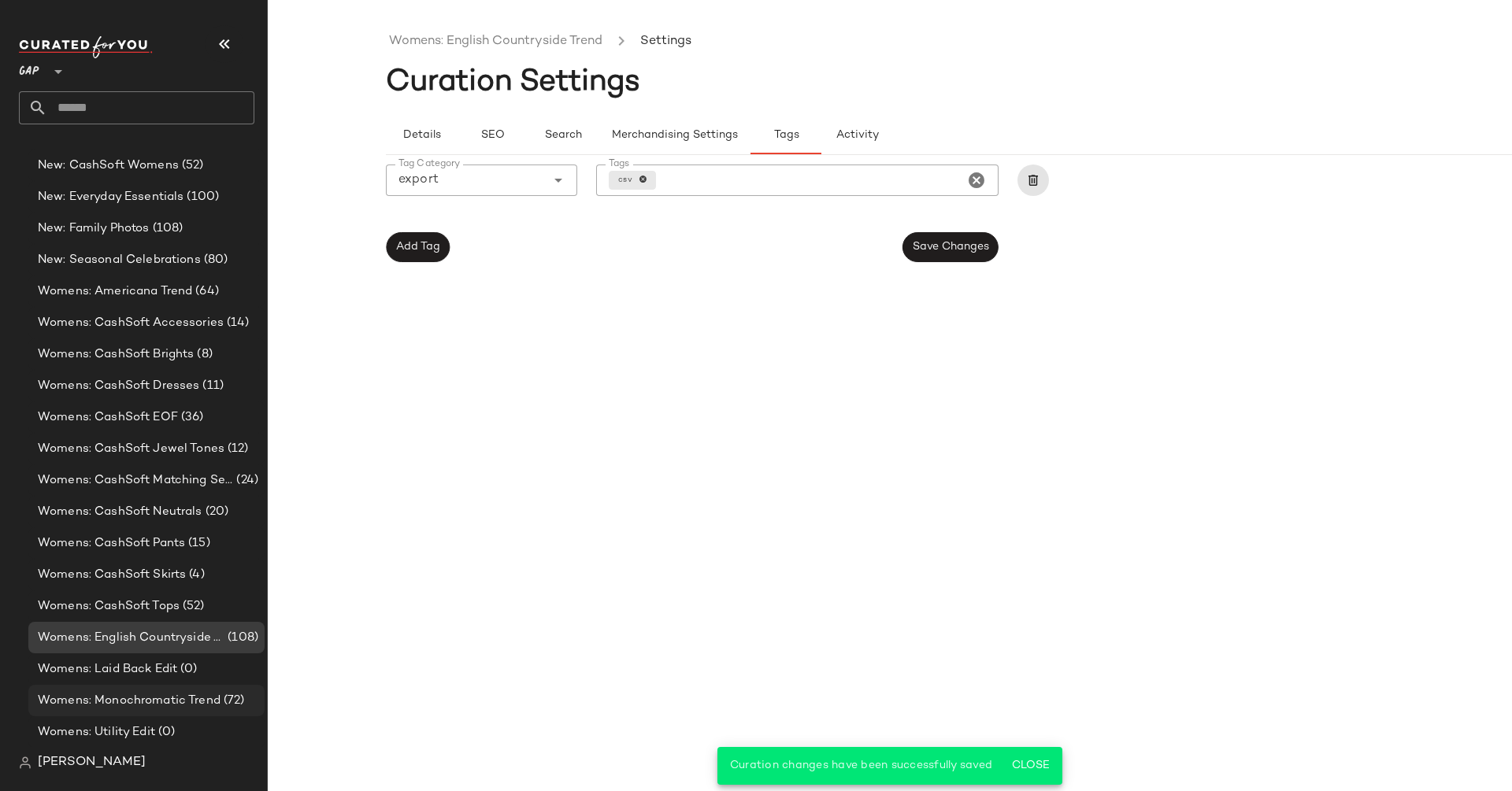
click at [169, 699] on span "Womens: Monochromatic Trend" at bounding box center [129, 700] width 183 height 18
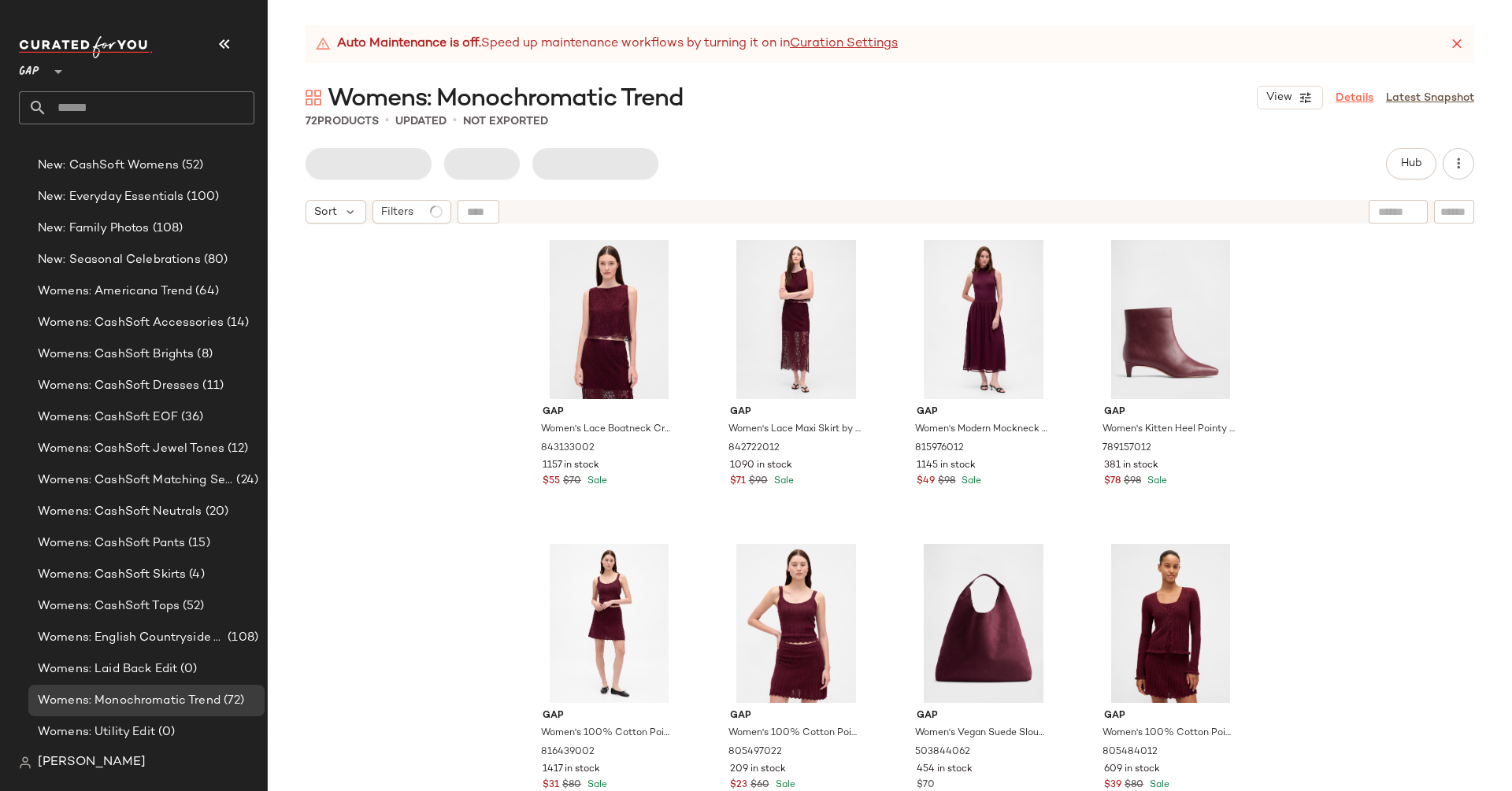
click at [1347, 91] on link "Details" at bounding box center [1354, 98] width 38 height 17
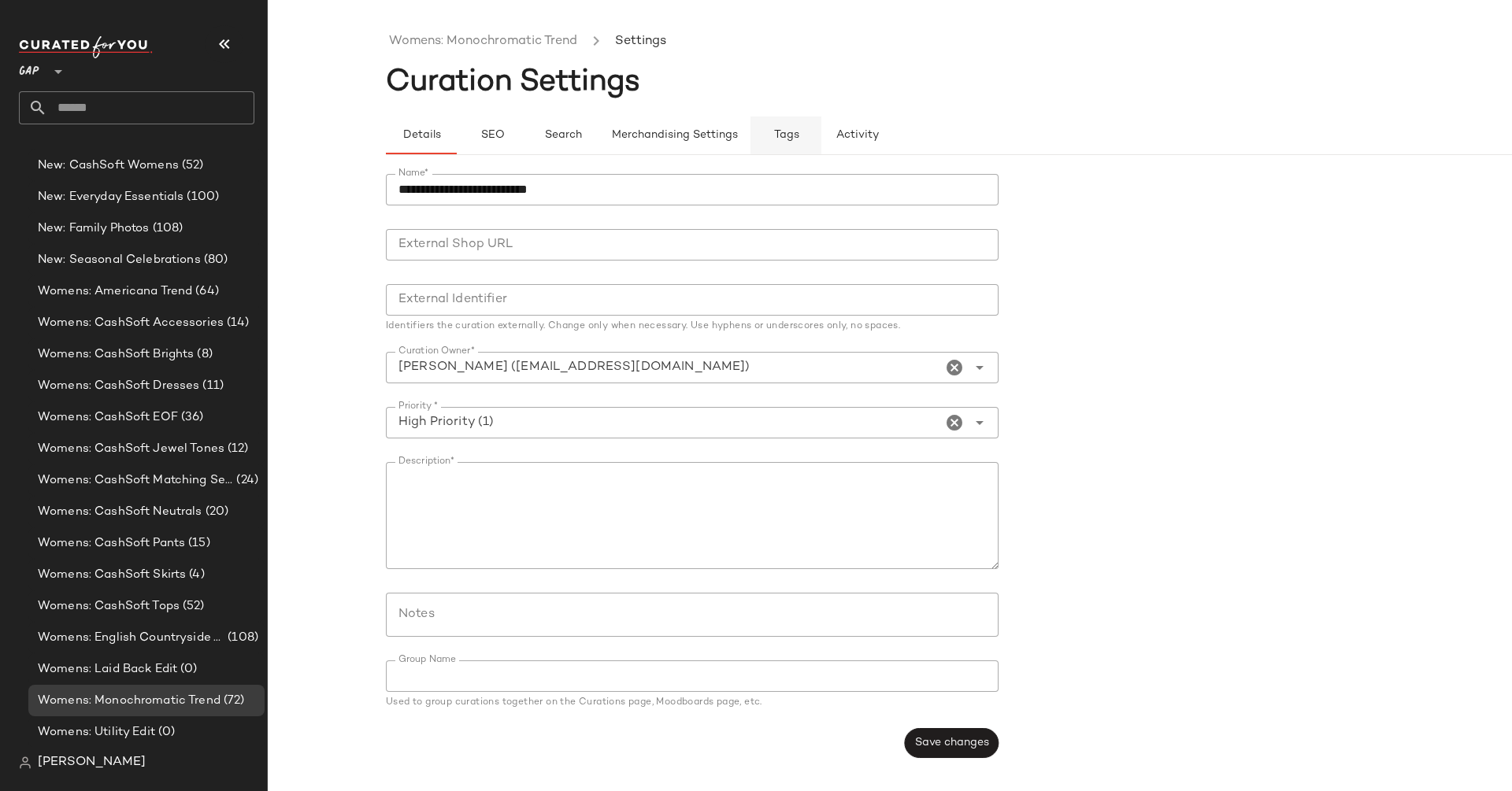
click at [766, 122] on button "Tags" at bounding box center [786, 135] width 71 height 38
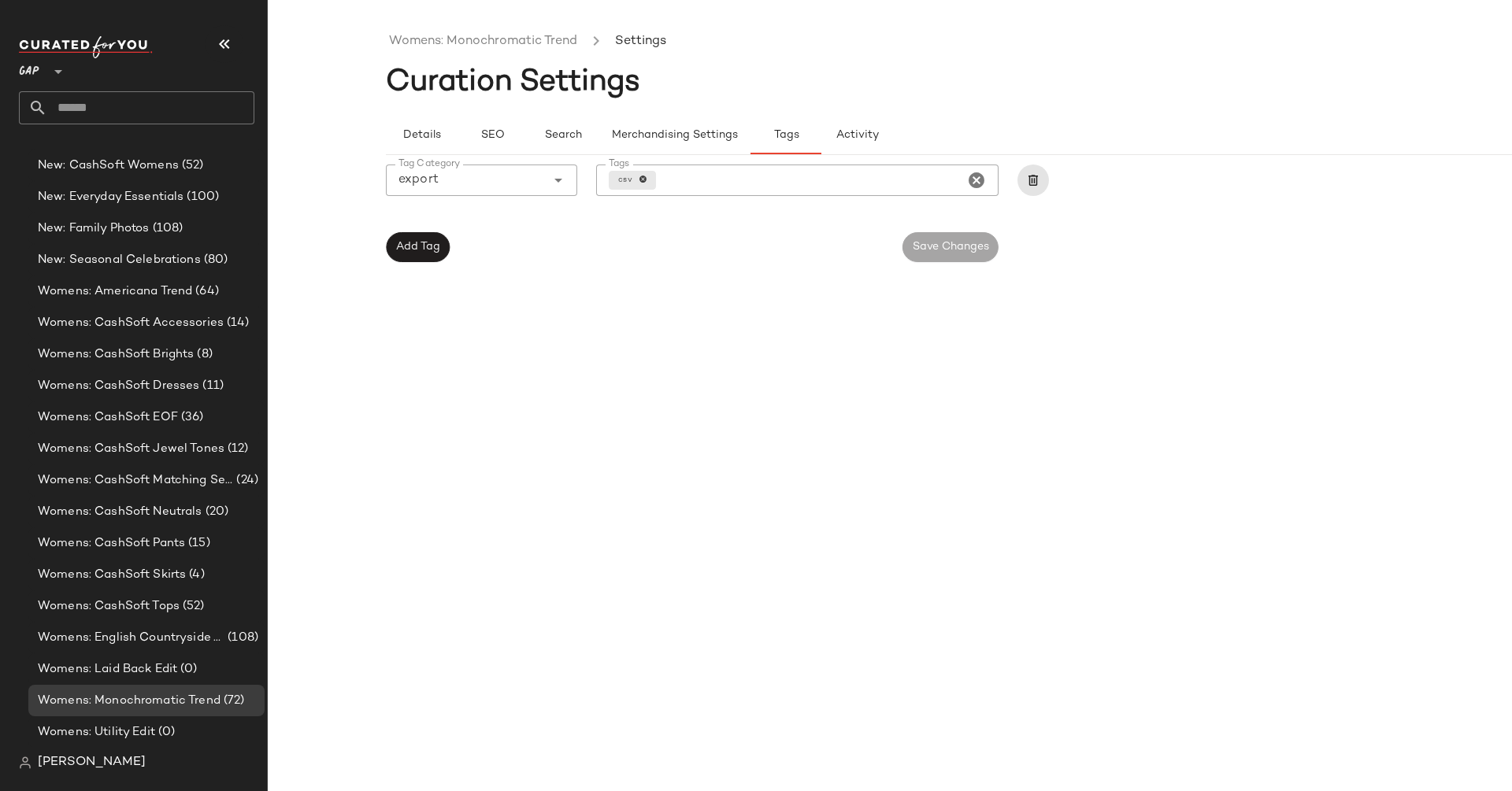
click at [658, 410] on div "Womens: Monochromatic Trend Settings Curation Settings Details SEO Search Merch…" at bounding box center [1008, 408] width 1244 height 766
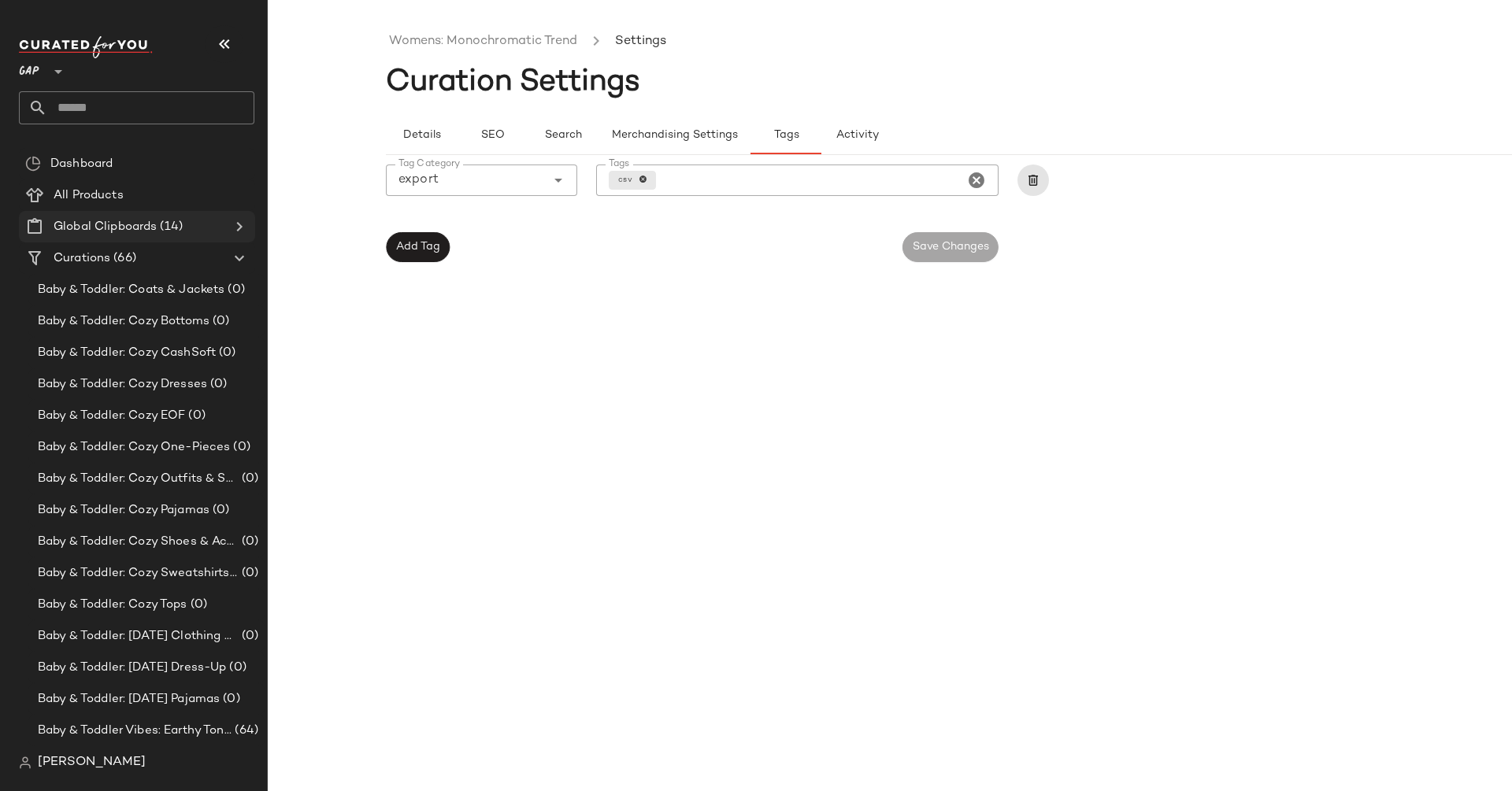
click at [243, 228] on icon at bounding box center [239, 227] width 19 height 19
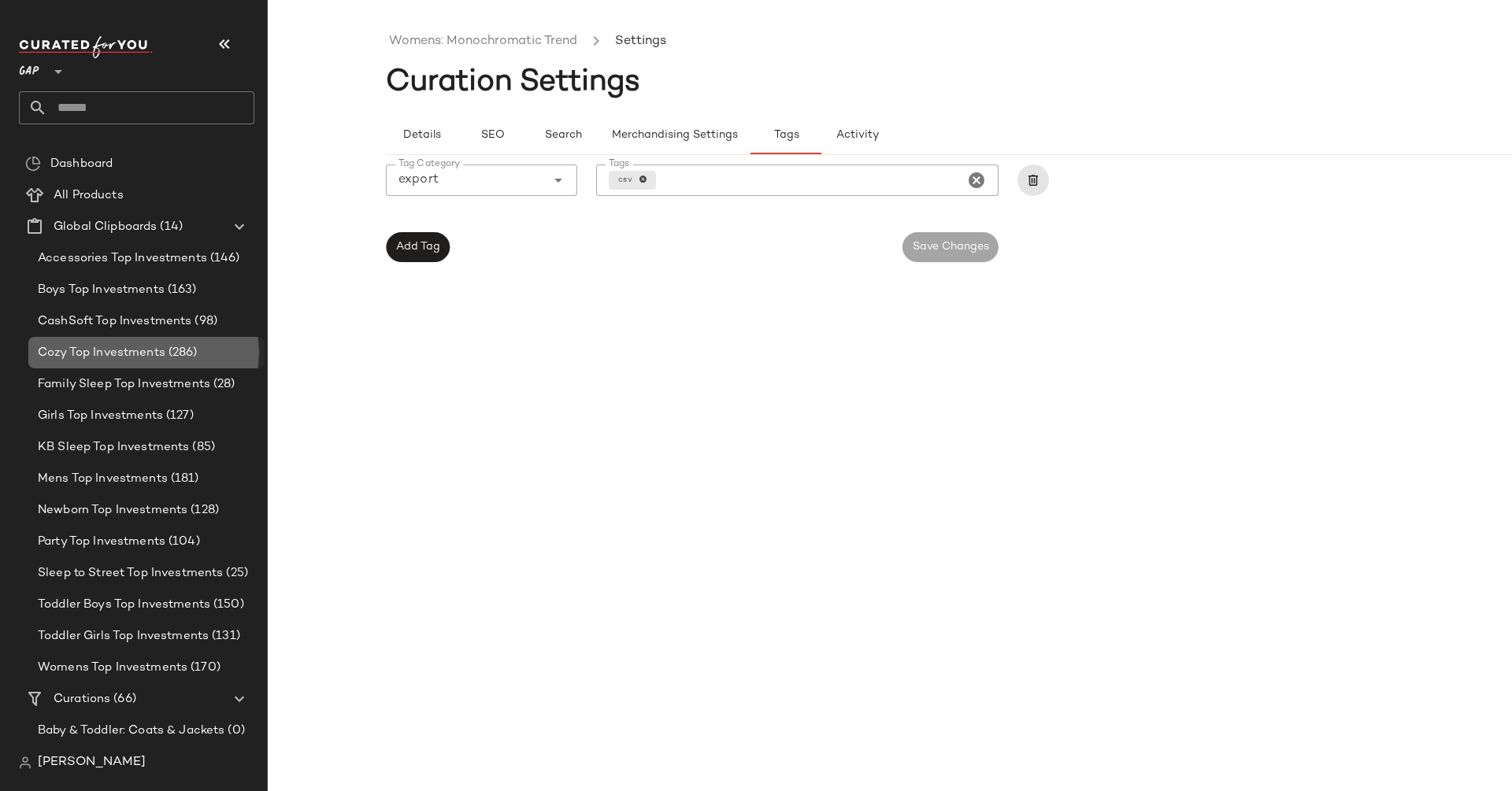
click at [138, 356] on span "Cozy Top Investments" at bounding box center [102, 353] width 128 height 18
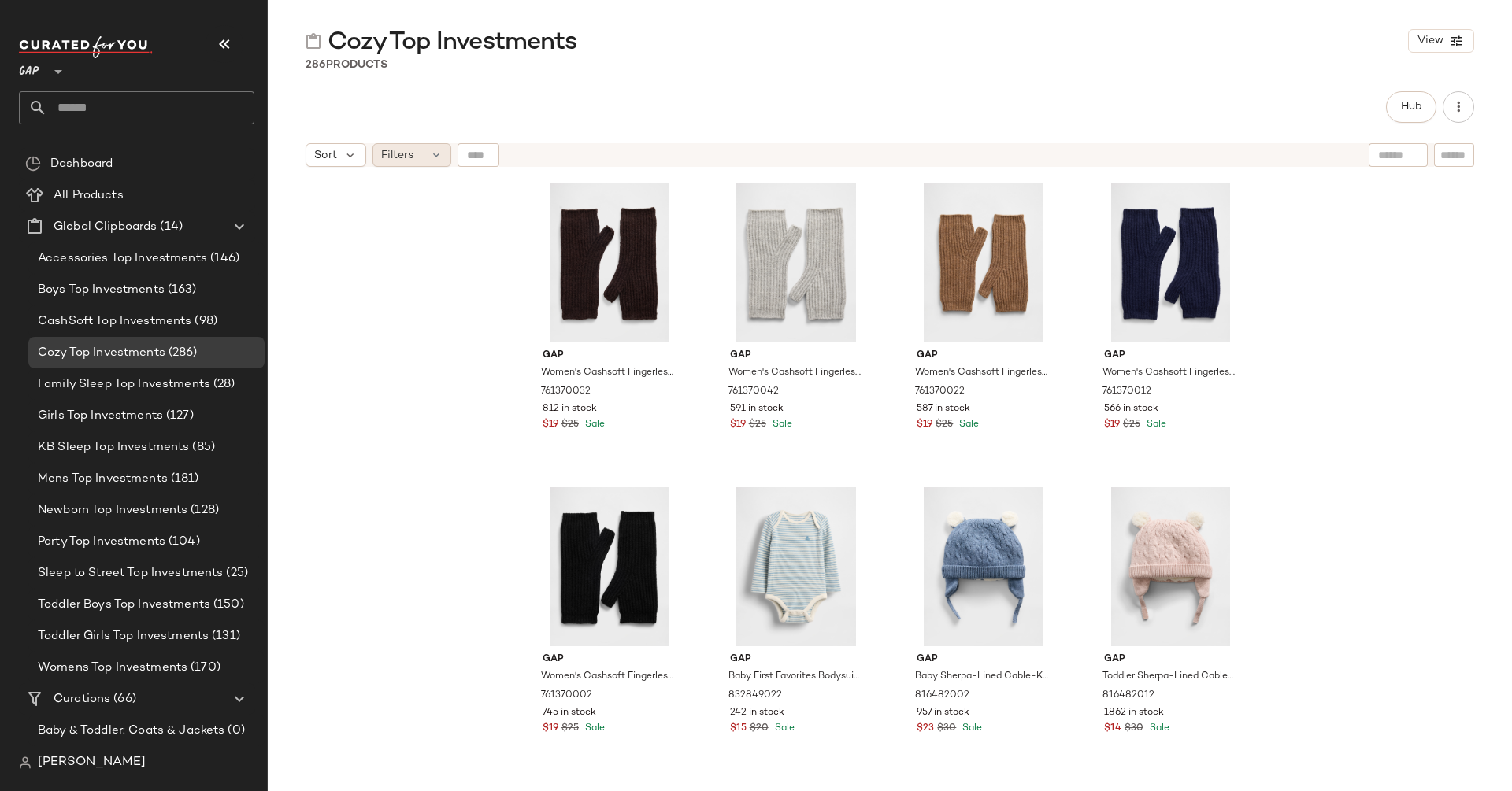
click at [405, 157] on span "Filters" at bounding box center [397, 155] width 32 height 17
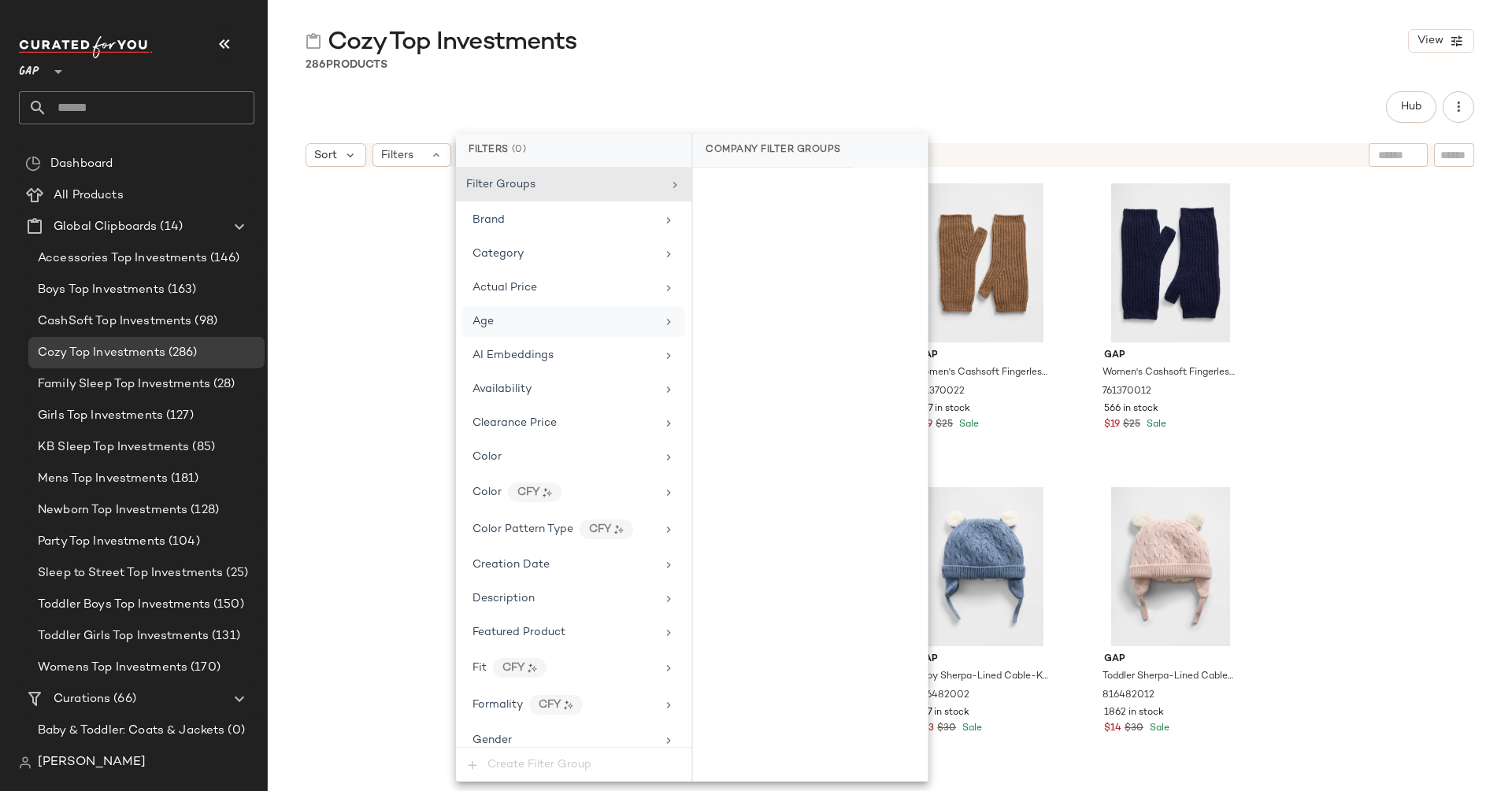
click at [544, 324] on div "Age" at bounding box center [564, 321] width 183 height 17
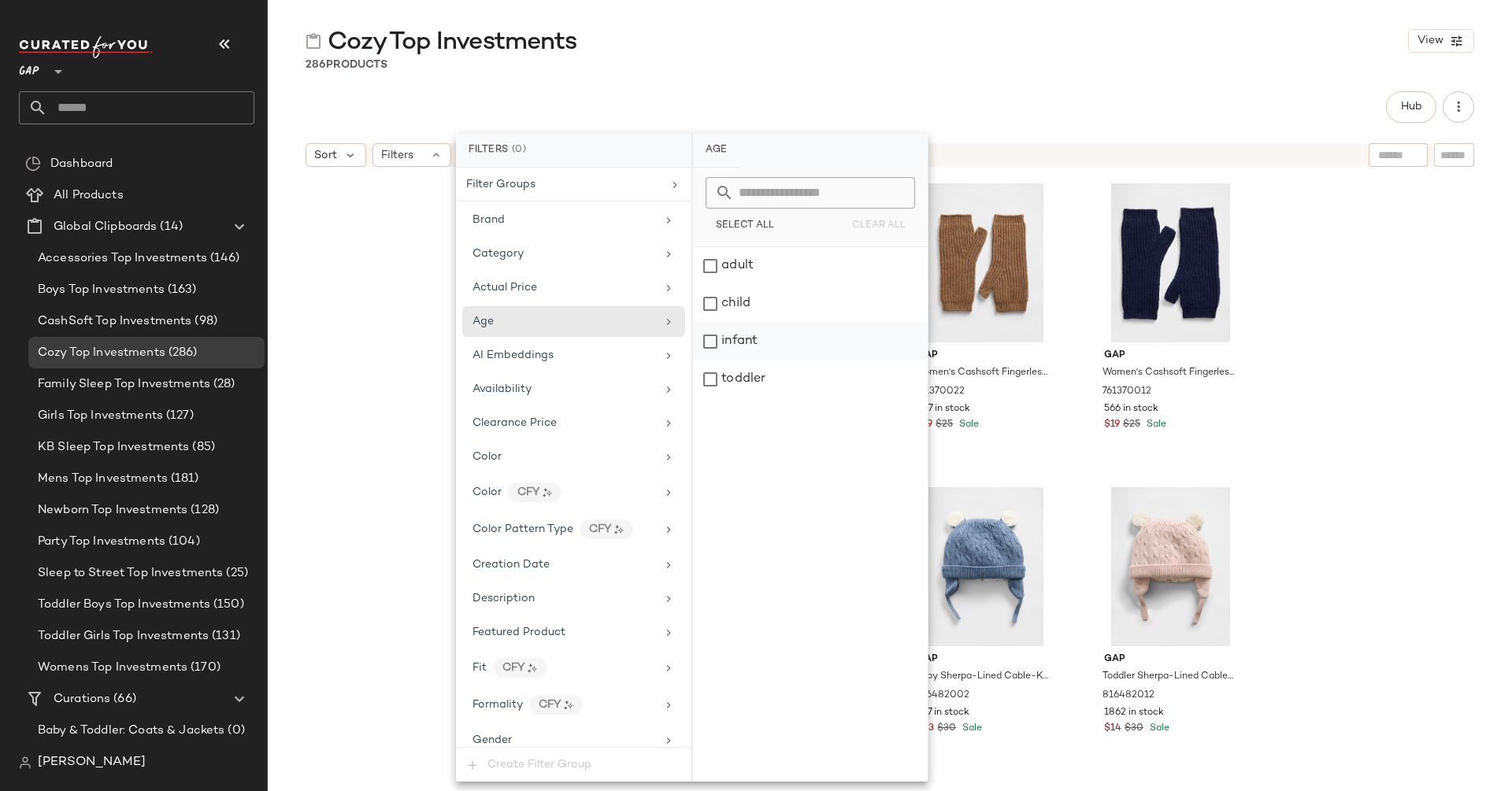
click at [732, 339] on div "infant" at bounding box center [810, 342] width 235 height 38
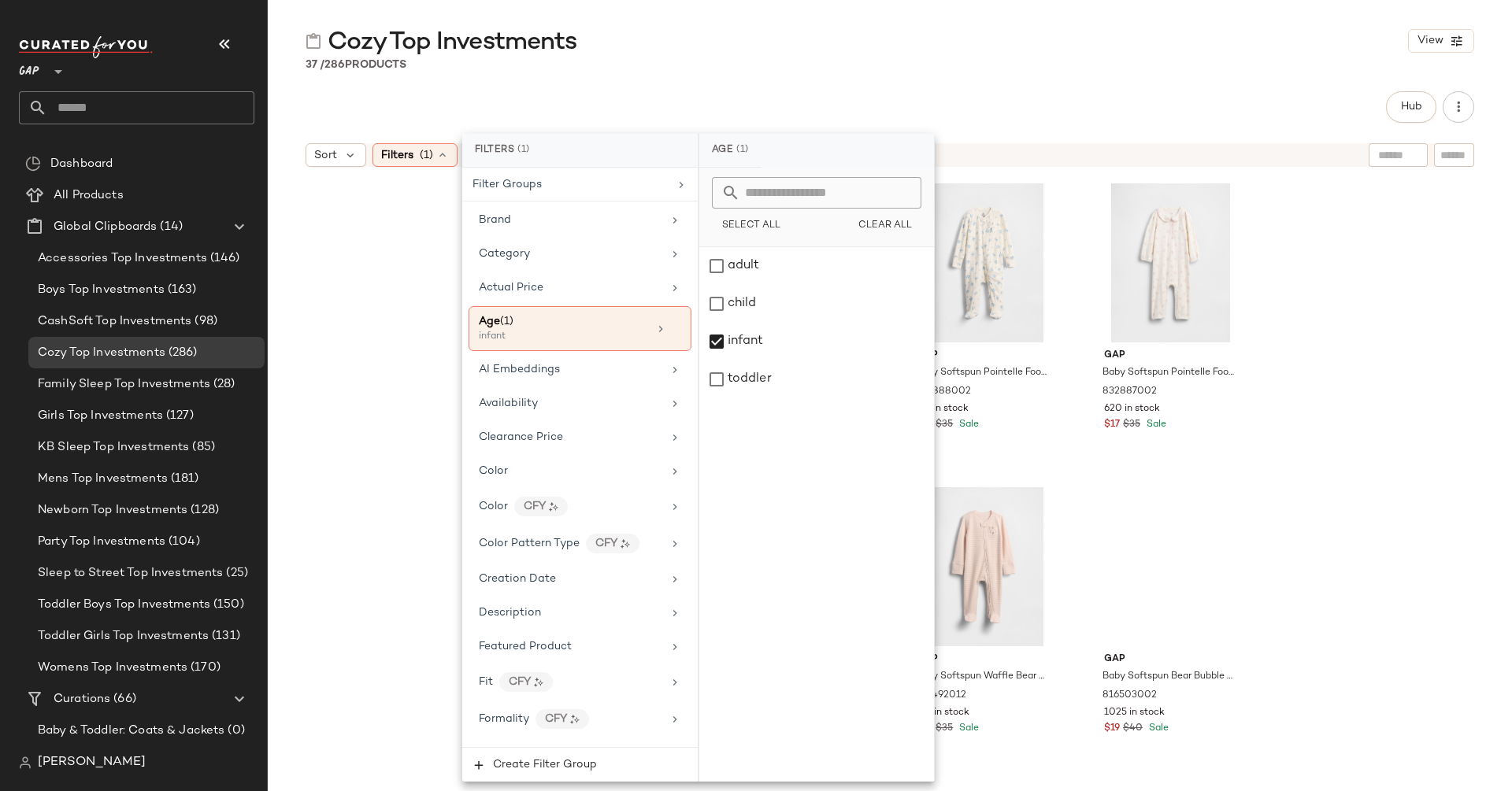
click at [406, 260] on div "Gap Baby First Favorites Bodysuit by Gap Blue Stripe Size 6-12 M 832849022 242 …" at bounding box center [890, 502] width 1244 height 656
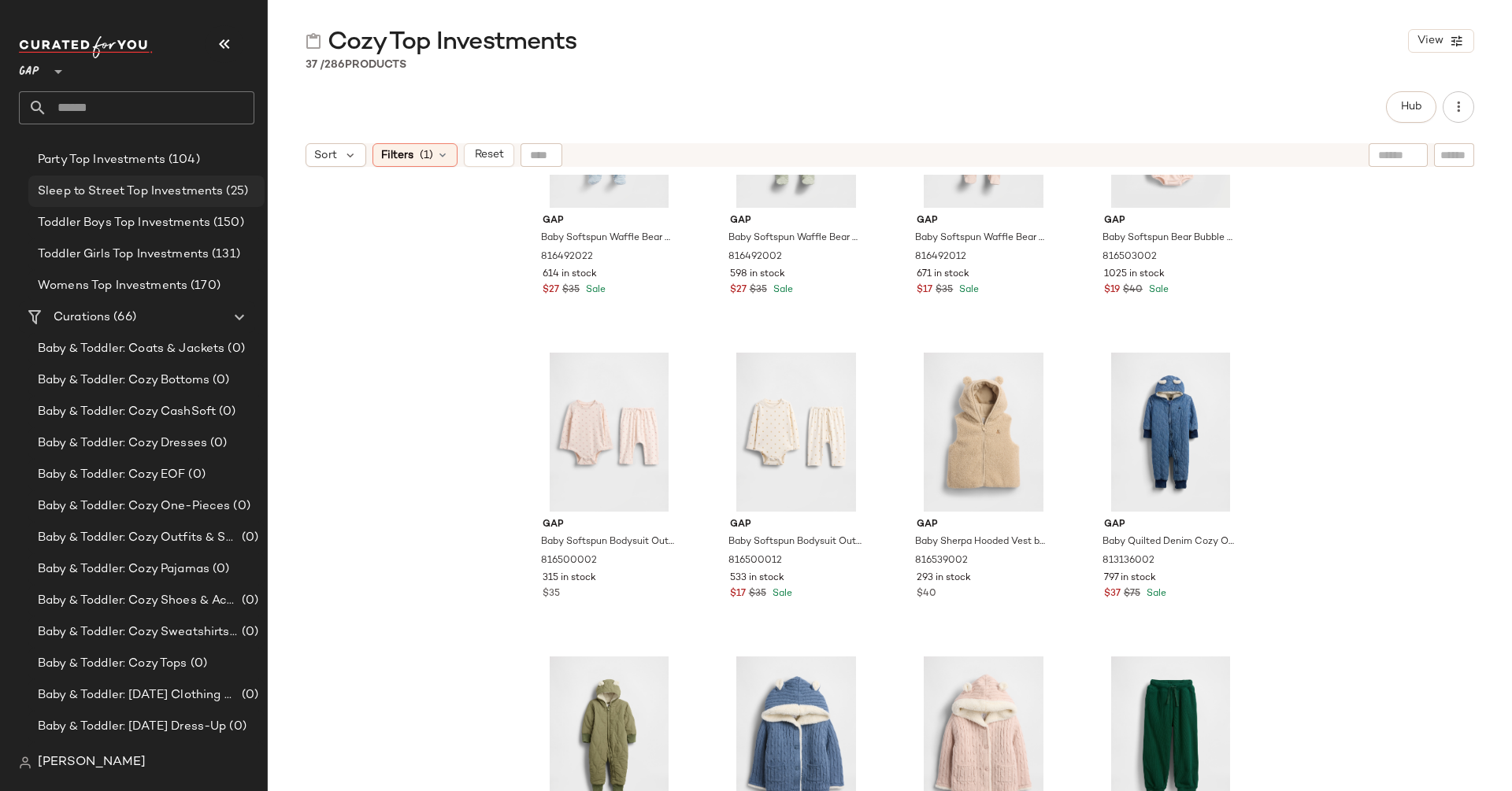
scroll to position [483, 0]
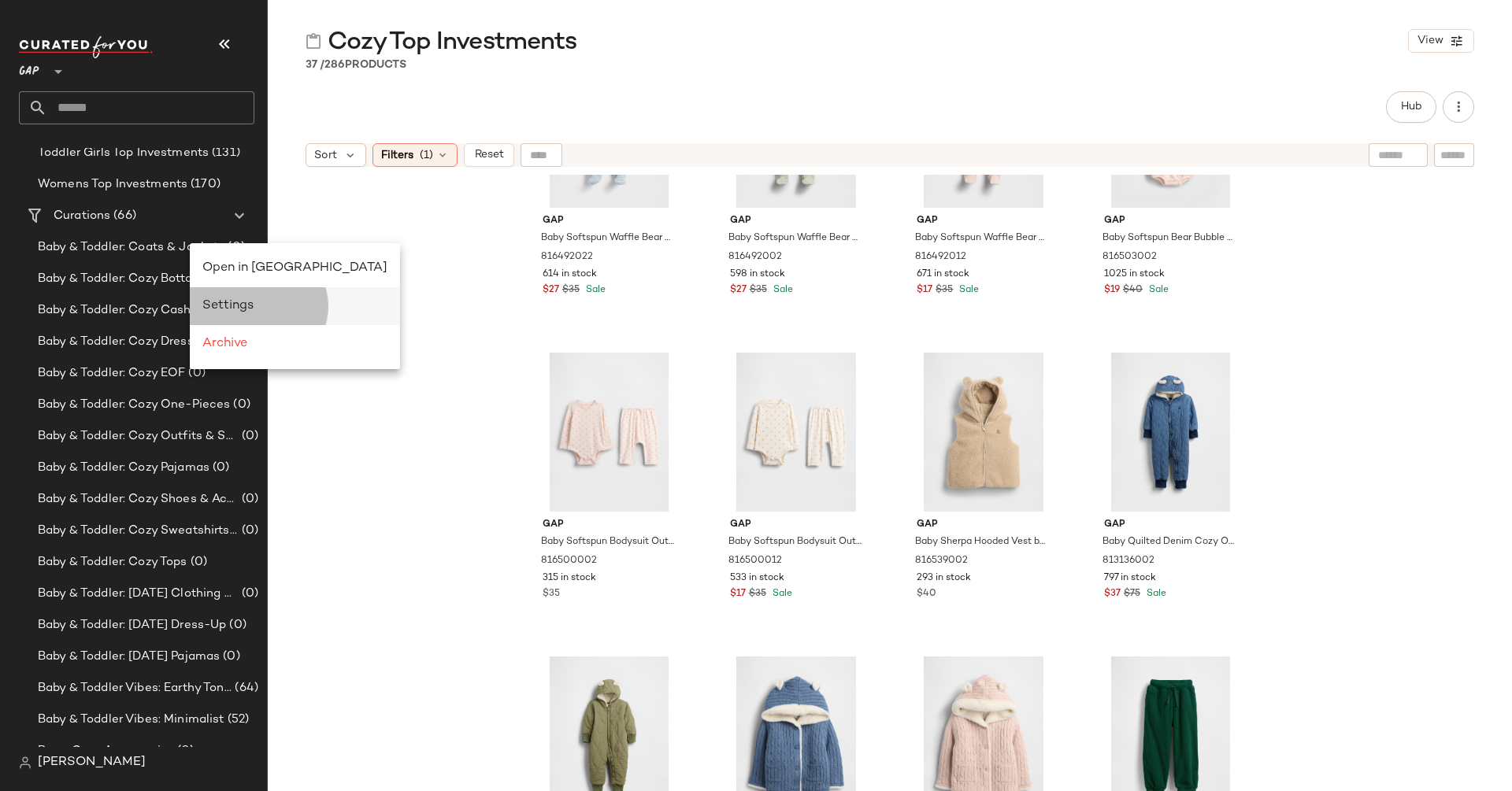
click at [245, 305] on span "Settings" at bounding box center [228, 305] width 51 height 13
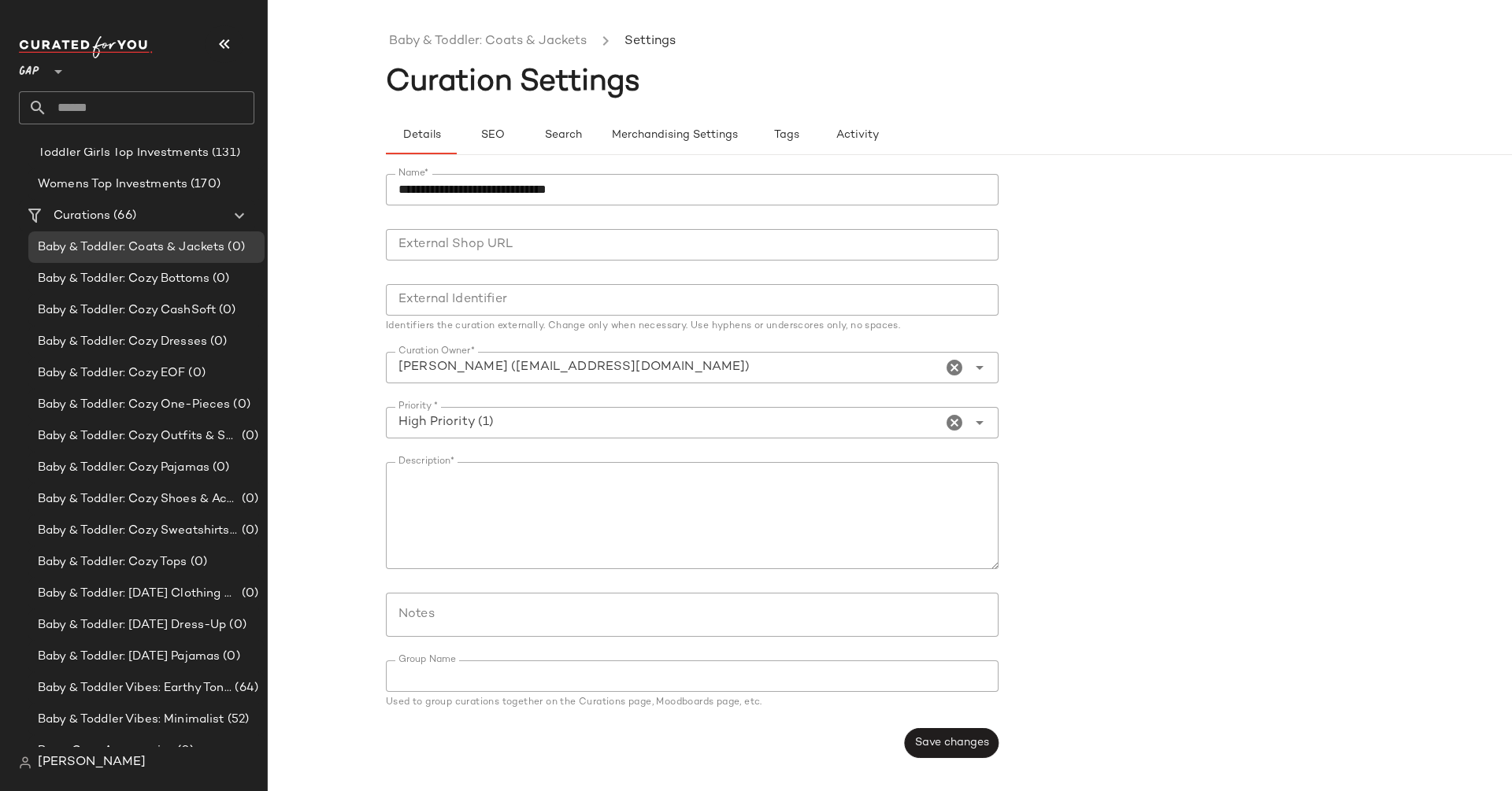
click at [495, 186] on input "**********" at bounding box center [692, 190] width 613 height 31
type input "**********"
click at [973, 749] on button "Save changes" at bounding box center [951, 743] width 94 height 30
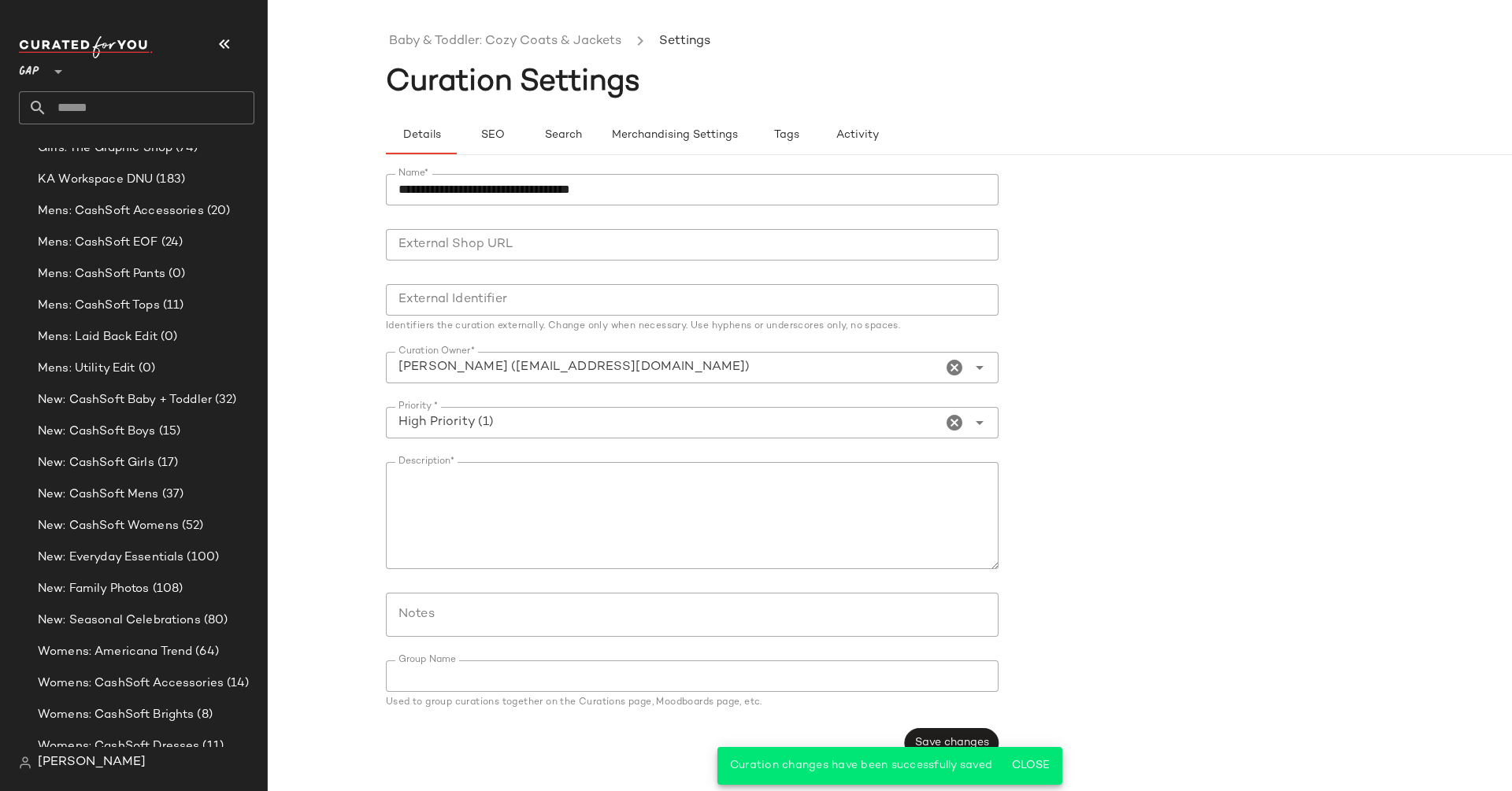
scroll to position [1883, 0]
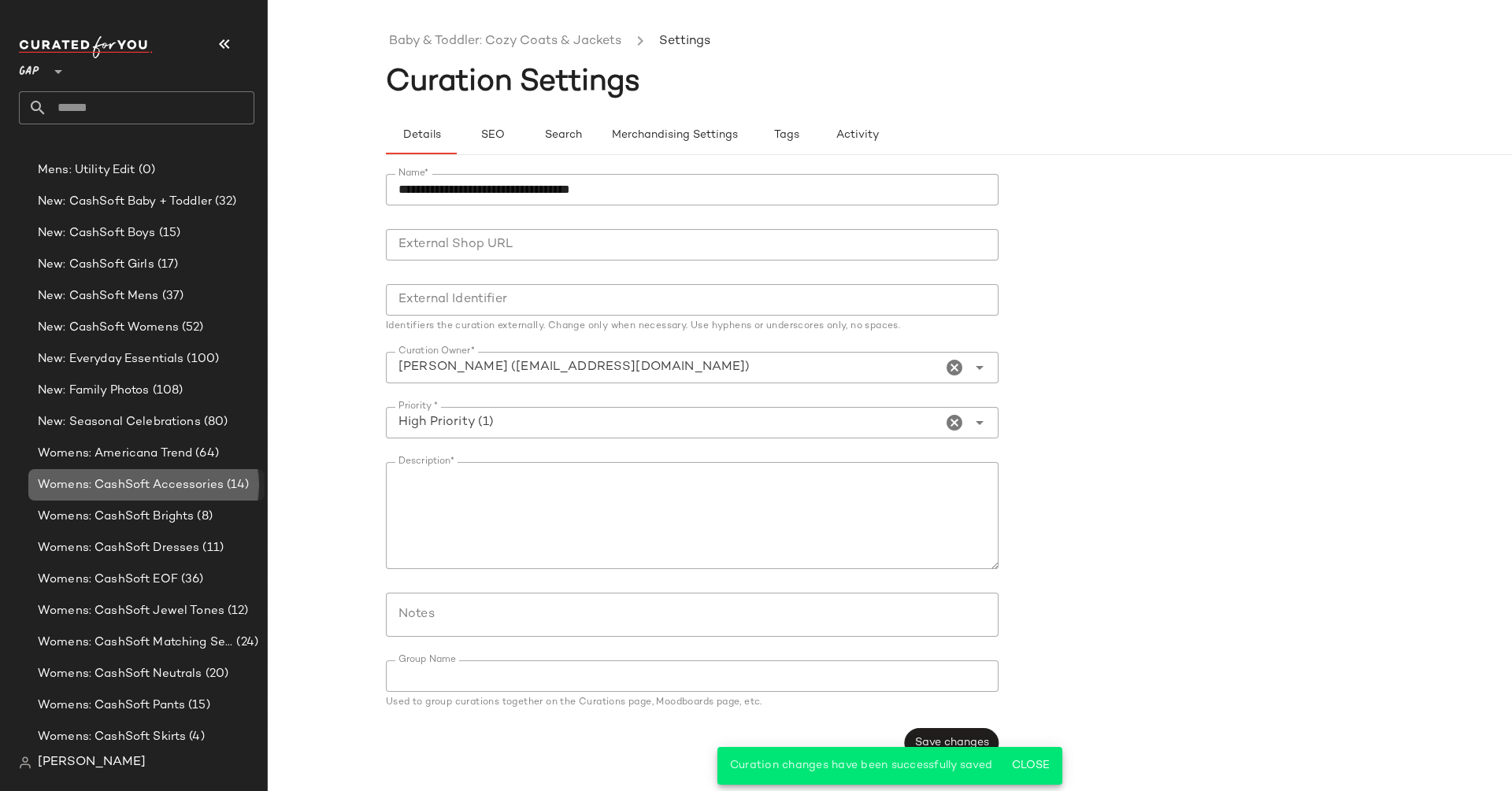
click at [161, 490] on span "Womens: CashSoft Accessories" at bounding box center [131, 485] width 186 height 18
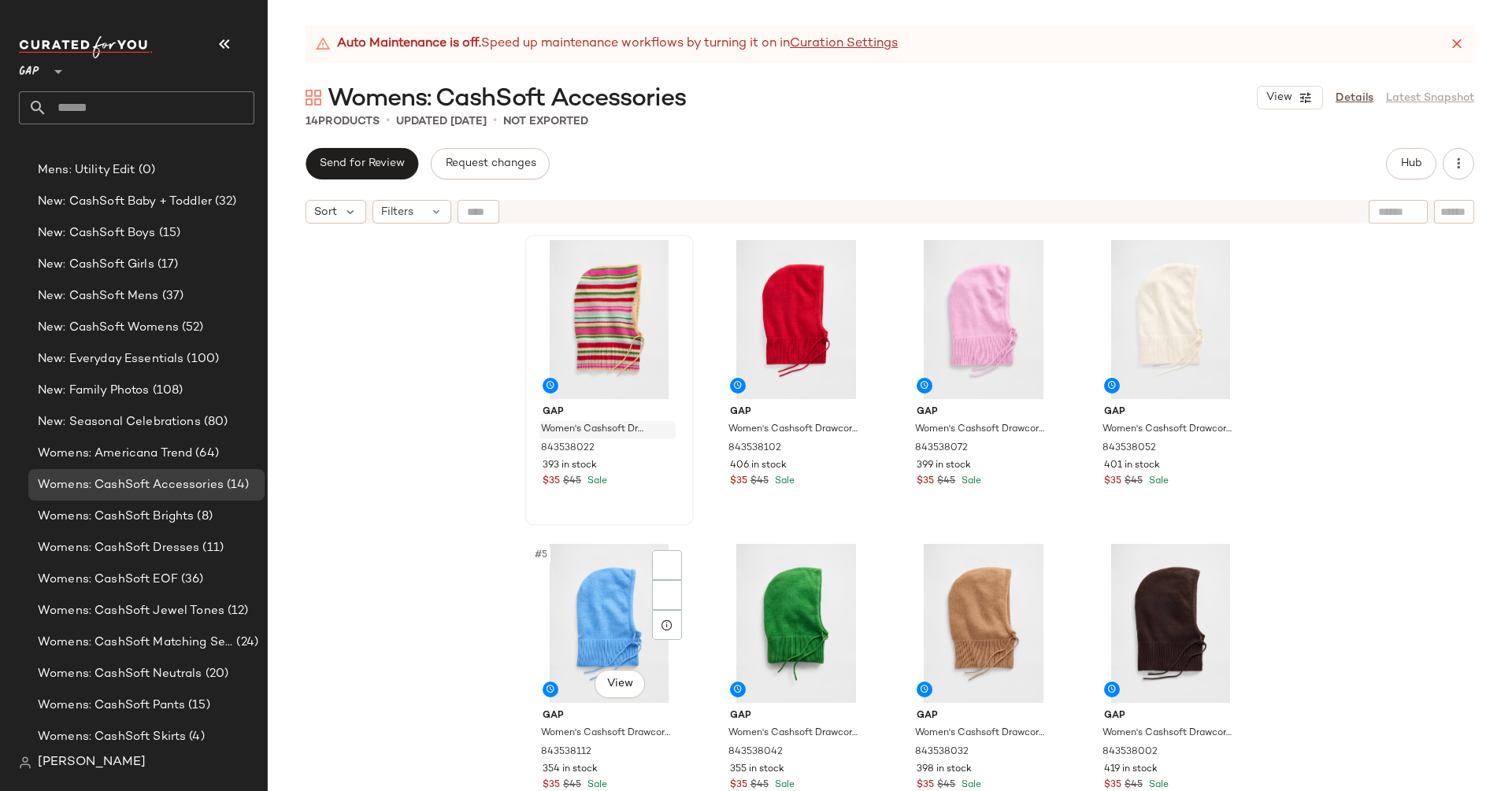
scroll to position [491, 0]
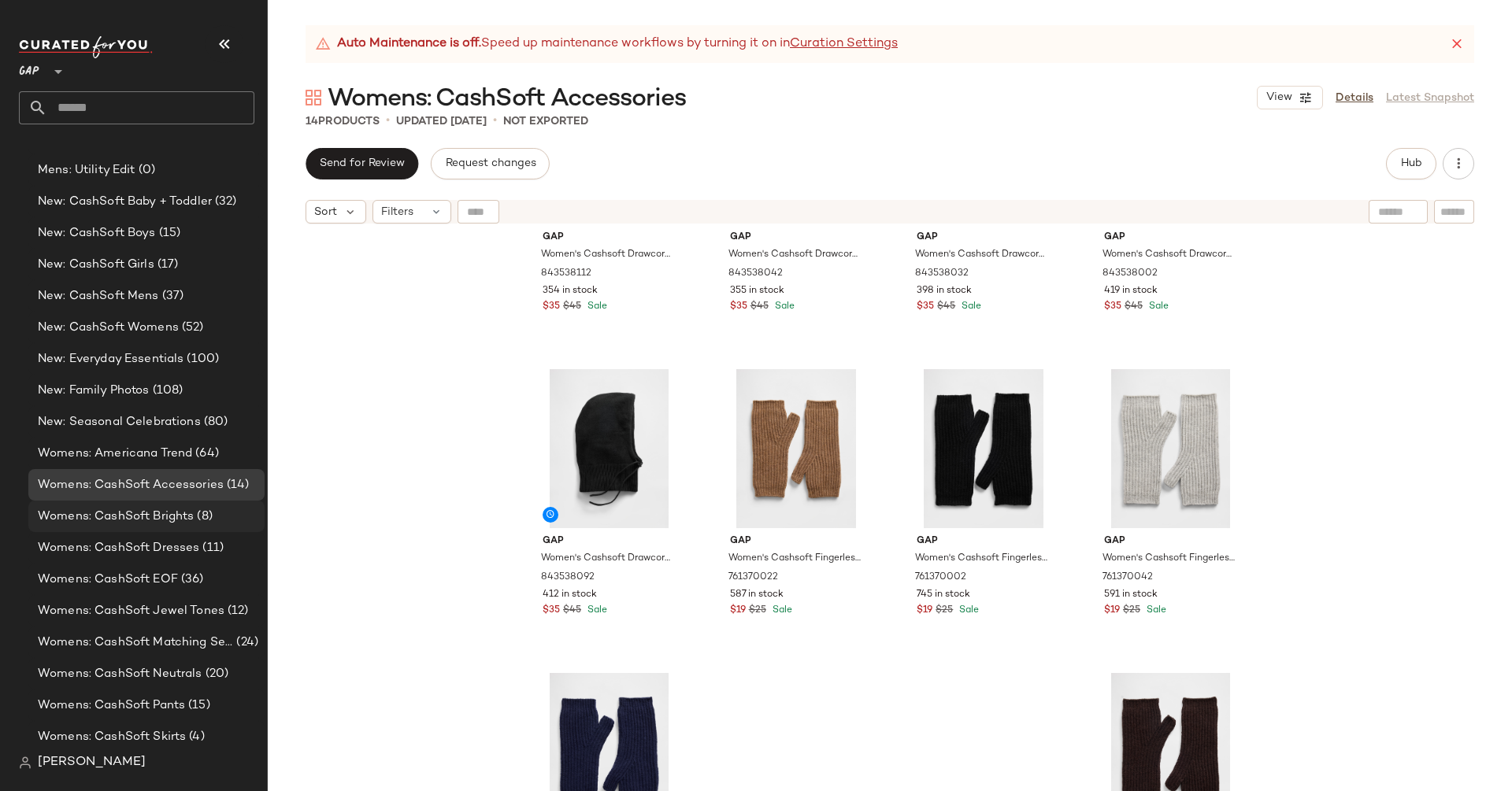
click at [128, 523] on span "Womens: CashSoft Brights" at bounding box center [116, 516] width 156 height 18
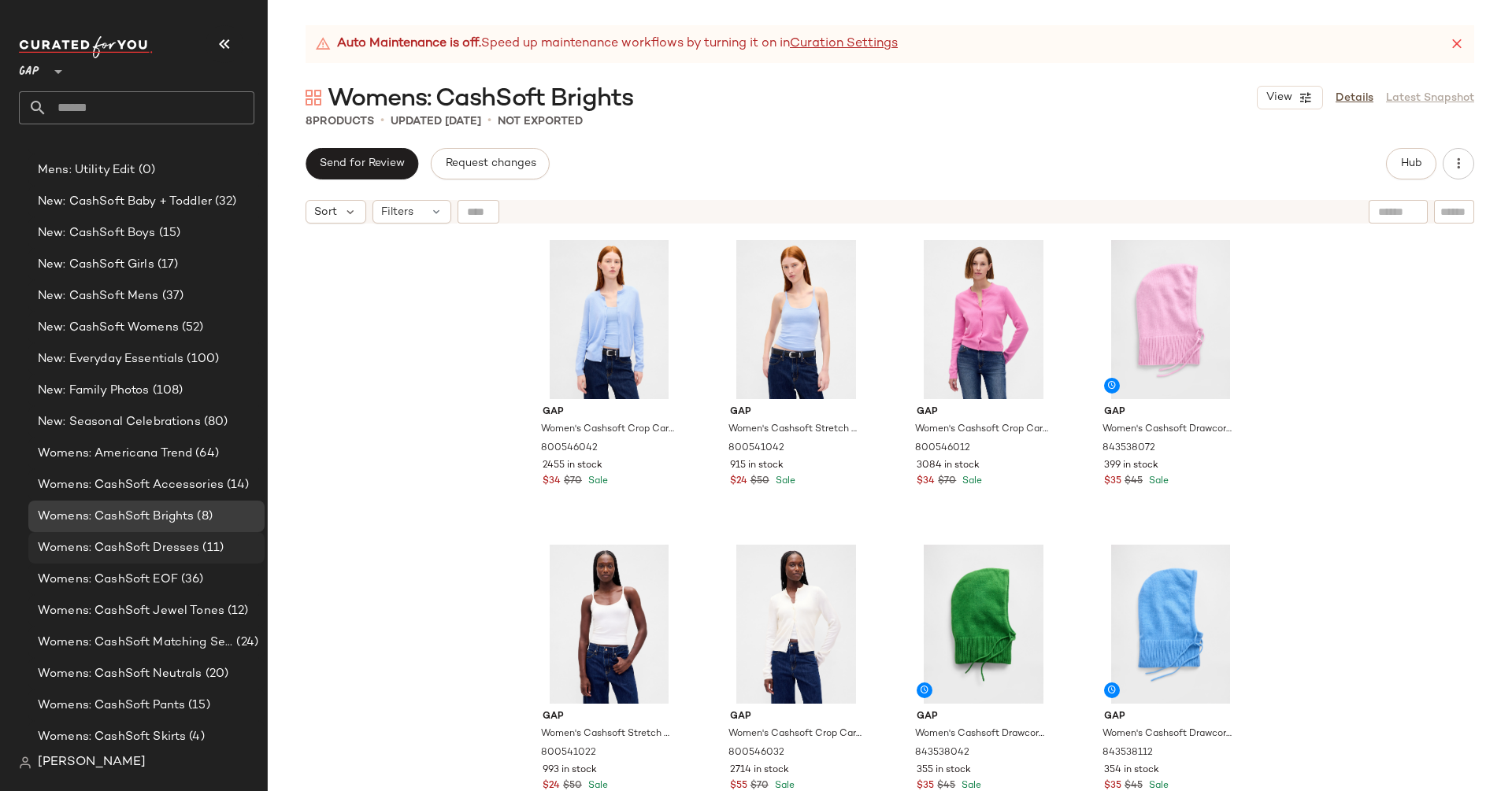
click at [144, 547] on span "Womens: CashSoft Dresses" at bounding box center [118, 548] width 161 height 18
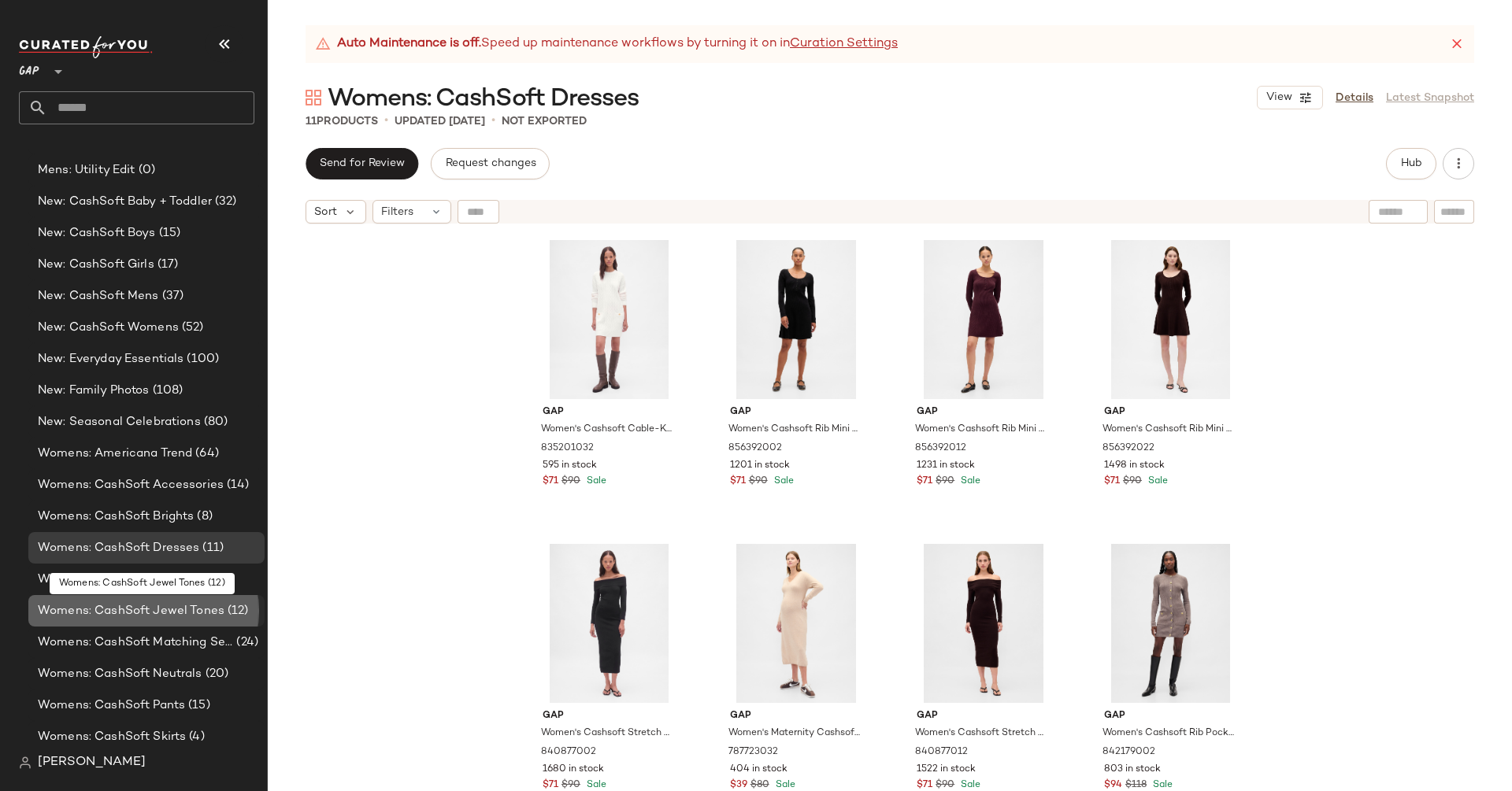
click at [163, 608] on span "Womens: CashSoft Jewel Tones" at bounding box center [131, 611] width 187 height 18
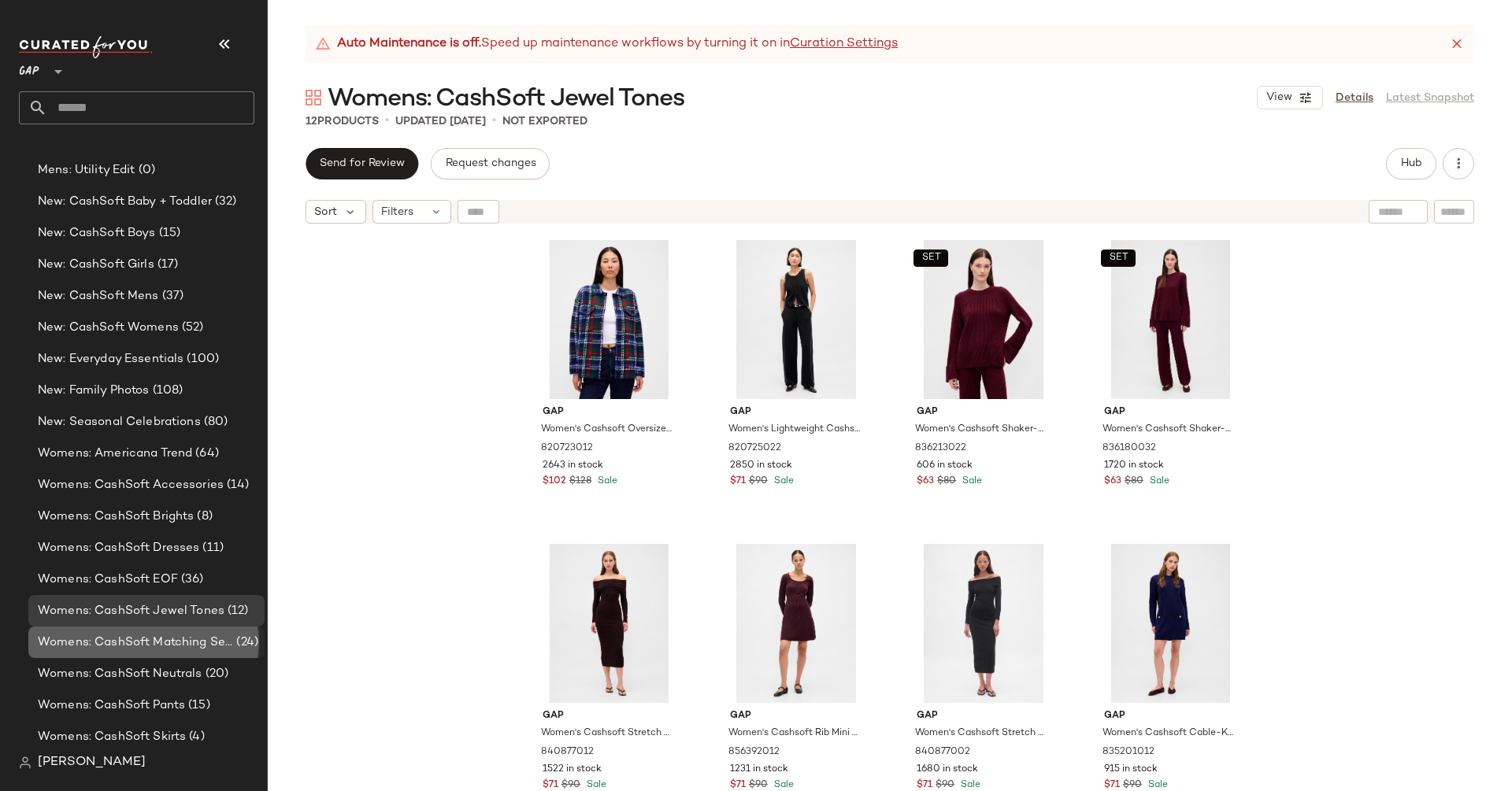
click at [175, 635] on span "Womens: CashSoft Matching Sets" at bounding box center [135, 642] width 195 height 18
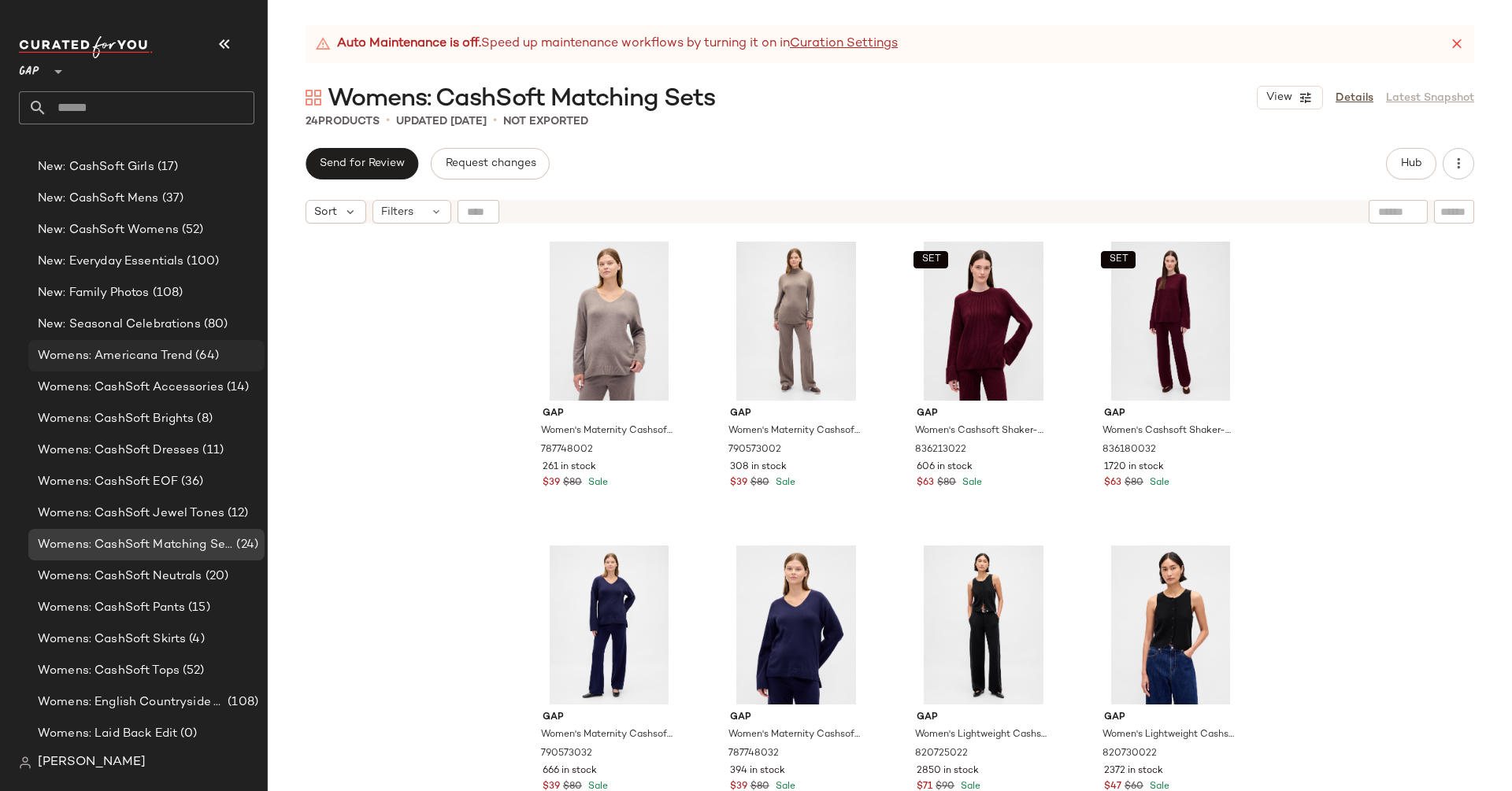
scroll to position [2002, 0]
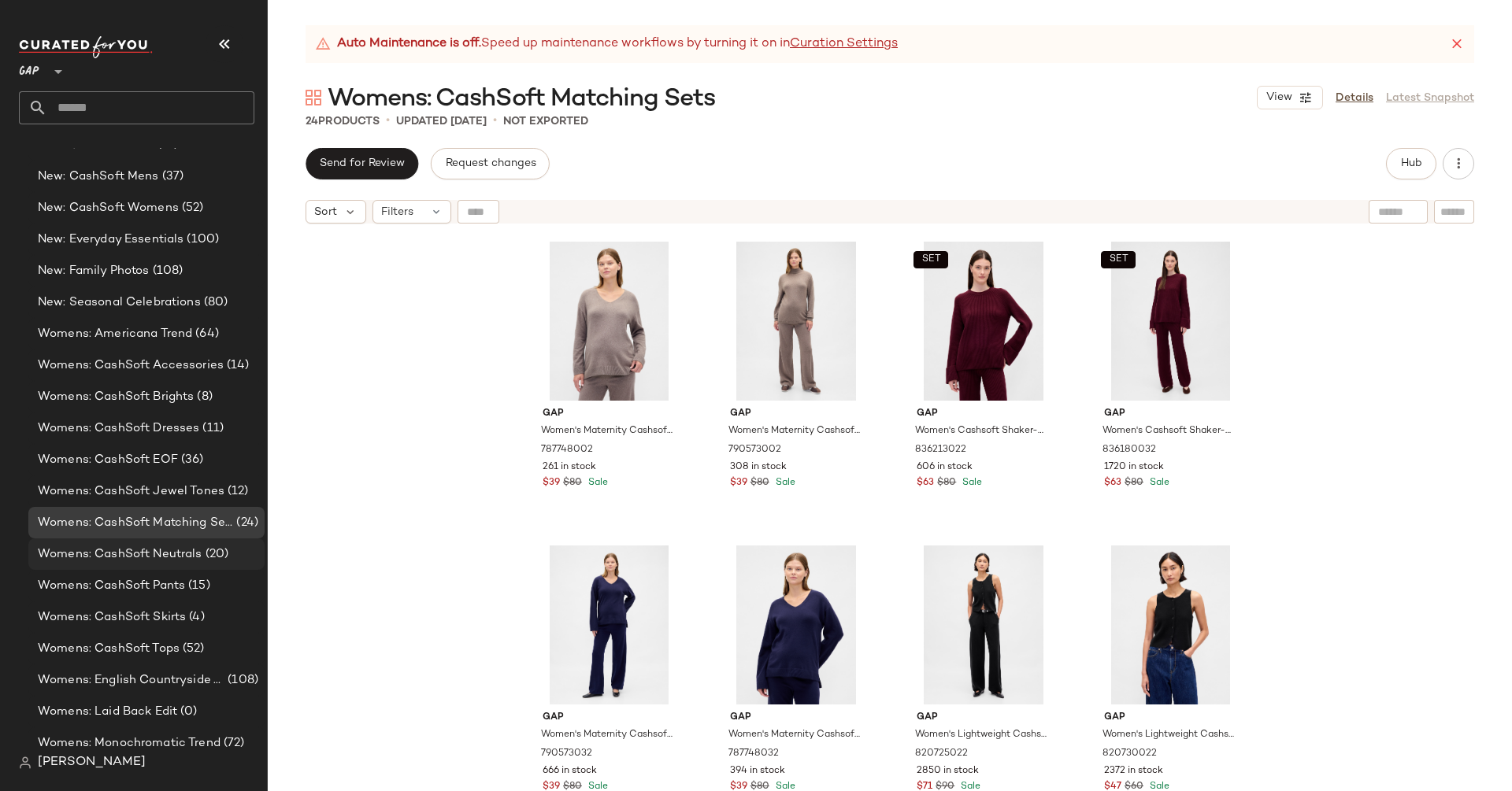
click at [159, 561] on span "Womens: CashSoft Neutrals" at bounding box center [120, 554] width 165 height 18
click at [160, 561] on span "Womens: CashSoft Neutrals" at bounding box center [120, 554] width 165 height 18
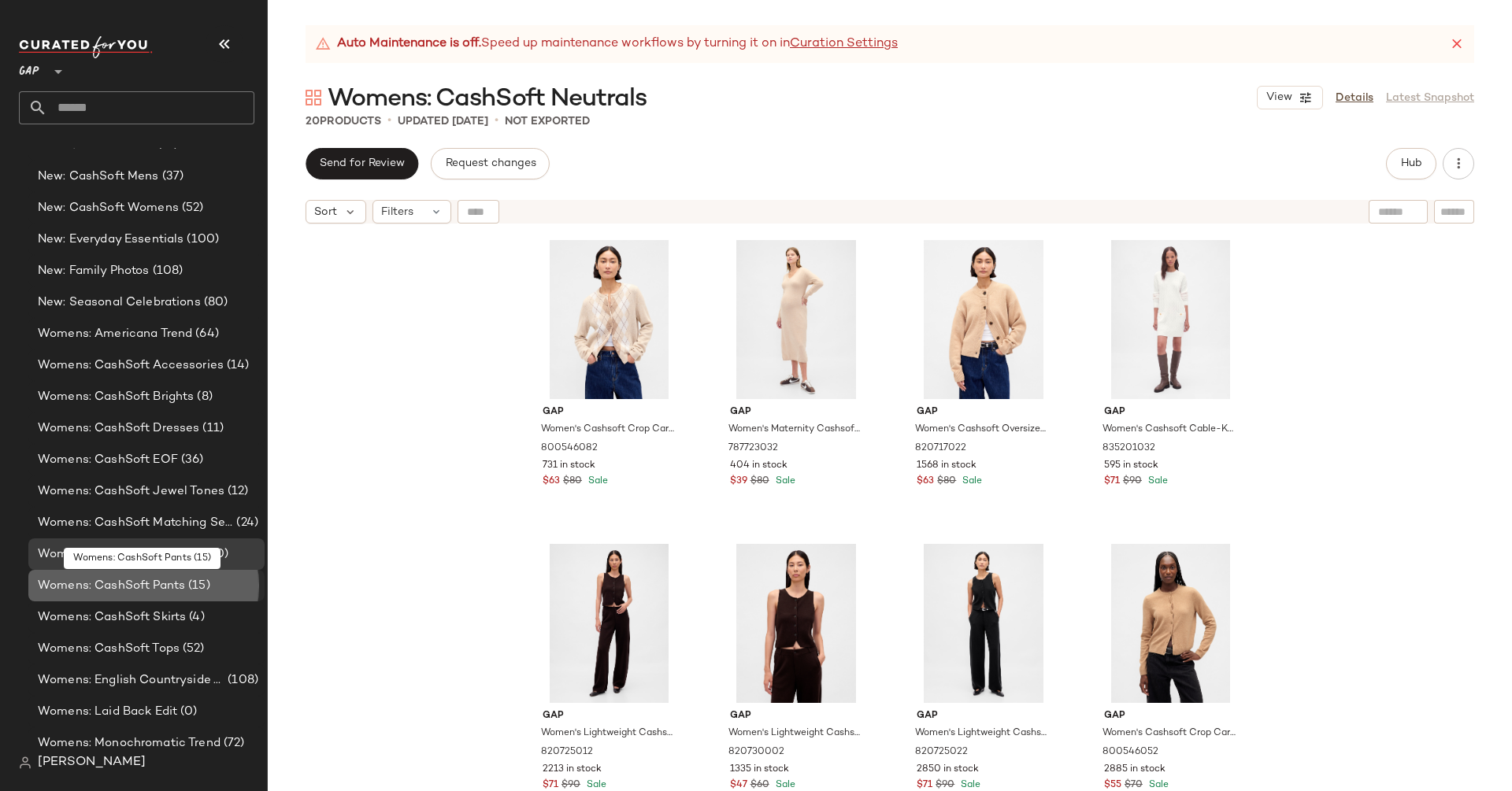
click at [182, 590] on span "Womens: CashSoft Pants" at bounding box center [111, 586] width 147 height 18
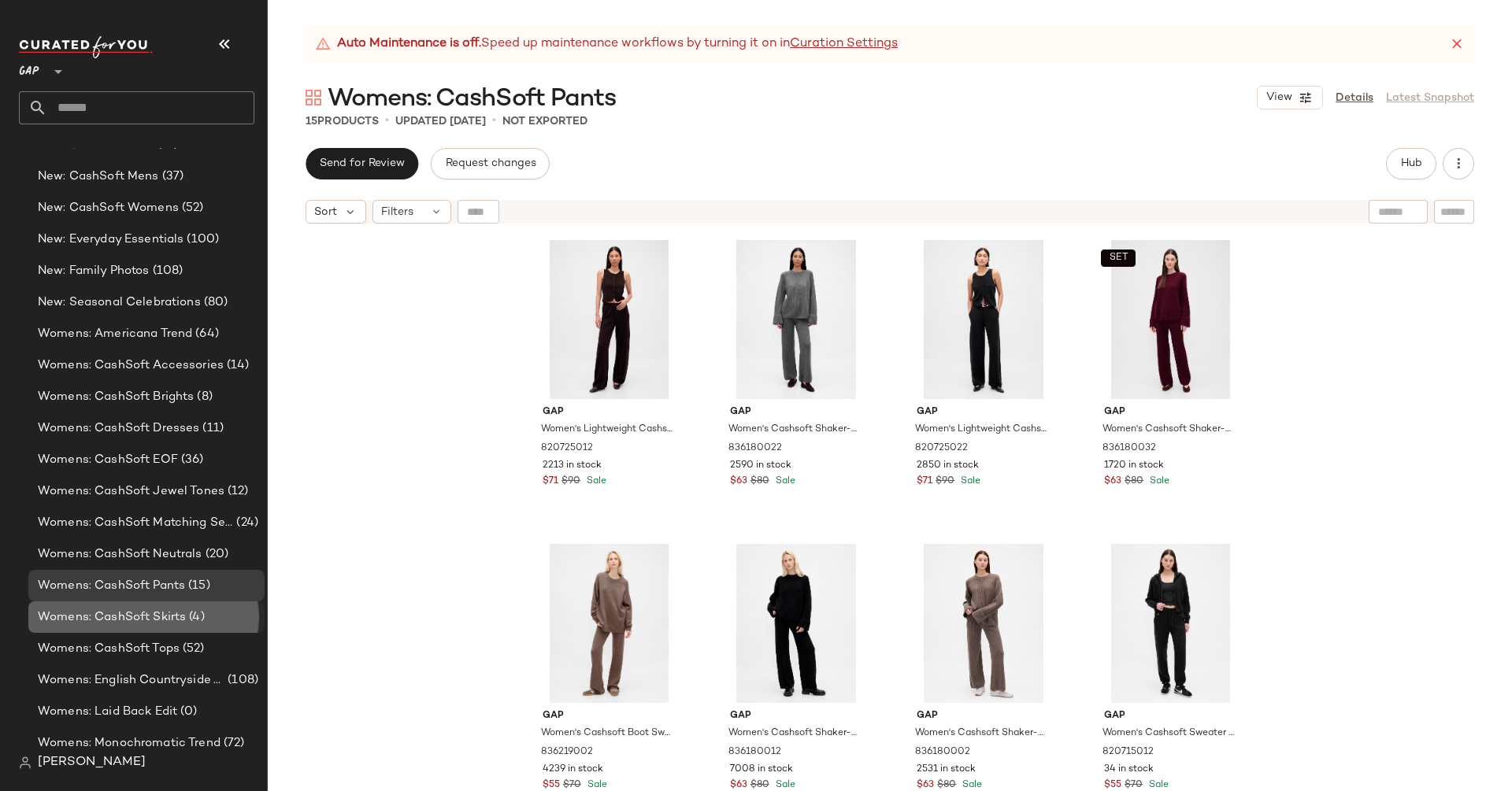
click at [183, 616] on span "Womens: CashSoft Skirts" at bounding box center [112, 617] width 148 height 18
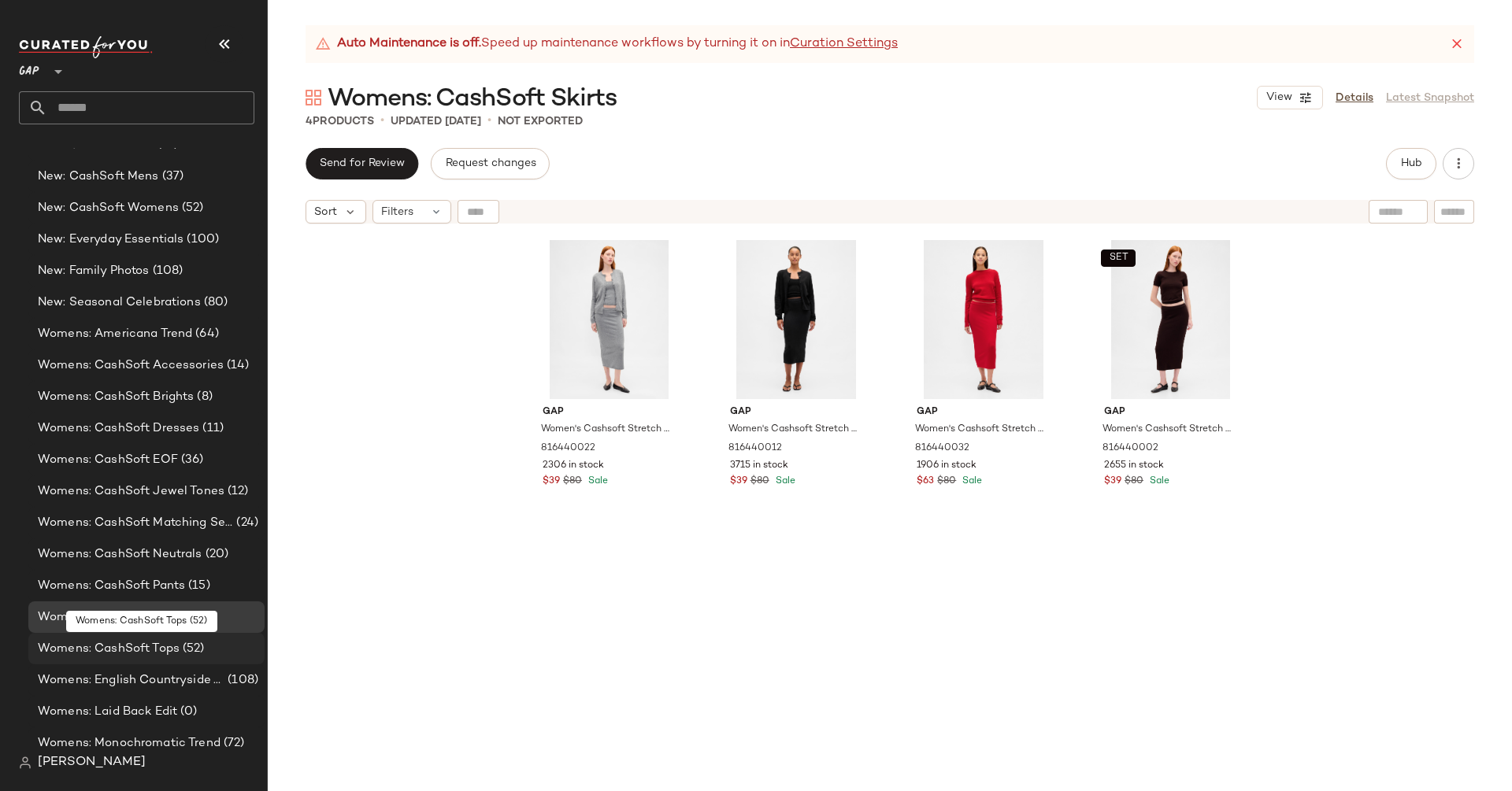
click at [186, 648] on span "(52)" at bounding box center [192, 649] width 25 height 18
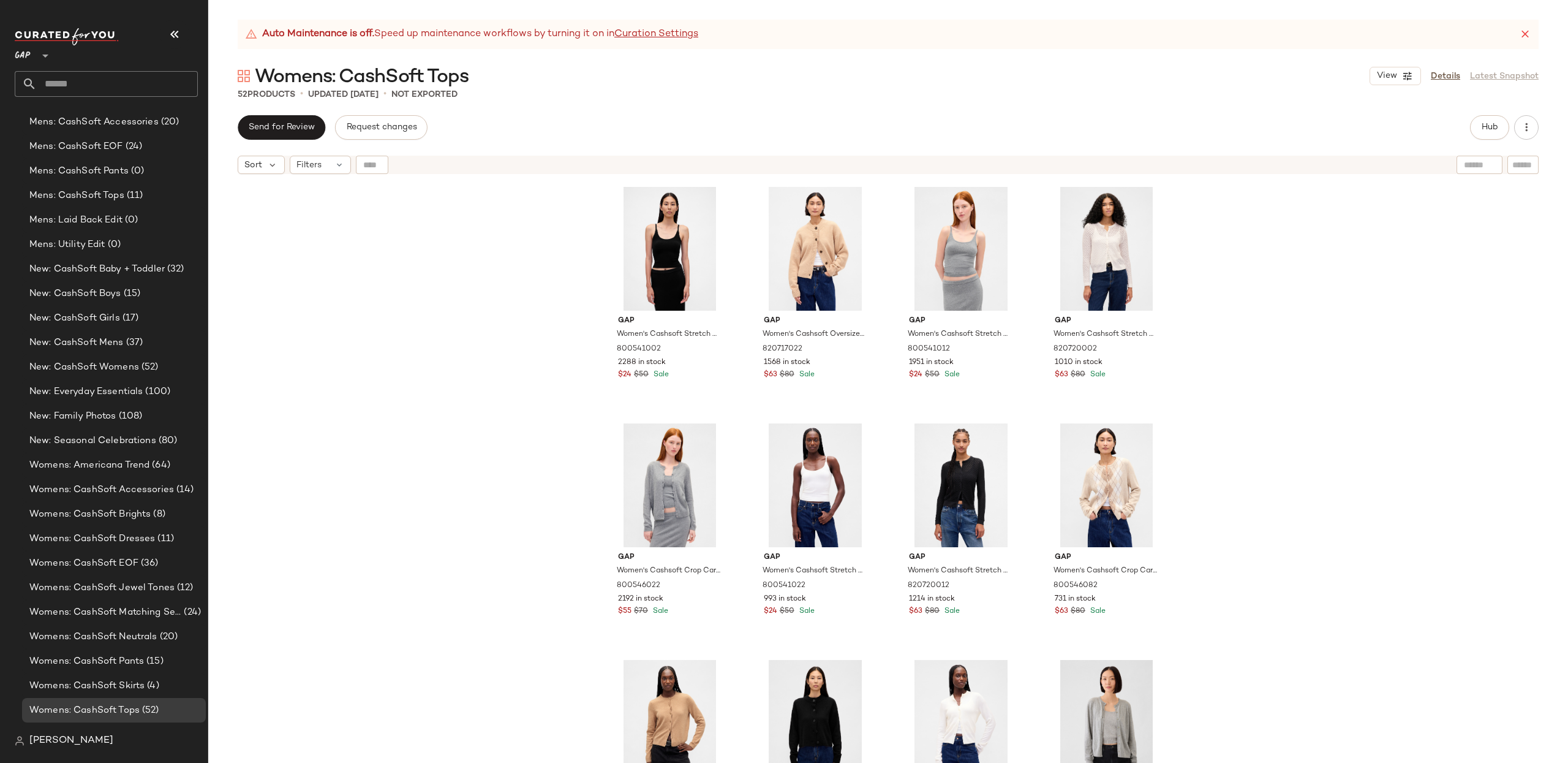
scroll to position [1445, 0]
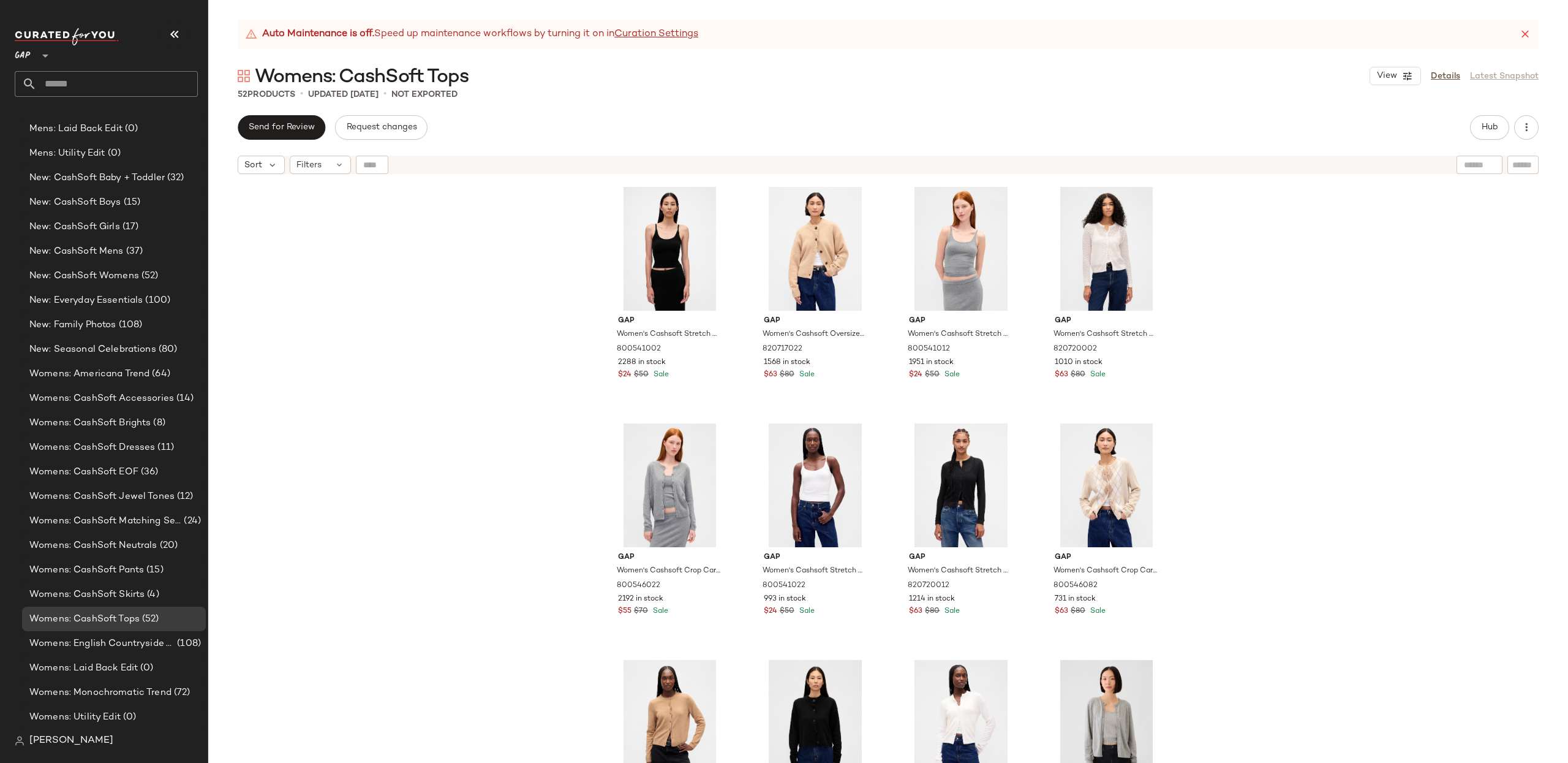
click at [42, 59] on icon at bounding box center [45, 56] width 15 height 15
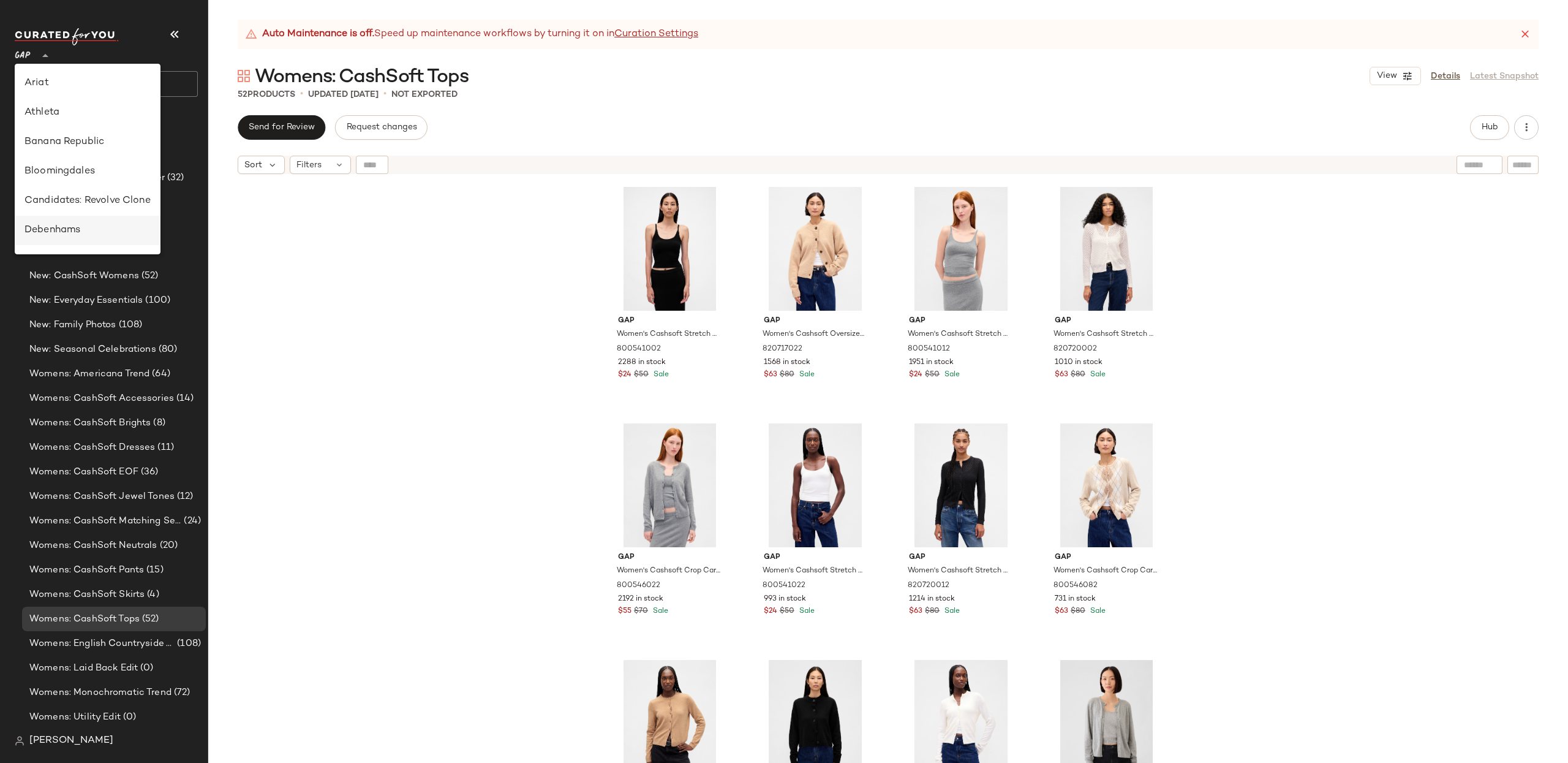
scroll to position [0, 0]
click at [94, 229] on div "Banana Republic" at bounding box center [88, 230] width 126 height 15
type input "**"
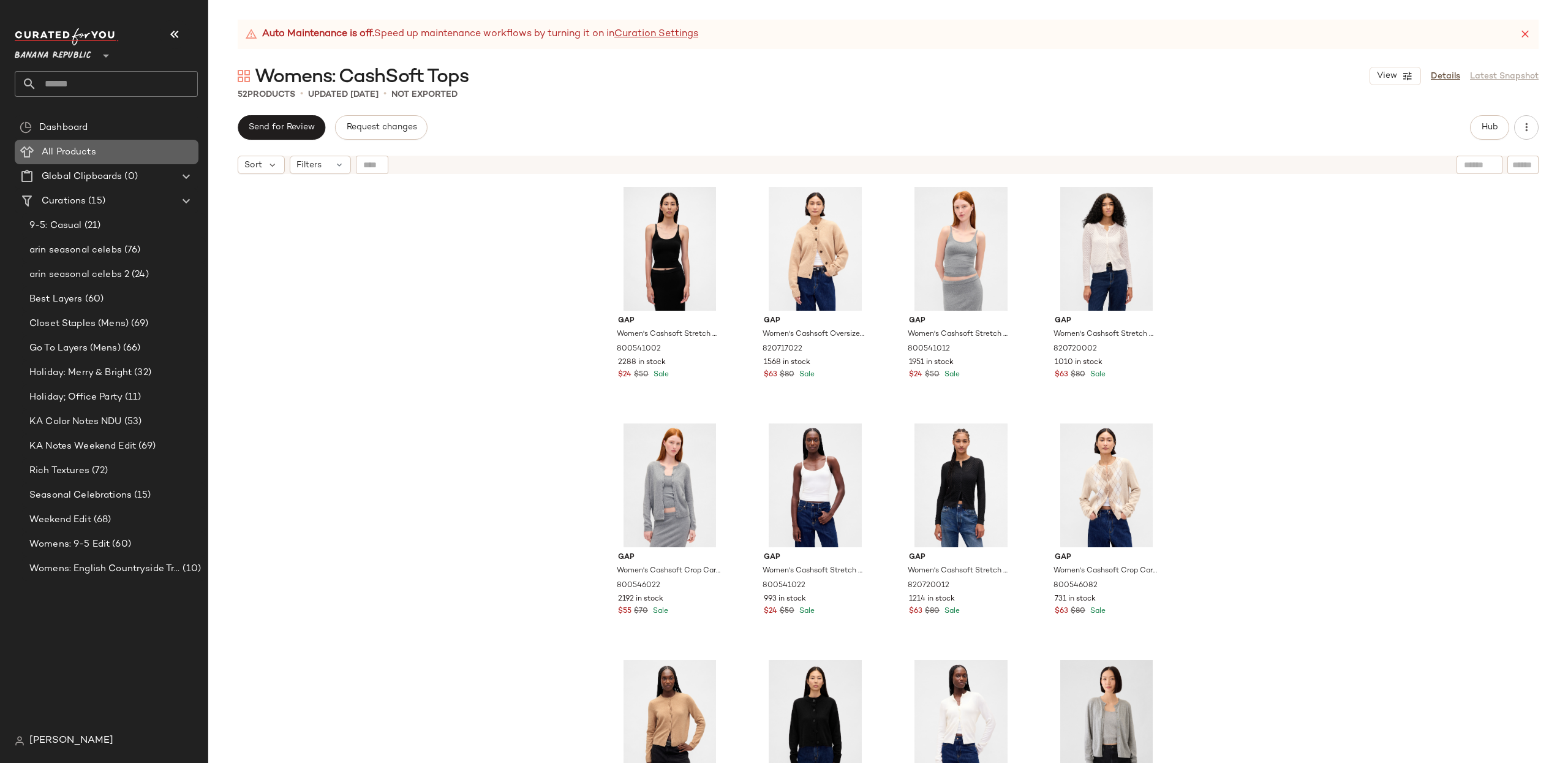
click at [91, 154] on span "All Products" at bounding box center [69, 152] width 55 height 14
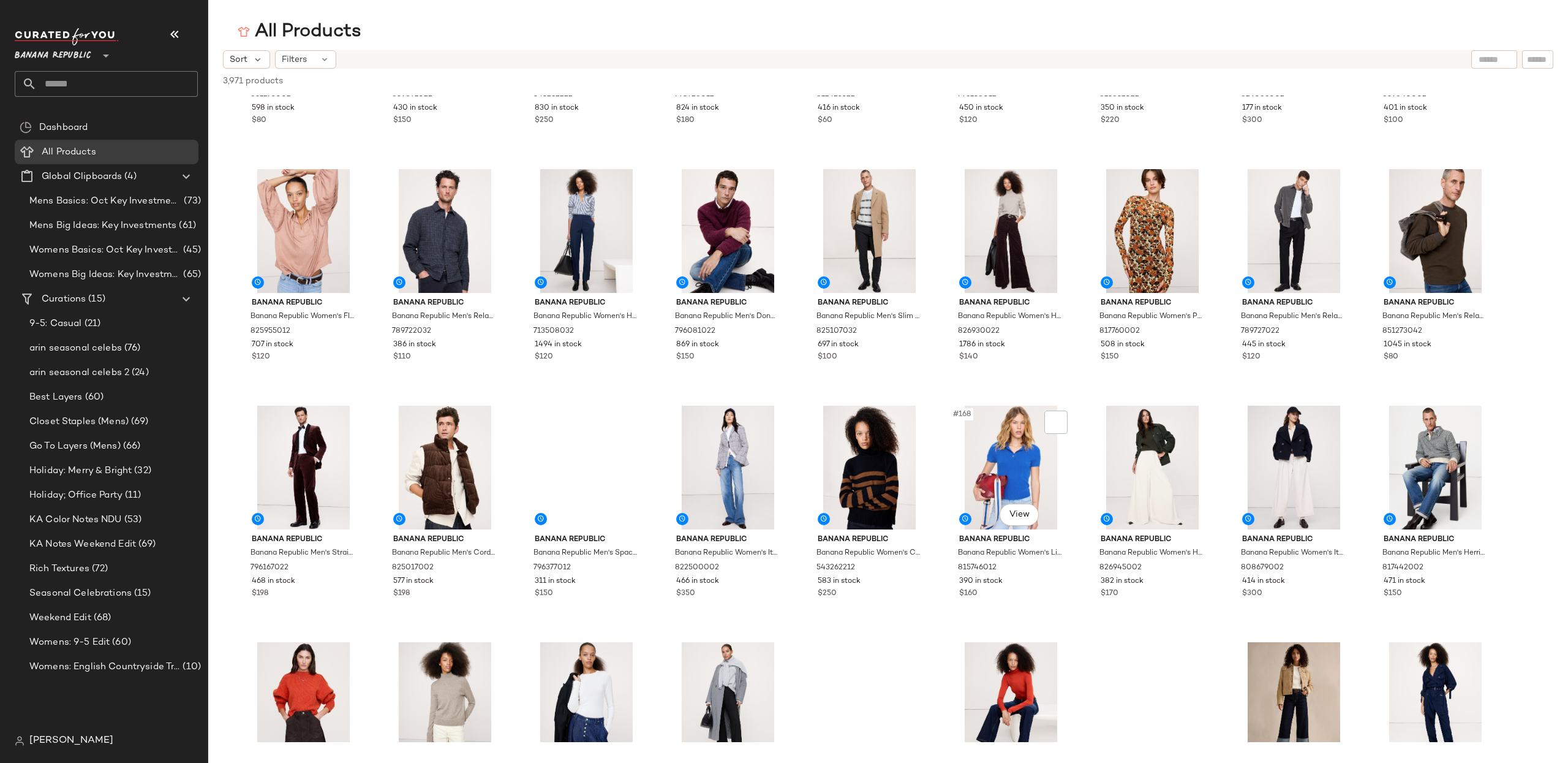
scroll to position [4302, 0]
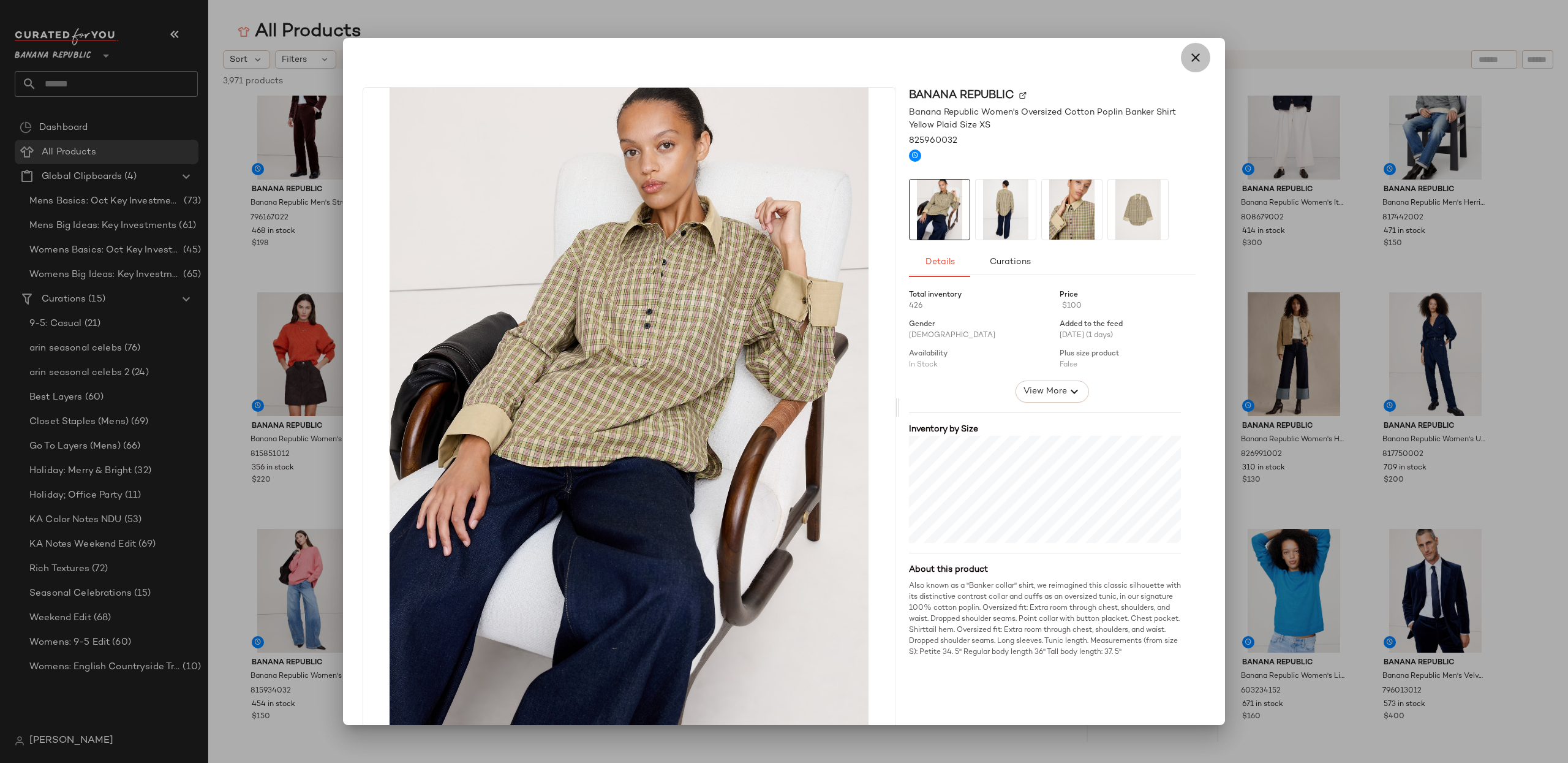
click at [1175, 56] on icon "button" at bounding box center [1196, 58] width 15 height 15
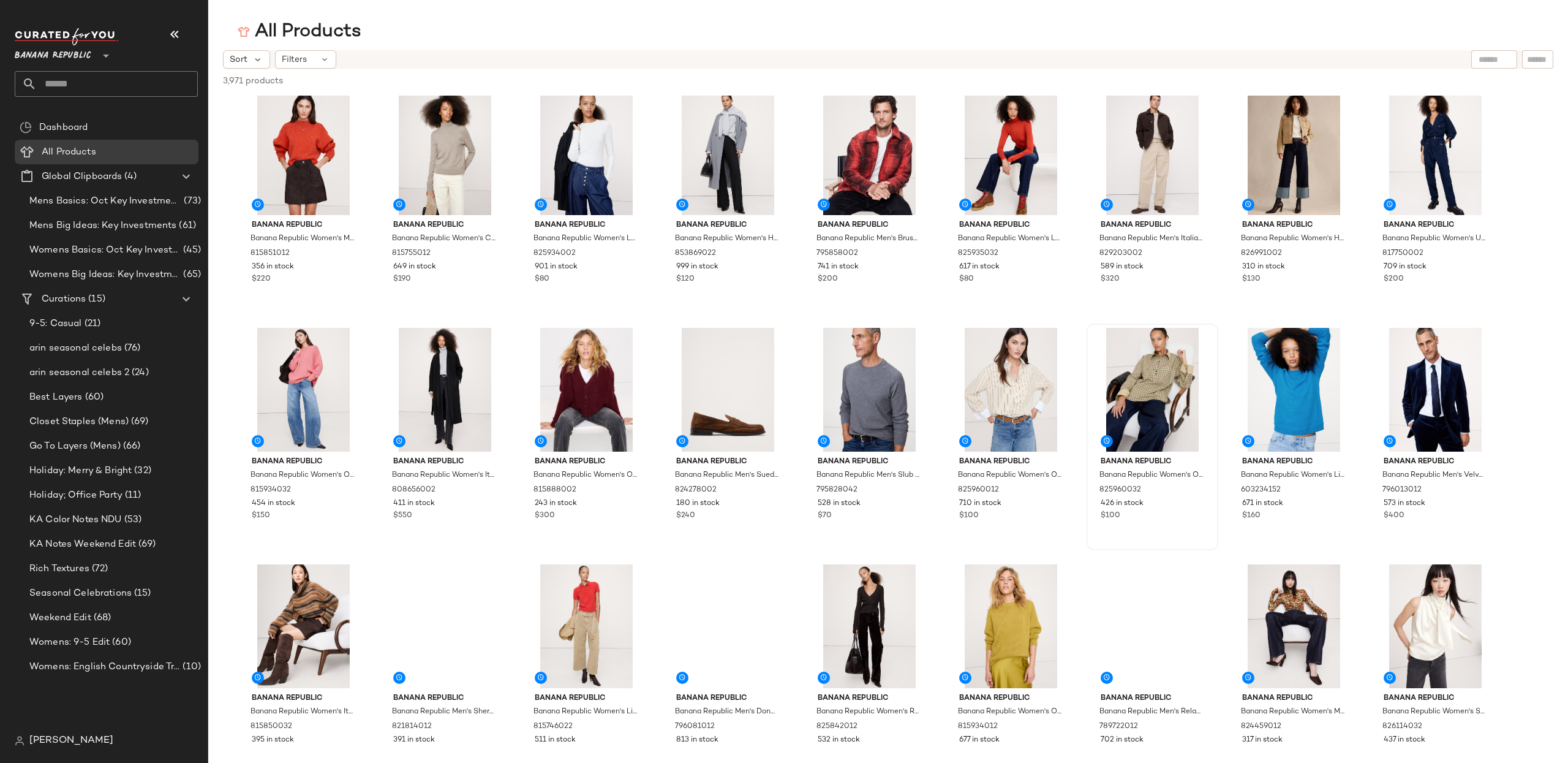
scroll to position [4779, 0]
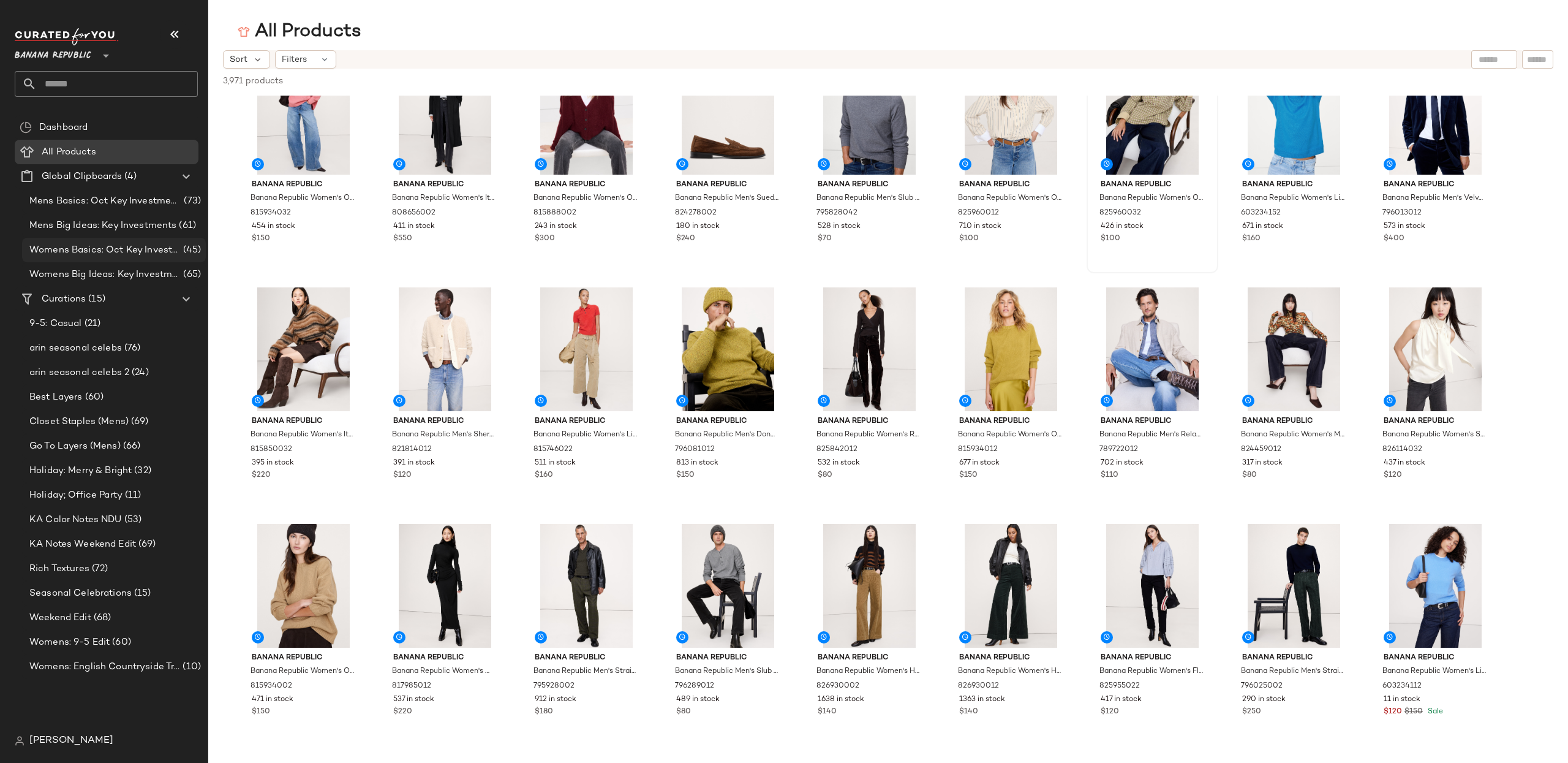
click at [151, 255] on span "Womens Basics: Oct Key Investments" at bounding box center [105, 250] width 151 height 14
click at [100, 244] on span "Womens Basics: Oct Key Investments" at bounding box center [105, 250] width 151 height 14
click at [99, 249] on span "Womens Basics: Oct Key Investments" at bounding box center [105, 250] width 151 height 14
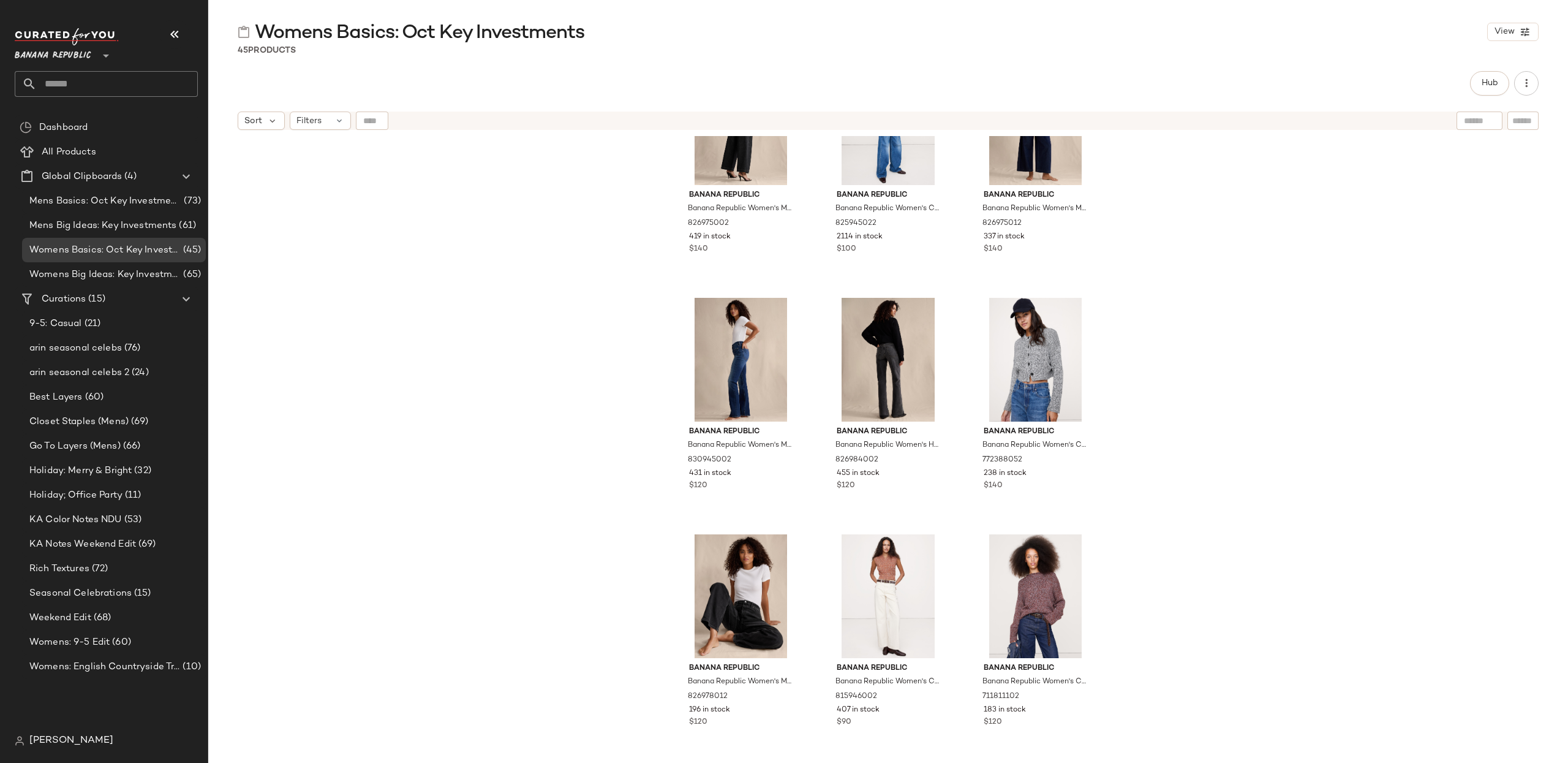
scroll to position [1547, 0]
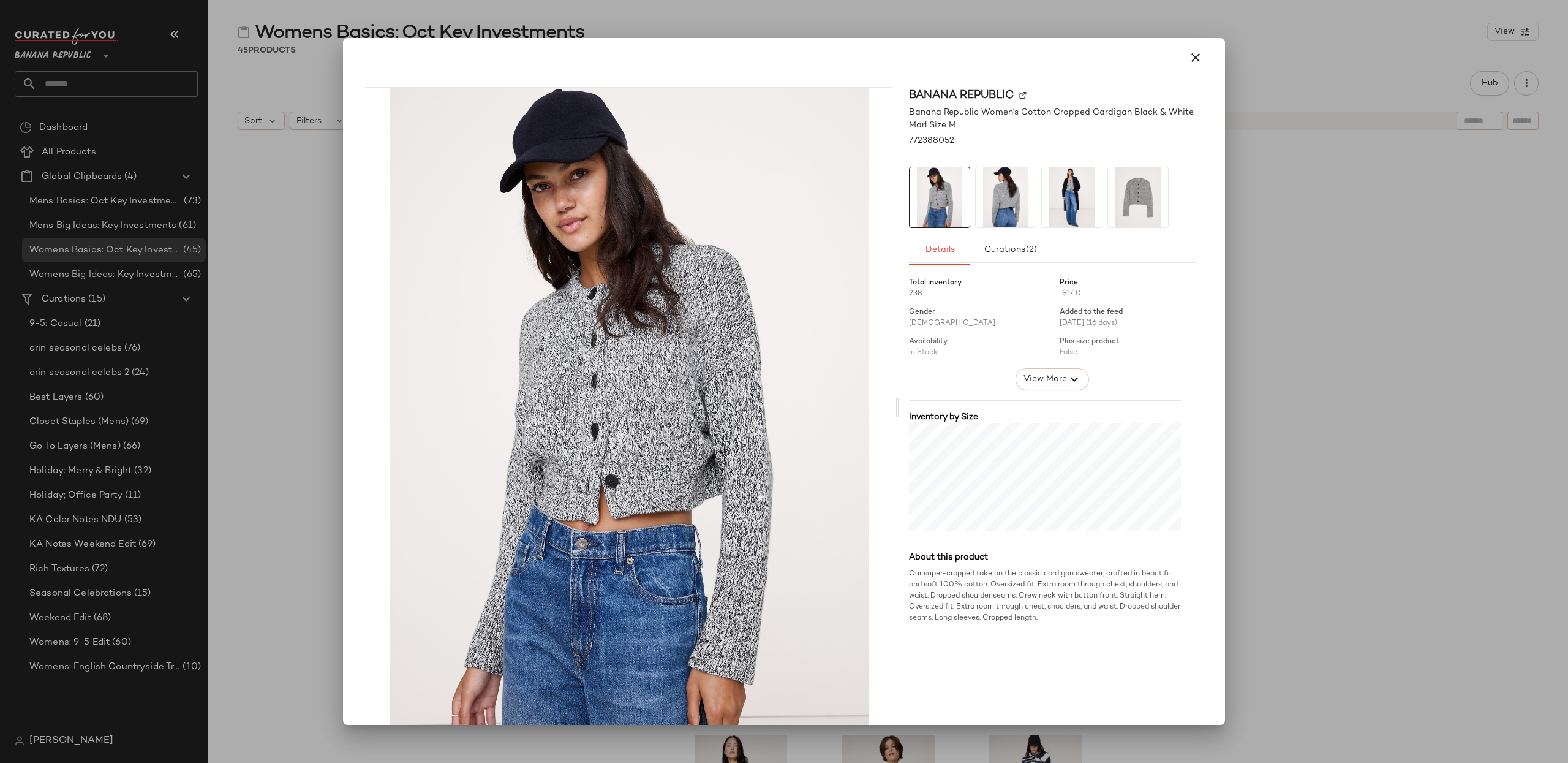
drag, startPoint x: 1264, startPoint y: 227, endPoint x: 1278, endPoint y: 207, distance: 24.4
click at [1175, 227] on div at bounding box center [784, 381] width 1568 height 763
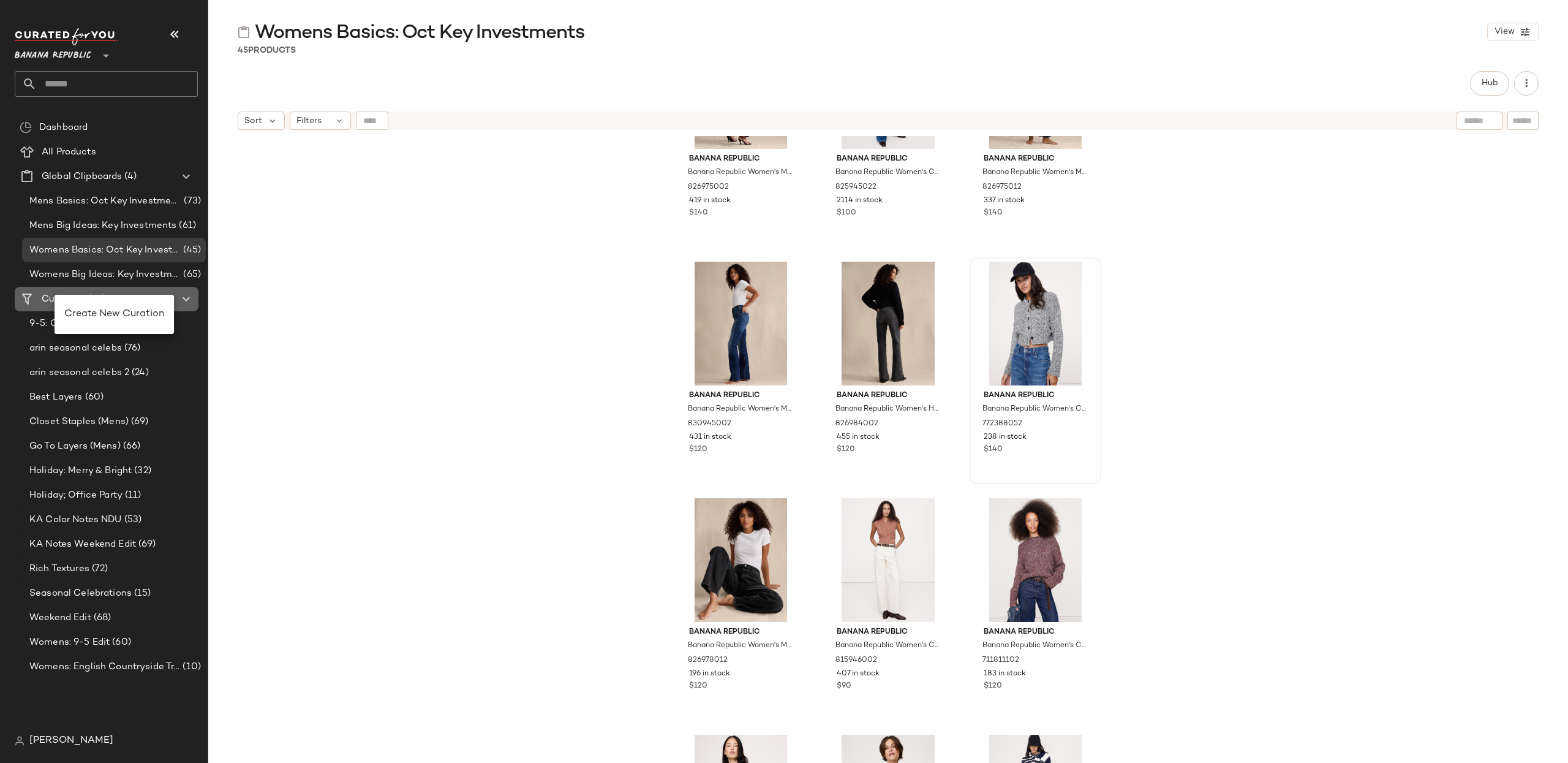
drag, startPoint x: 55, startPoint y: 295, endPoint x: 90, endPoint y: 303, distance: 35.9
click at [113, 307] on div "Create New Curation" at bounding box center [114, 314] width 100 height 15
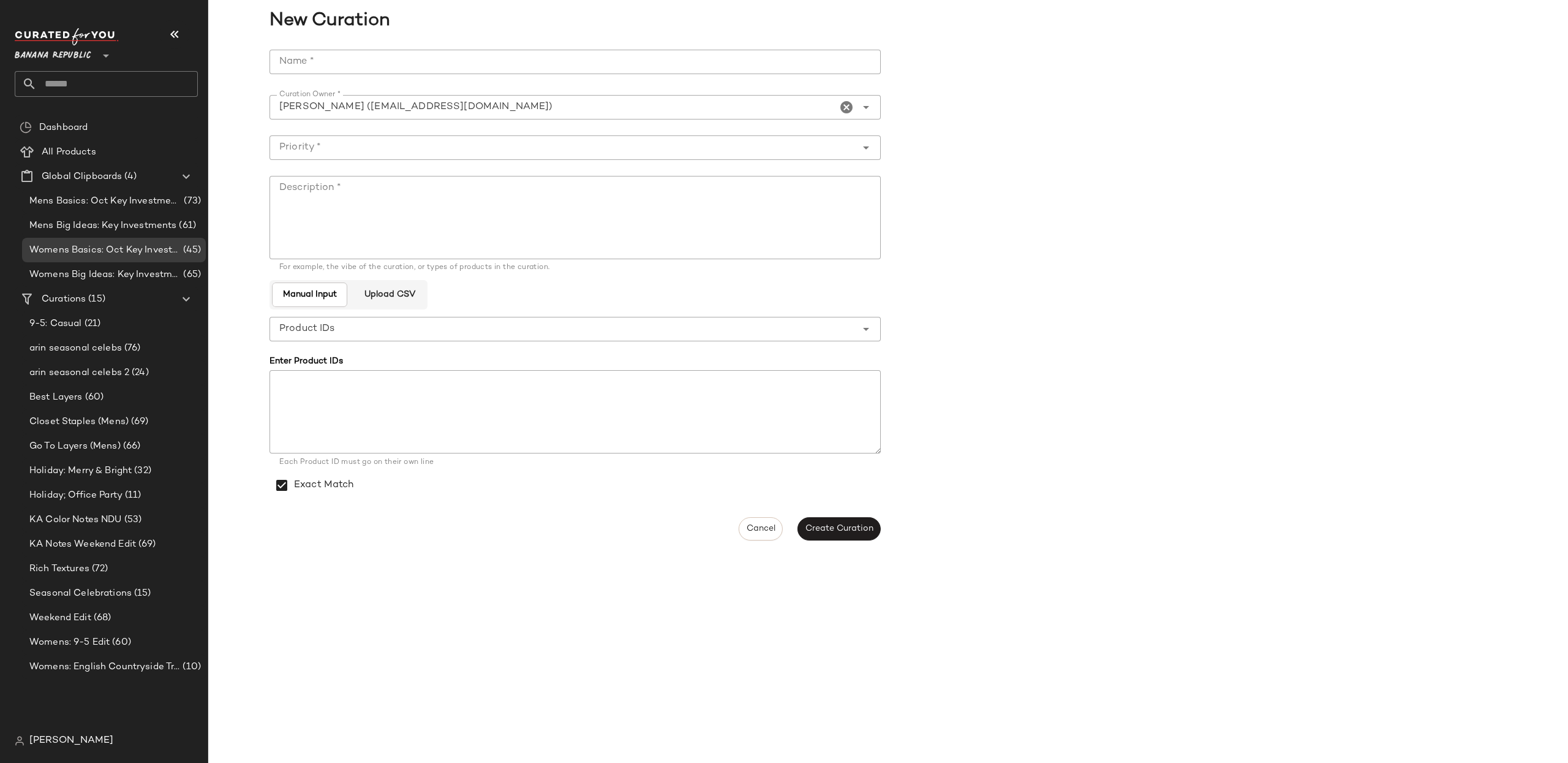
click at [488, 77] on div at bounding box center [575, 81] width 611 height 13
click at [488, 67] on input "Name *" at bounding box center [575, 62] width 611 height 25
type input "**********"
click at [459, 224] on textarea "*" at bounding box center [575, 218] width 611 height 83
type textarea "****"
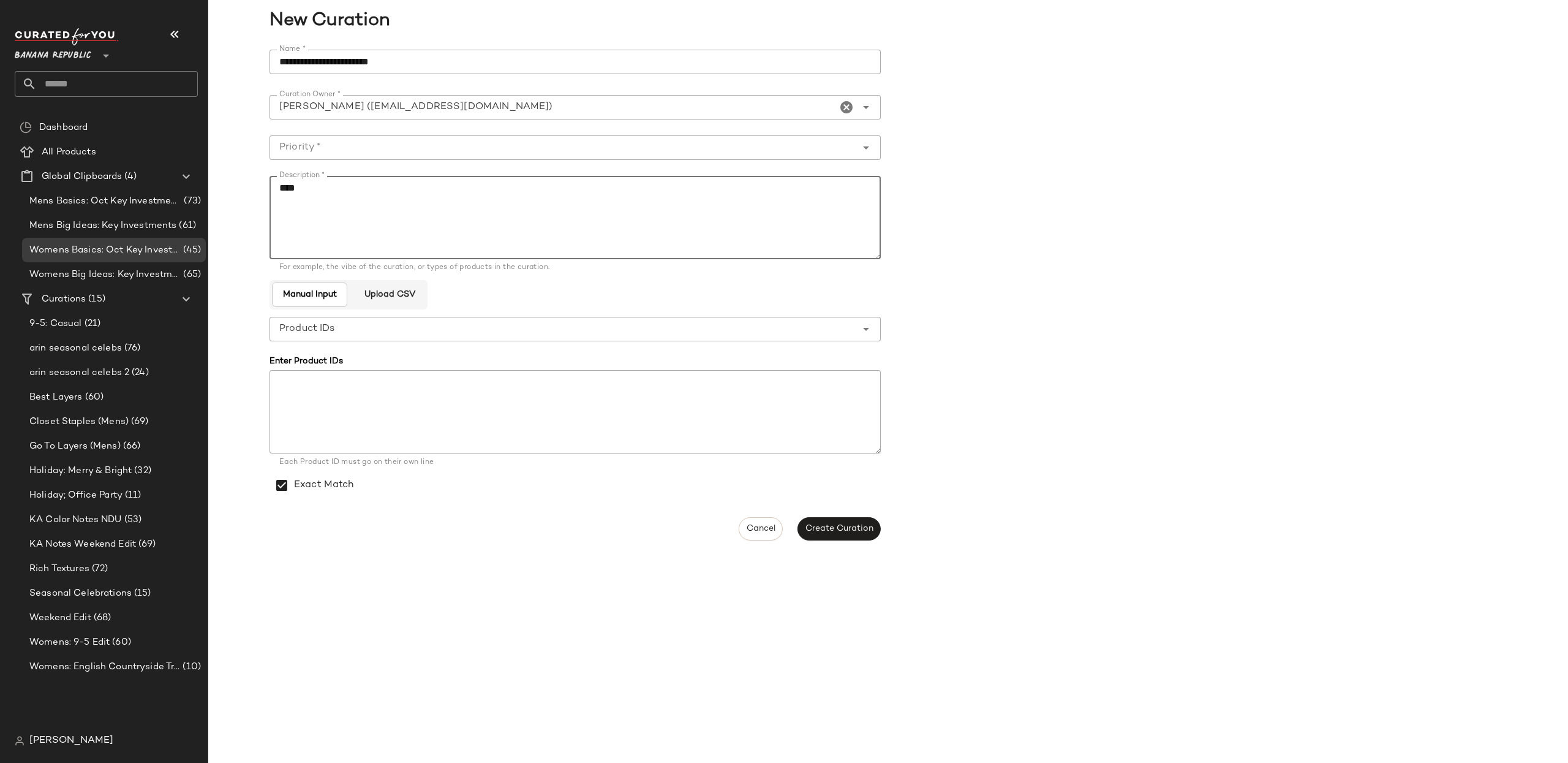
click at [401, 153] on input "Priority *" at bounding box center [563, 148] width 587 height 15
click at [386, 188] on div "Critical Priority (0)" at bounding box center [575, 180] width 611 height 29
type input "**********"
click at [821, 534] on button "Create Curation" at bounding box center [839, 529] width 83 height 23
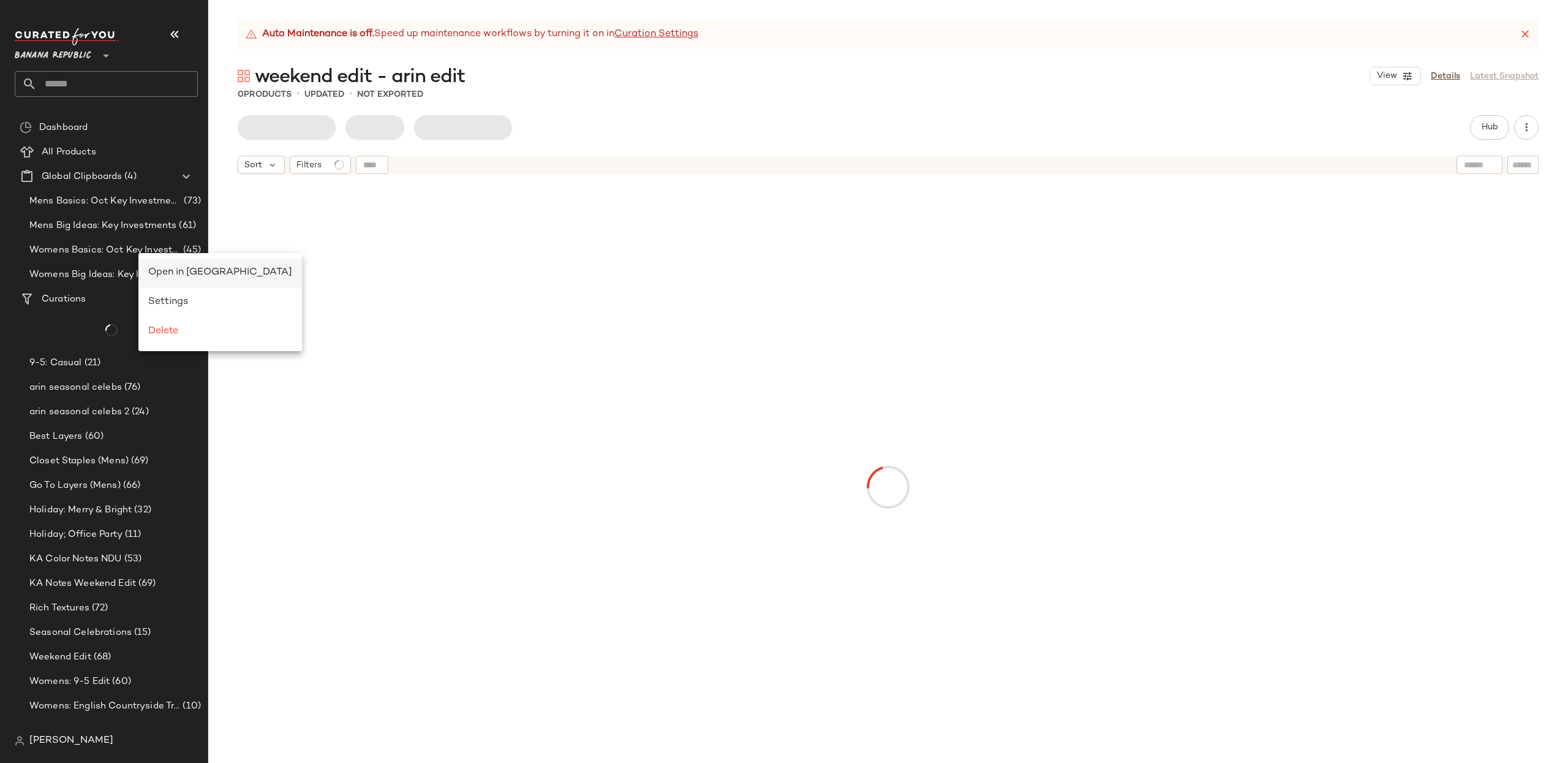
click at [189, 265] on div "Open in [GEOGRAPHIC_DATA]" at bounding box center [220, 273] width 144 height 15
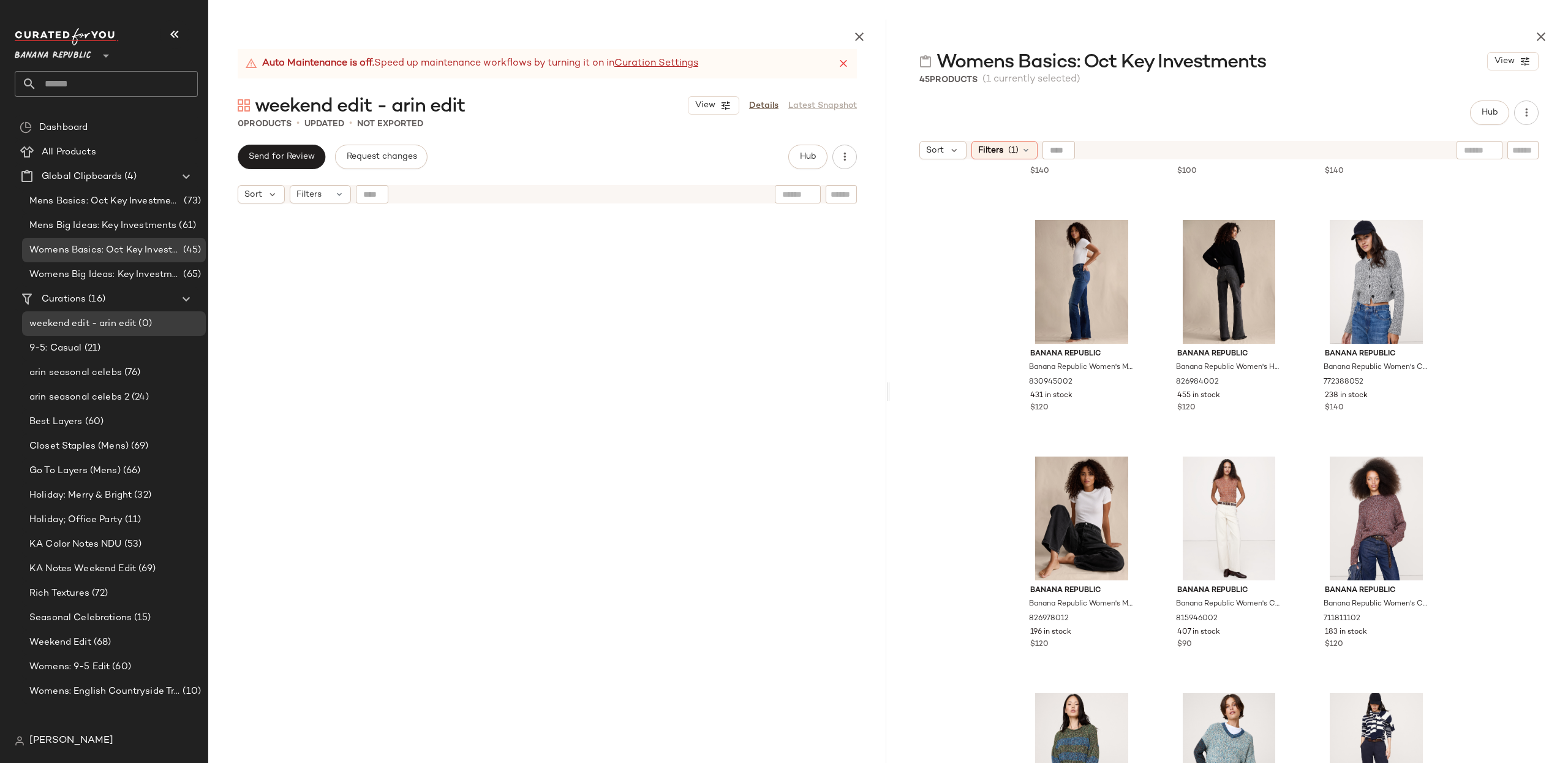
scroll to position [1638, 0]
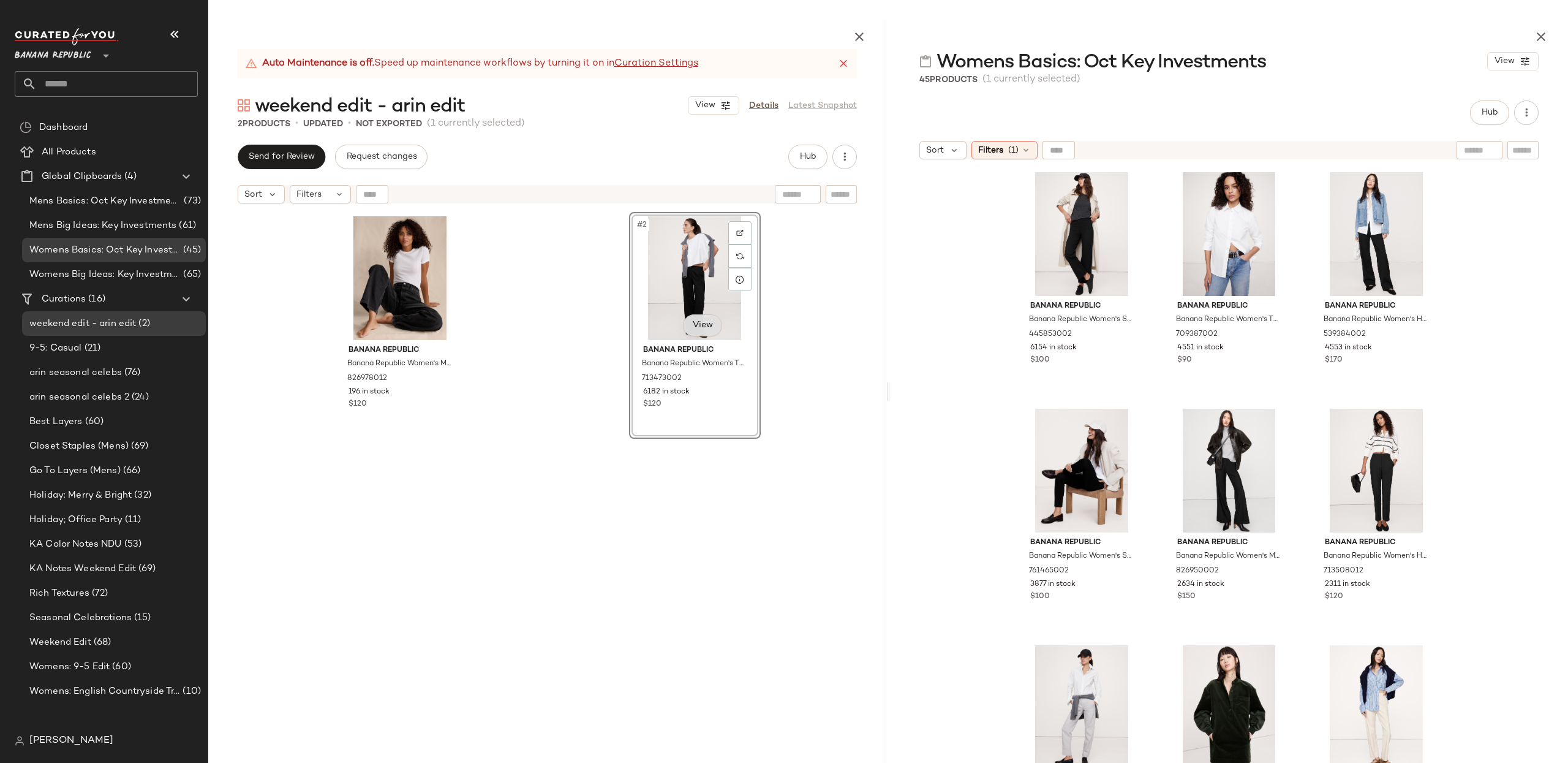
click at [689, 327] on body "Banana Republic ** Dashboard All Products Global Clipboards (4) Mens Basics: Oc…" at bounding box center [784, 381] width 1568 height 763
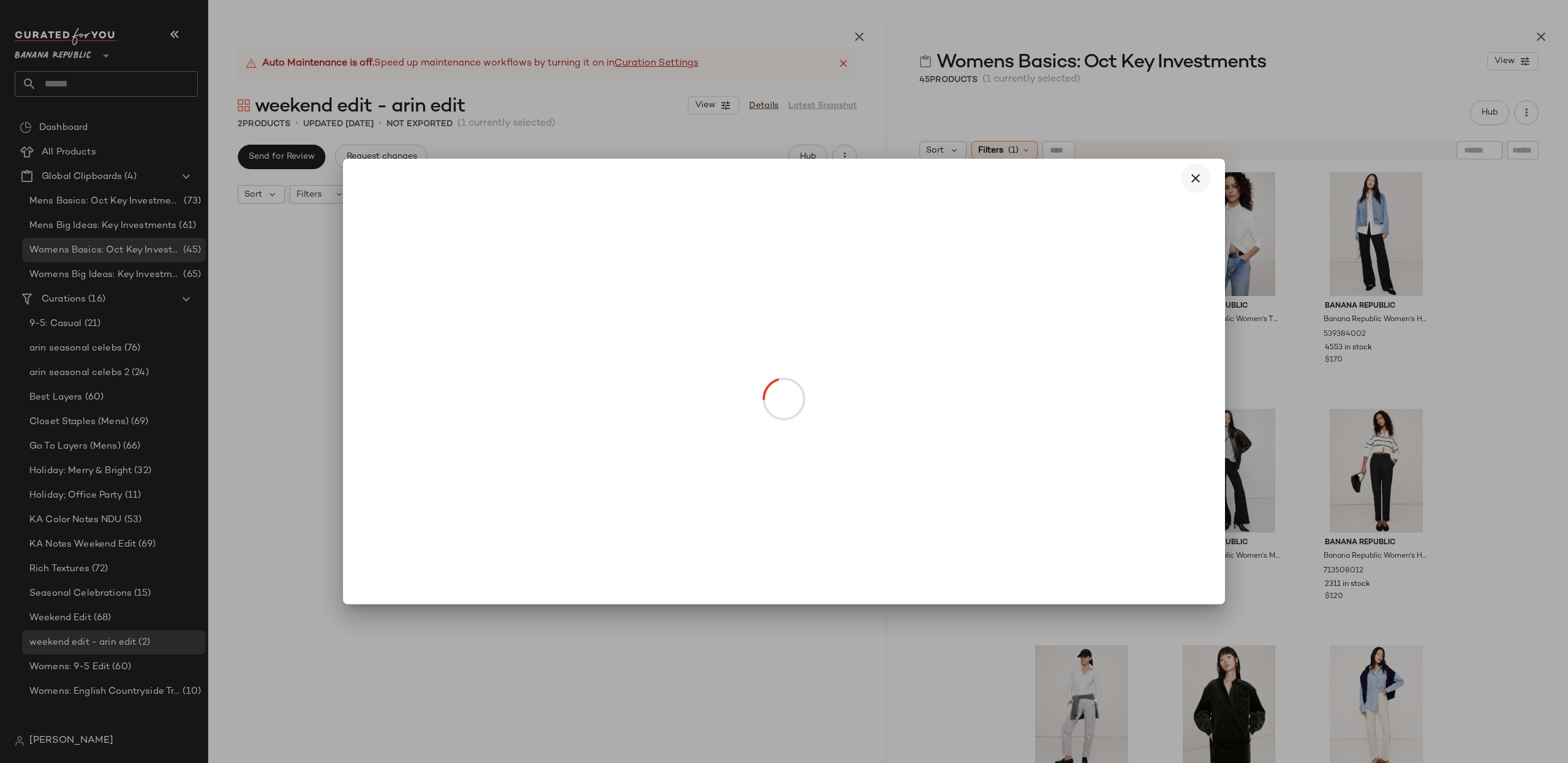
click at [1175, 175] on icon "button" at bounding box center [1196, 178] width 15 height 15
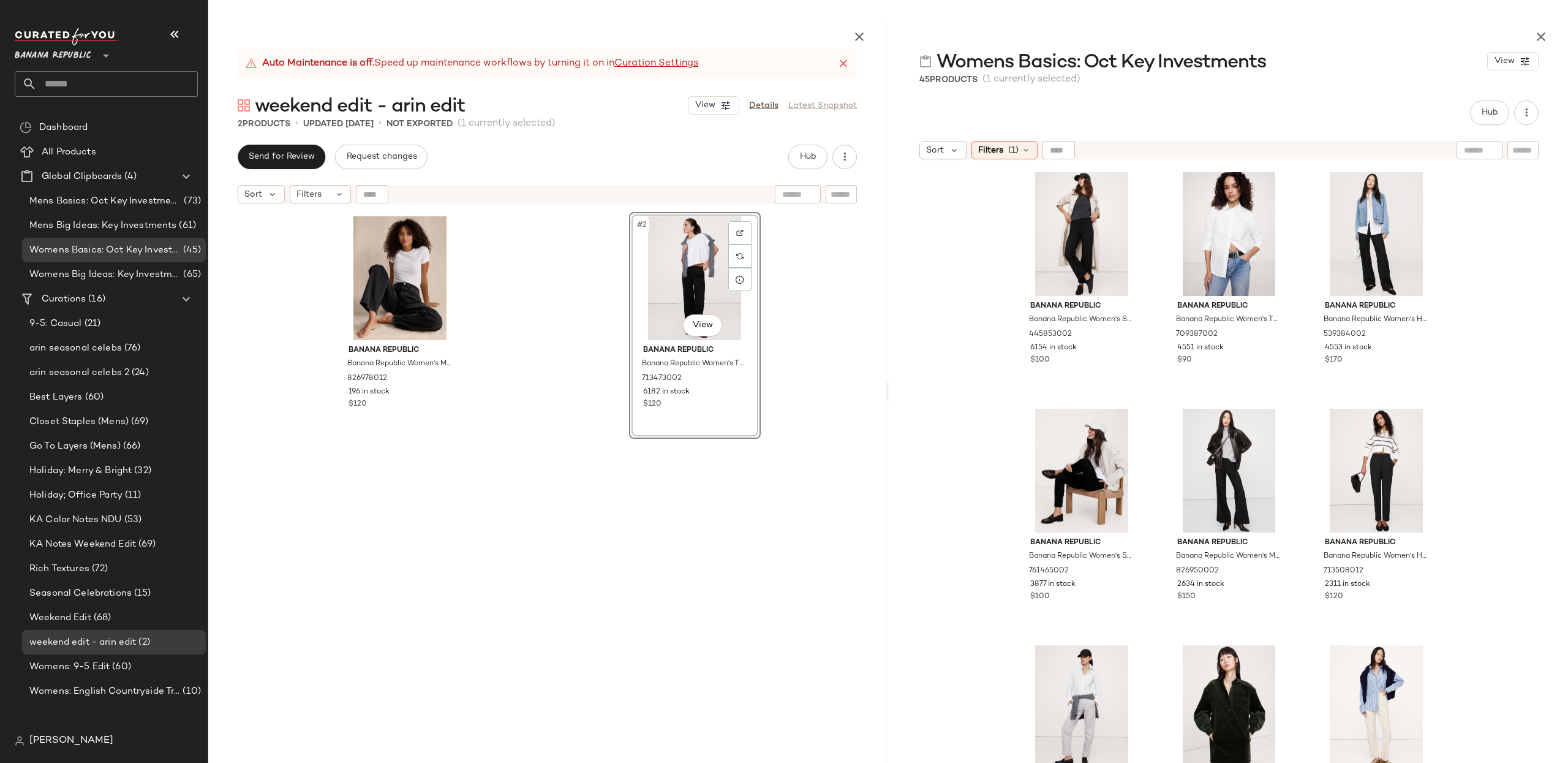
click at [1175, 315] on div "Banana Republic Banana Republic Women's Straight Everywhere Ponte Ankle Pant Bl…" at bounding box center [1229, 494] width 678 height 658
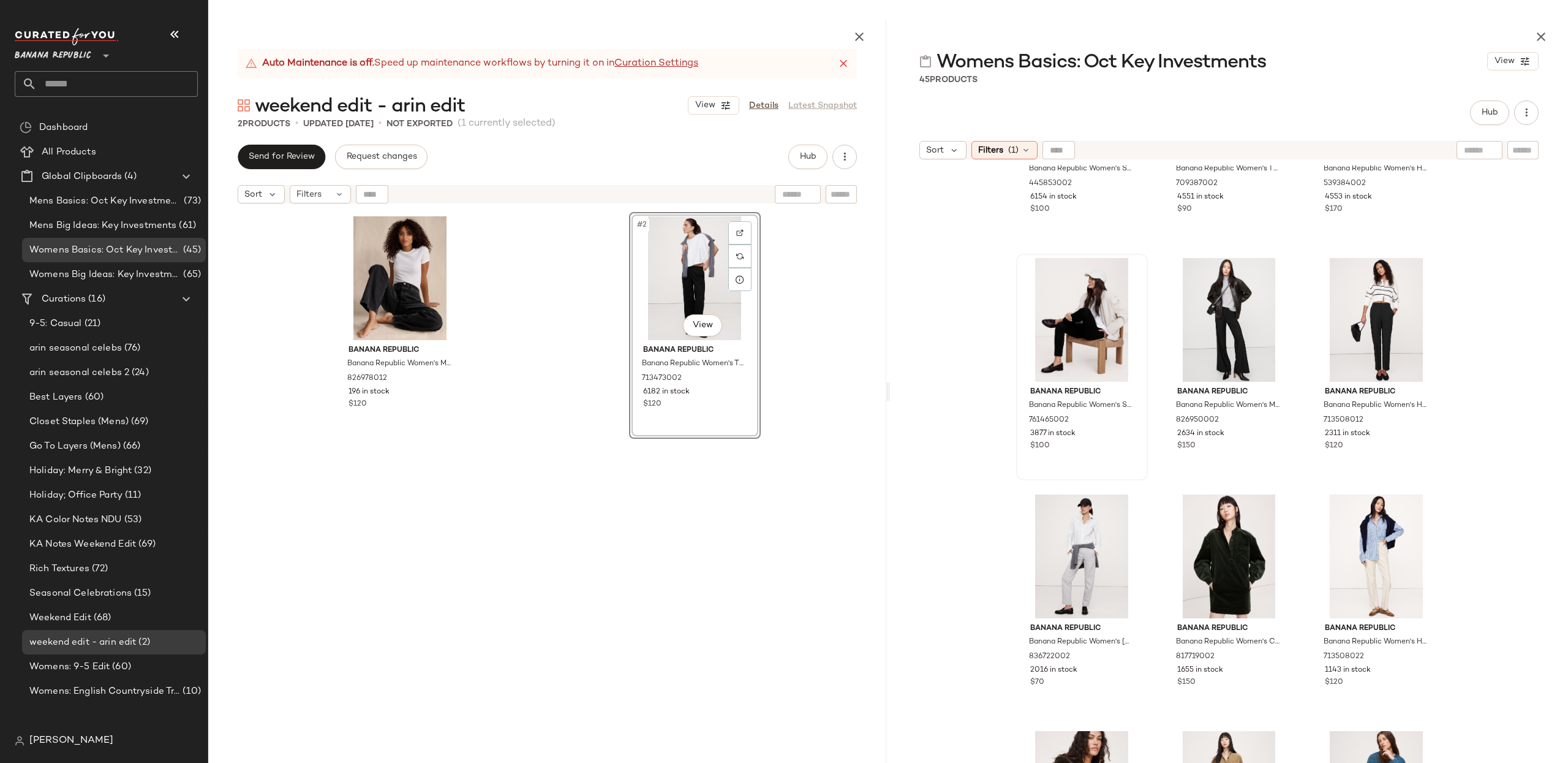
scroll to position [154, 0]
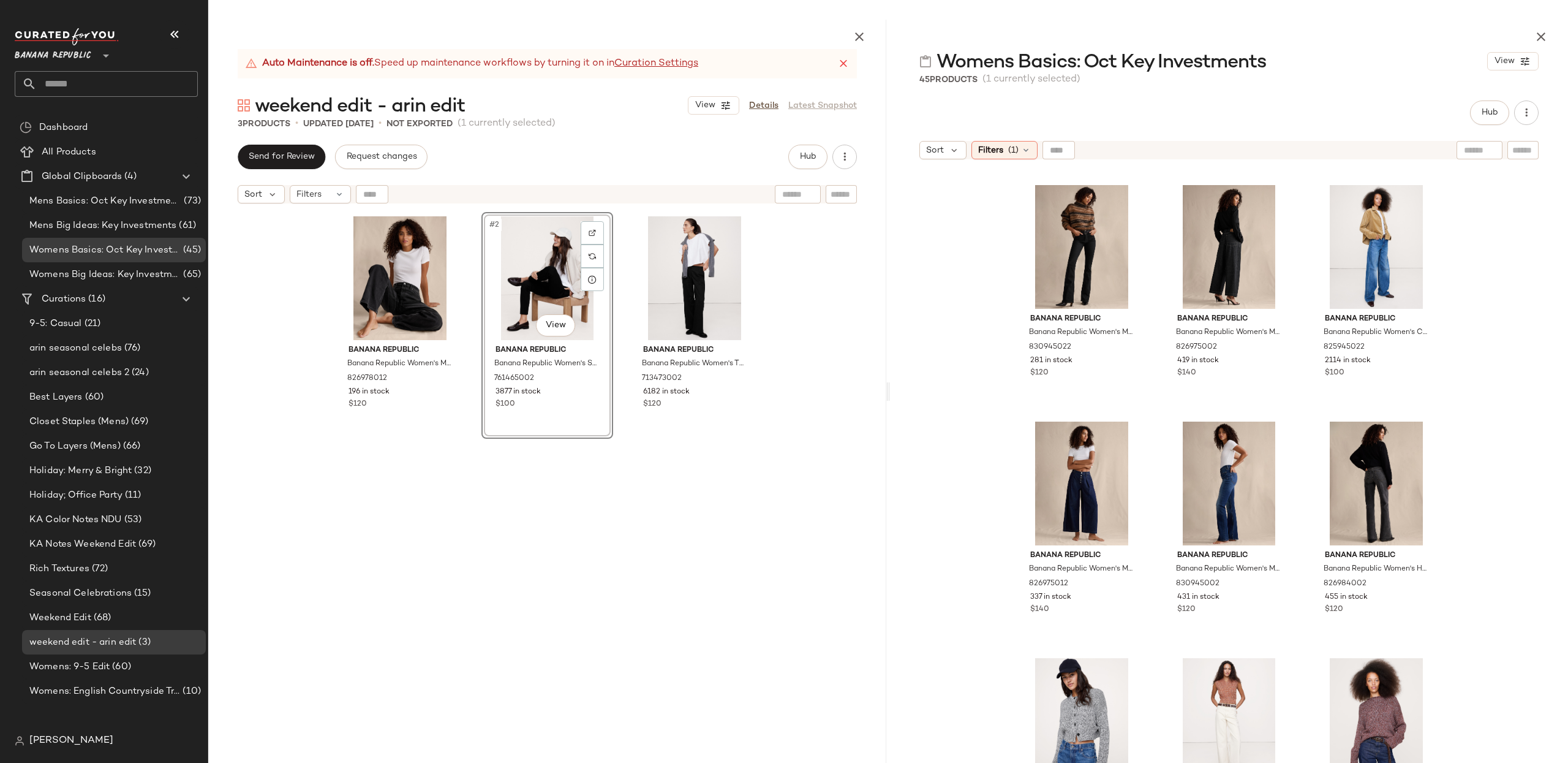
scroll to position [1276, 0]
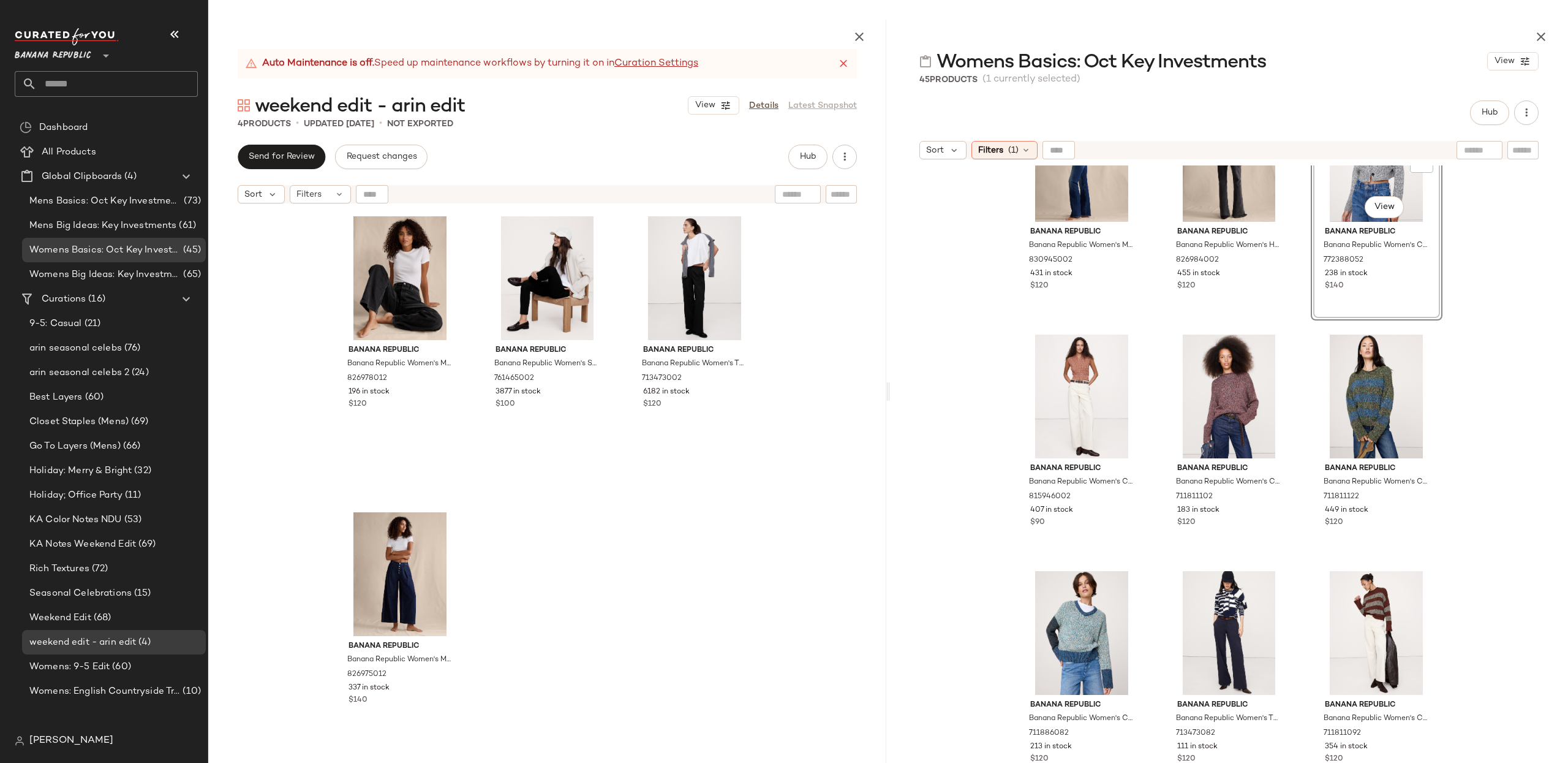
scroll to position [1501, 0]
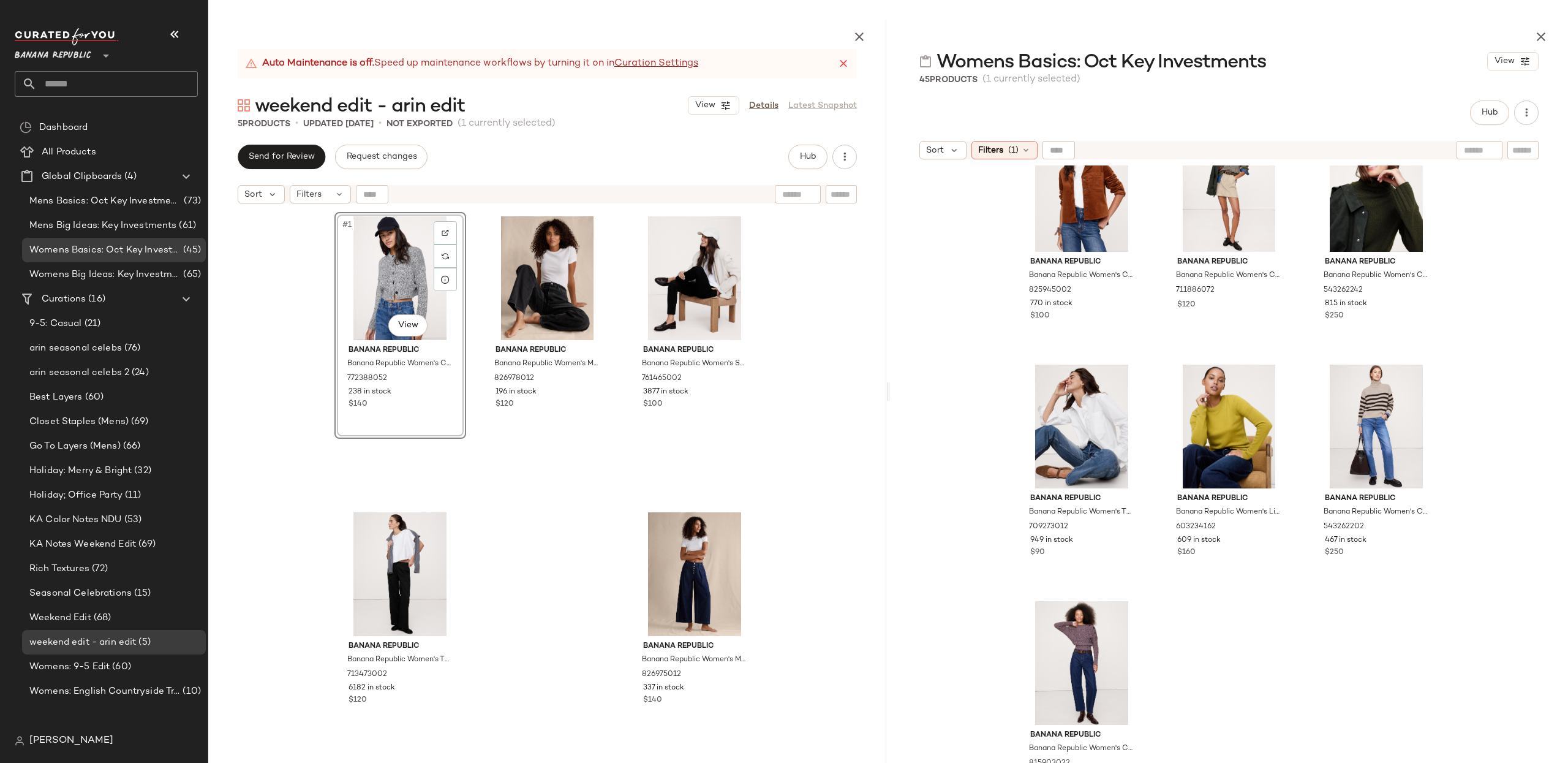
scroll to position [2653, 0]
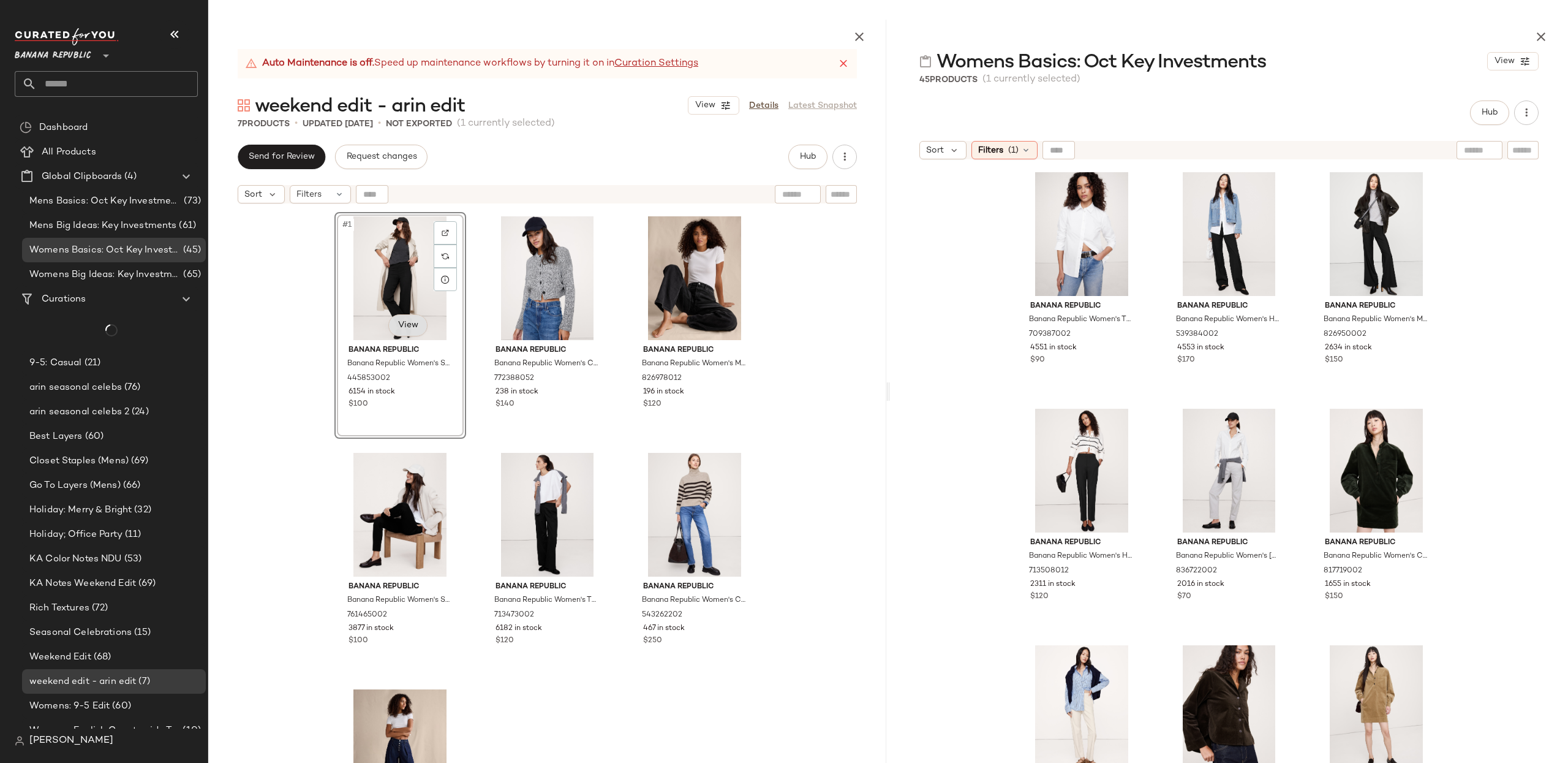
click at [410, 320] on body "Banana Republic ** Dashboard All Products Global Clipboards (4) Mens Basics: Oc…" at bounding box center [784, 381] width 1568 height 763
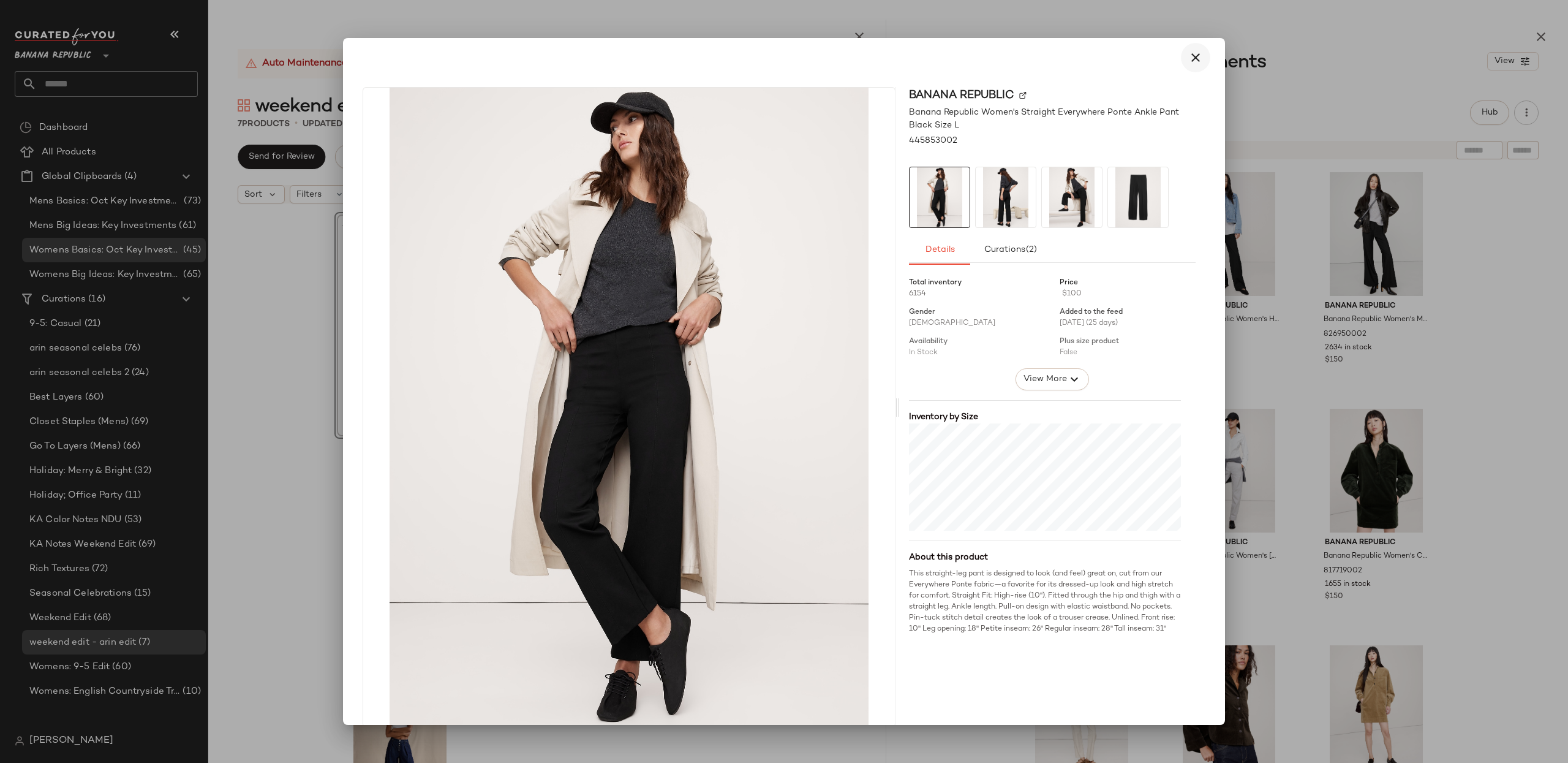
click at [1175, 58] on icon "button" at bounding box center [1196, 58] width 15 height 15
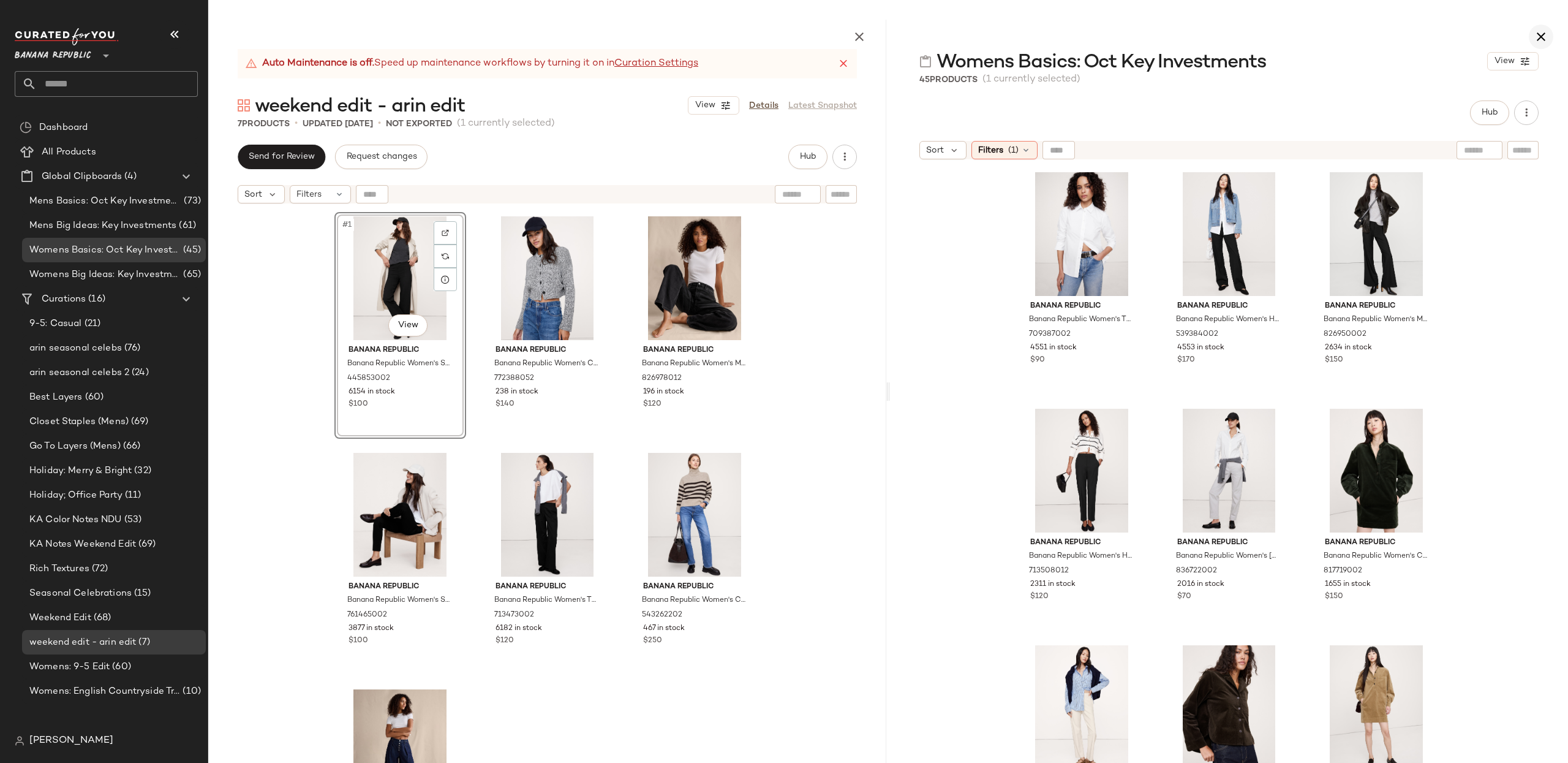
click at [1175, 40] on icon "button" at bounding box center [1541, 37] width 15 height 15
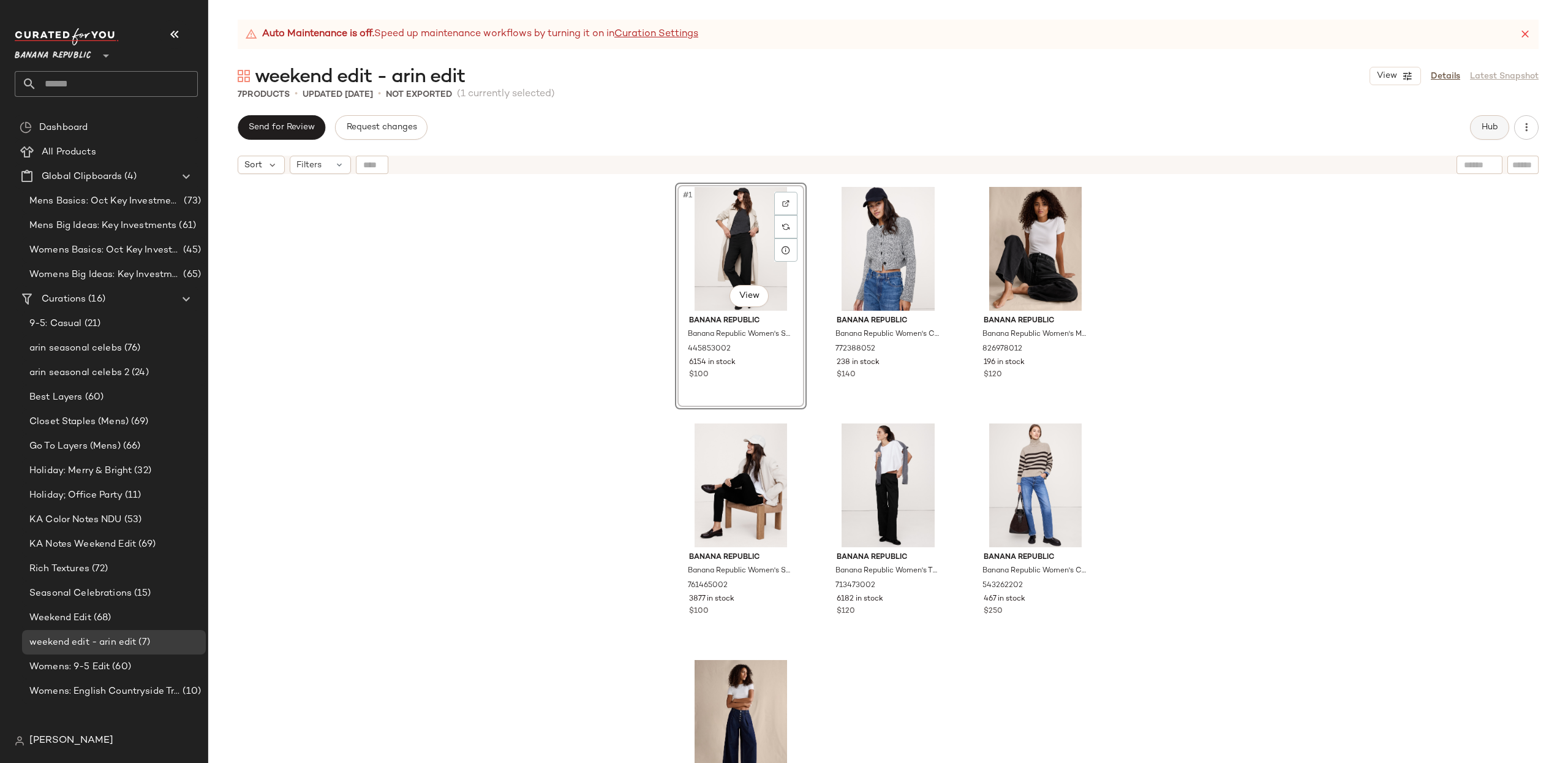
click at [1175, 126] on span "Hub" at bounding box center [1490, 127] width 17 height 10
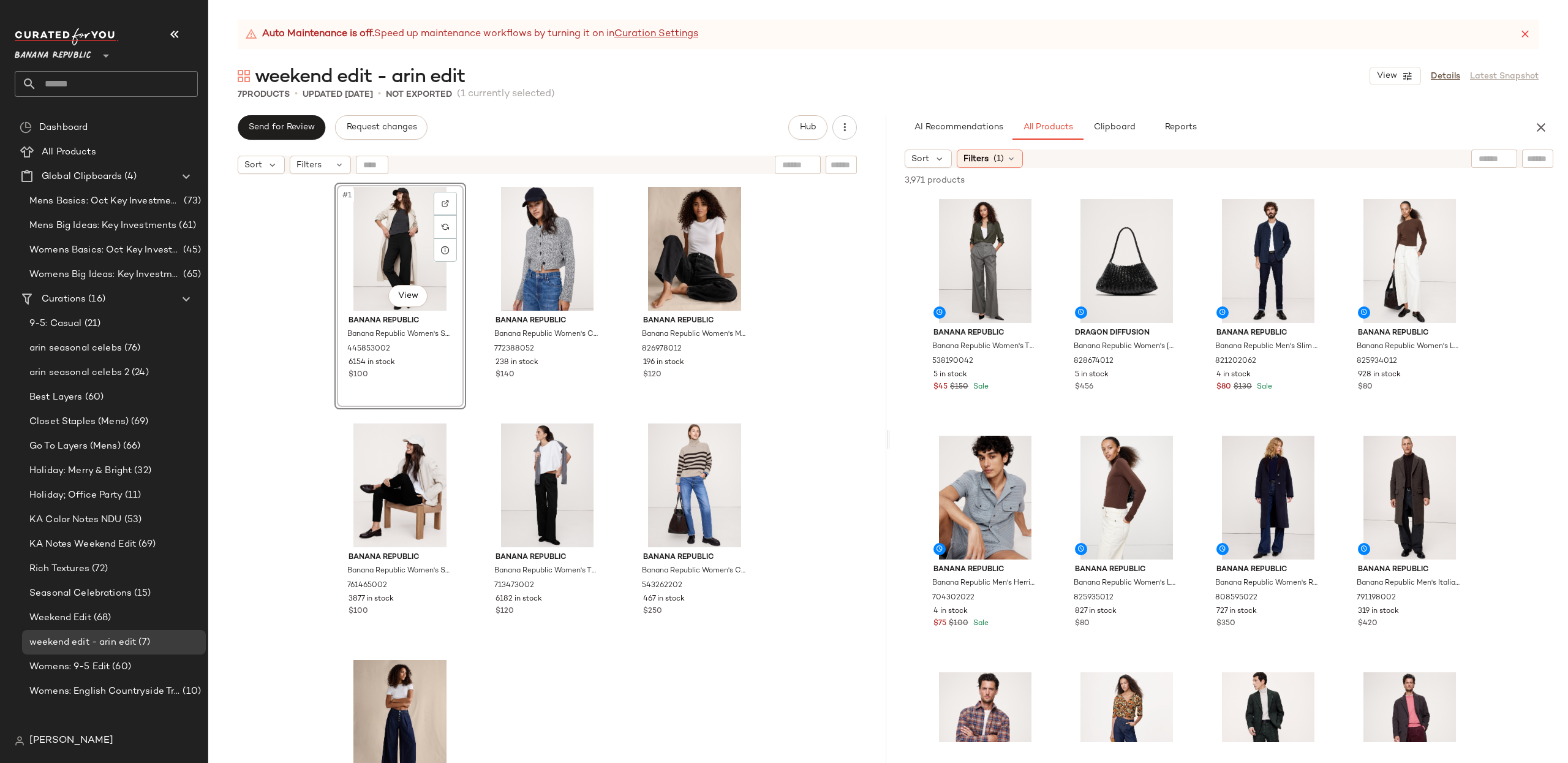
click at [1175, 162] on input "text" at bounding box center [1494, 159] width 31 height 13
type input "**********"
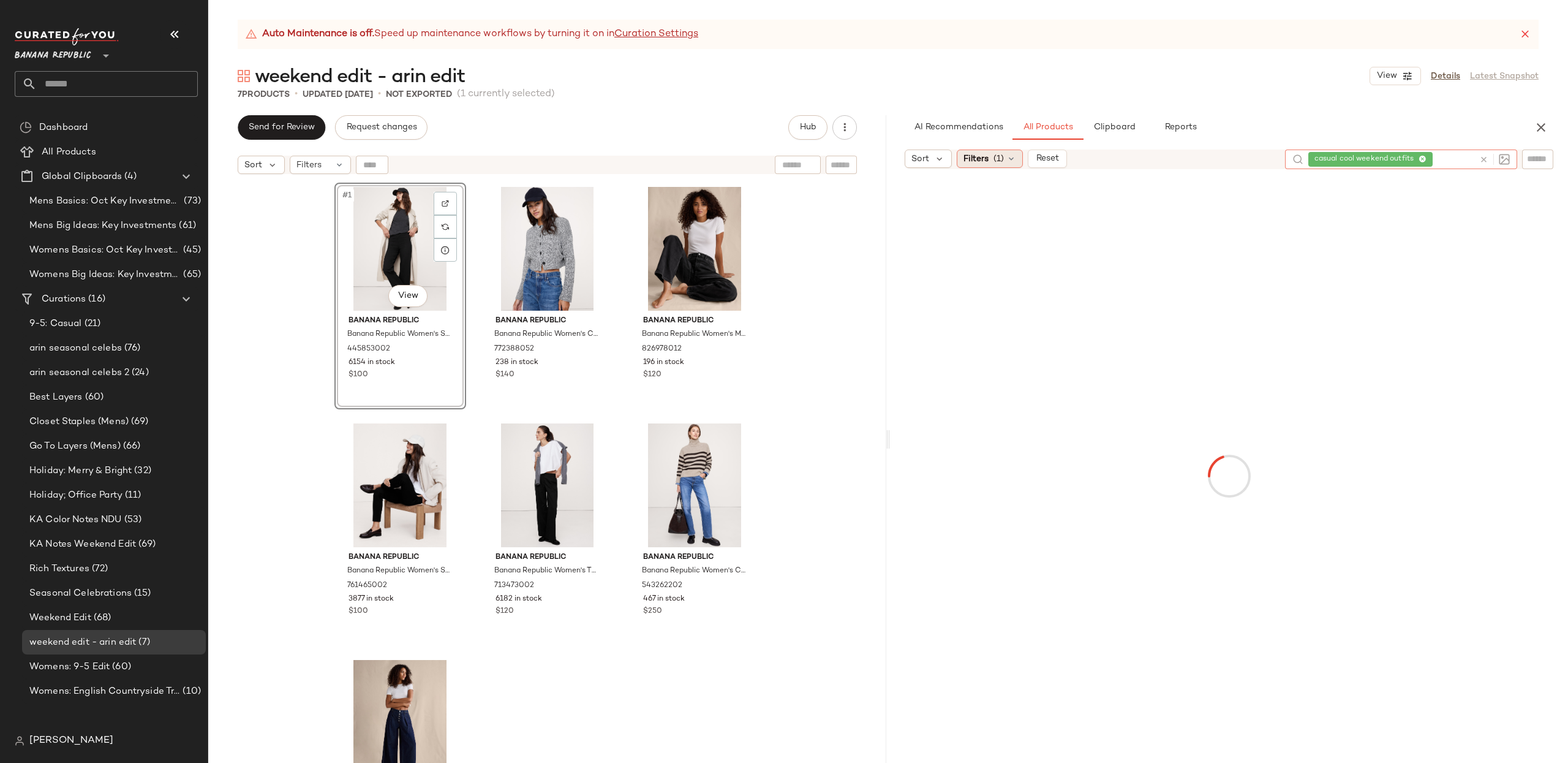
click at [980, 166] on div "Filters (1)" at bounding box center [990, 159] width 66 height 18
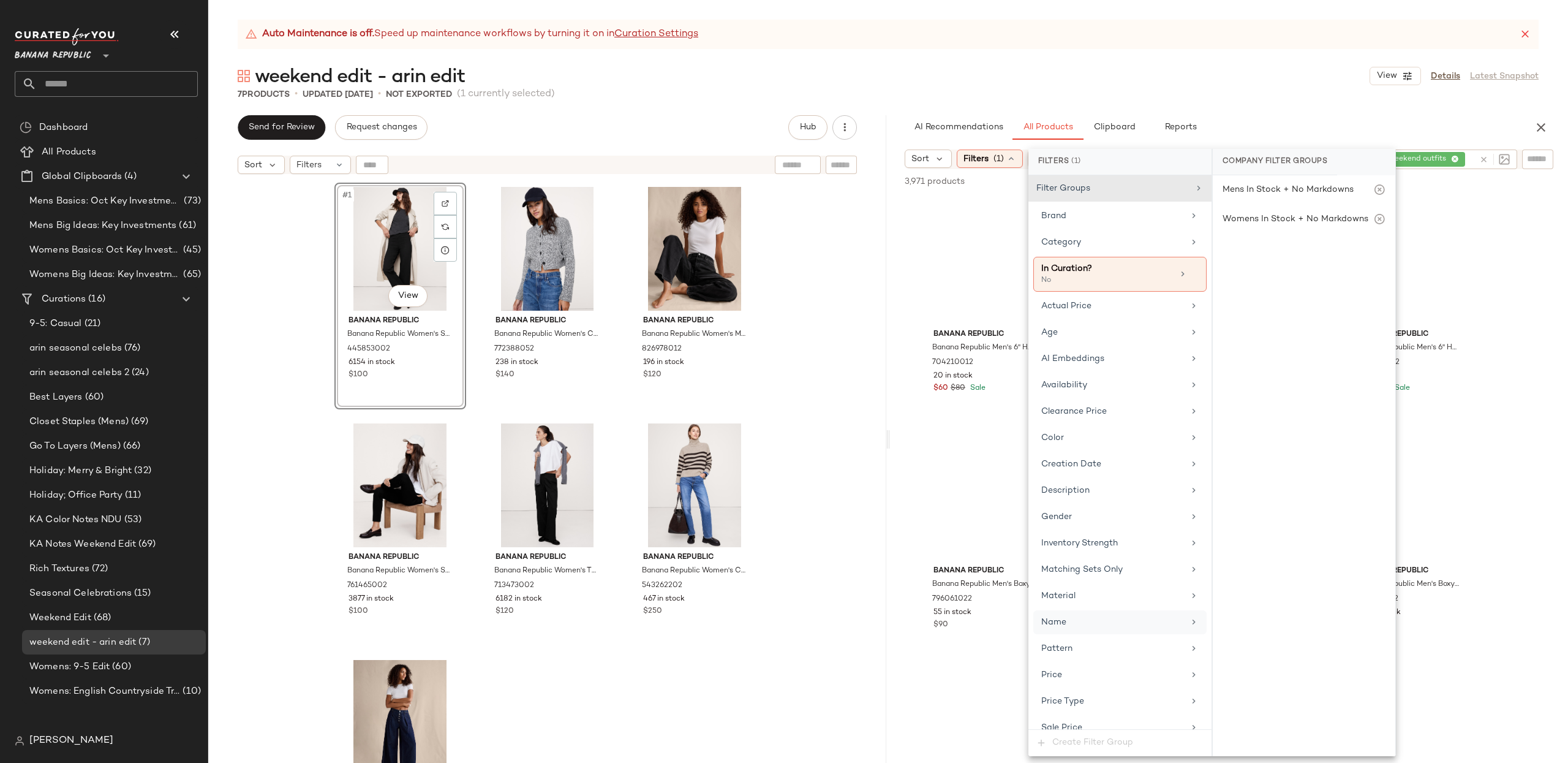
scroll to position [101, 0]
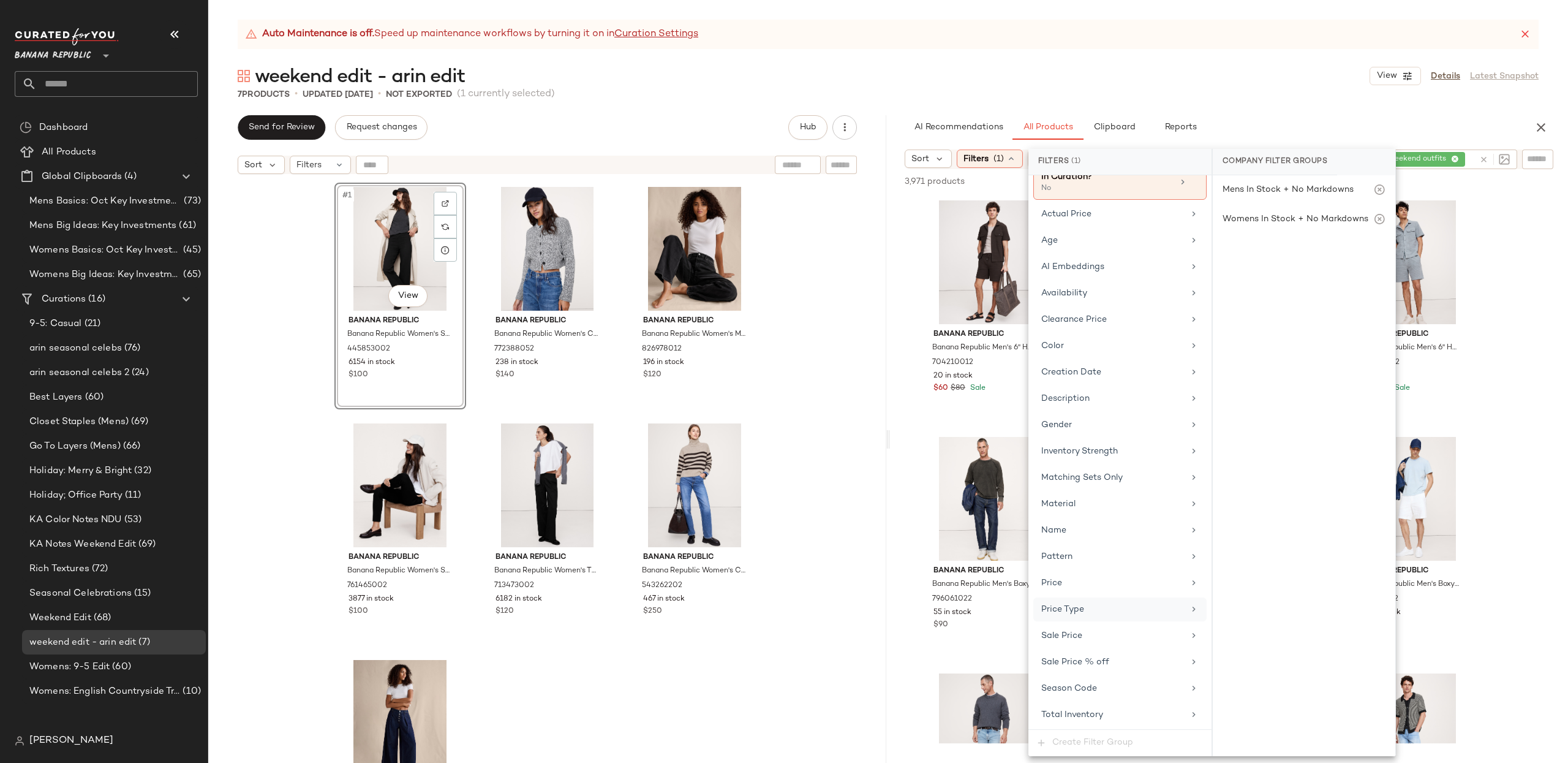
click at [1124, 613] on div "Price Type" at bounding box center [1112, 609] width 143 height 13
click at [1175, 281] on div "PROMO" at bounding box center [1304, 281] width 183 height 29
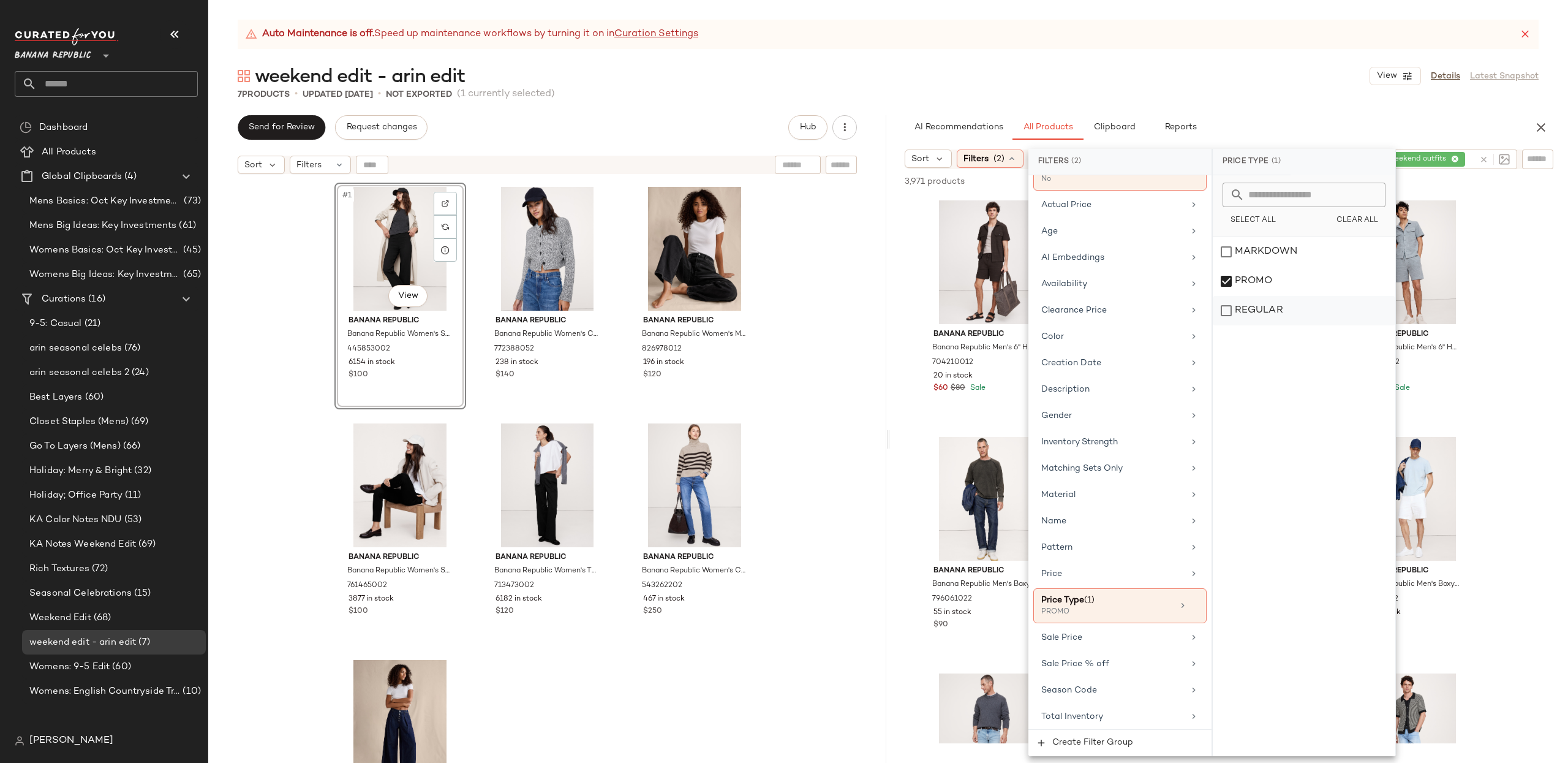
click at [1175, 306] on div "REGULAR" at bounding box center [1304, 311] width 183 height 29
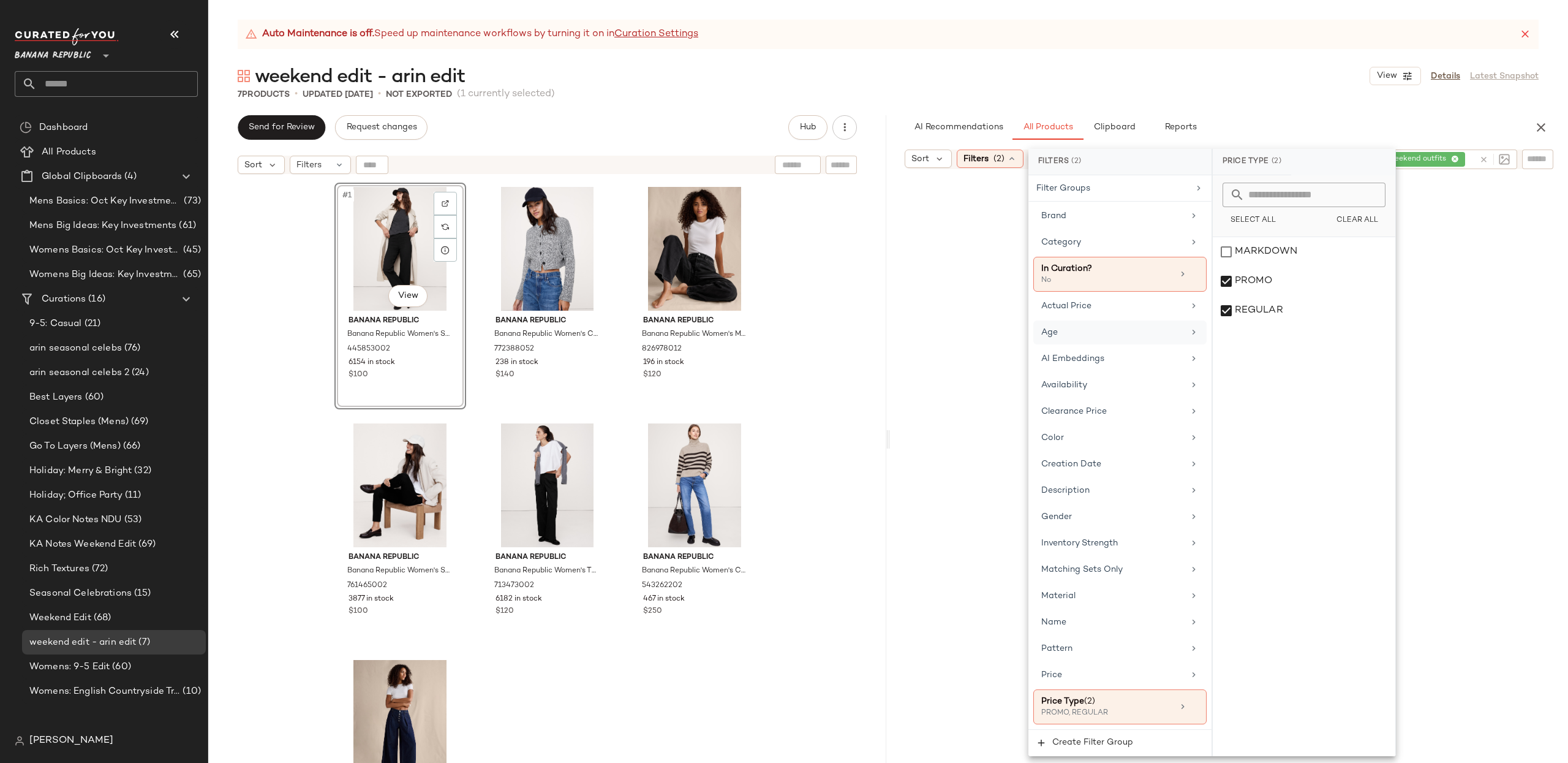
drag, startPoint x: 1080, startPoint y: 523, endPoint x: 1190, endPoint y: 324, distance: 227.4
click at [1081, 520] on div "Gender" at bounding box center [1112, 517] width 143 height 13
click at [1175, 257] on div "[DEMOGRAPHIC_DATA]" at bounding box center [1304, 252] width 183 height 29
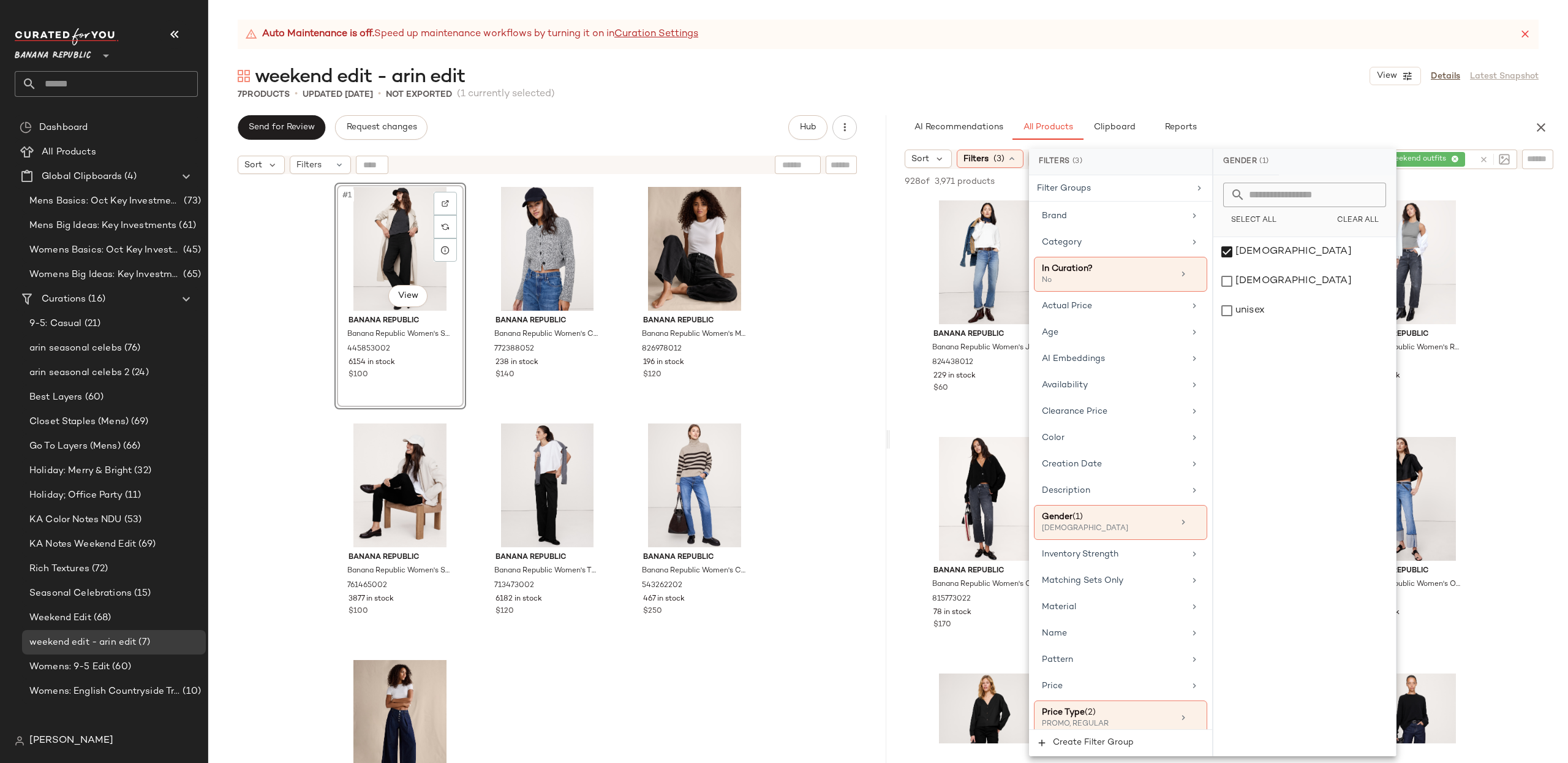
click at [902, 137] on div "AI Recommendations All Products Clipboard Reports" at bounding box center [1209, 127] width 639 height 25
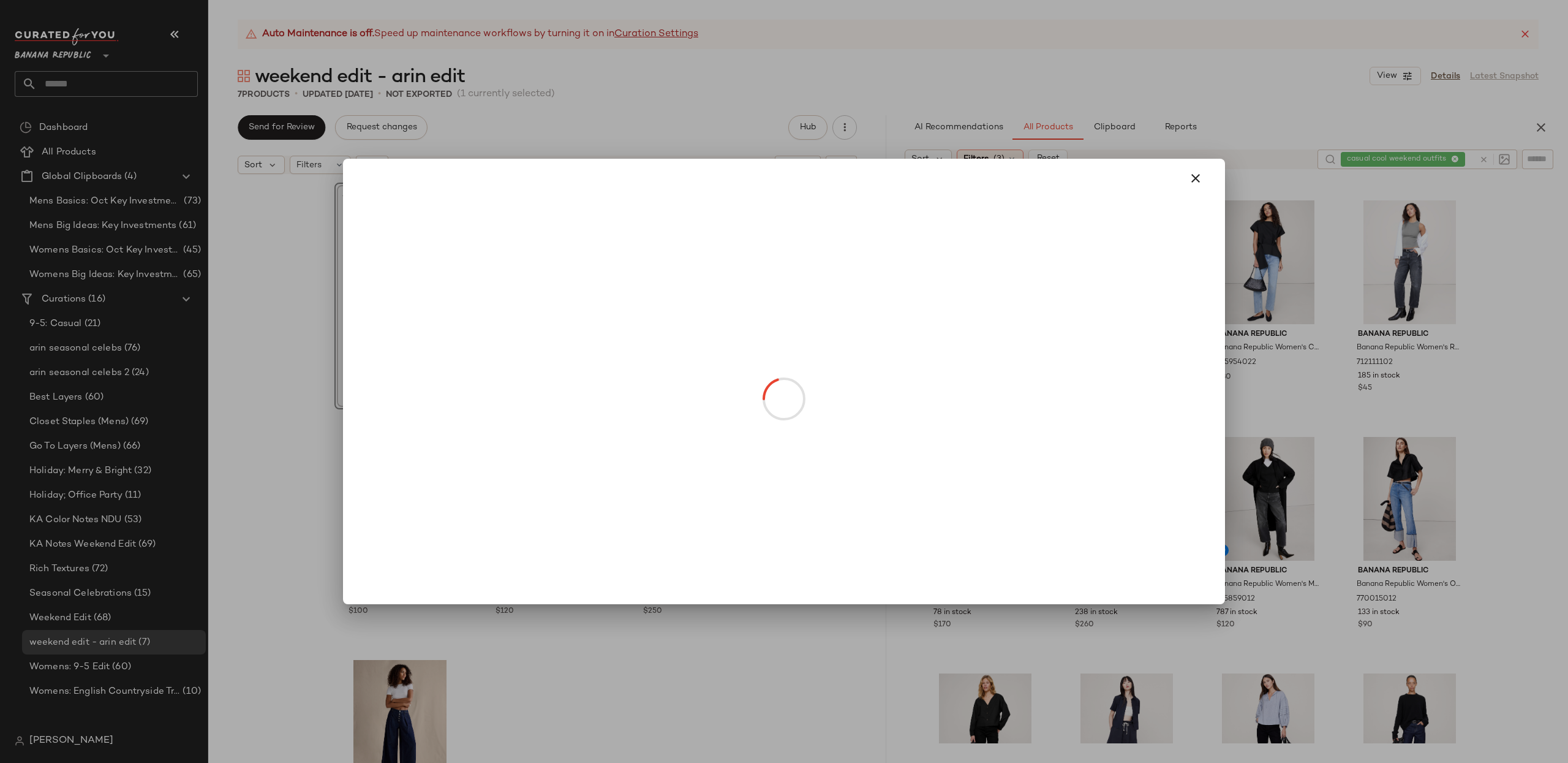
drag, startPoint x: 998, startPoint y: 312, endPoint x: 1003, endPoint y: 316, distance: 6.4
click at [1175, 179] on icon "button" at bounding box center [1196, 178] width 15 height 15
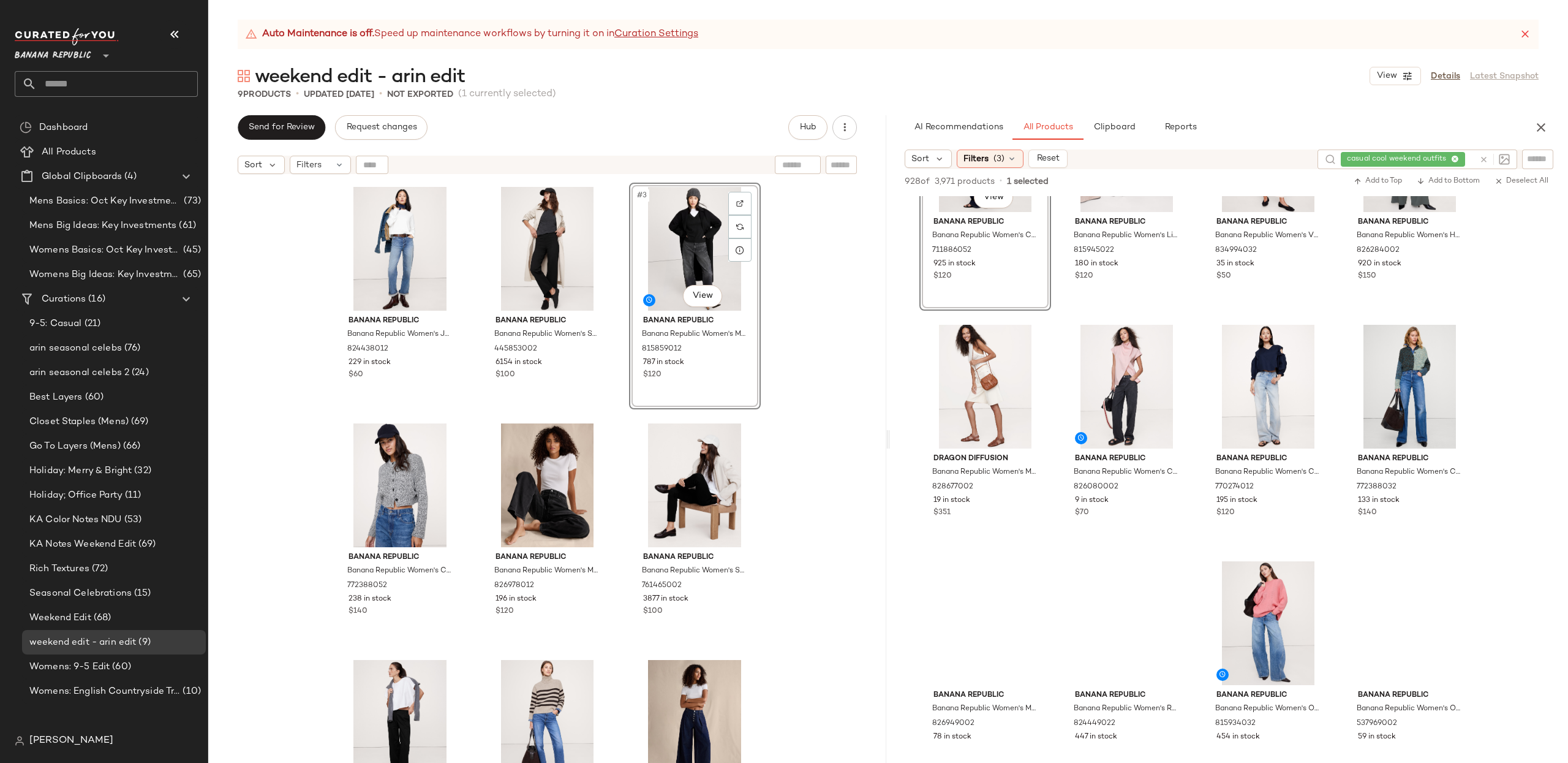
scroll to position [1795, 0]
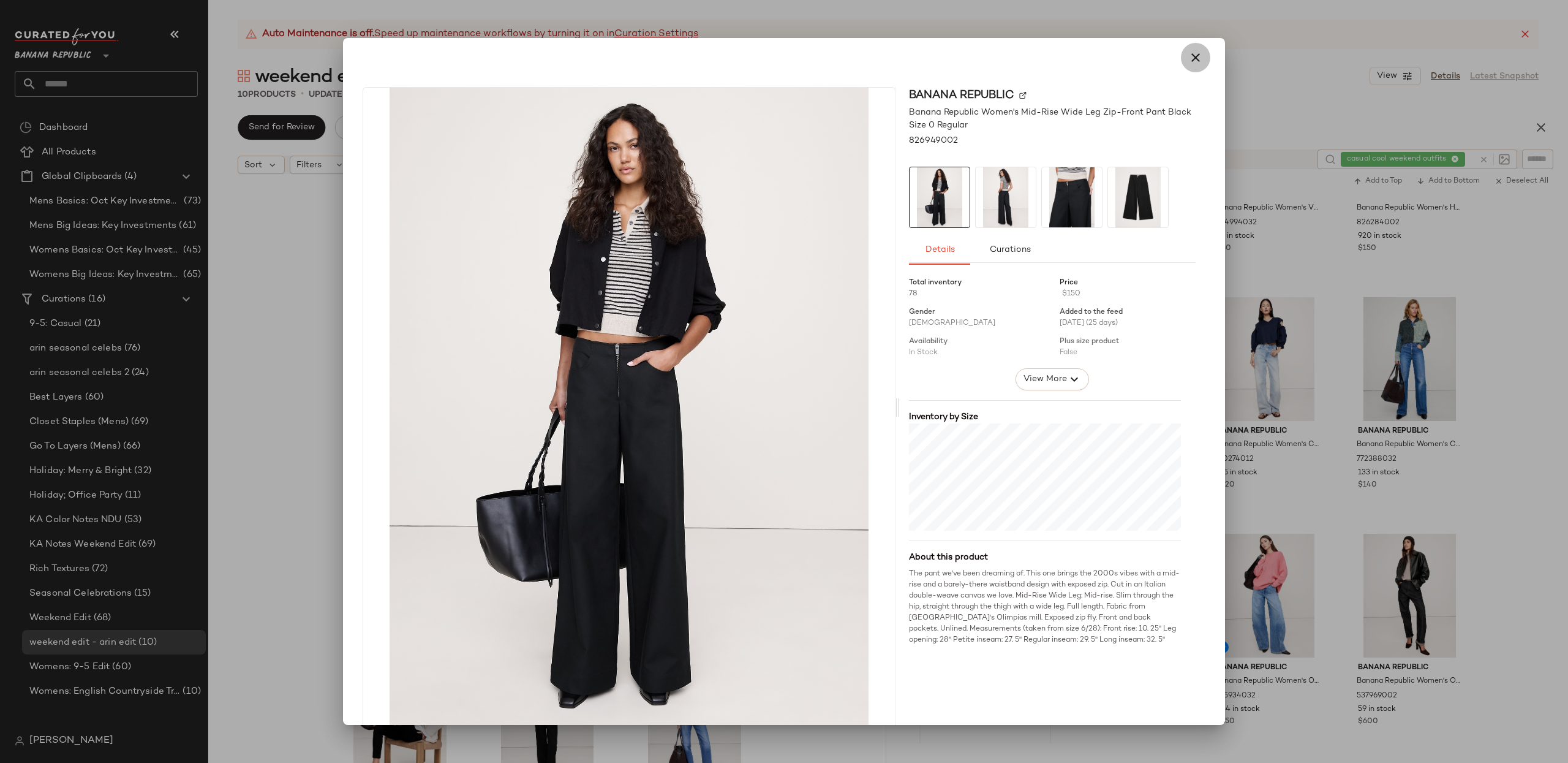
click at [1175, 63] on icon "button" at bounding box center [1196, 58] width 15 height 15
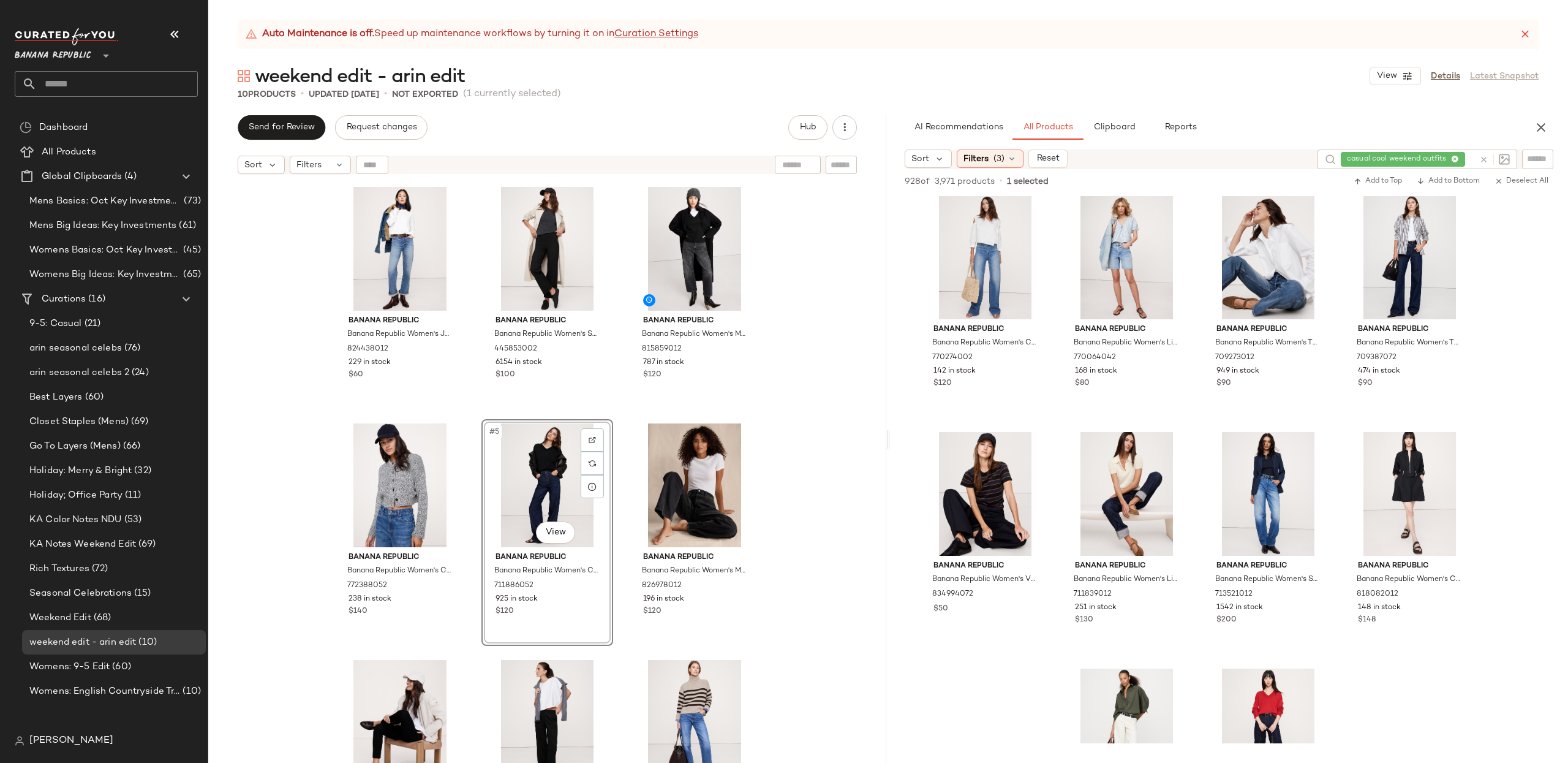
scroll to position [2844, 0]
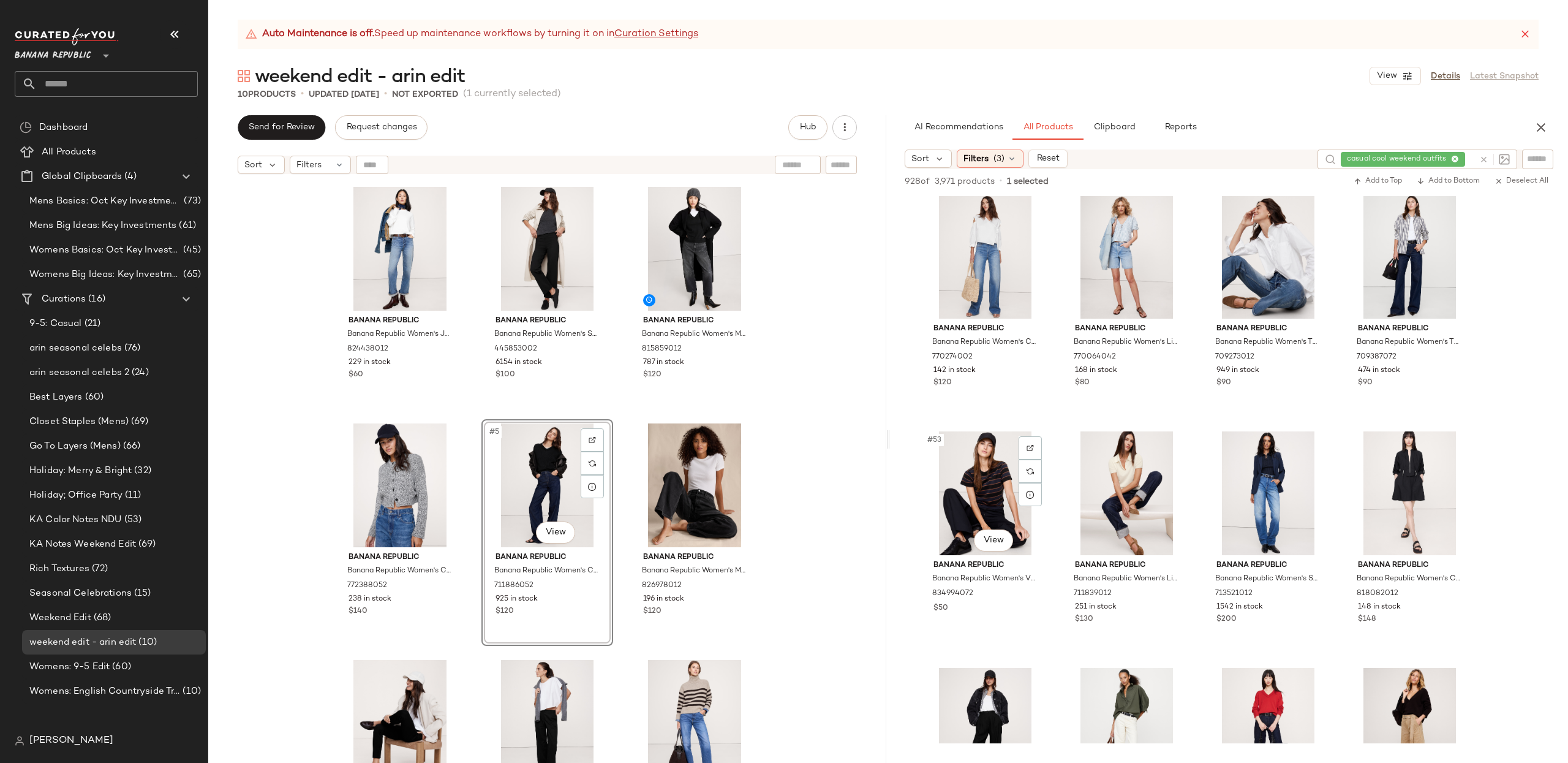
click at [997, 502] on div "#53 View" at bounding box center [985, 493] width 123 height 124
drag, startPoint x: 895, startPoint y: 457, endPoint x: 492, endPoint y: 315, distance: 427.3
click at [492, 315] on div "Send for Review Request changes Hub Sort Filters Banana Republic Banana Republi…" at bounding box center [888, 439] width 1360 height 648
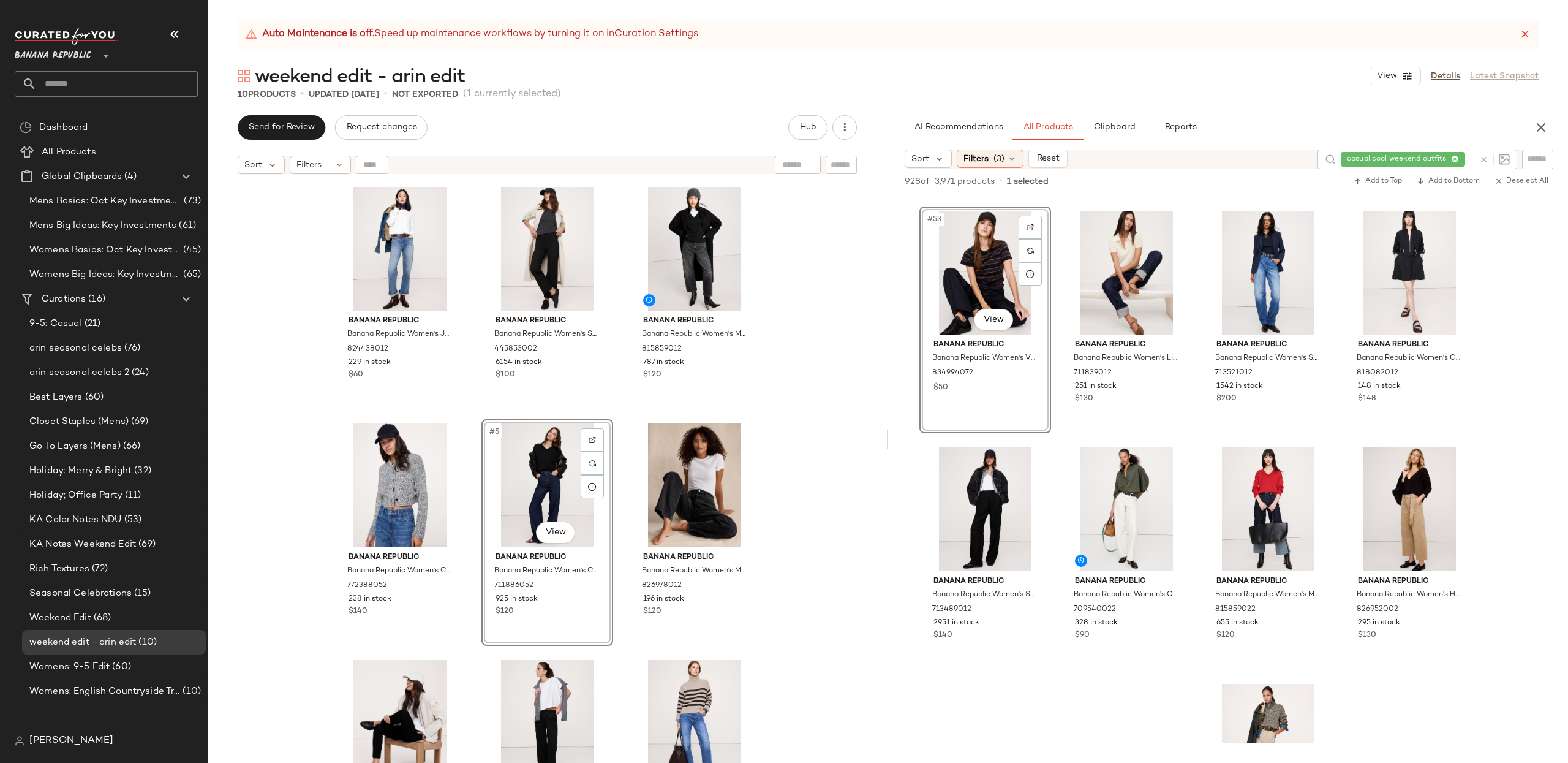
scroll to position [3065, 0]
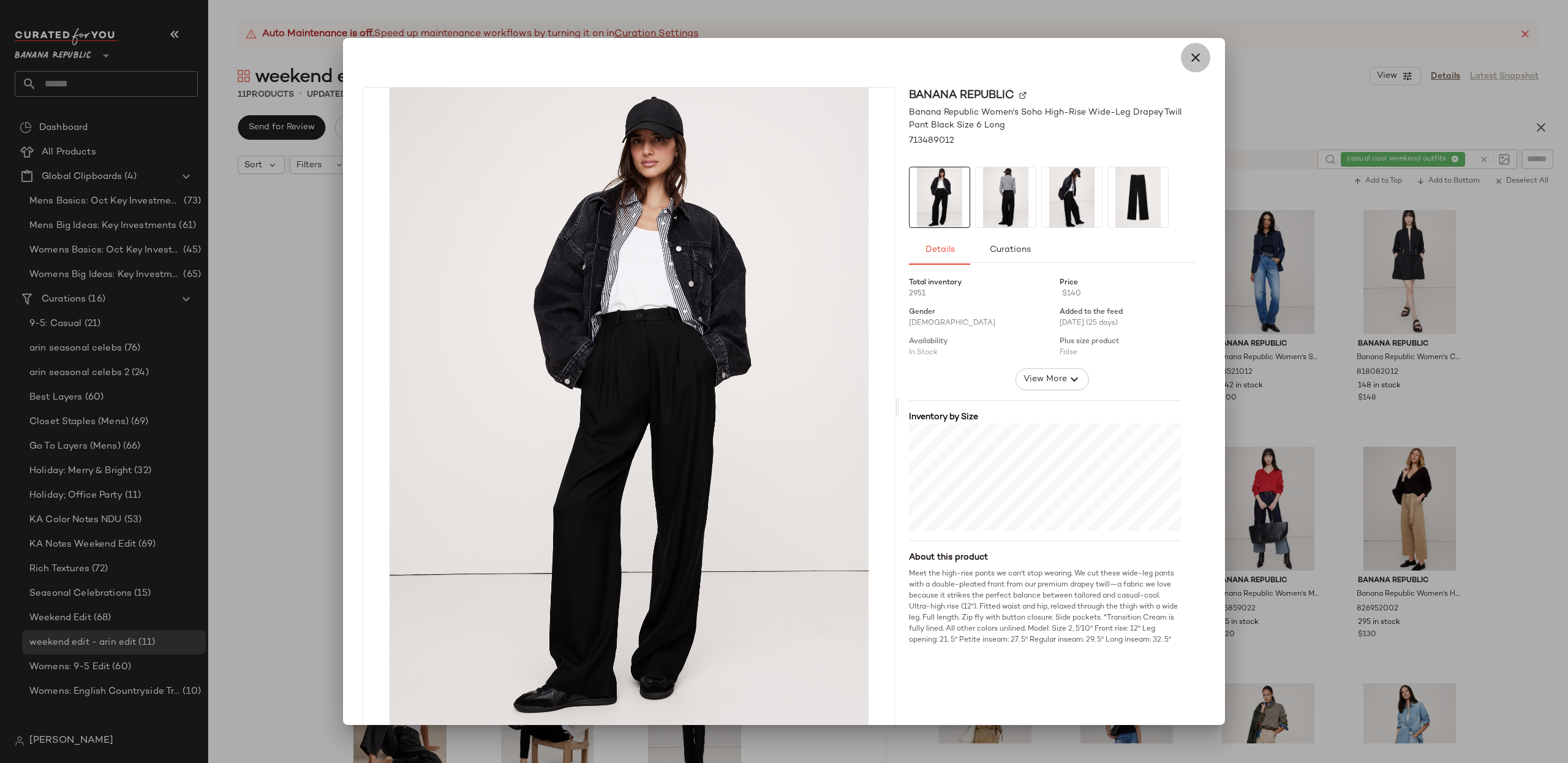
click at [1175, 58] on button "button" at bounding box center [1196, 58] width 29 height 29
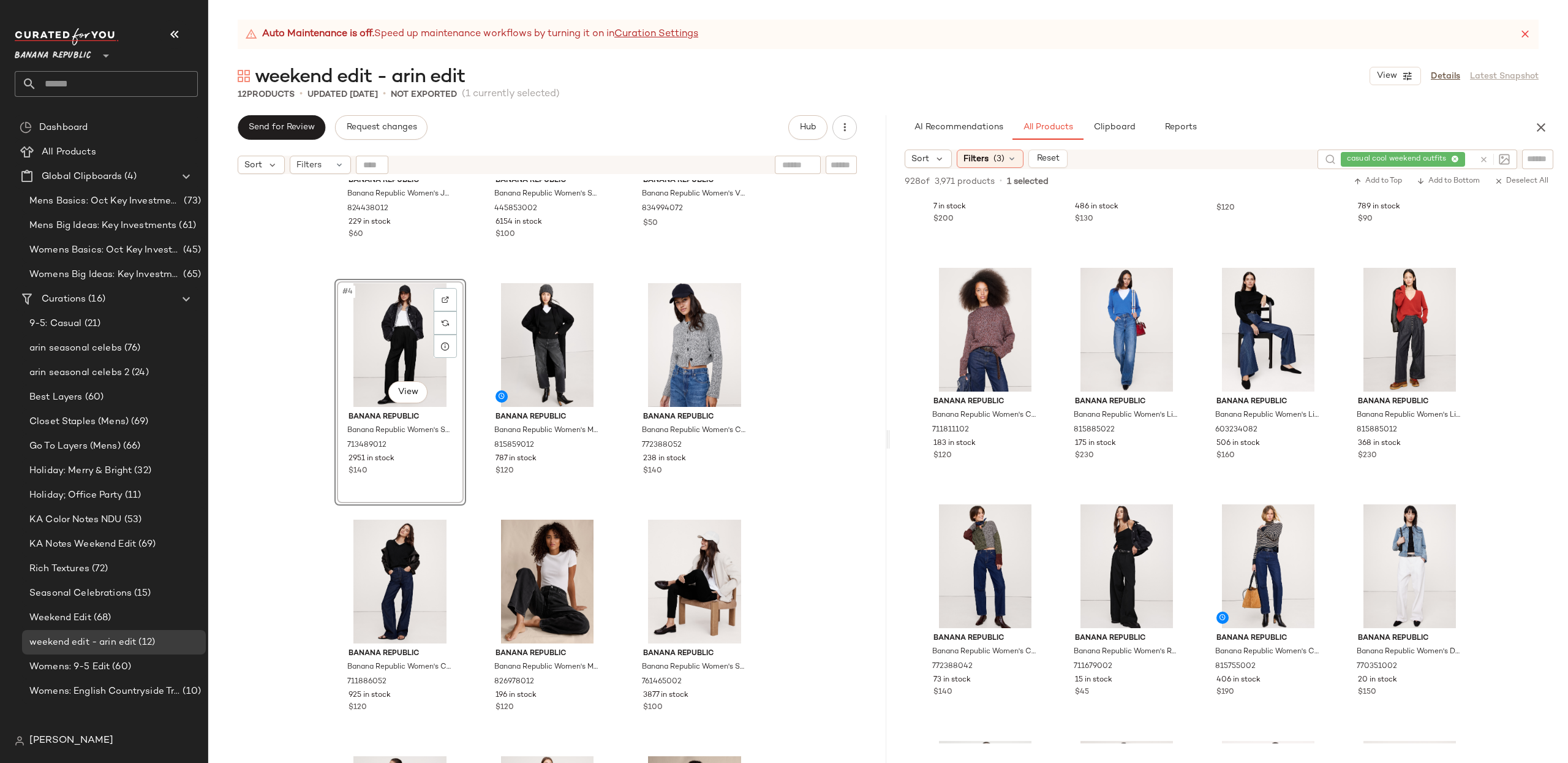
scroll to position [3716, 0]
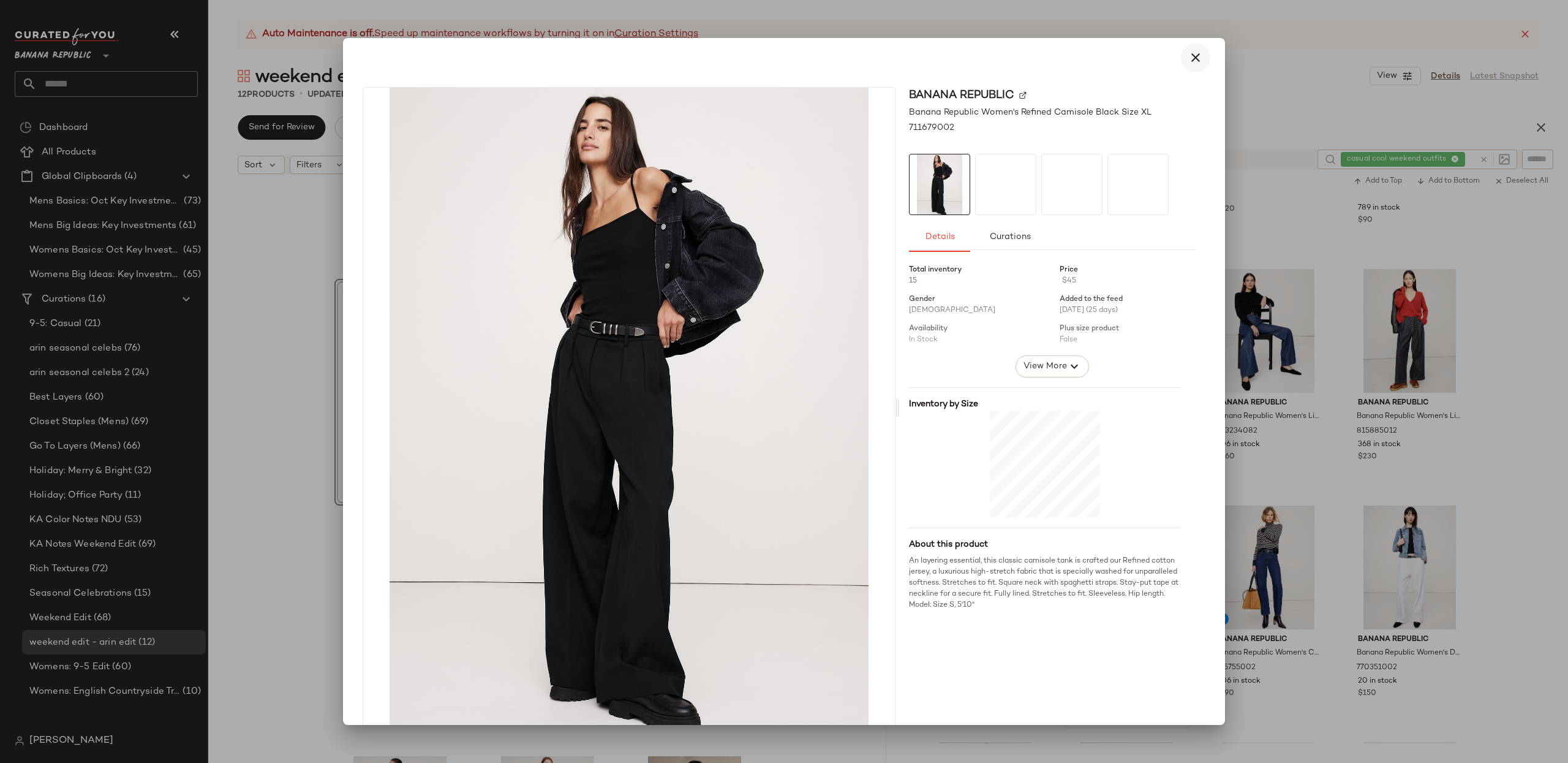
click at [1175, 60] on icon "button" at bounding box center [1196, 58] width 15 height 15
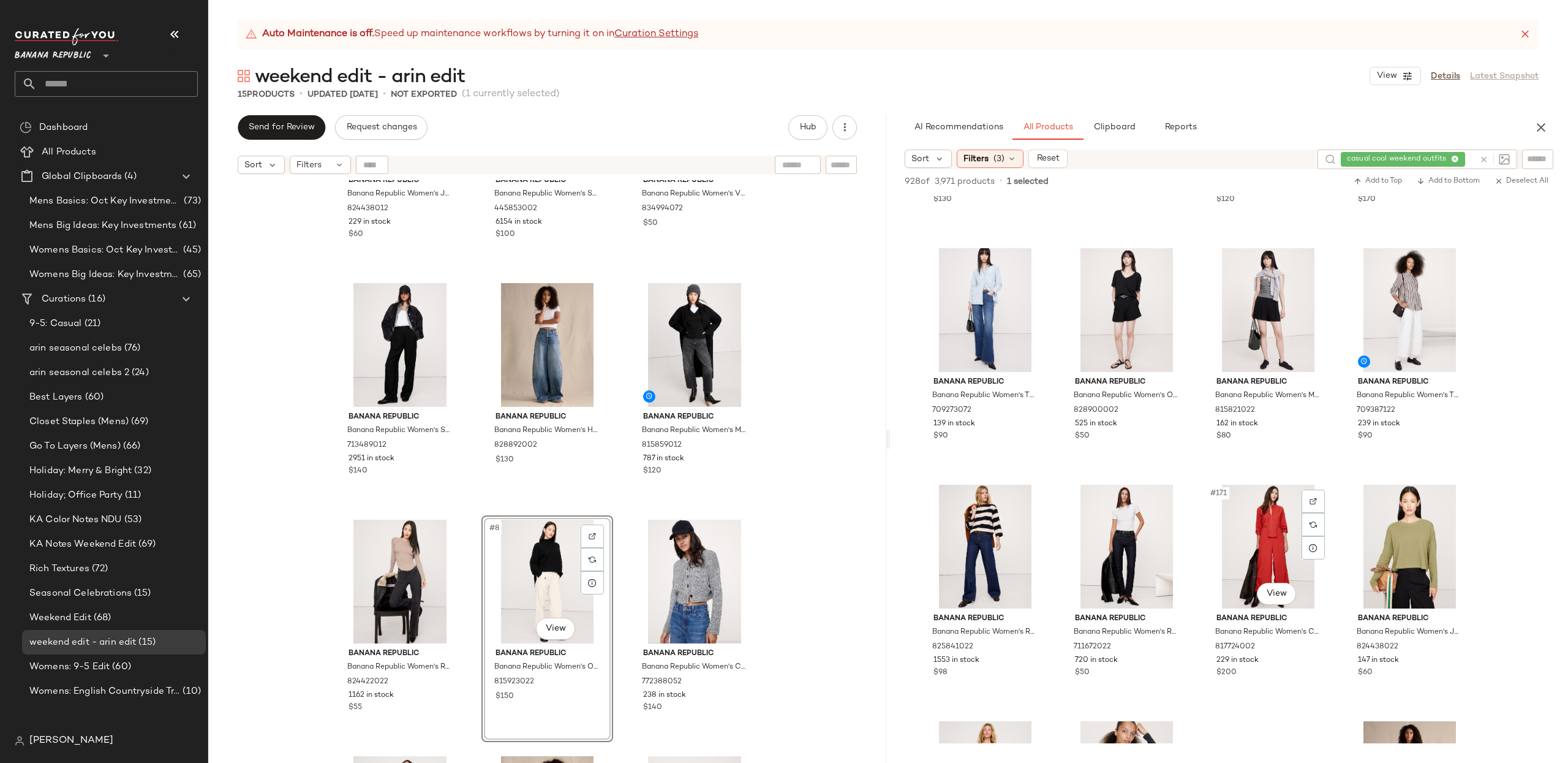
scroll to position [9651, 0]
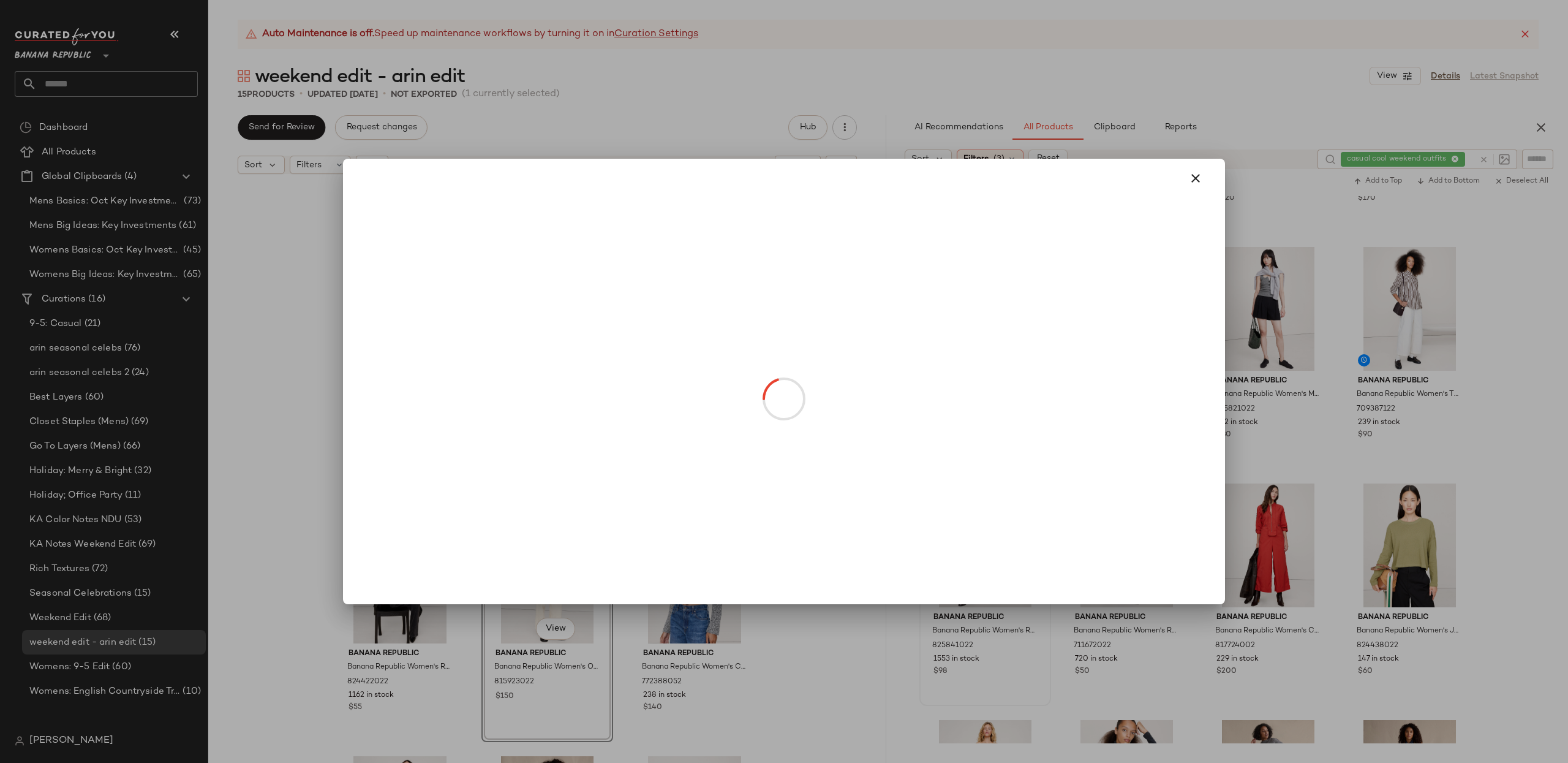
drag, startPoint x: 980, startPoint y: 575, endPoint x: 907, endPoint y: 251, distance: 332.1
drag, startPoint x: 1189, startPoint y: 172, endPoint x: 1193, endPoint y: 222, distance: 50.2
click at [1175, 172] on icon "button" at bounding box center [1196, 178] width 15 height 15
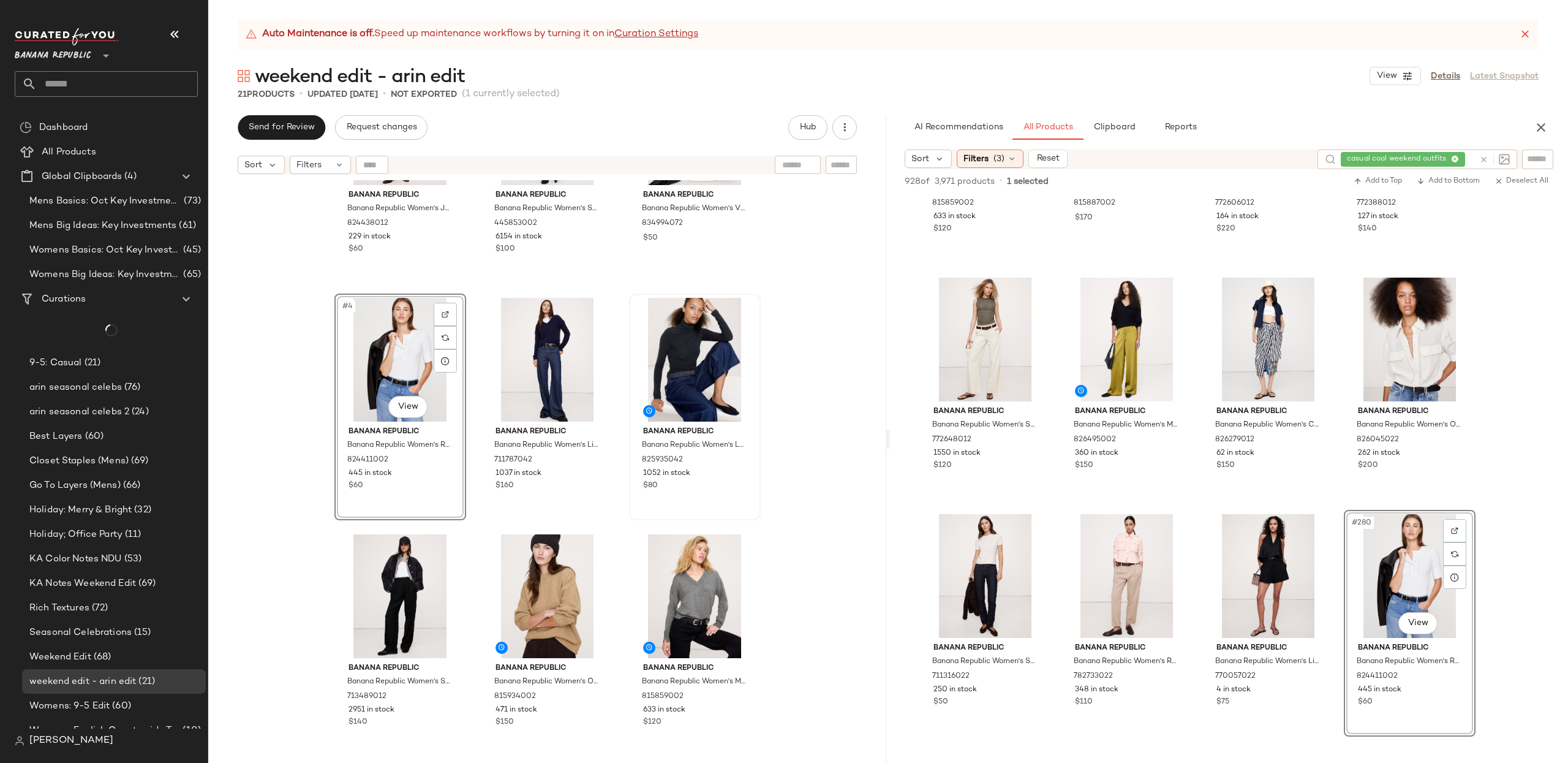
scroll to position [0, 0]
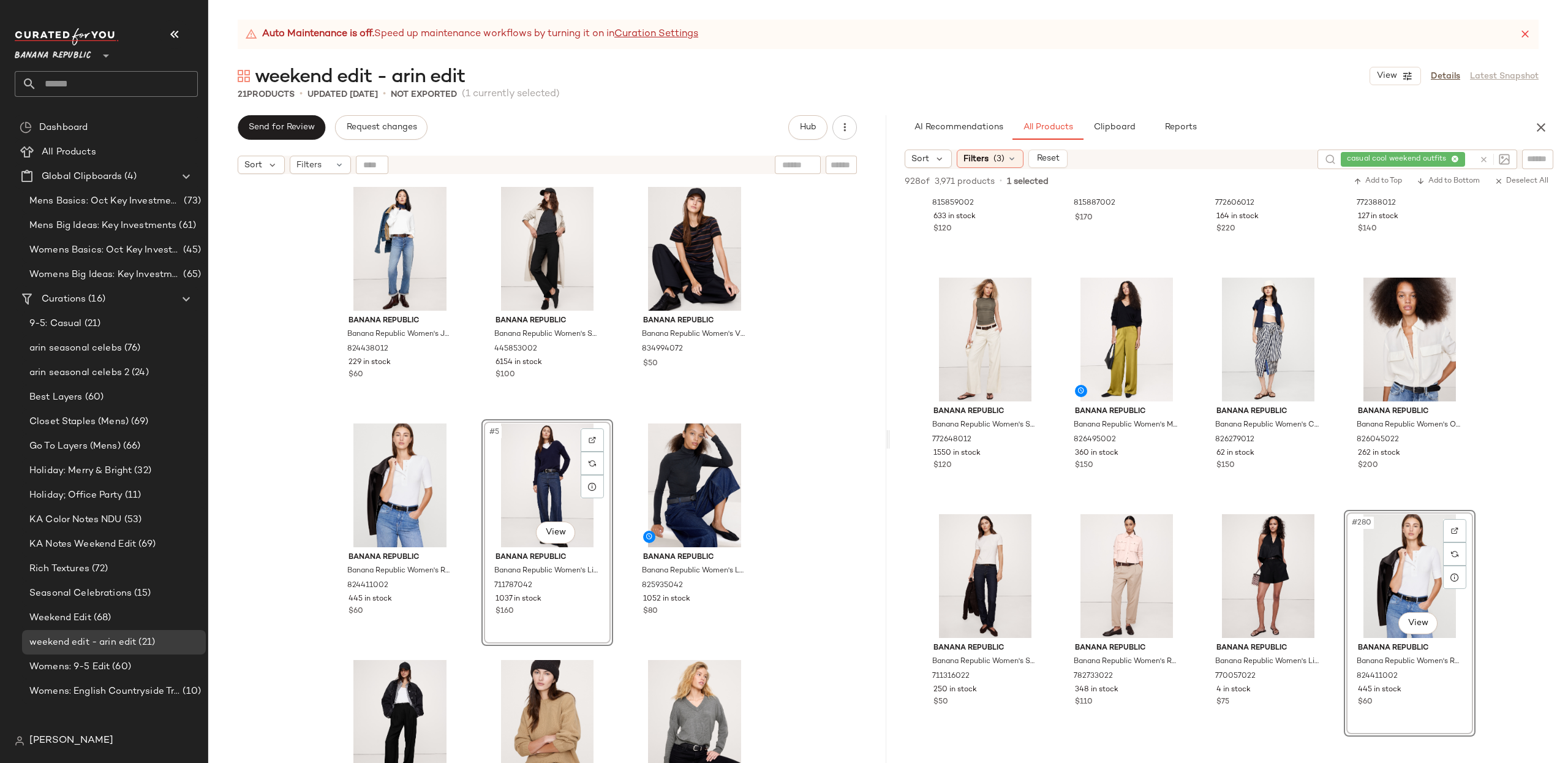
scroll to position [6, 0]
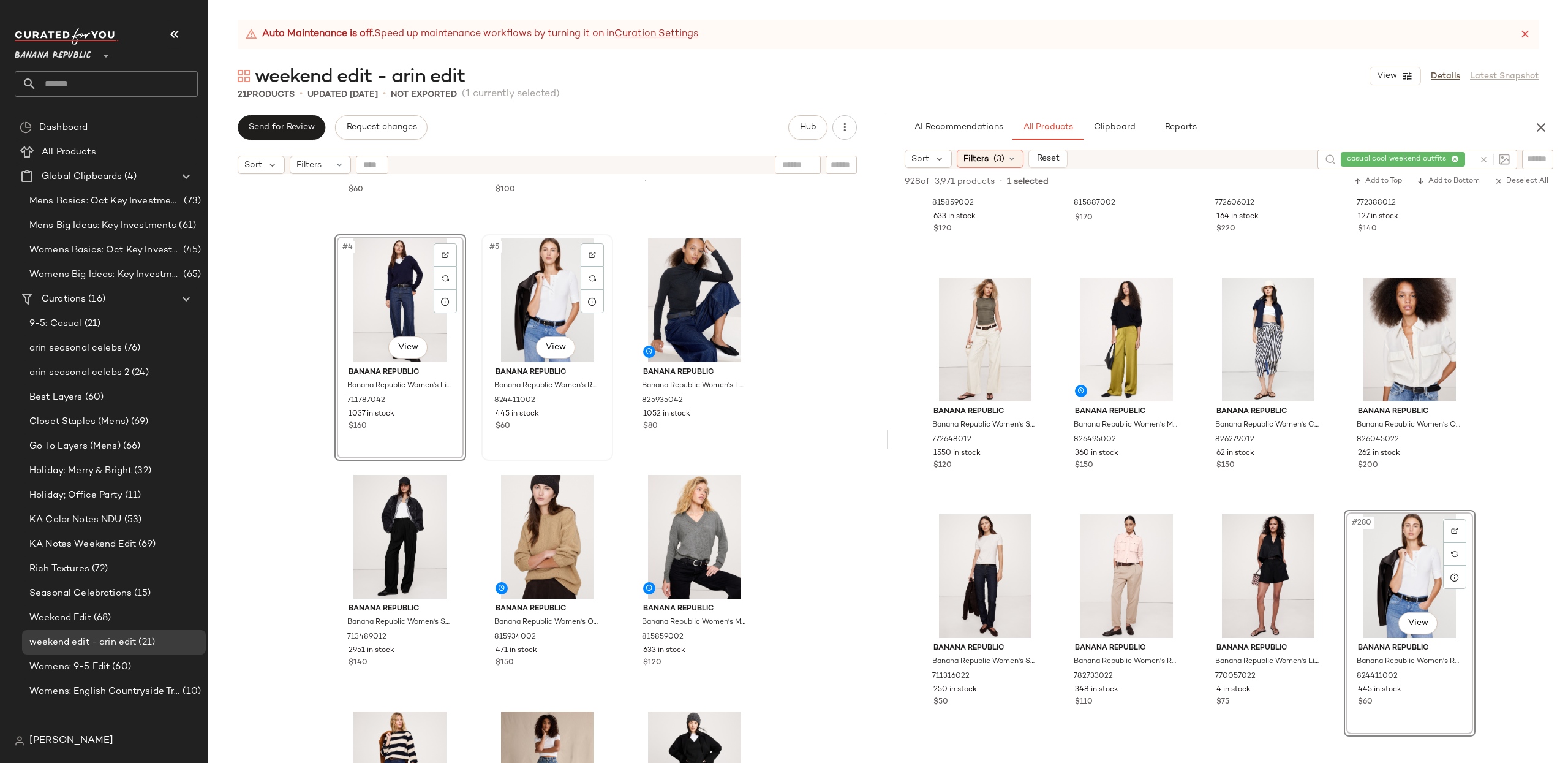
scroll to position [191, 0]
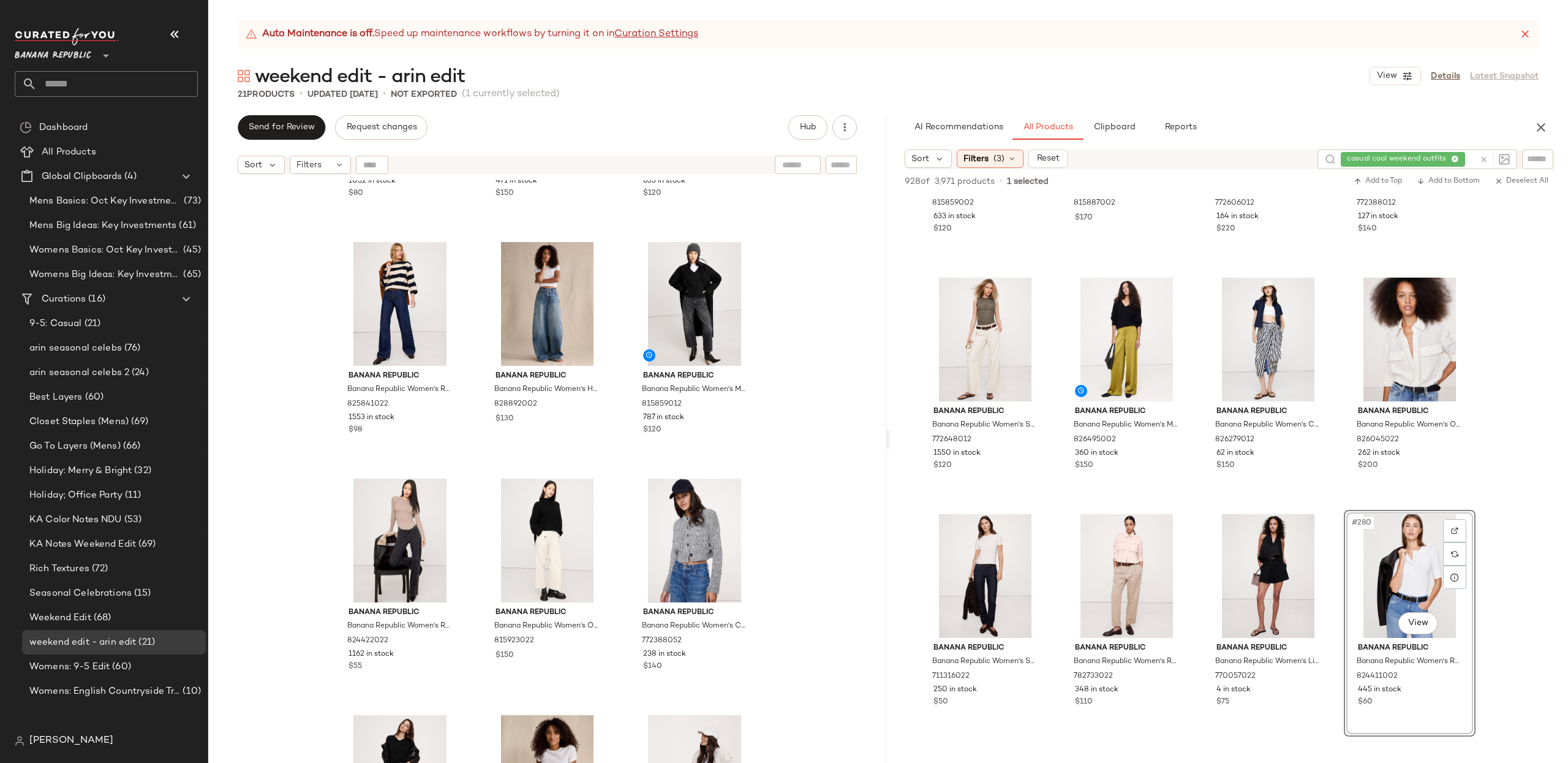
scroll to position [666, 0]
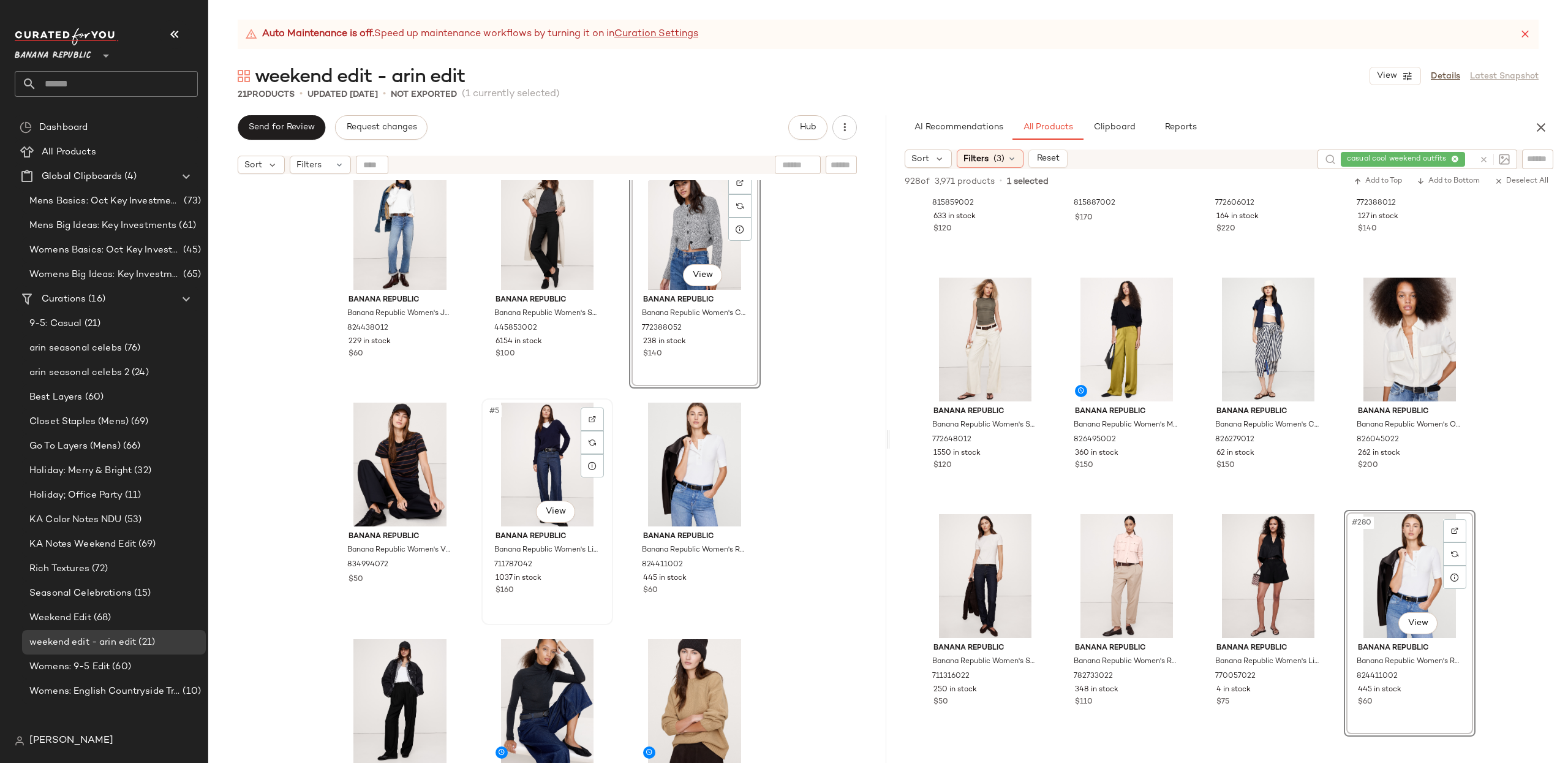
scroll to position [29, 0]
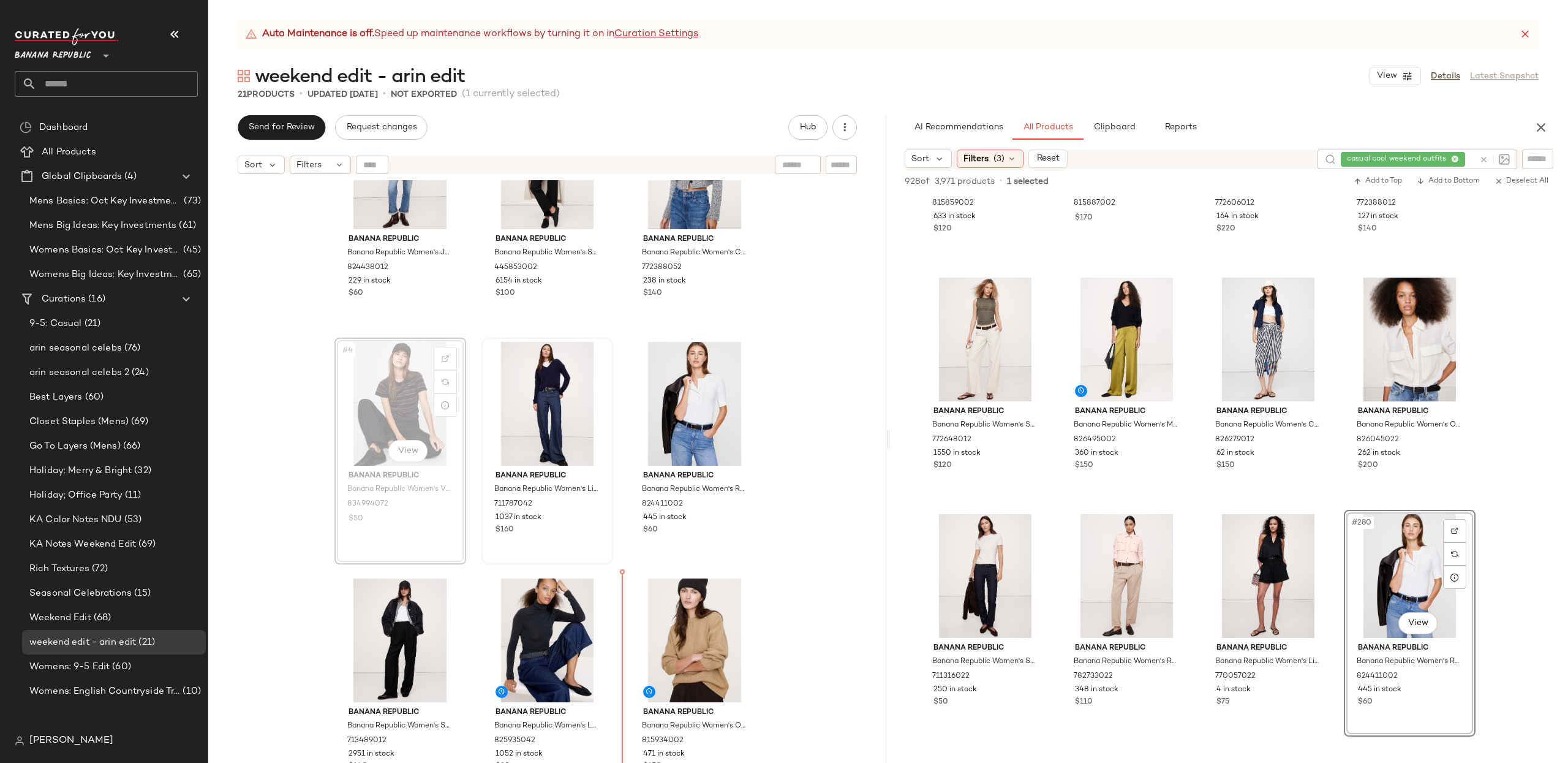
scroll to position [103, 0]
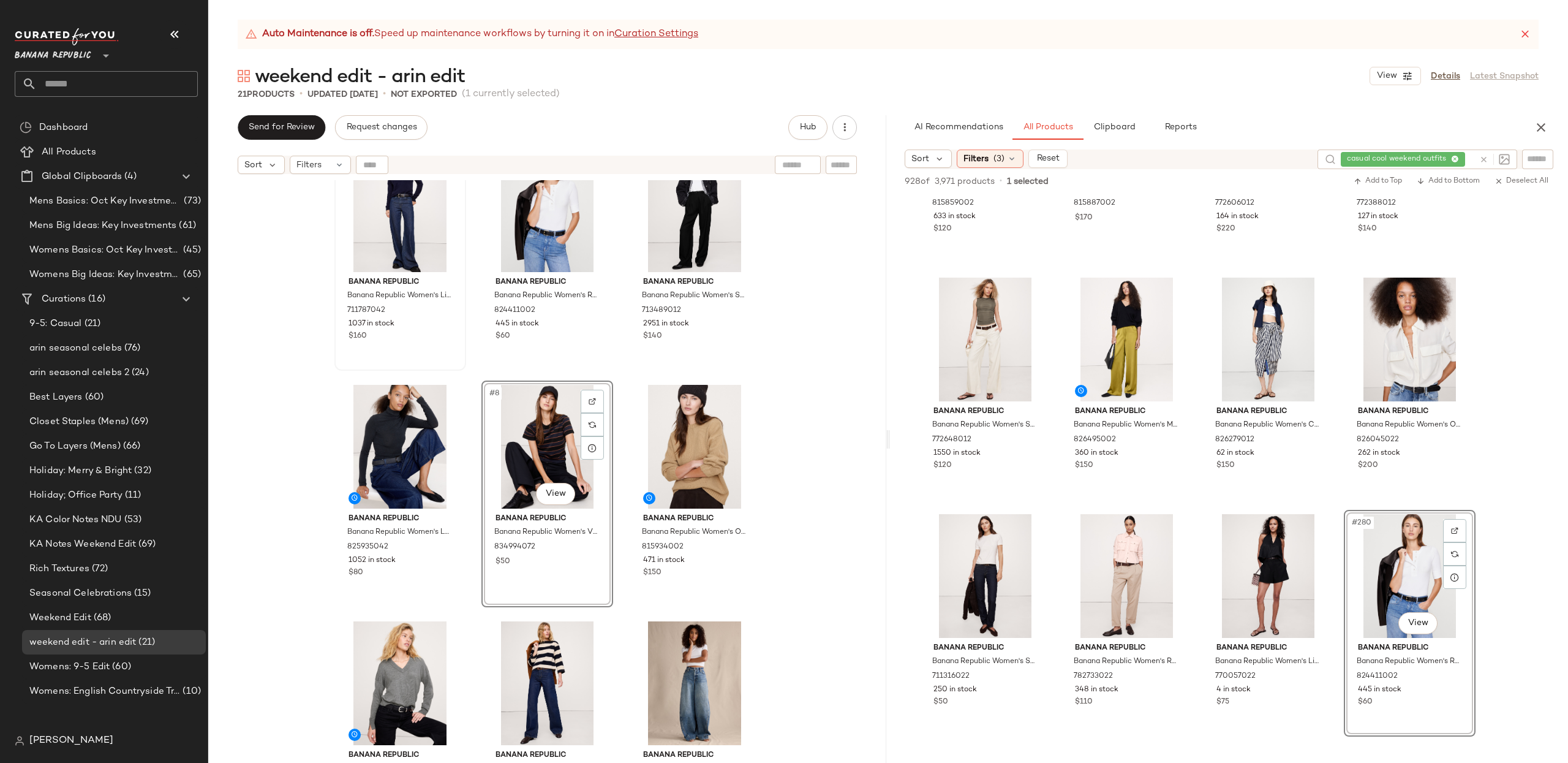
scroll to position [284, 0]
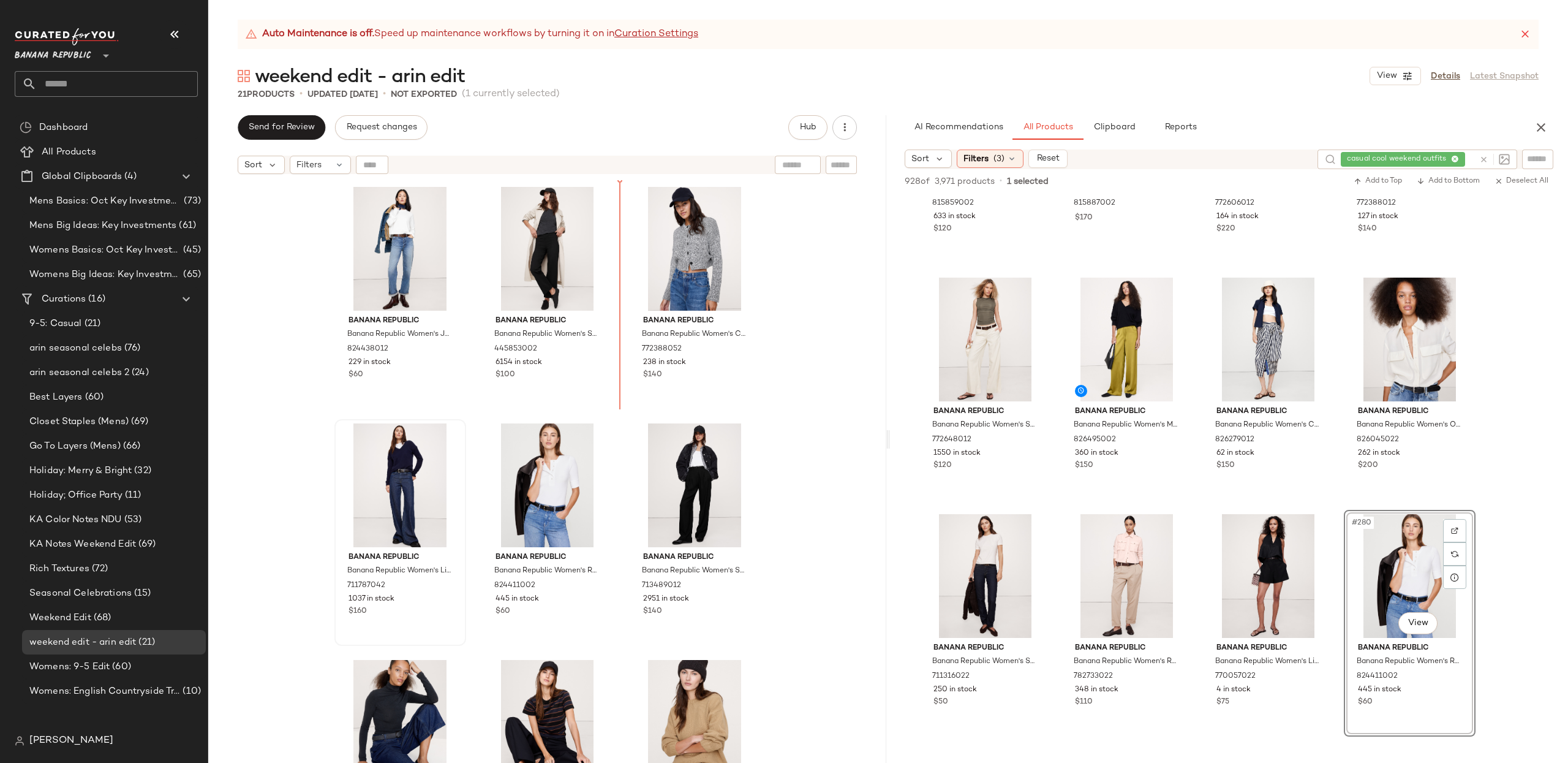
scroll to position [1, 0]
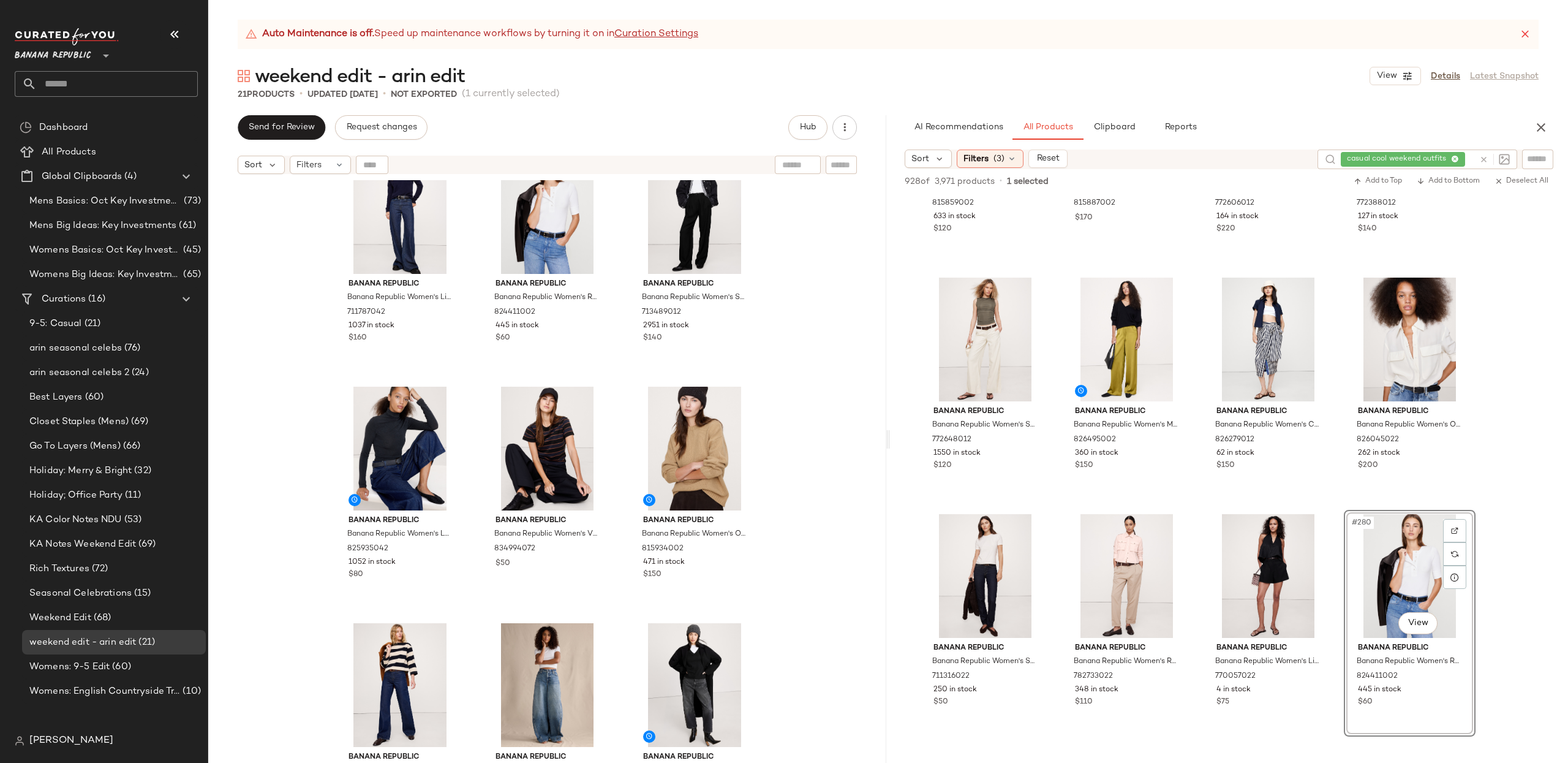
scroll to position [271, 0]
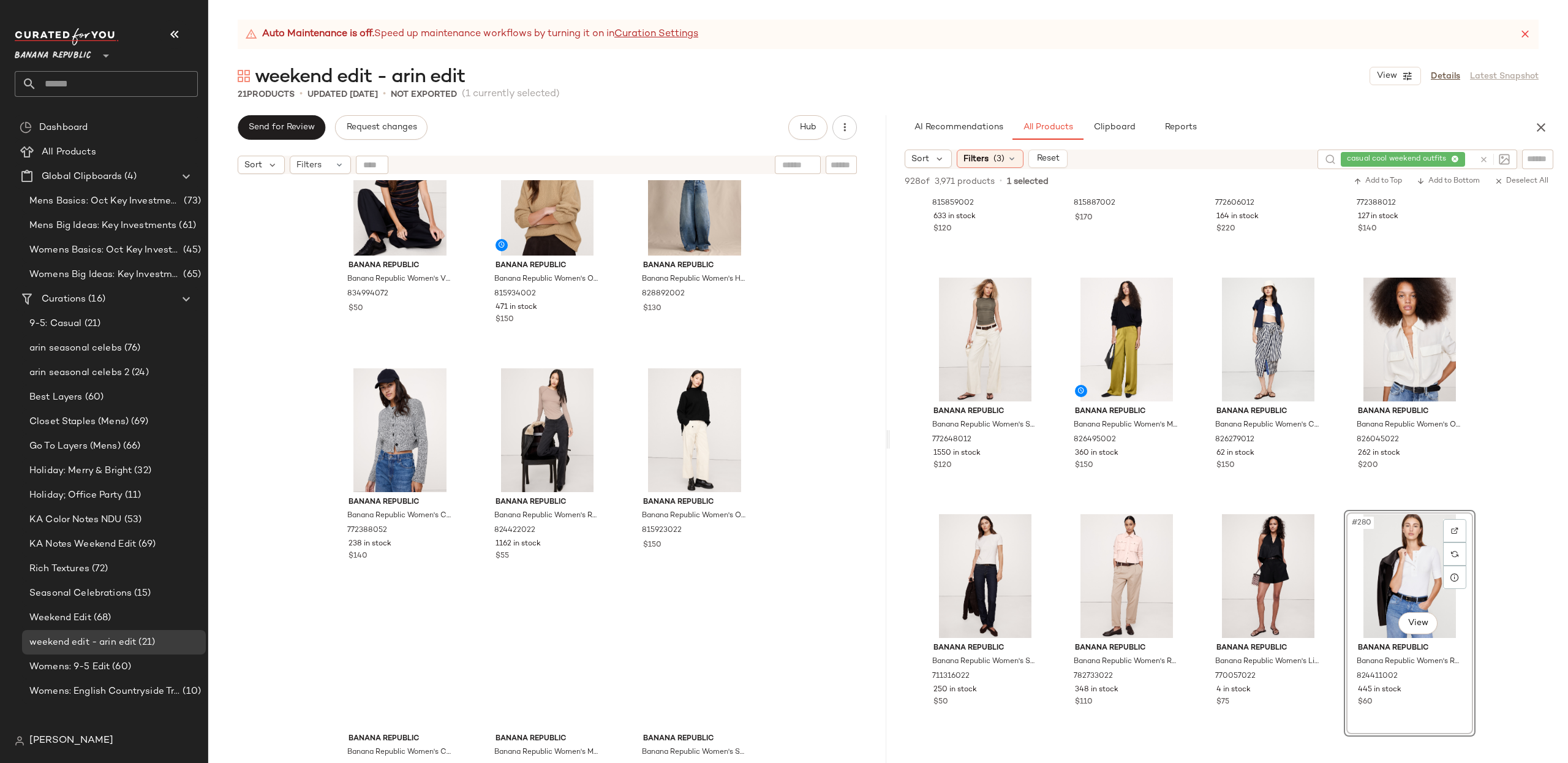
scroll to position [848, 0]
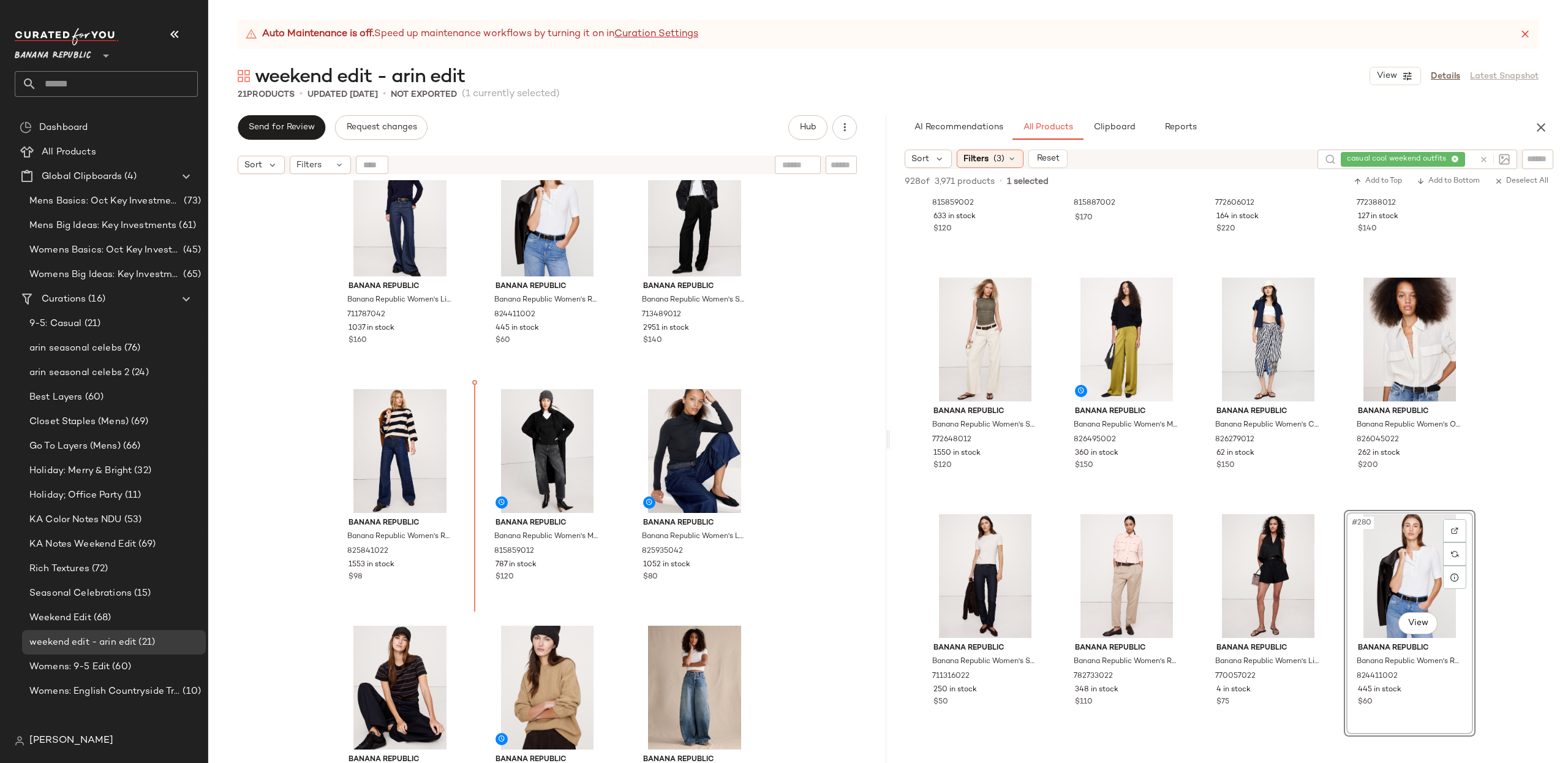
scroll to position [265, 0]
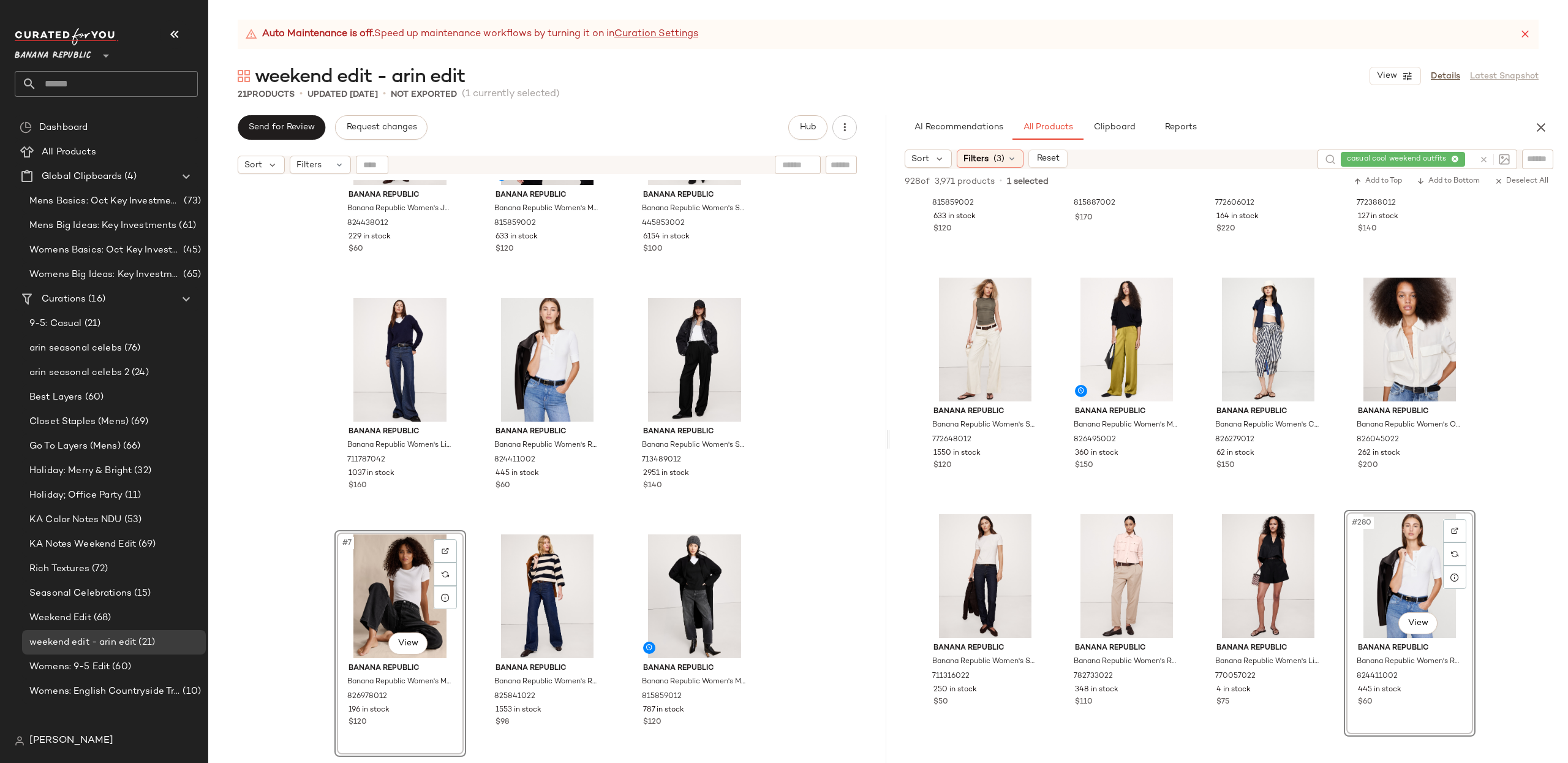
scroll to position [125, 0]
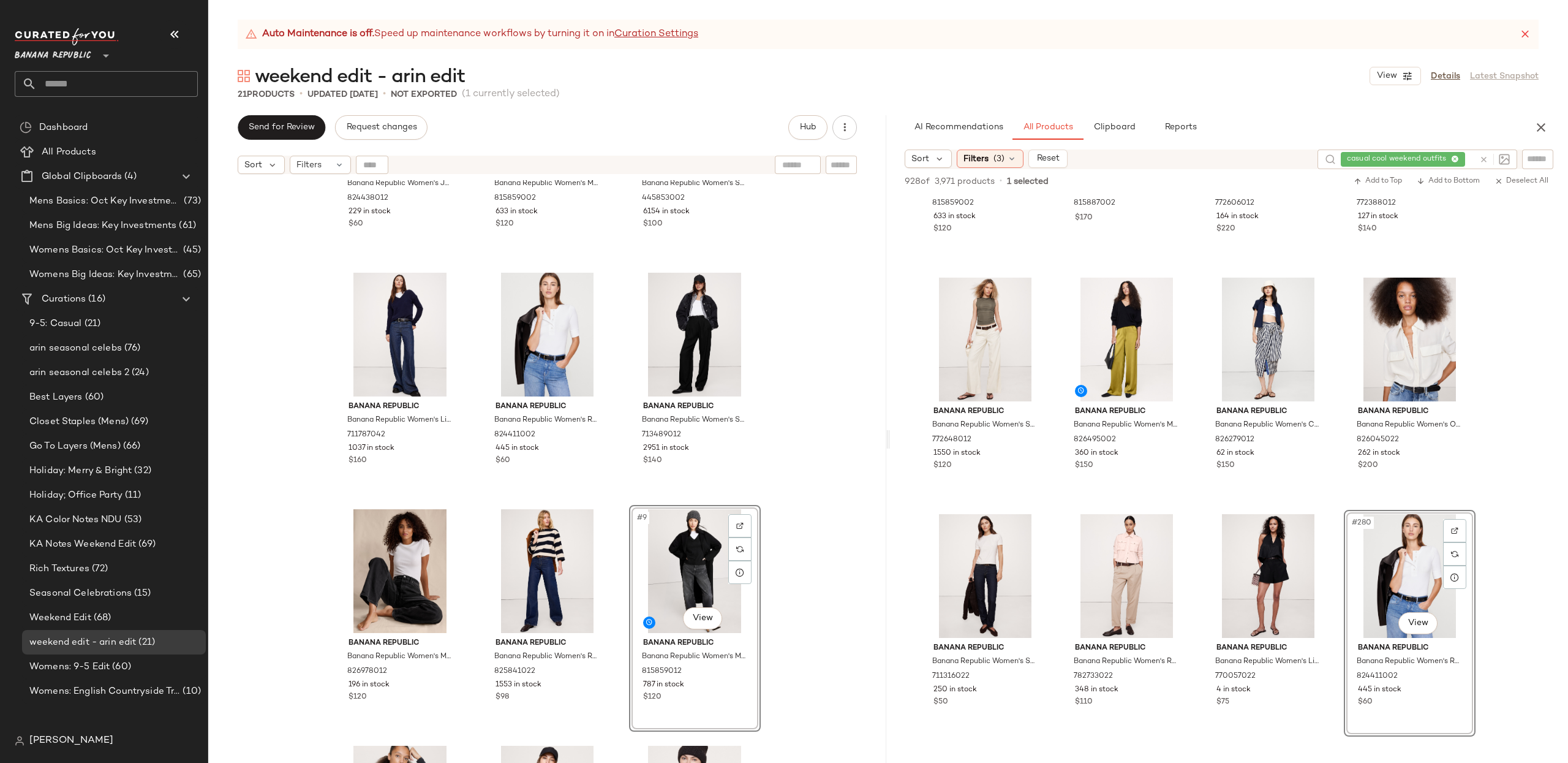
scroll to position [150, 0]
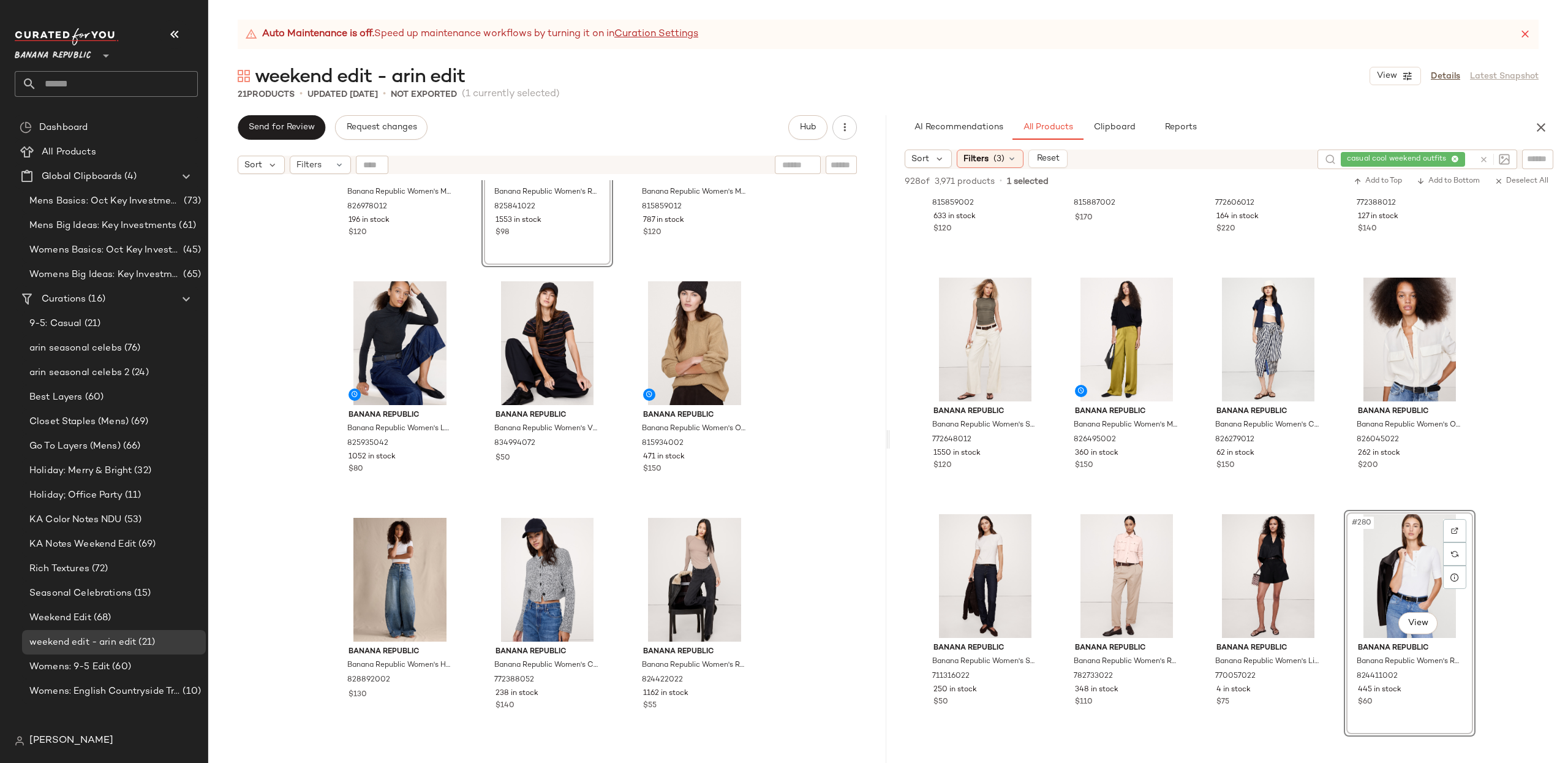
scroll to position [626, 0]
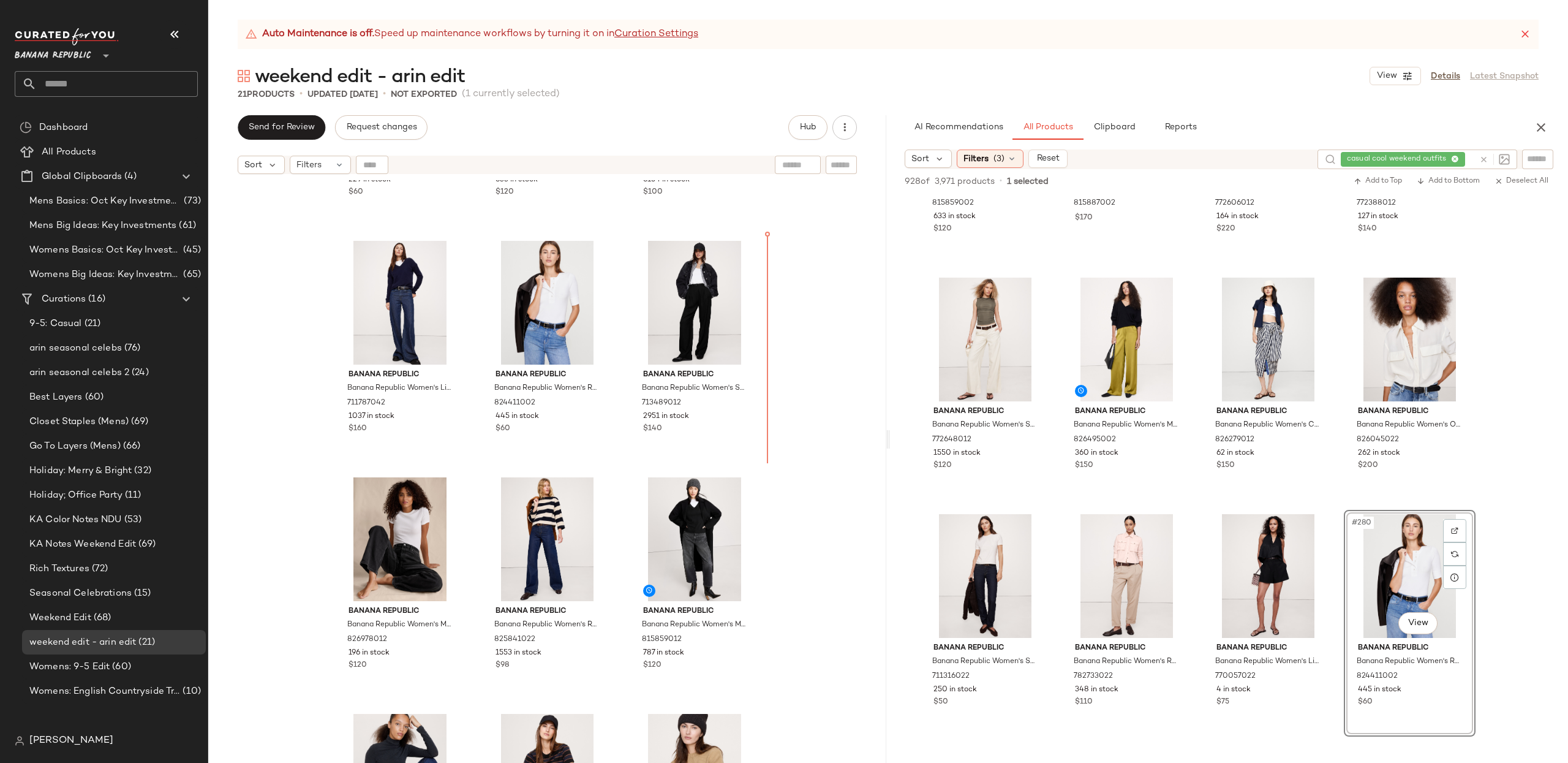
scroll to position [199, 0]
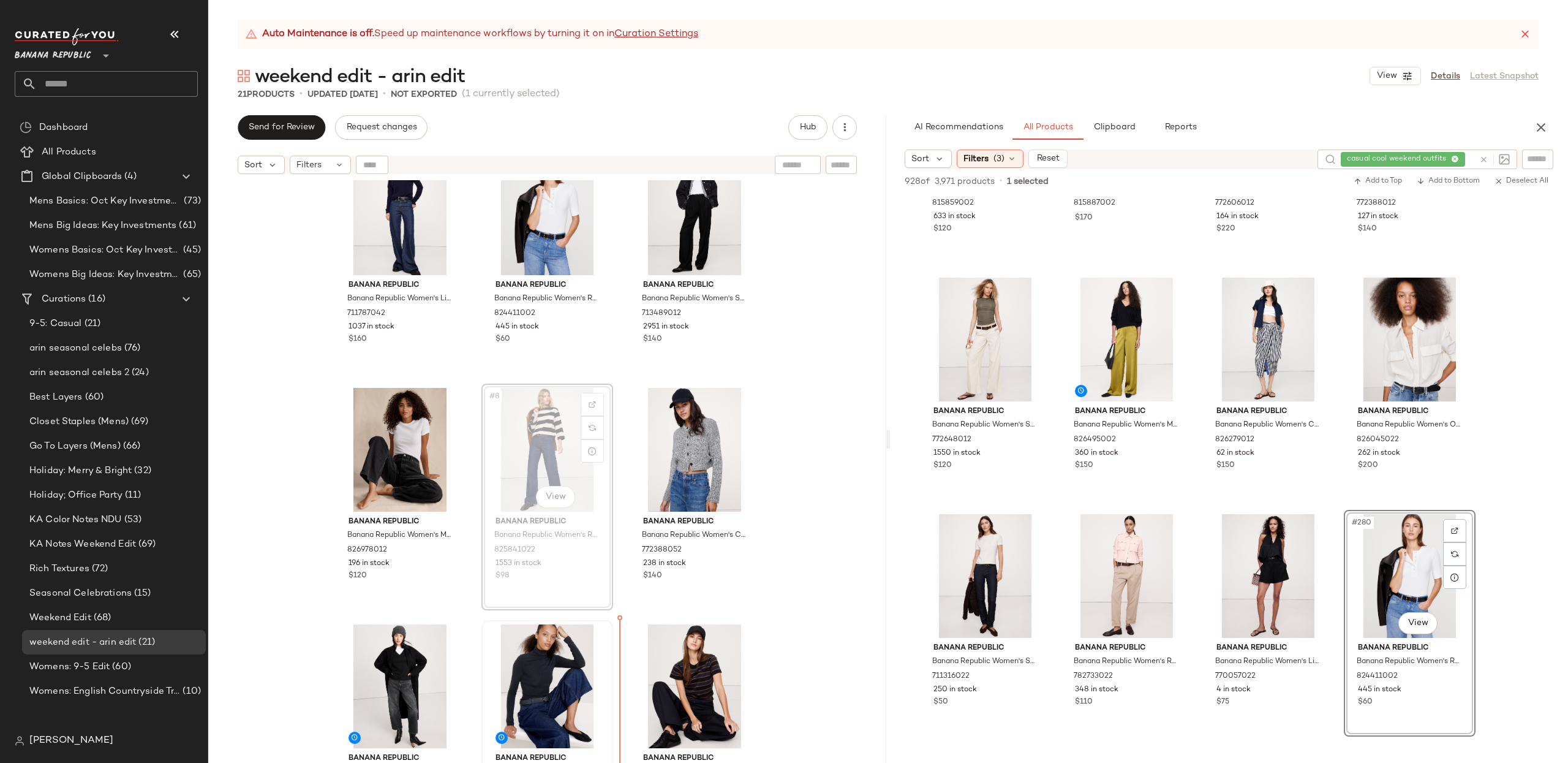
scroll to position [297, 0]
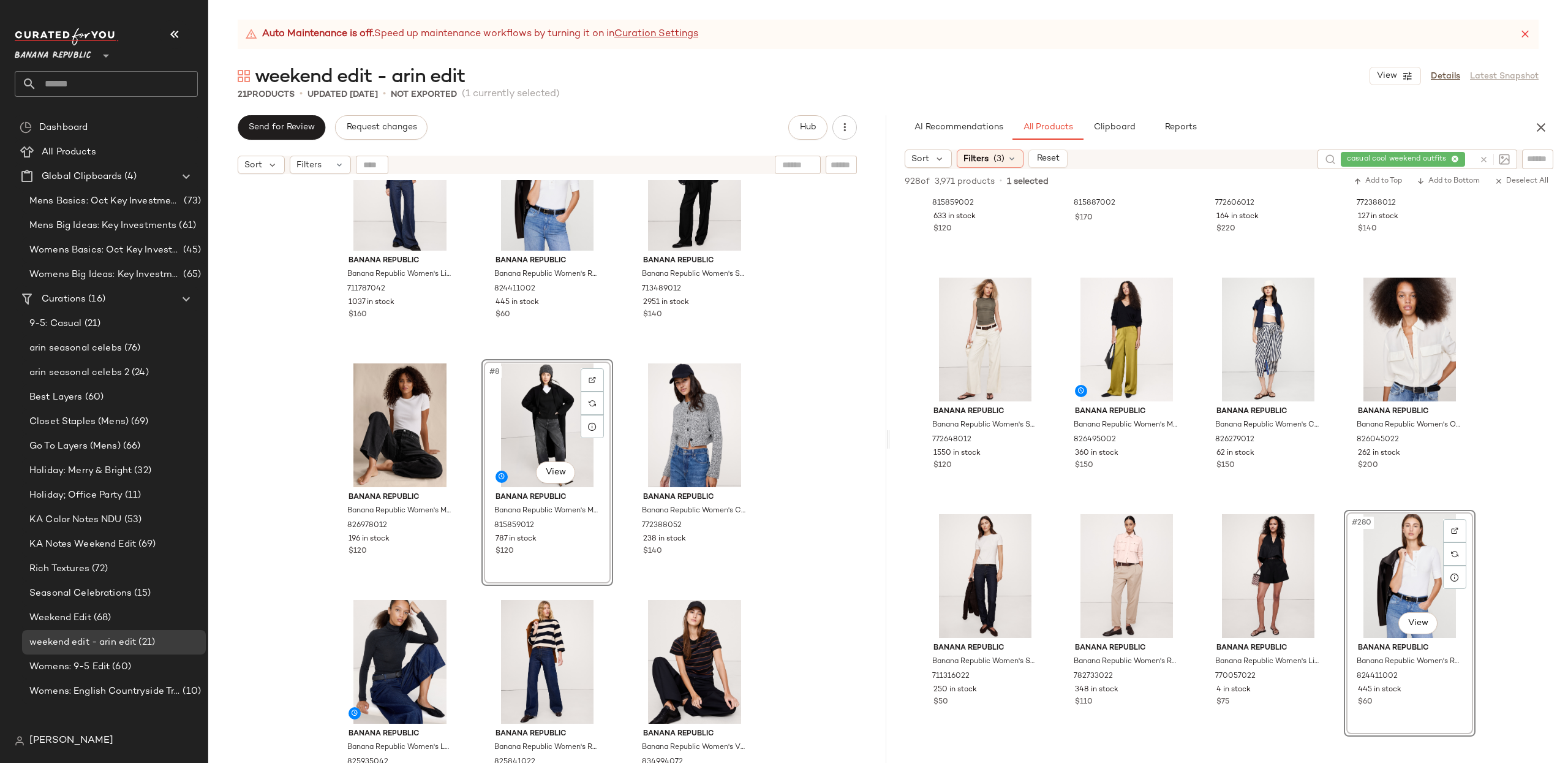
scroll to position [295, 0]
click at [820, 449] on div "Banana Republic Banana Republic Women's Jersey Cotton Cropped T-Shirt White Siz…" at bounding box center [547, 487] width 678 height 613
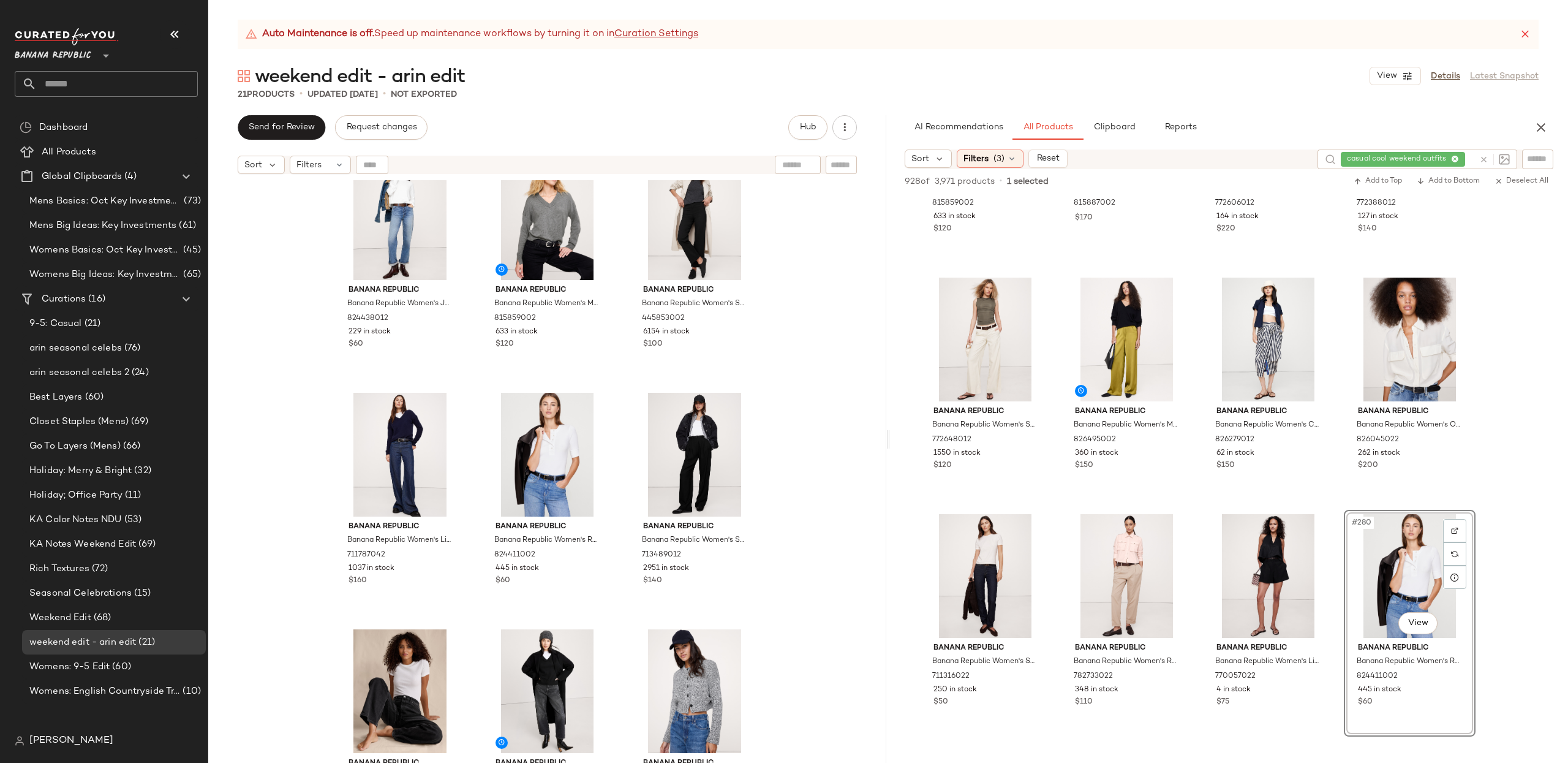
scroll to position [0, 0]
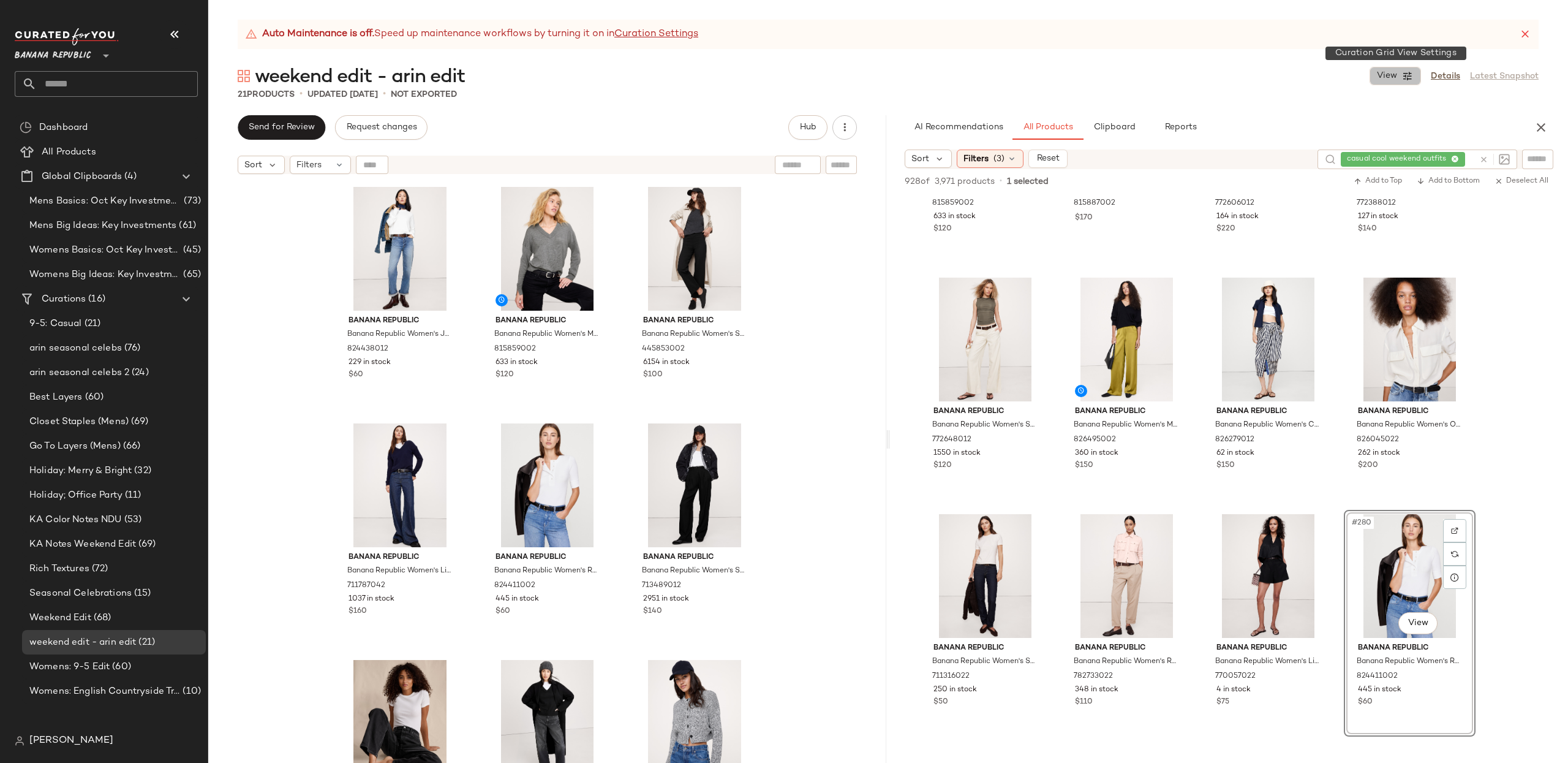
click at [1175, 76] on span "View" at bounding box center [1387, 76] width 21 height 10
click at [1175, 174] on label "Show Card Details" at bounding box center [1336, 181] width 89 height 34
